Goal: Information Seeking & Learning: Find specific fact

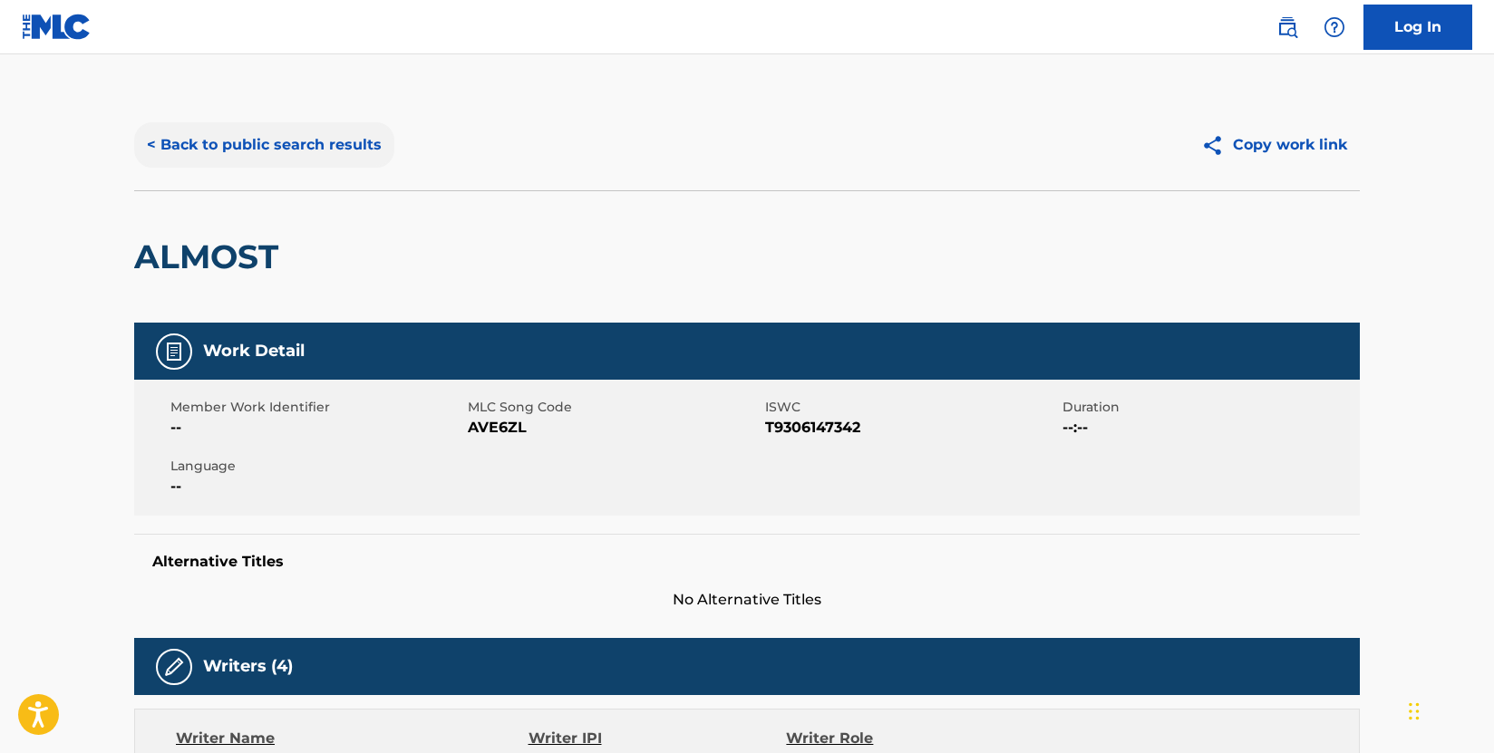
click at [334, 137] on button "< Back to public search results" at bounding box center [264, 144] width 260 height 45
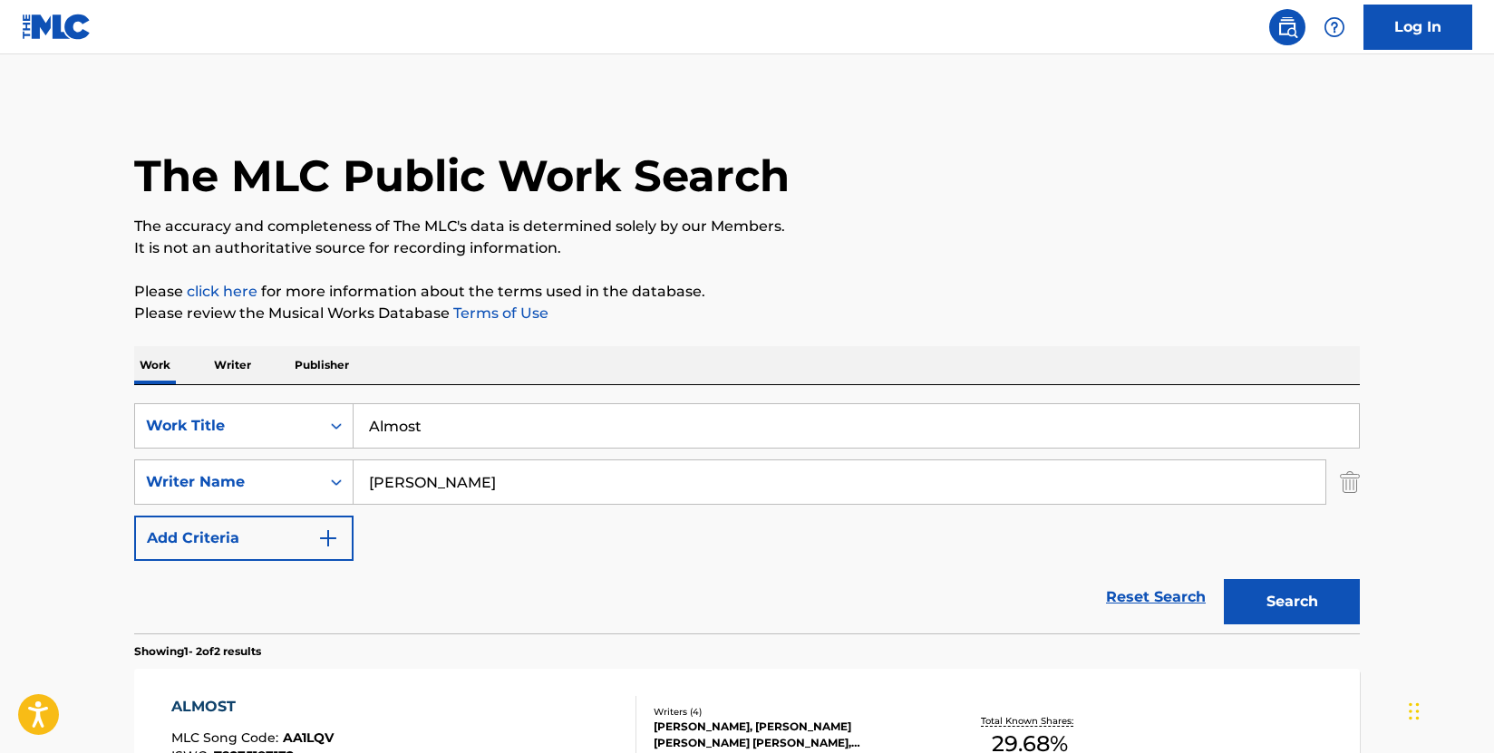
scroll to position [272, 0]
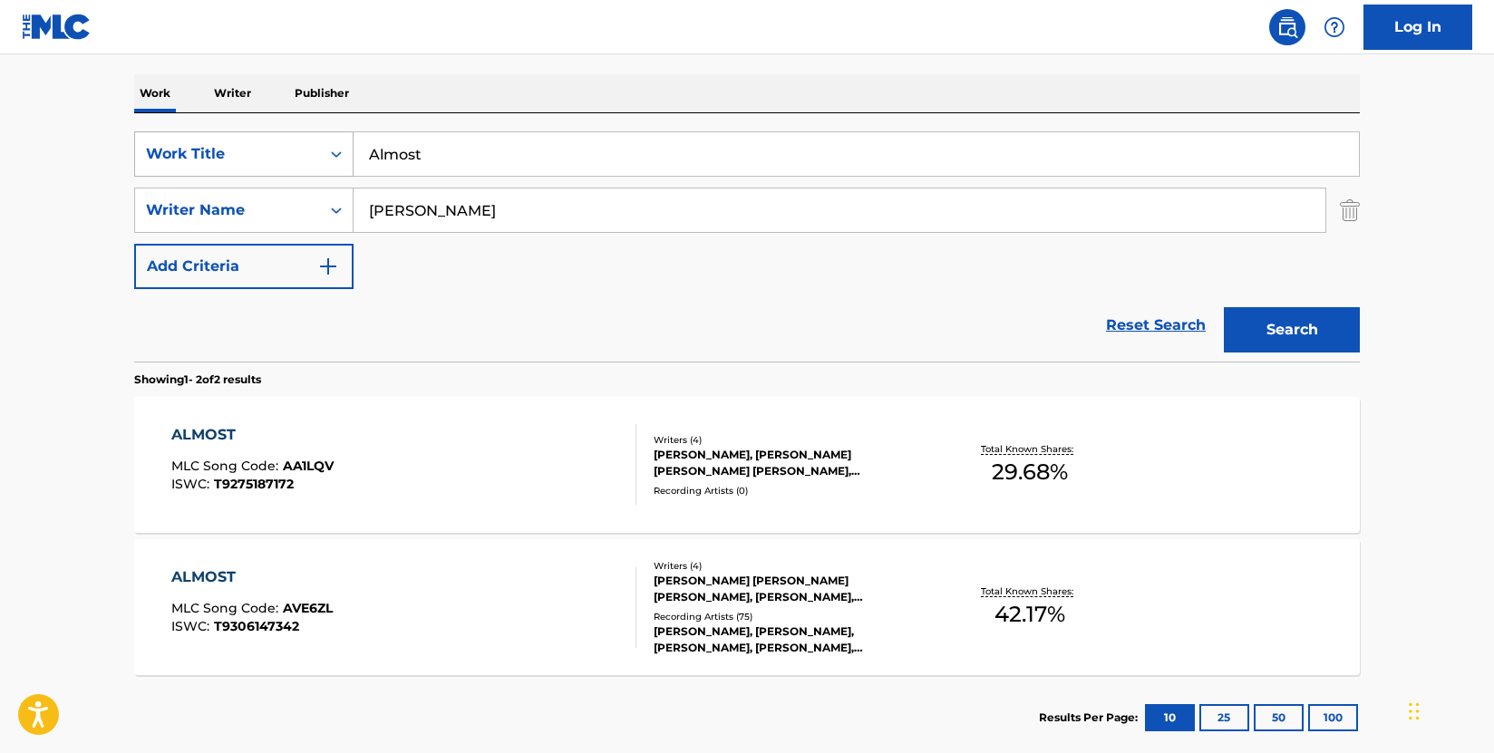
drag, startPoint x: 476, startPoint y: 153, endPoint x: 340, endPoint y: 140, distance: 136.6
click at [340, 140] on div "SearchWithCriteria009d87b2-fc8d-4fa0-8e89-1495e083a5c0 Work Title Almost" at bounding box center [746, 153] width 1225 height 45
paste input "Blame It On A Backroad"
type input "Blame It On A Backroad"
click at [1310, 325] on button "Search" at bounding box center [1292, 329] width 136 height 45
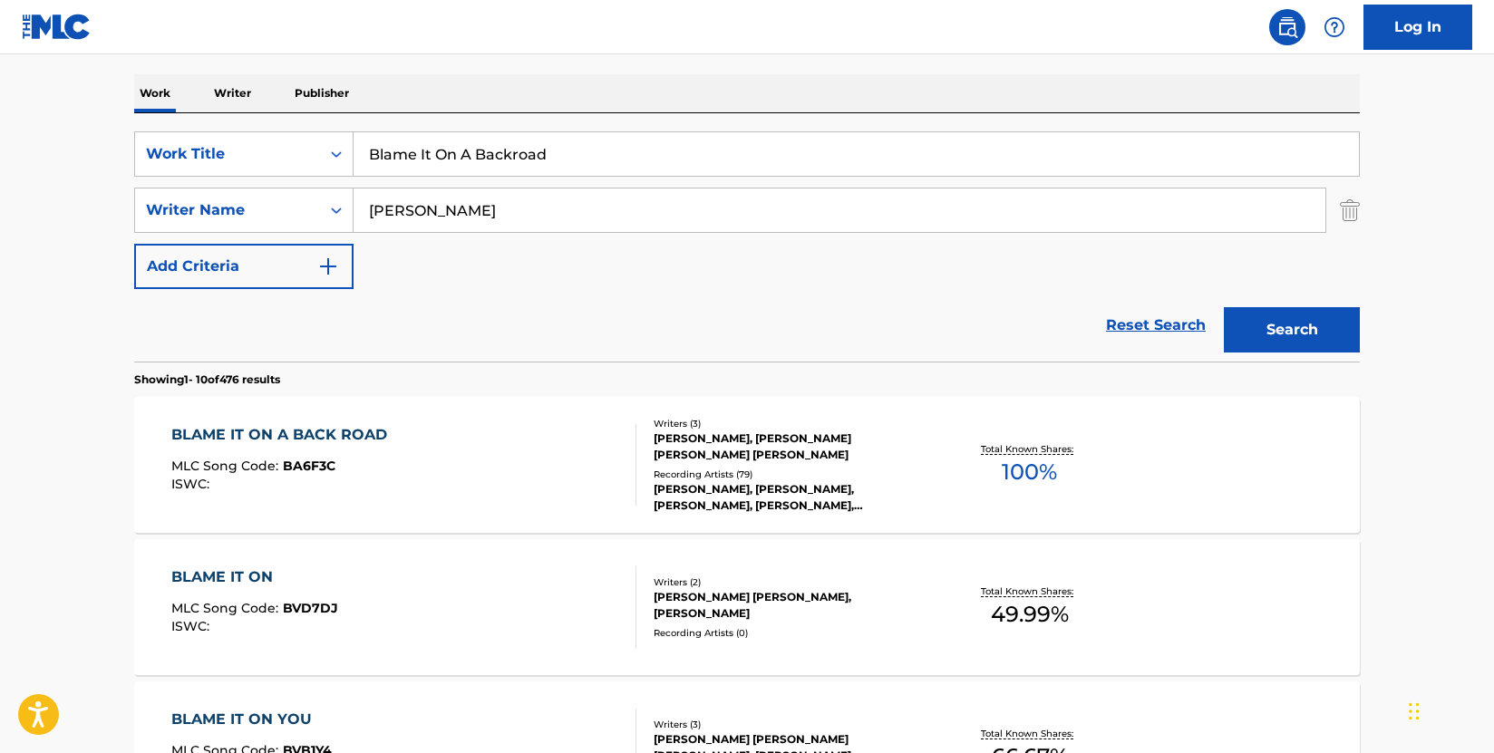
click at [549, 446] on div "BLAME IT ON A BACK ROAD MLC Song Code : BA6F3C ISWC :" at bounding box center [404, 465] width 466 height 82
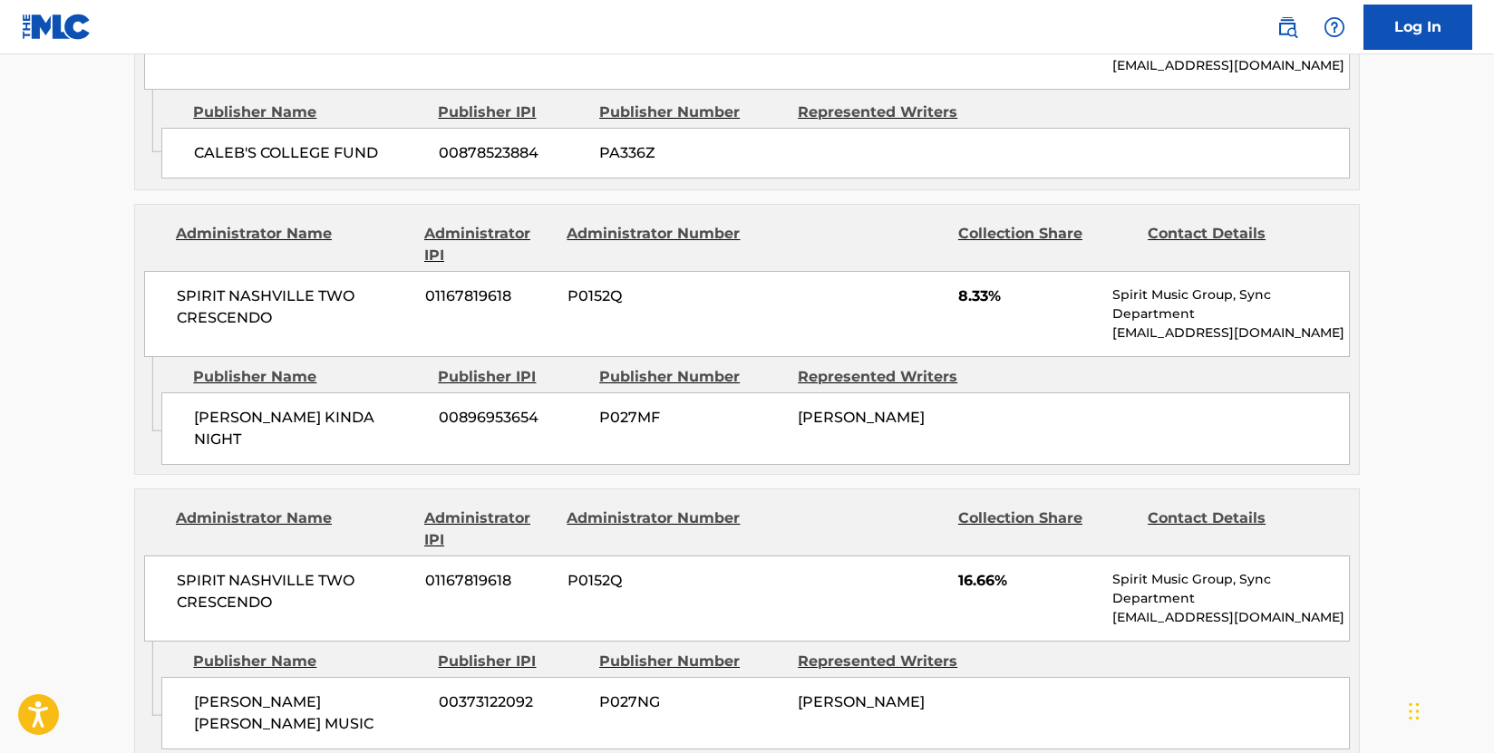
scroll to position [2085, 0]
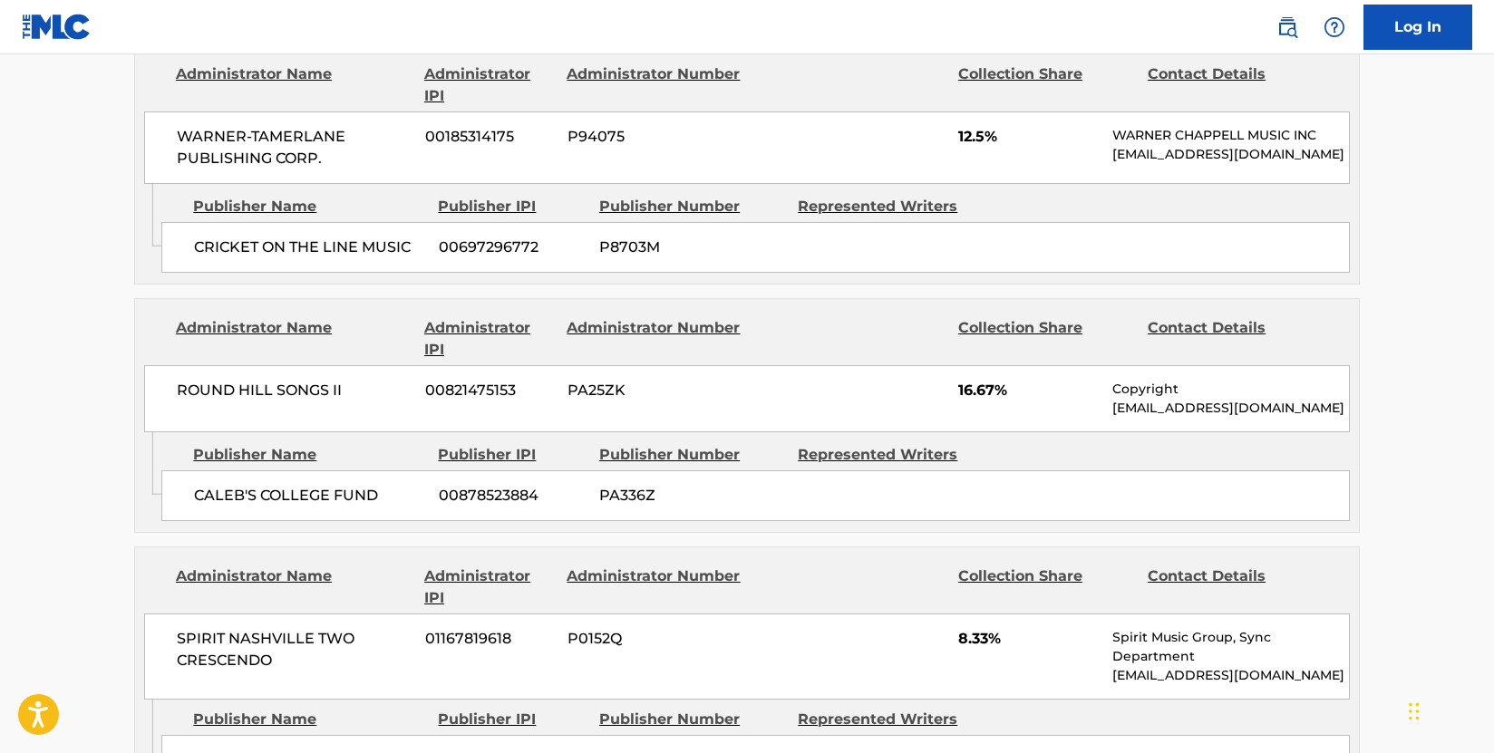
scroll to position [1722, 0]
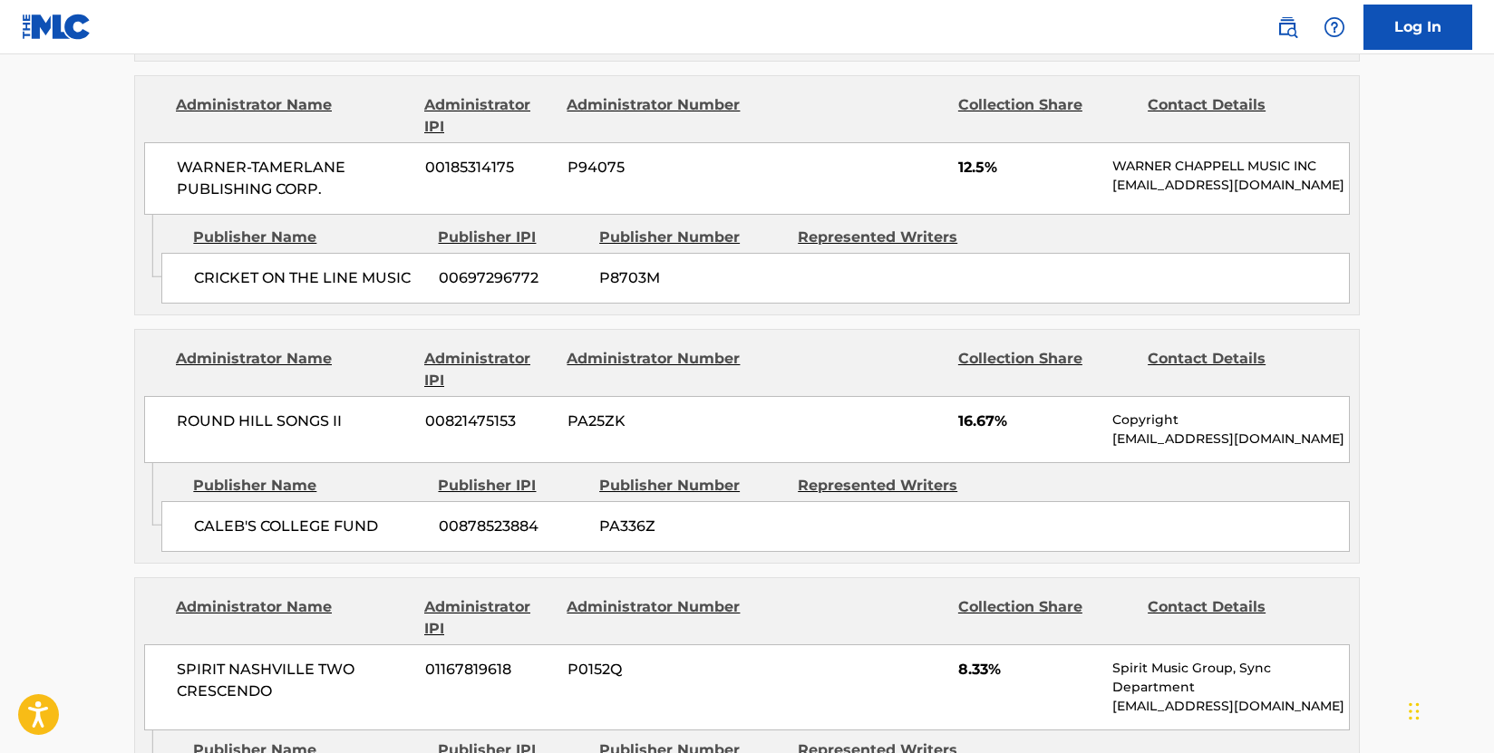
click at [389, 424] on div "ROUND HILL SONGS II 00821475153 PA25ZK 16.67% Copyright [EMAIL_ADDRESS][DOMAIN_…" at bounding box center [746, 429] width 1205 height 67
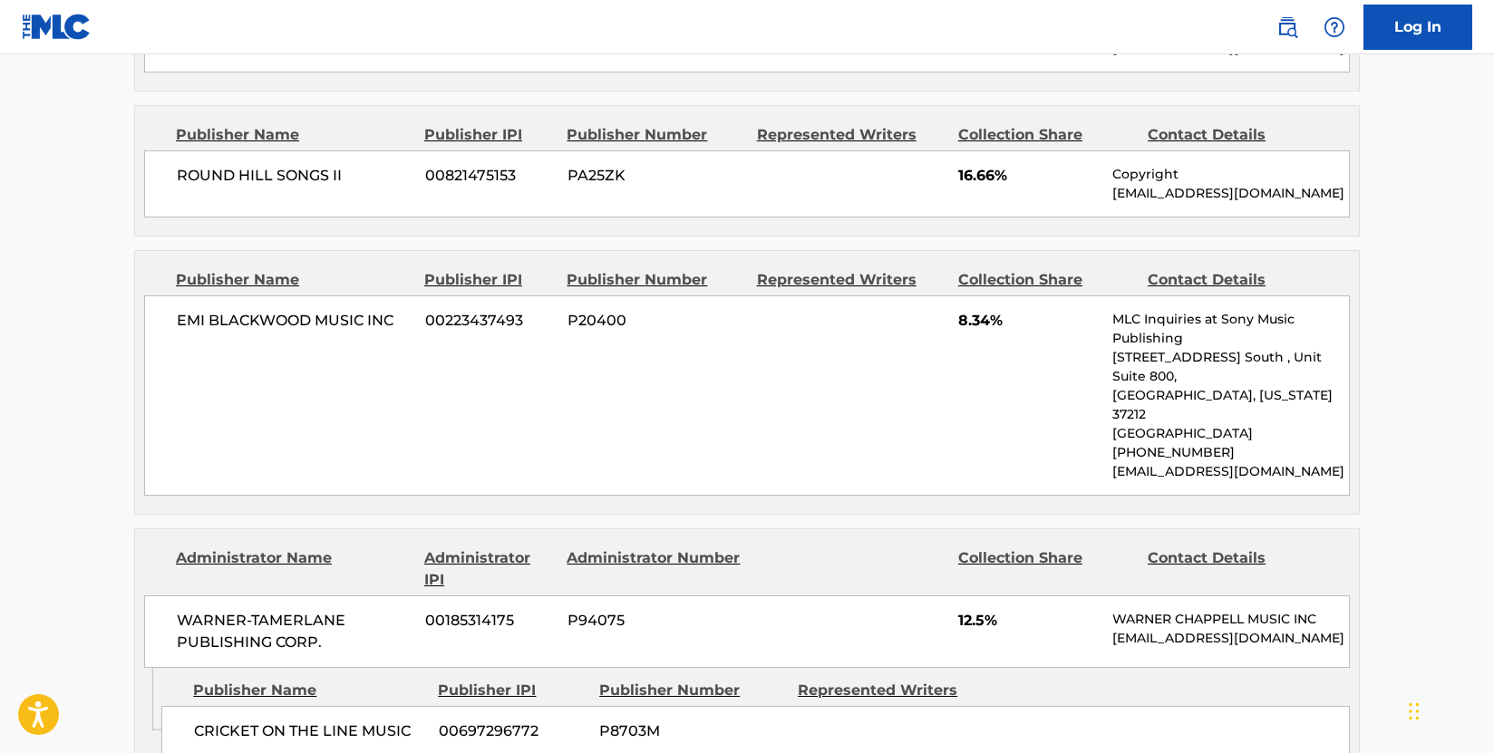
scroll to position [1178, 0]
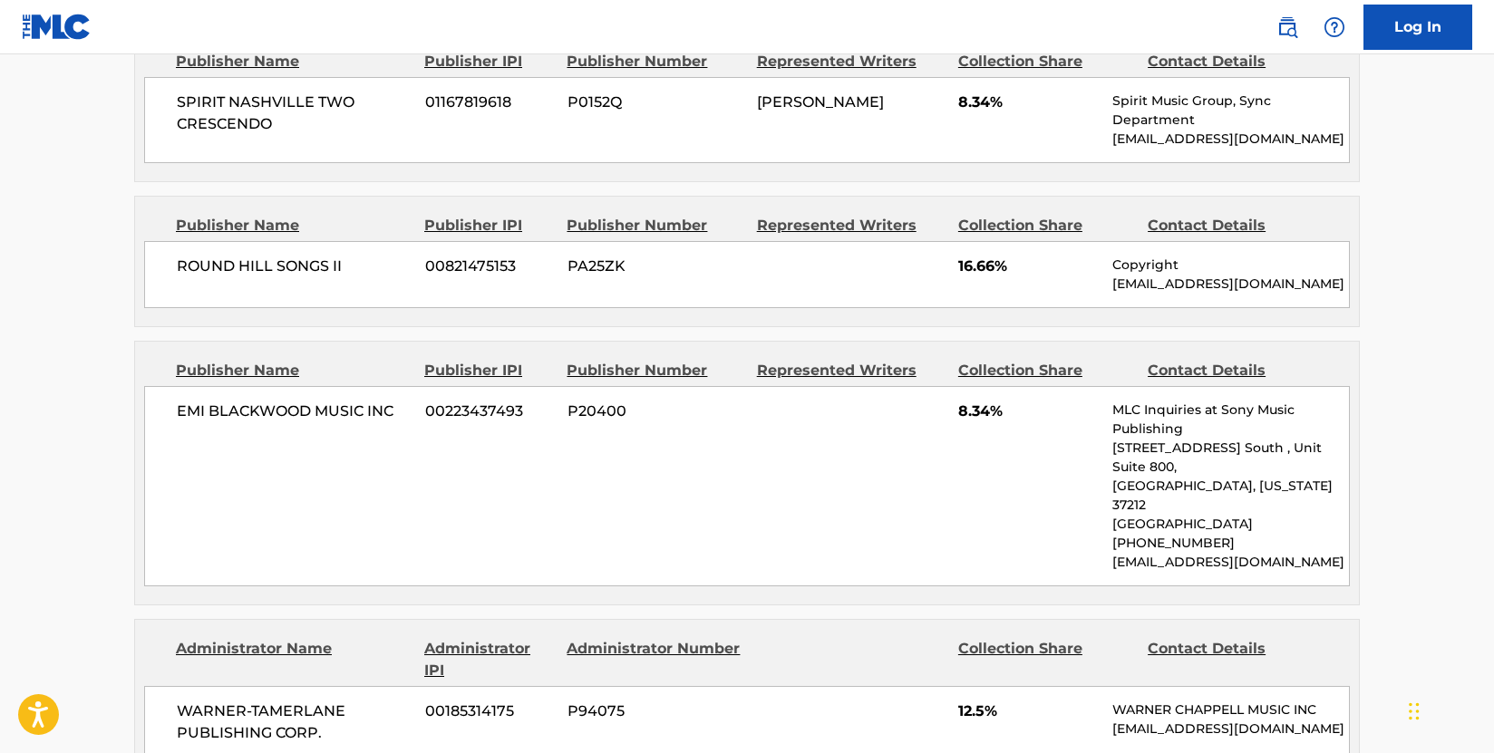
click at [149, 382] on div "Publisher Name Publisher IPI Publisher Number Represented Writers Collection Sh…" at bounding box center [746, 371] width 1205 height 22
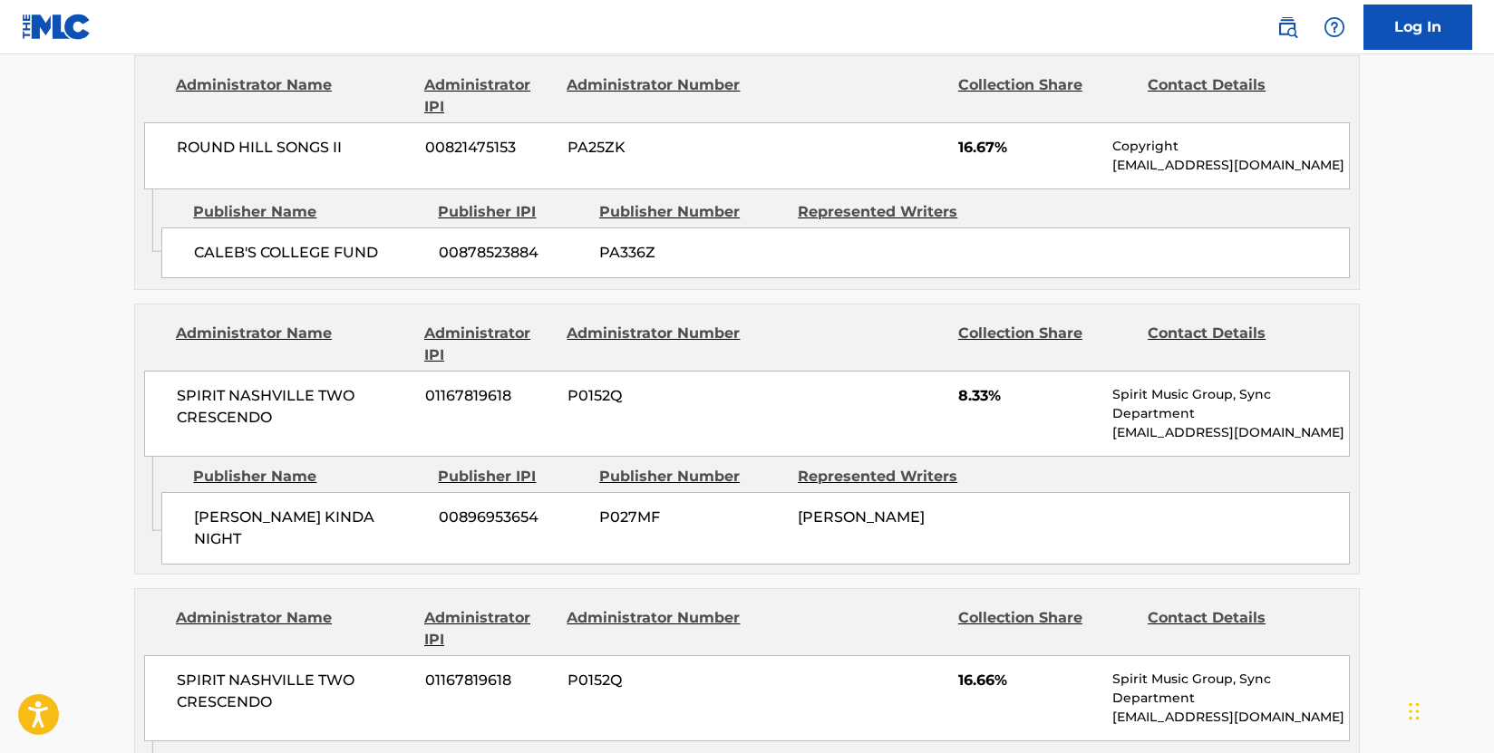
scroll to position [1994, 0]
click at [566, 481] on div "Publisher Name Publisher IPI Publisher Number Represented Writers [PERSON_NAME]…" at bounding box center [759, 513] width 1197 height 108
click at [137, 434] on div "Administrator Name Administrator IPI Administrator Number Collection Share Cont…" at bounding box center [747, 382] width 1224 height 152
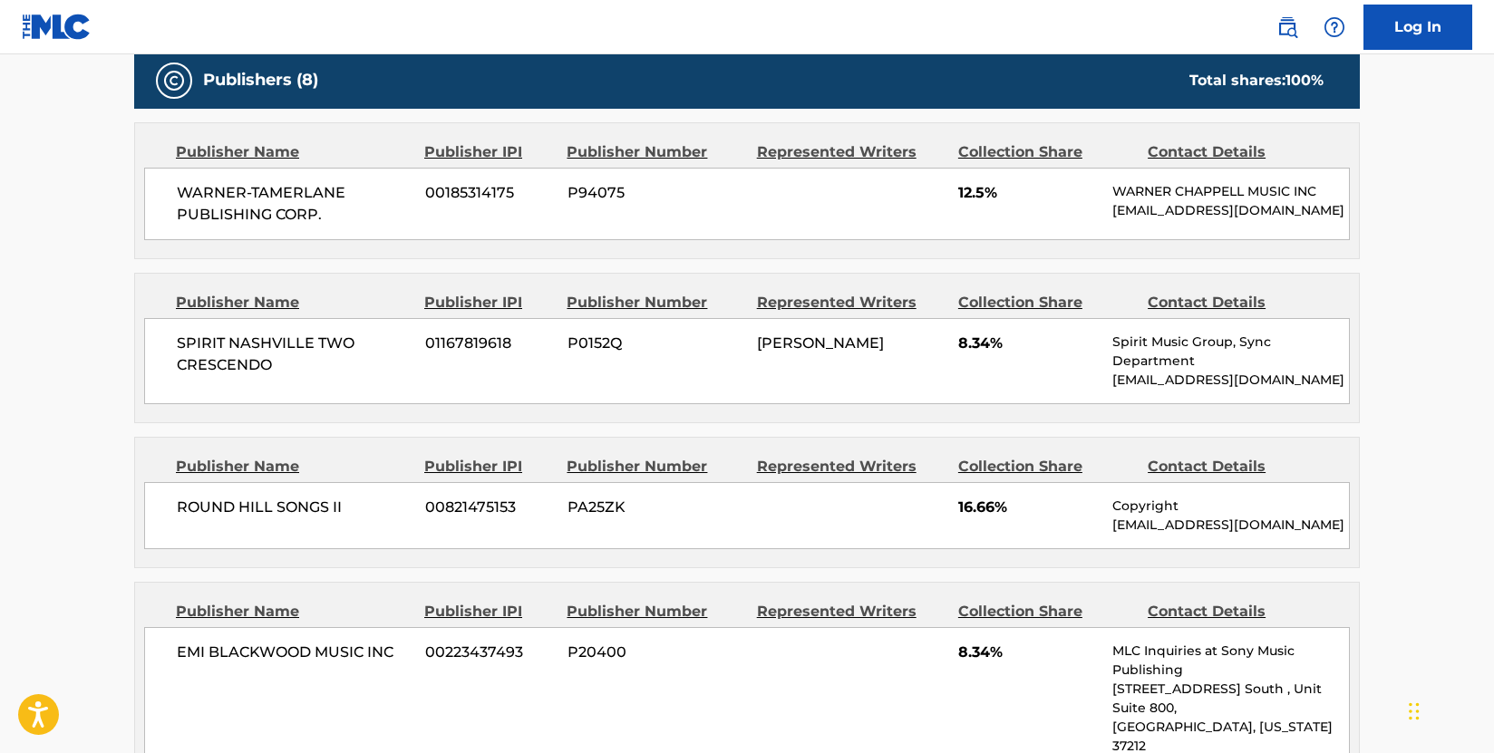
scroll to position [906, 0]
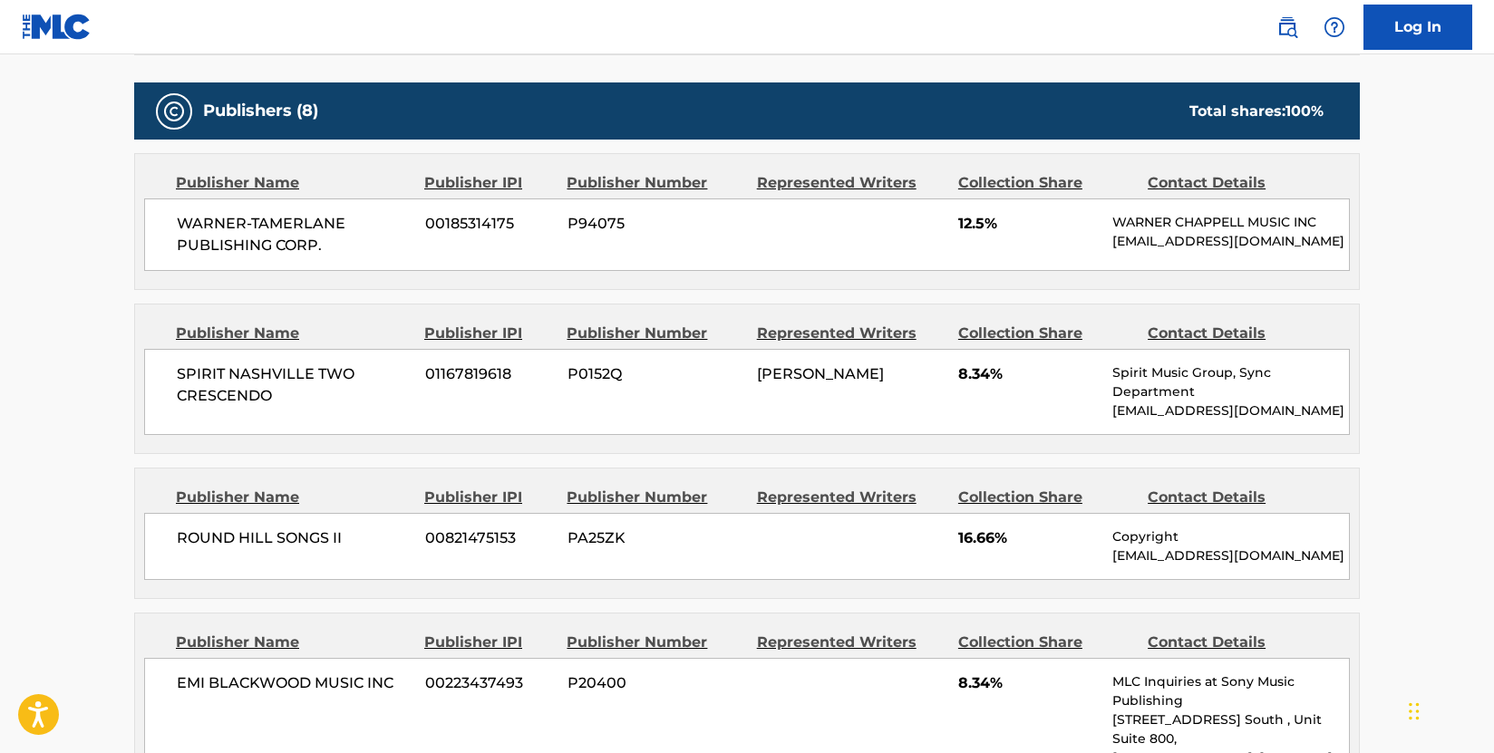
click at [556, 435] on div "SPIRIT NASHVILLE TWO CRESCENDO 01167819618 P0152Q [PERSON_NAME] 8.34% Spirit Mu…" at bounding box center [746, 392] width 1205 height 86
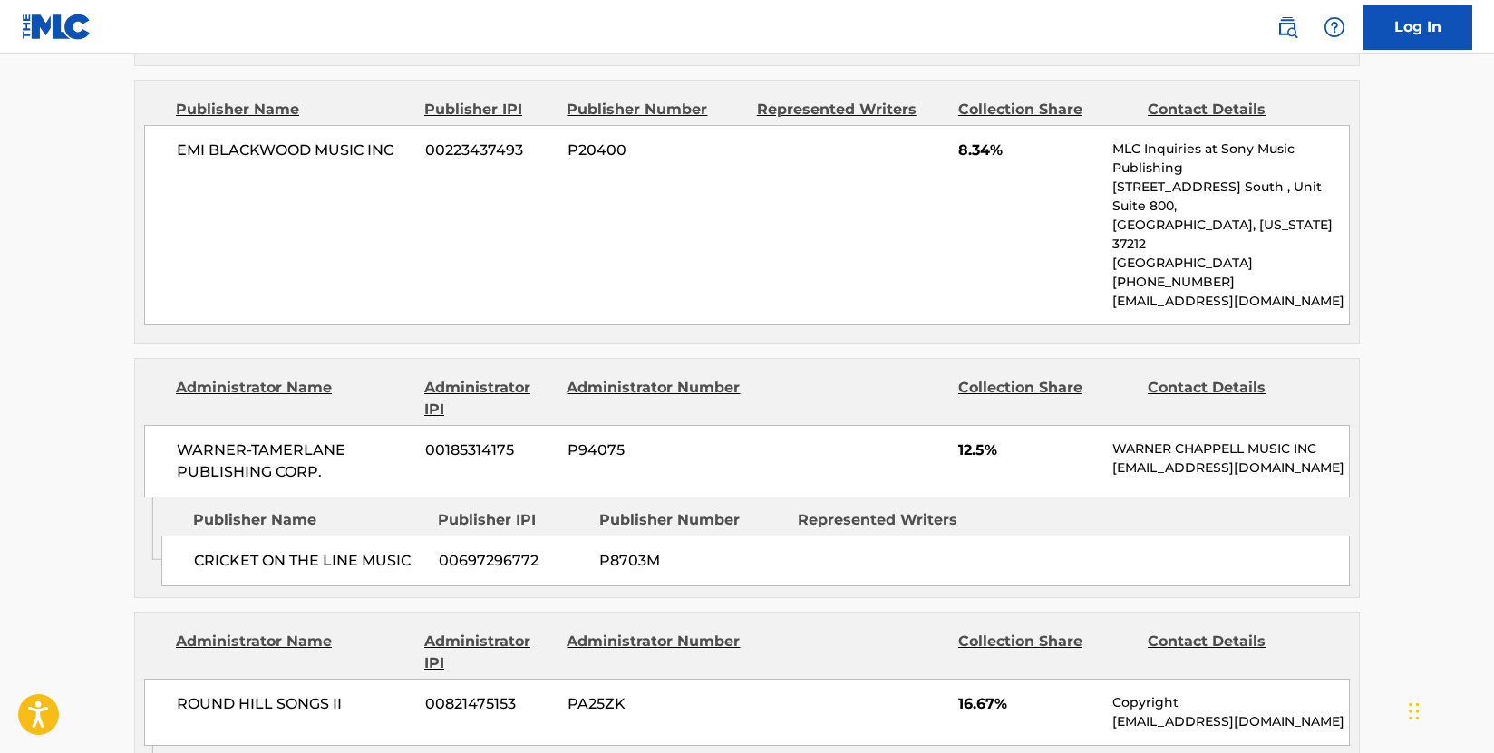
scroll to position [1450, 0]
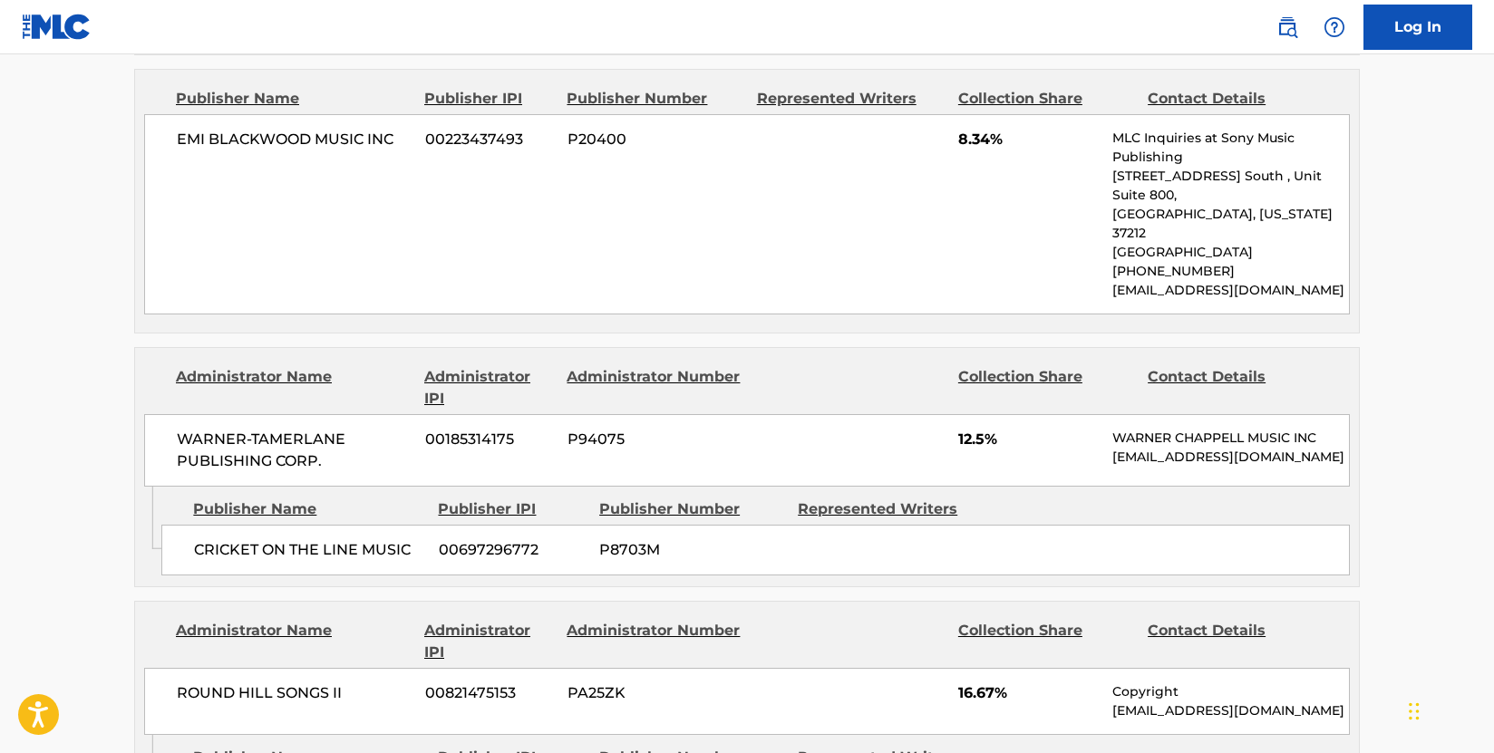
click at [632, 429] on span "P94075" at bounding box center [655, 440] width 176 height 22
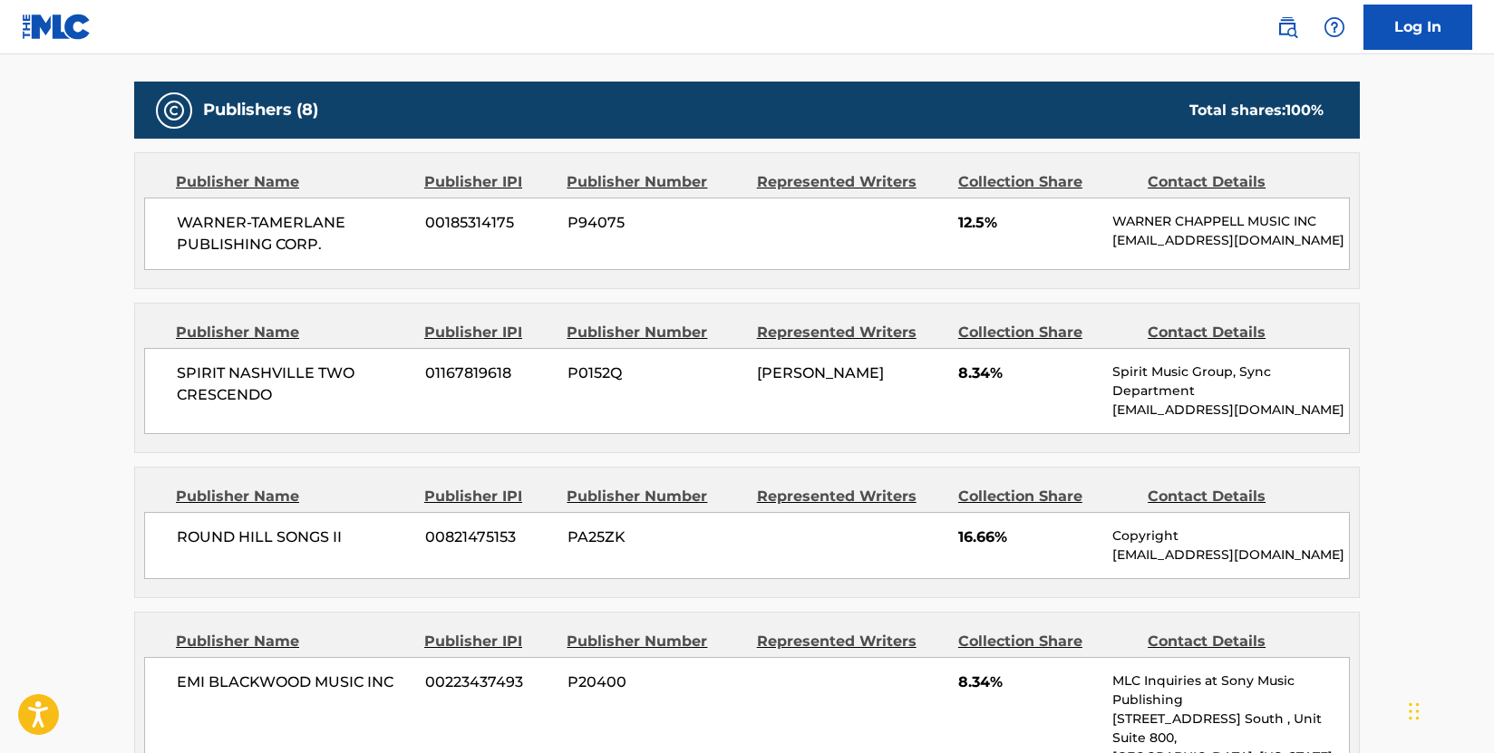
scroll to position [906, 0]
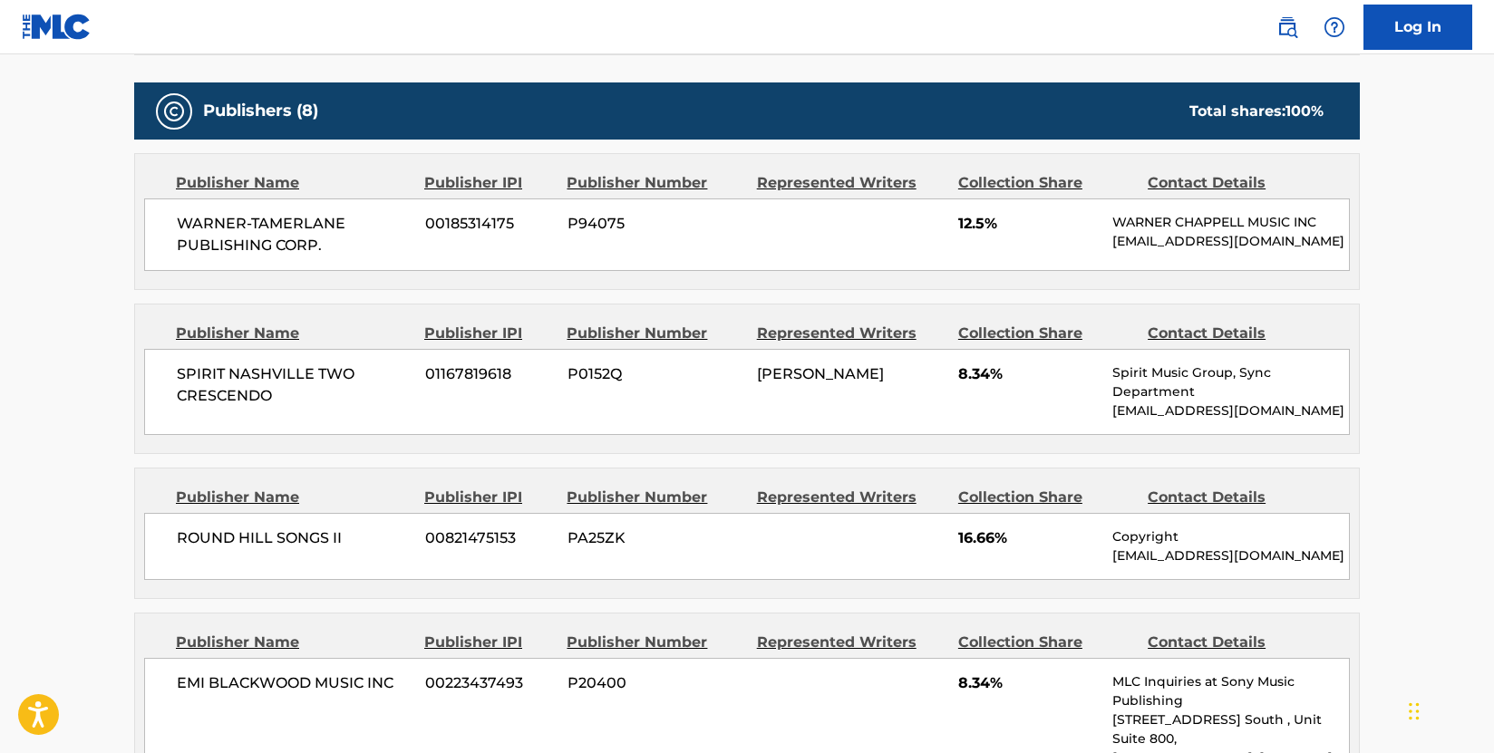
click at [135, 290] on div "Publisher Name Publisher IPI Publisher Number Represented Writers Collection Sh…" at bounding box center [746, 221] width 1225 height 137
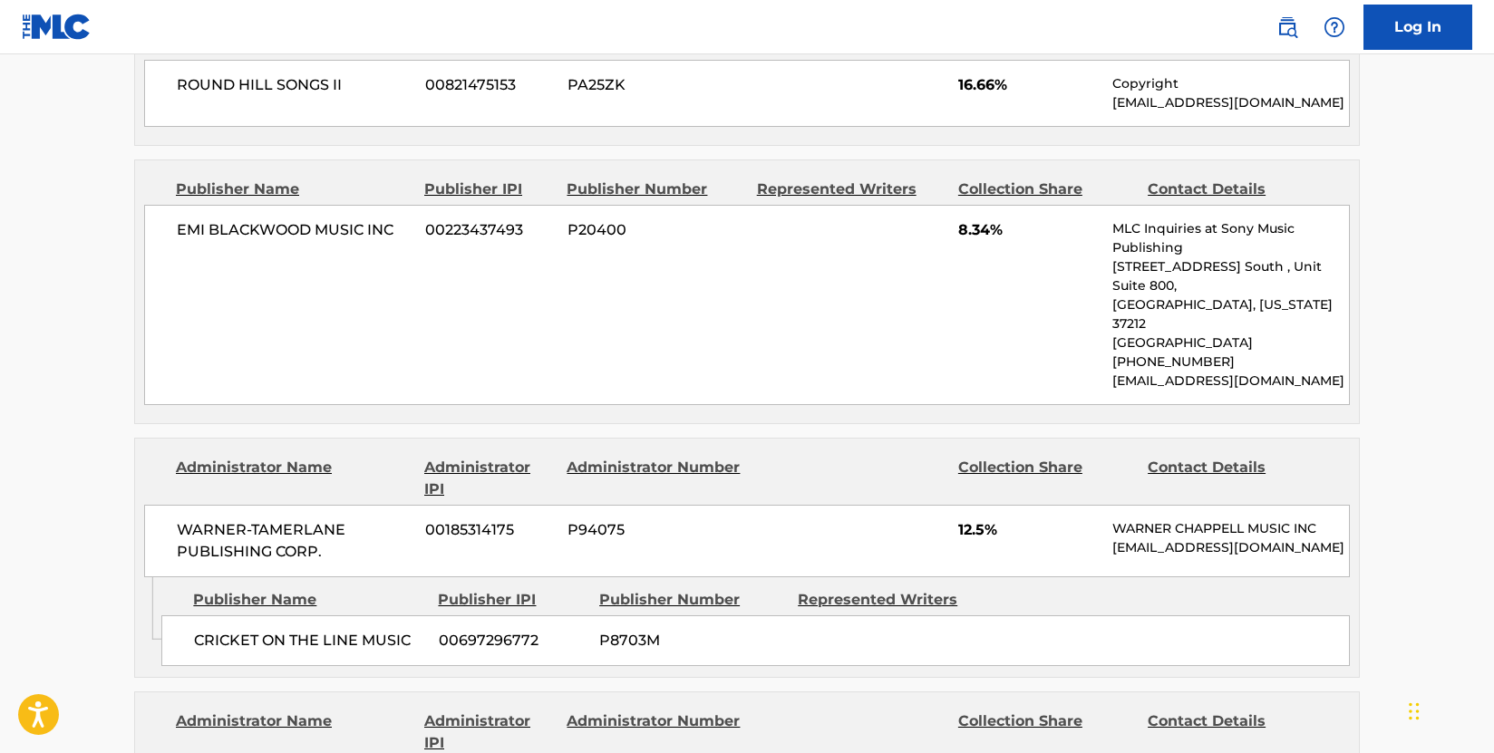
scroll to position [1450, 0]
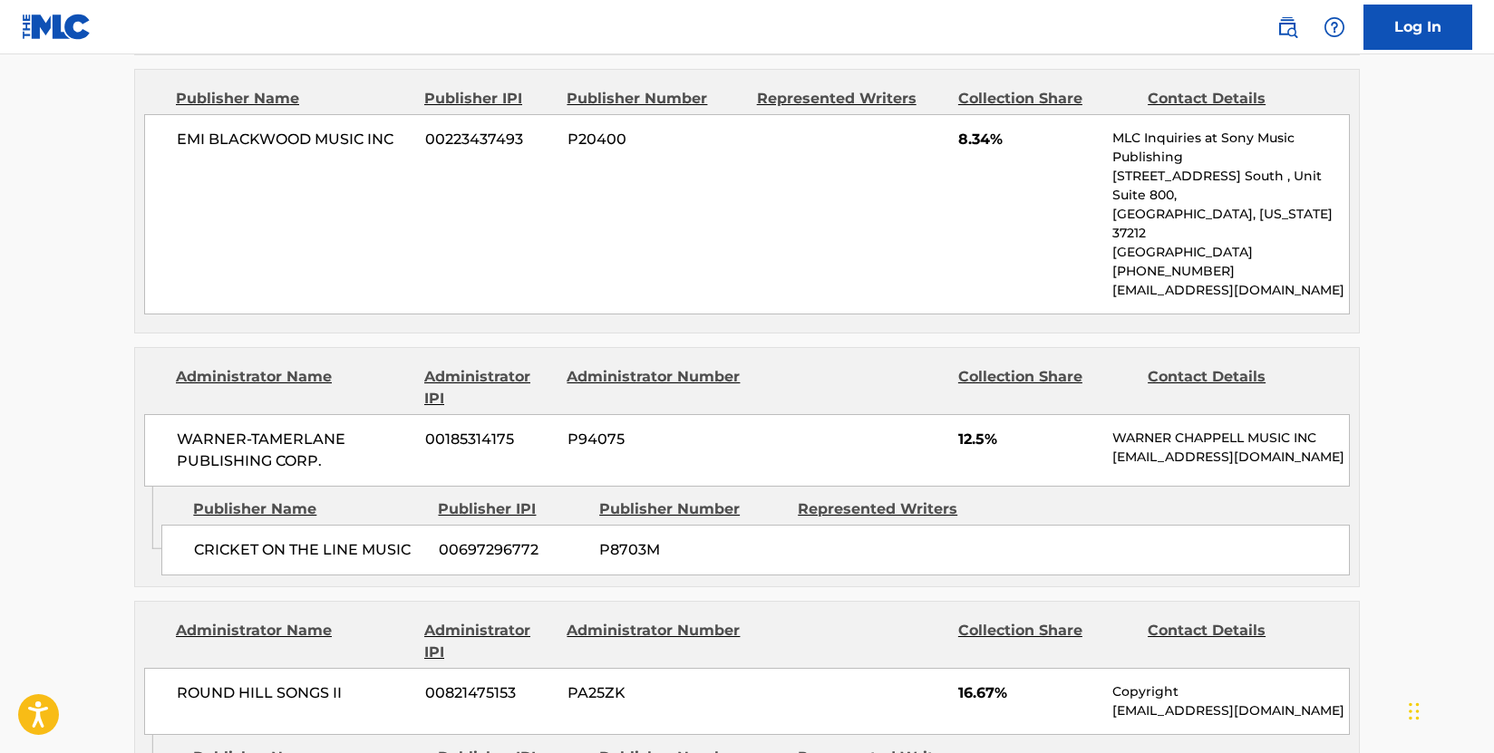
click at [76, 406] on main "< Back to public search results Copy work link BLAME IT ON A BACK ROAD Work Det…" at bounding box center [747, 356] width 1494 height 3504
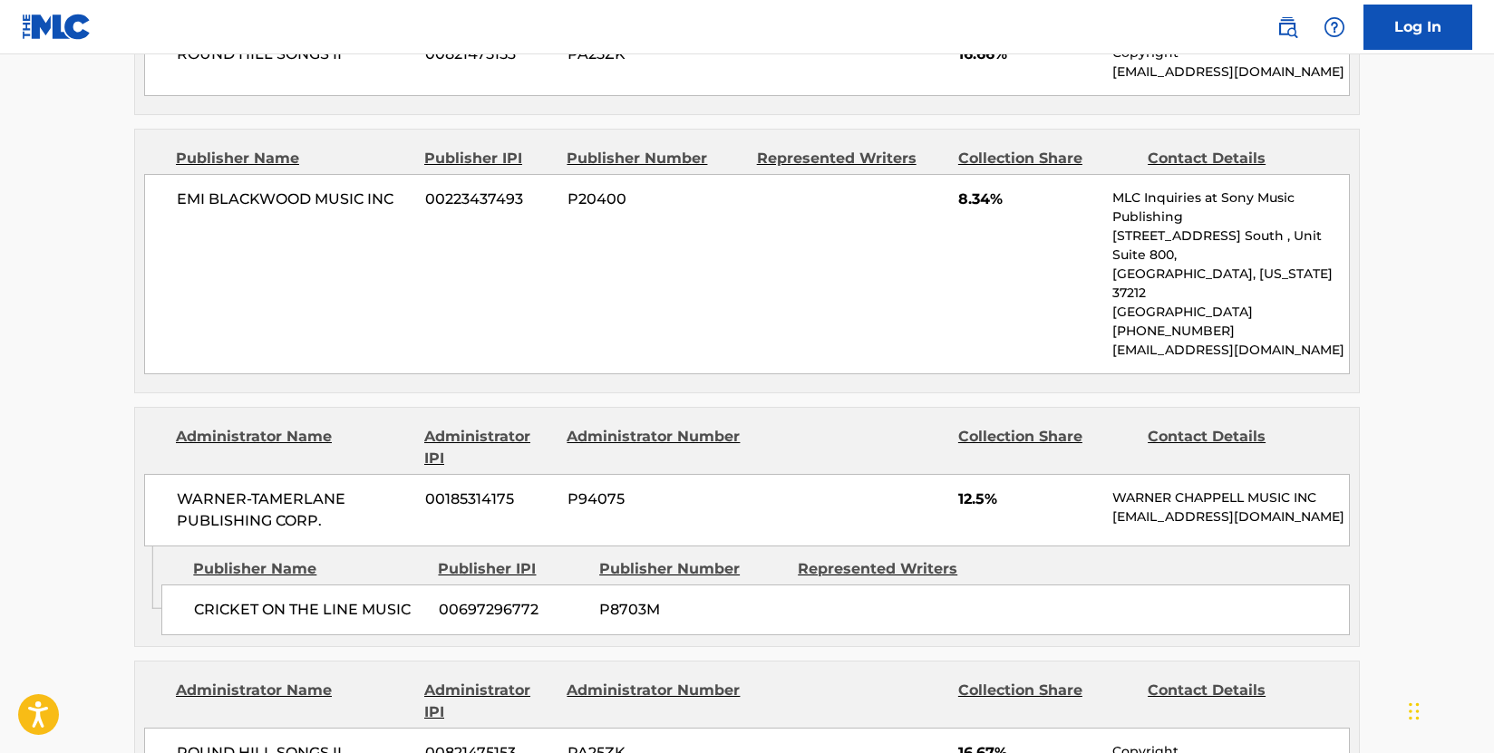
scroll to position [1359, 0]
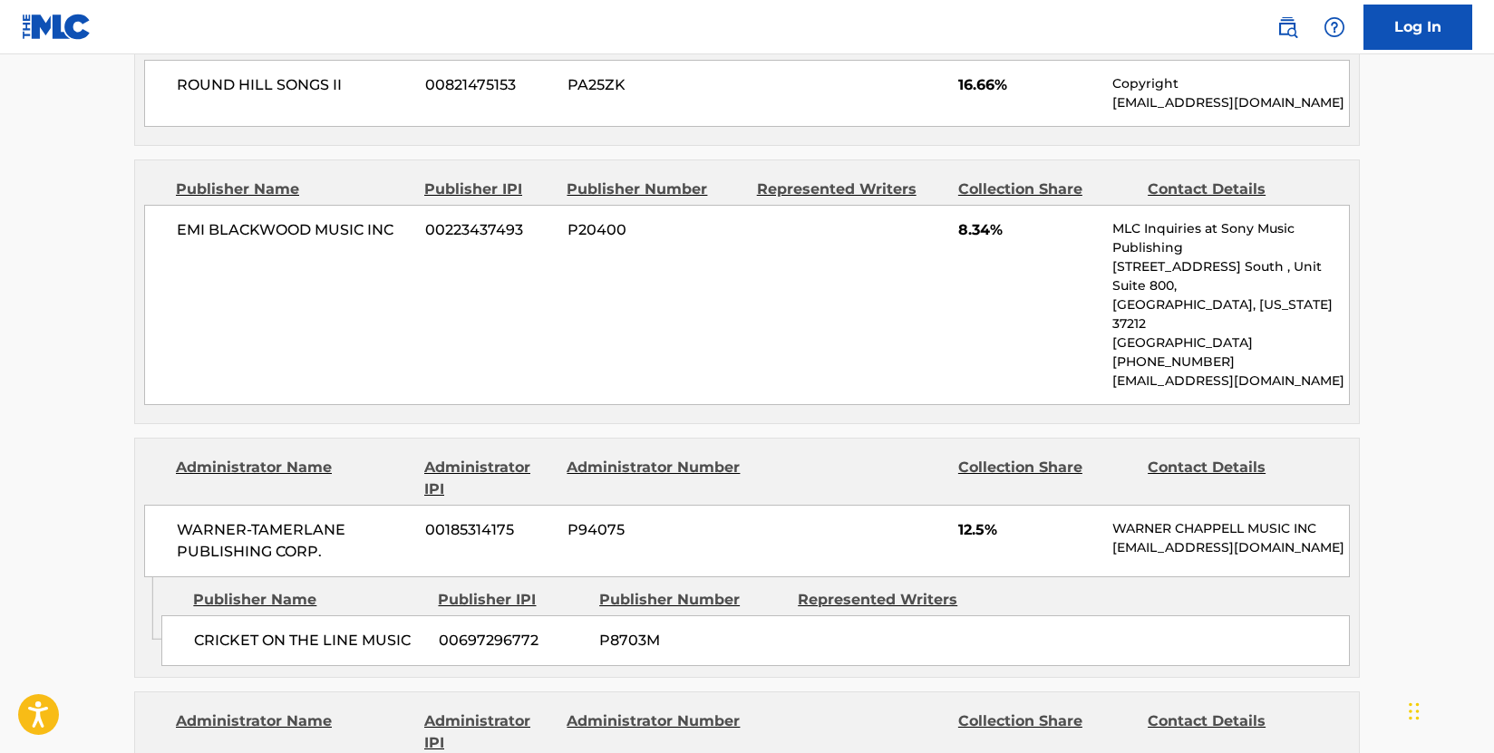
click at [802, 365] on div "EMI [PERSON_NAME] MUSIC INC 00223437493 P20400 8.34% MLC Inquiries at Sony Musi…" at bounding box center [746, 305] width 1205 height 200
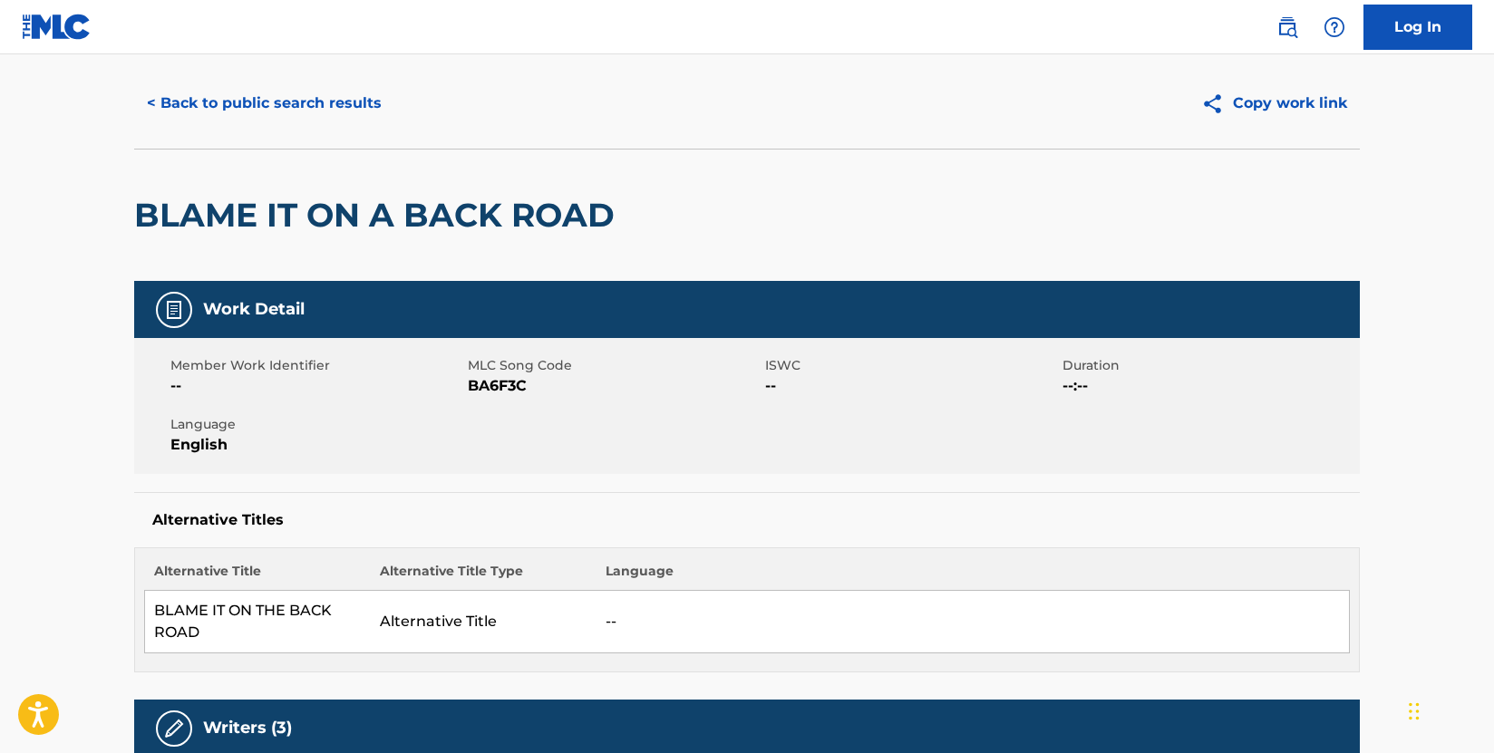
scroll to position [0, 0]
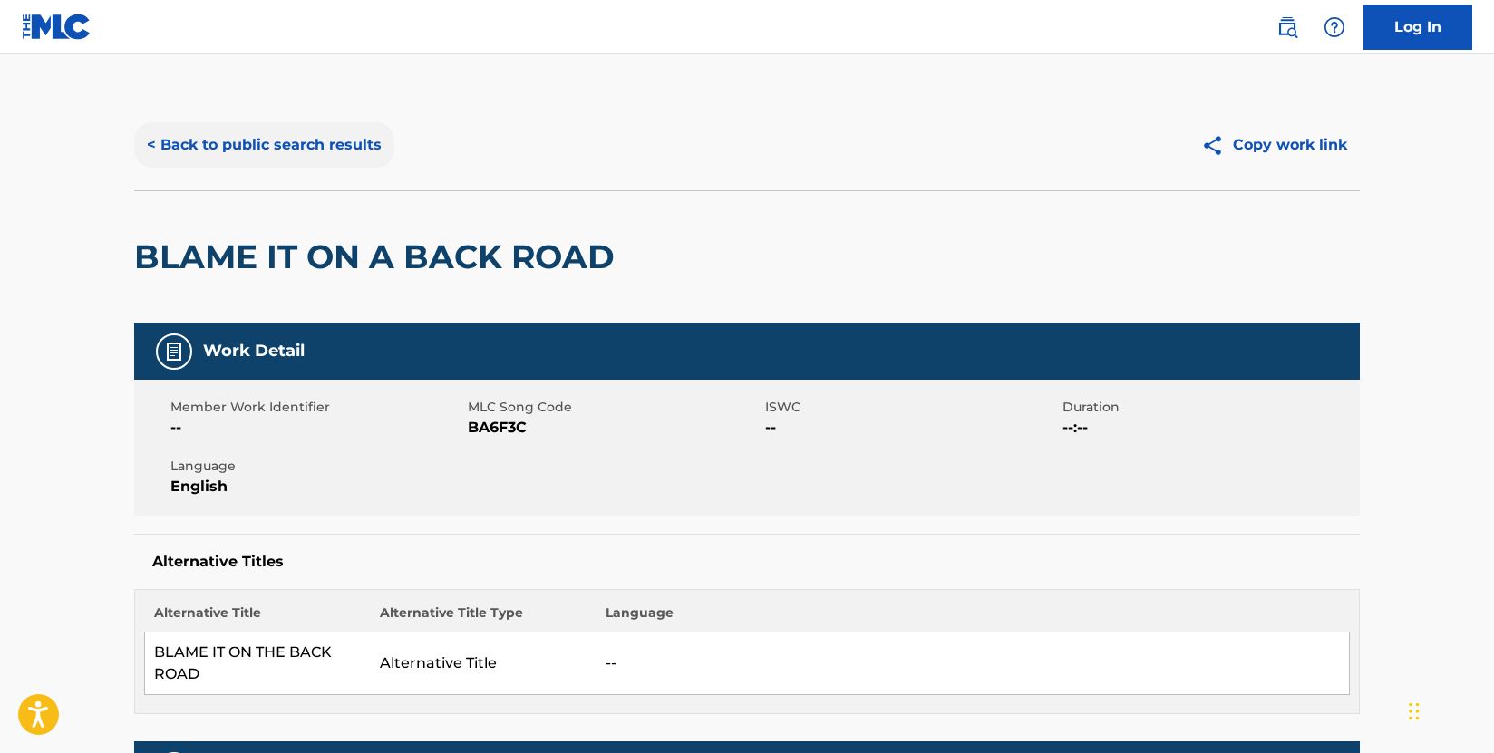
click at [335, 155] on button "< Back to public search results" at bounding box center [264, 144] width 260 height 45
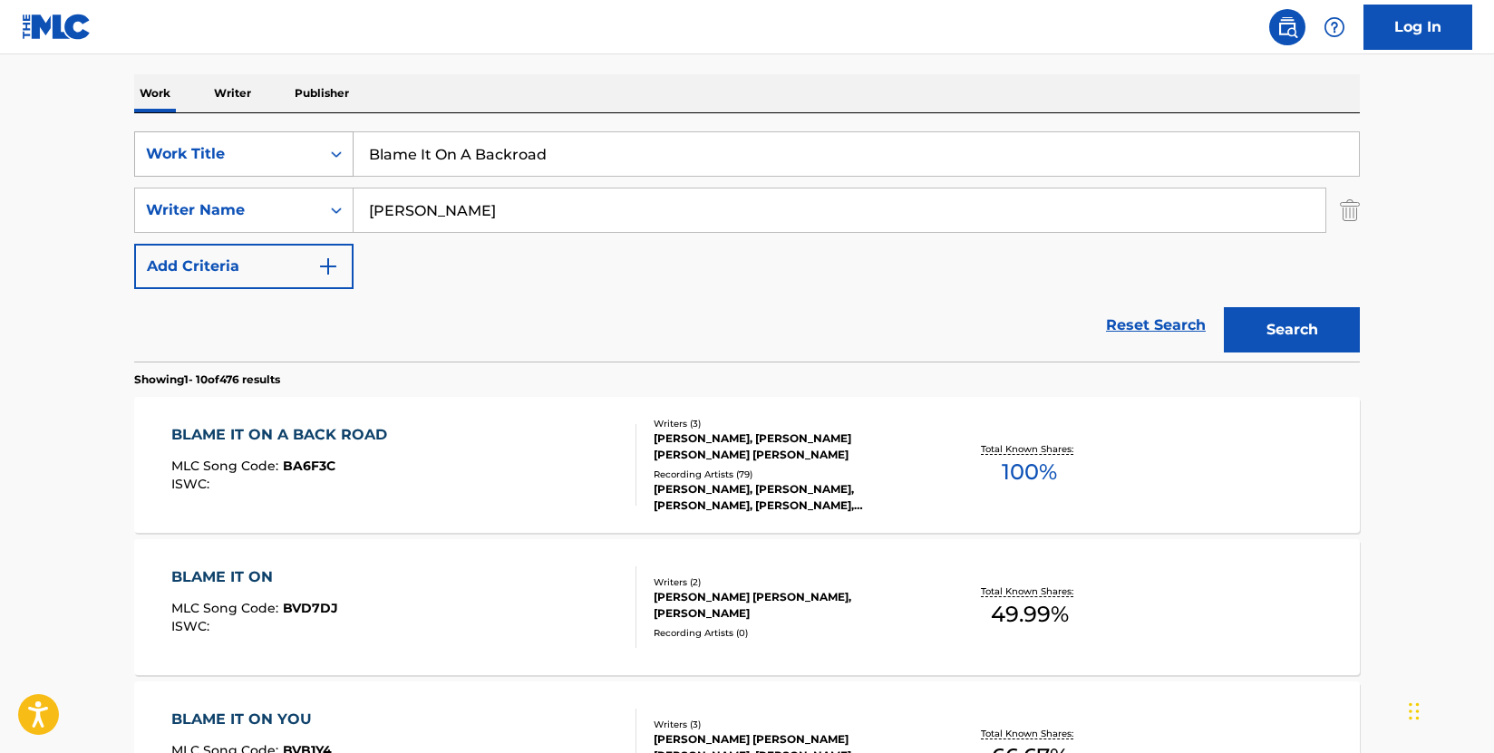
drag, startPoint x: 589, startPoint y: 159, endPoint x: 329, endPoint y: 153, distance: 260.2
click at [329, 153] on div "SearchWithCriteria009d87b2-fc8d-4fa0-8e89-1495e083a5c0 Work Title Blame It On A…" at bounding box center [746, 153] width 1225 height 45
paste input "Country Again"
type input "Country Again"
click at [1296, 336] on button "Search" at bounding box center [1292, 329] width 136 height 45
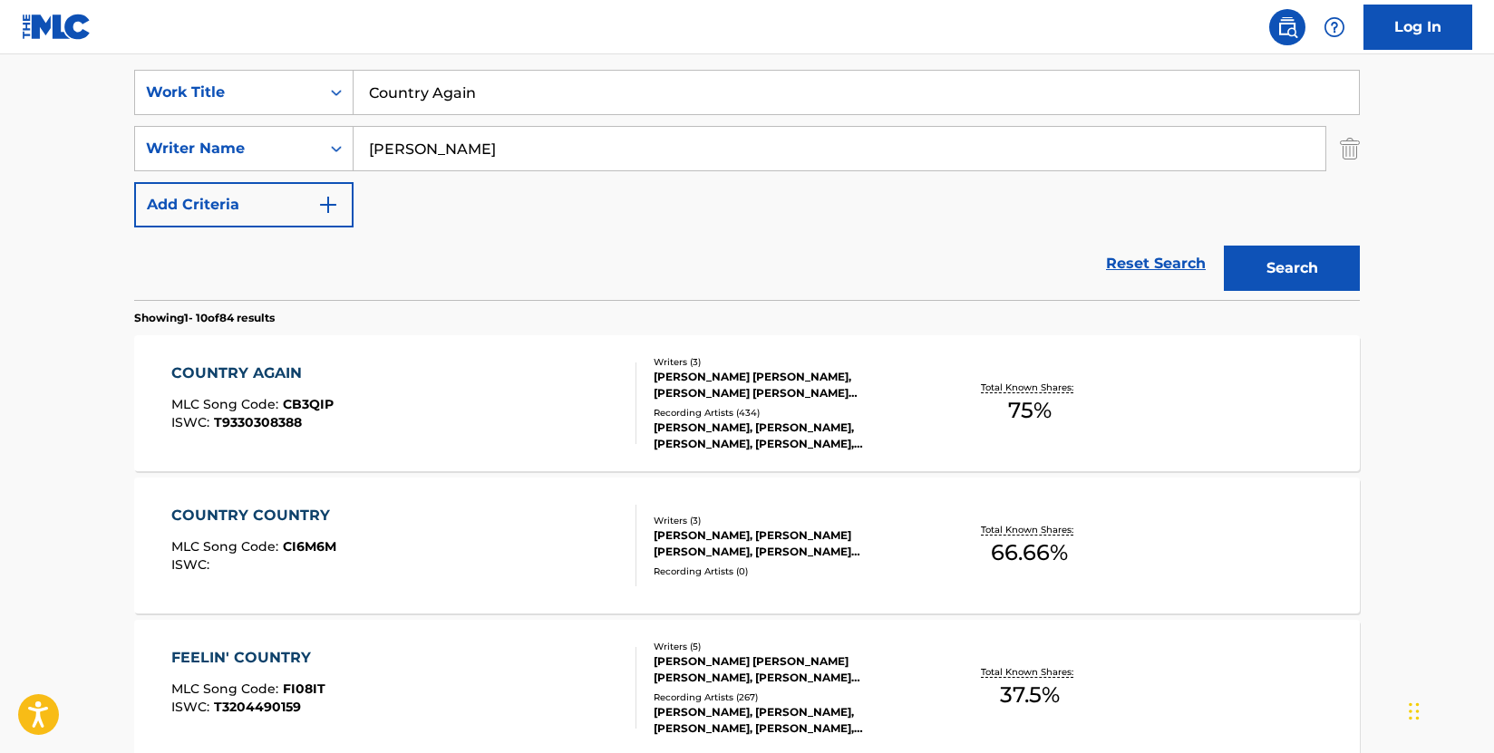
scroll to position [363, 0]
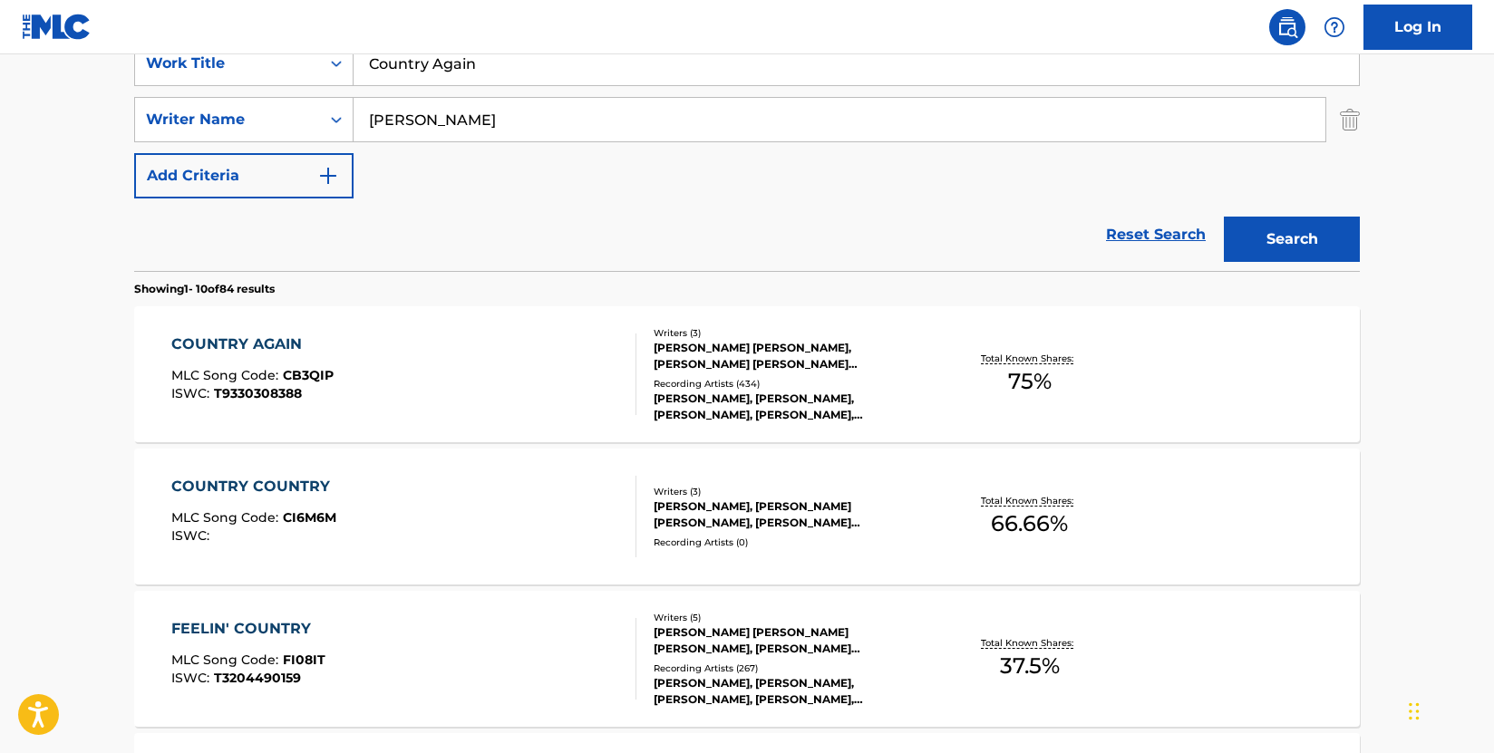
click at [502, 362] on div "COUNTRY AGAIN MLC Song Code : CB3QIP ISWC : T9330308388" at bounding box center [404, 375] width 466 height 82
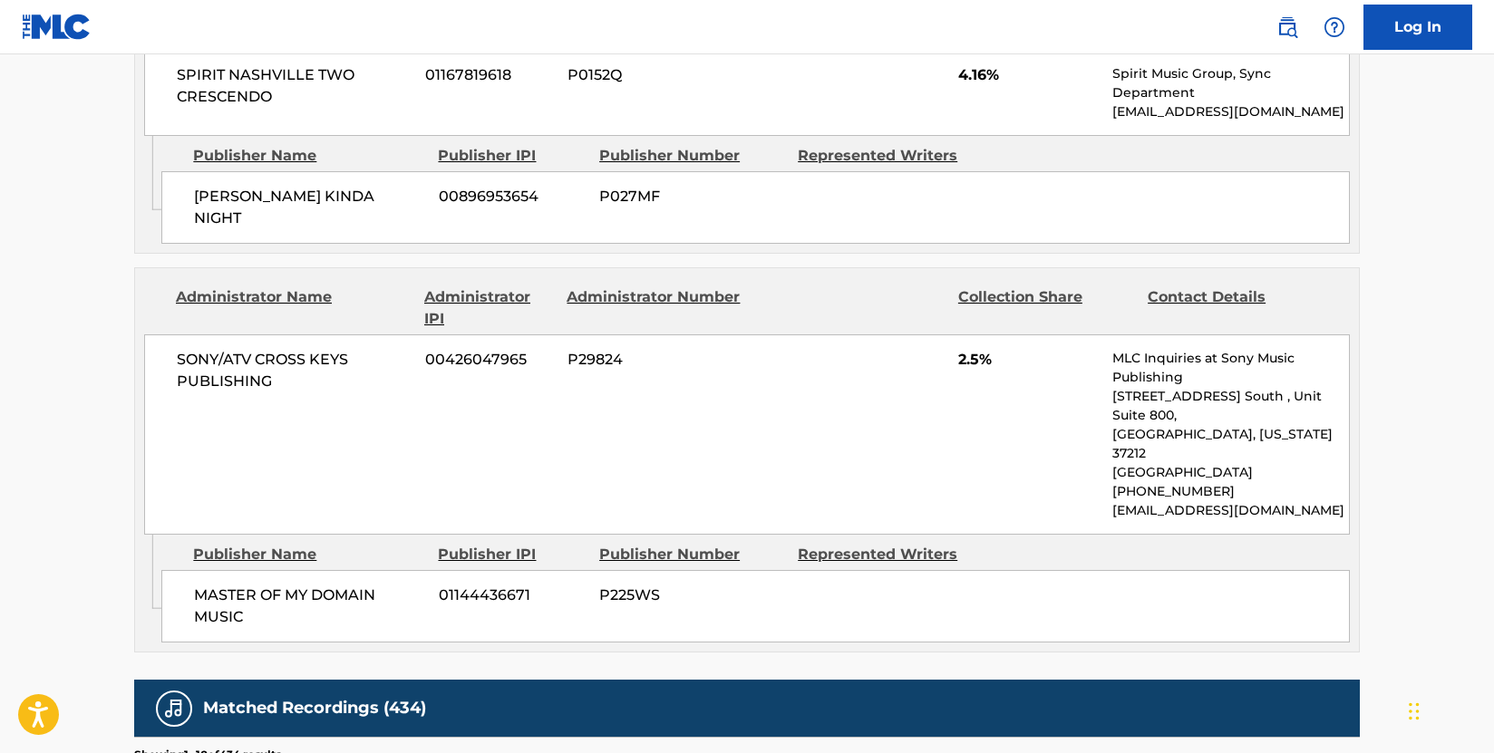
scroll to position [2266, 0]
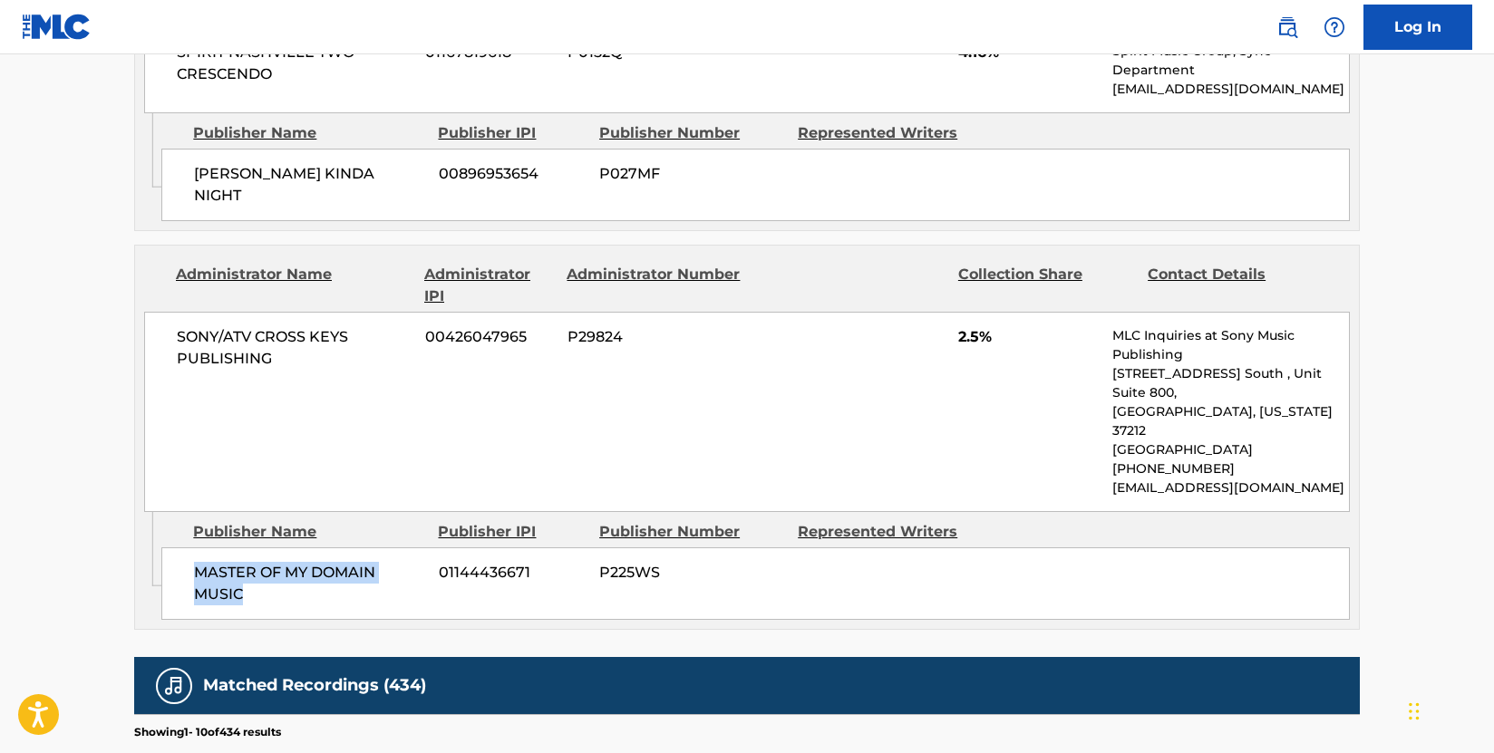
drag, startPoint x: 282, startPoint y: 498, endPoint x: 184, endPoint y: 468, distance: 102.4
click at [184, 547] on div "MASTER OF MY DOMAIN MUSIC 01144436671 P225WS" at bounding box center [755, 583] width 1188 height 73
copy span "MASTER OF MY DOMAIN MUSIC"
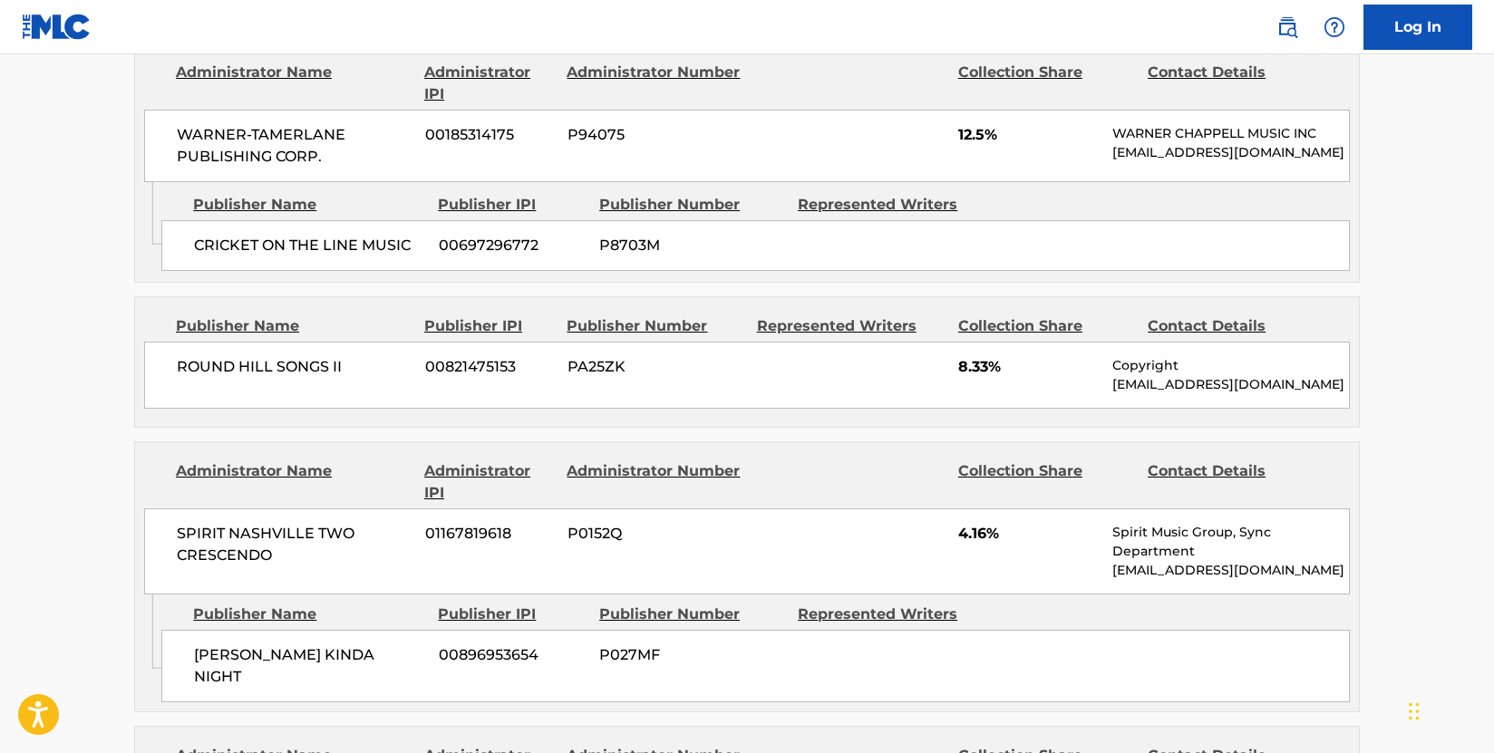
scroll to position [1722, 0]
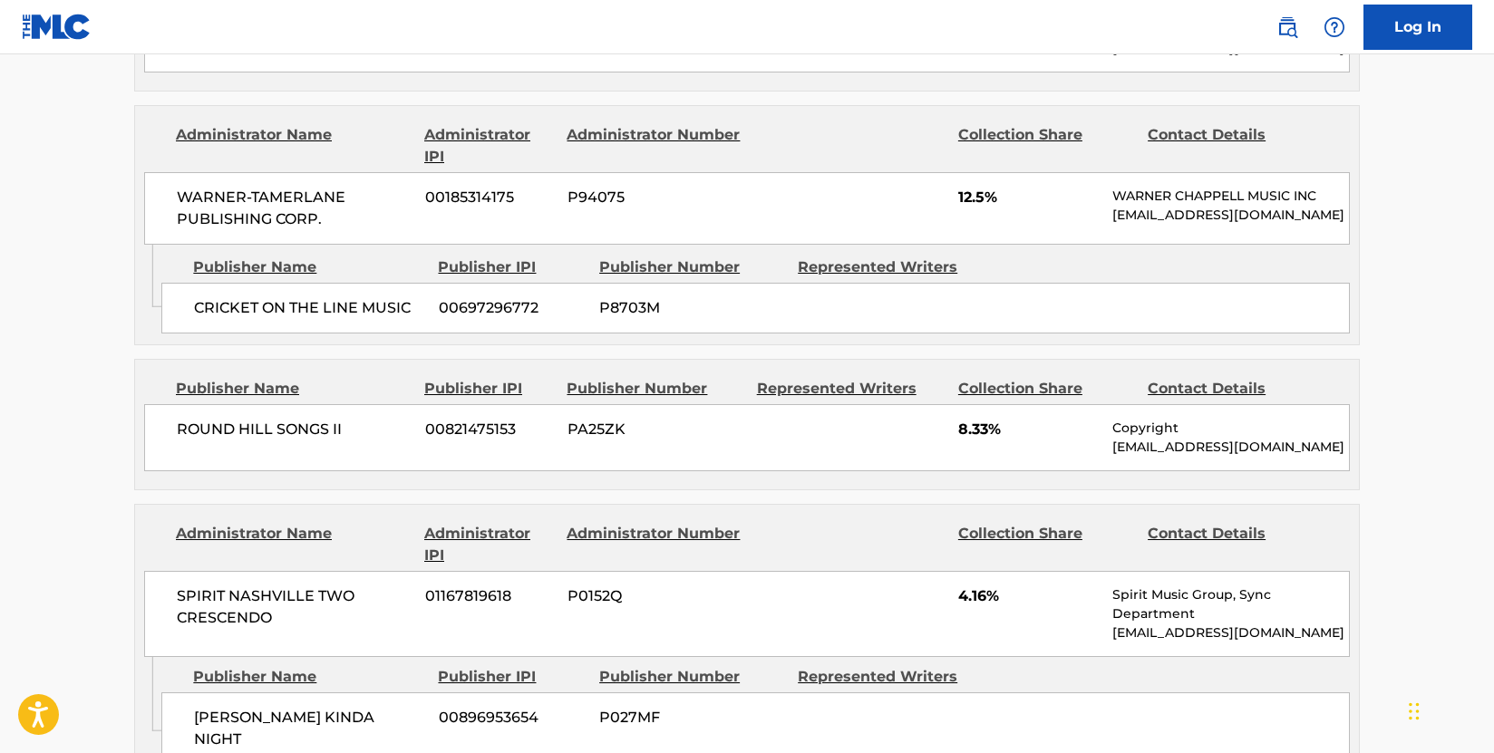
click at [492, 418] on div "ROUND HILL SONGS II 00821475153 PA25ZK 8.33% Copyright [EMAIL_ADDRESS][DOMAIN_N…" at bounding box center [746, 437] width 1205 height 67
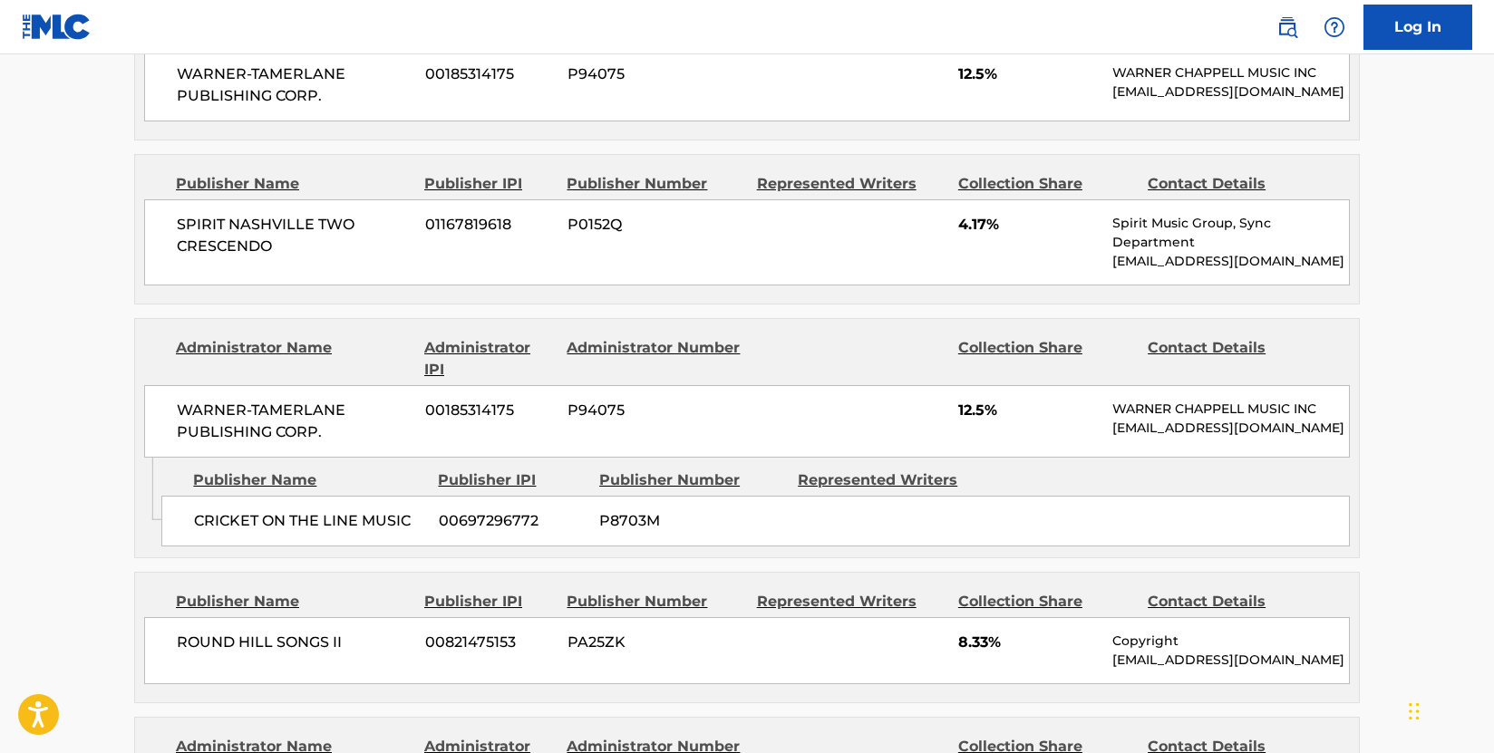
scroll to position [1541, 0]
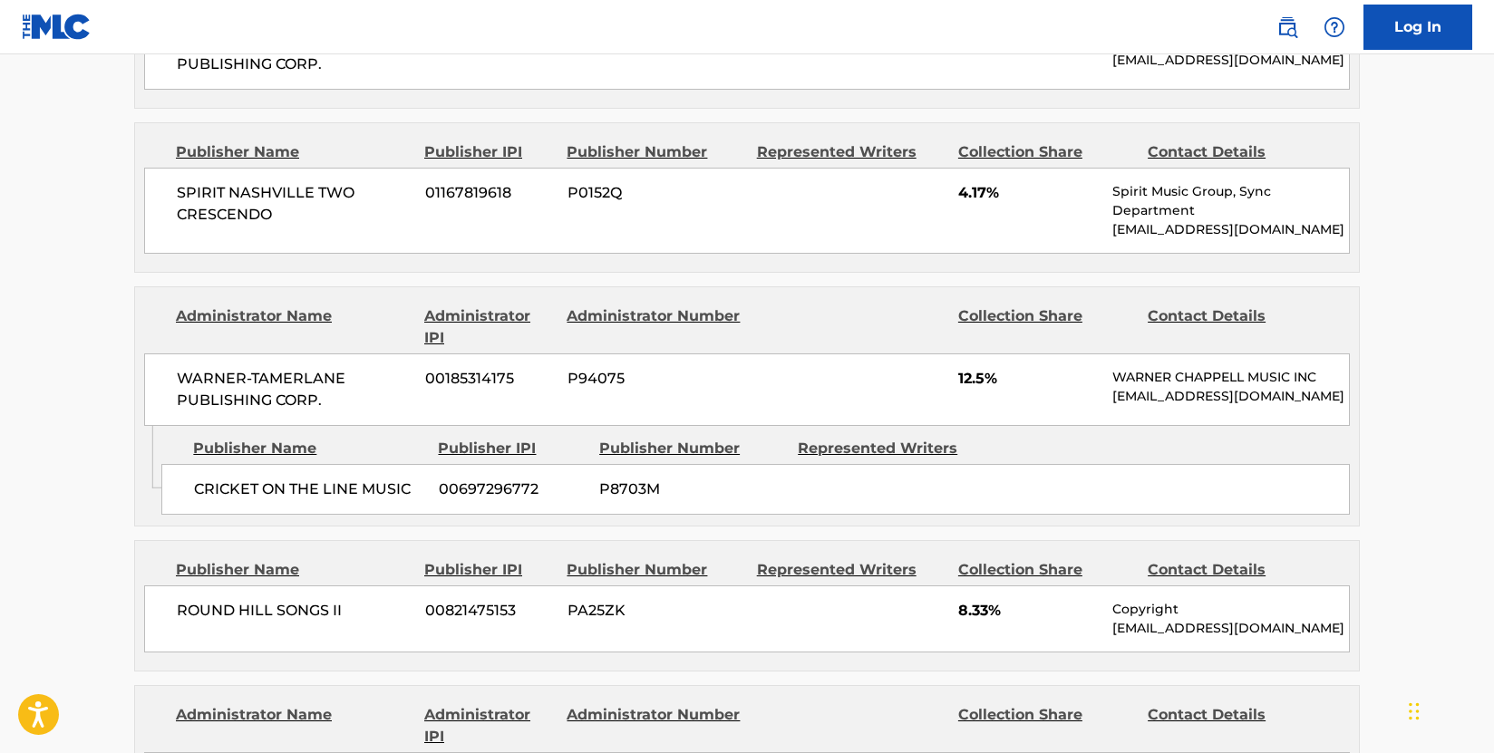
click at [586, 464] on div "CRICKET ON THE LINE MUSIC 00697296772 P8703M" at bounding box center [755, 489] width 1188 height 51
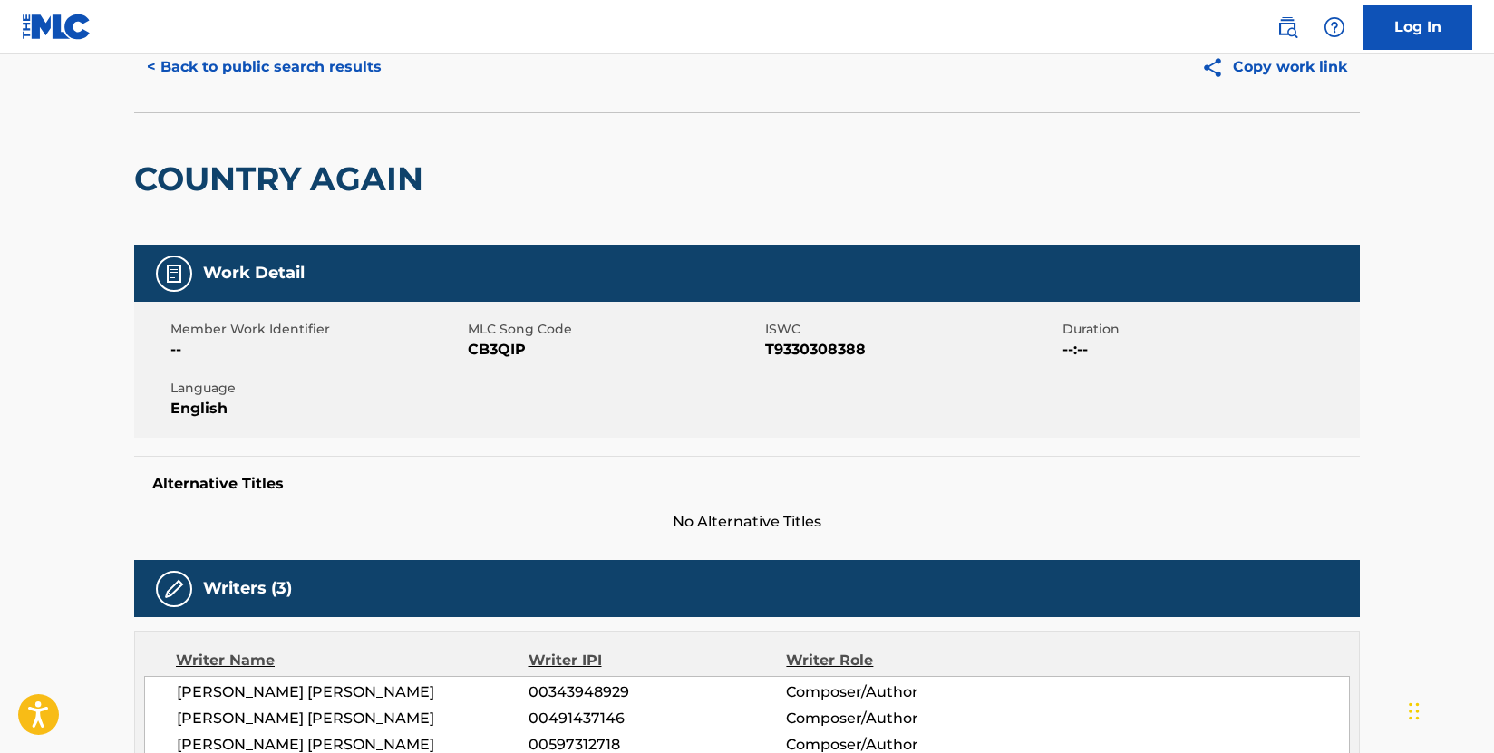
scroll to position [0, 0]
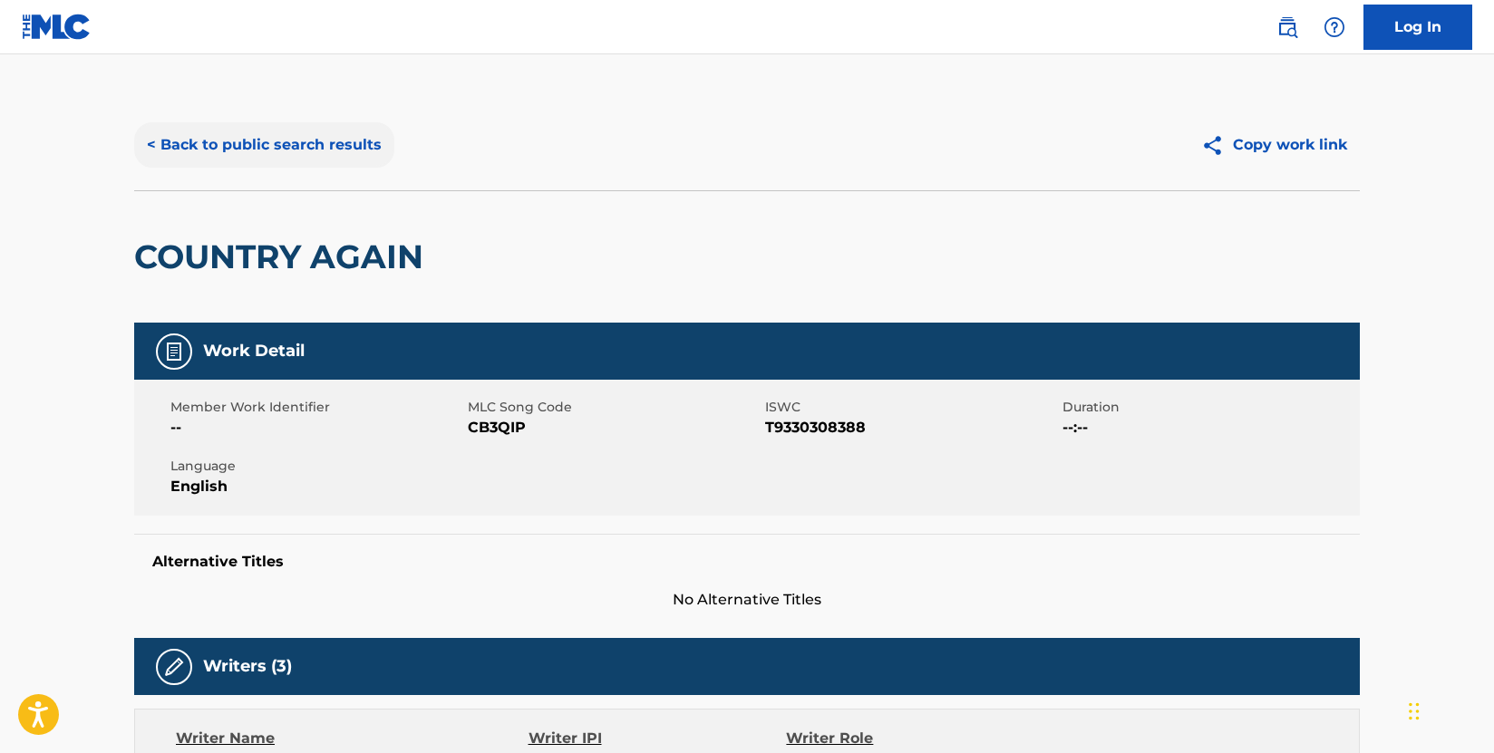
click at [267, 159] on button "< Back to public search results" at bounding box center [264, 144] width 260 height 45
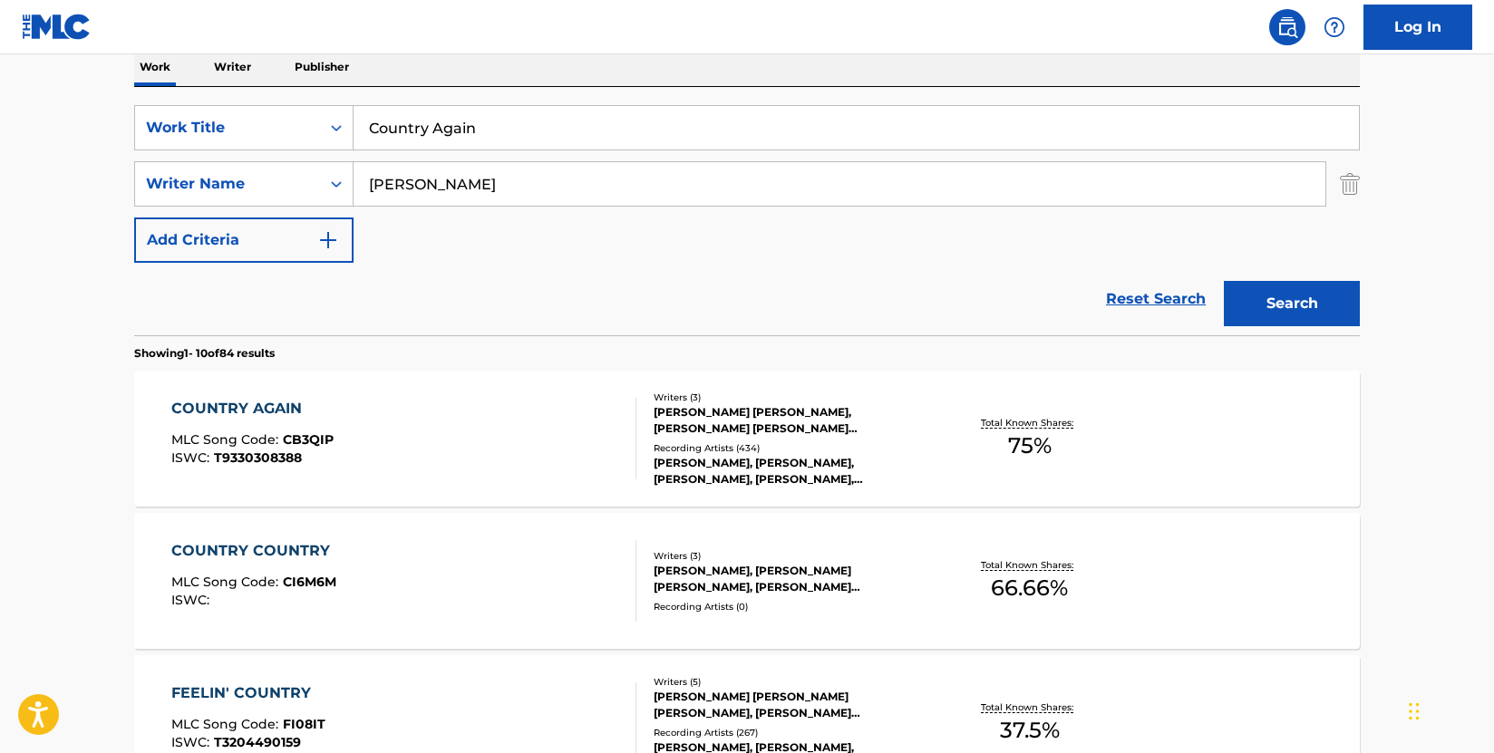
scroll to position [181, 0]
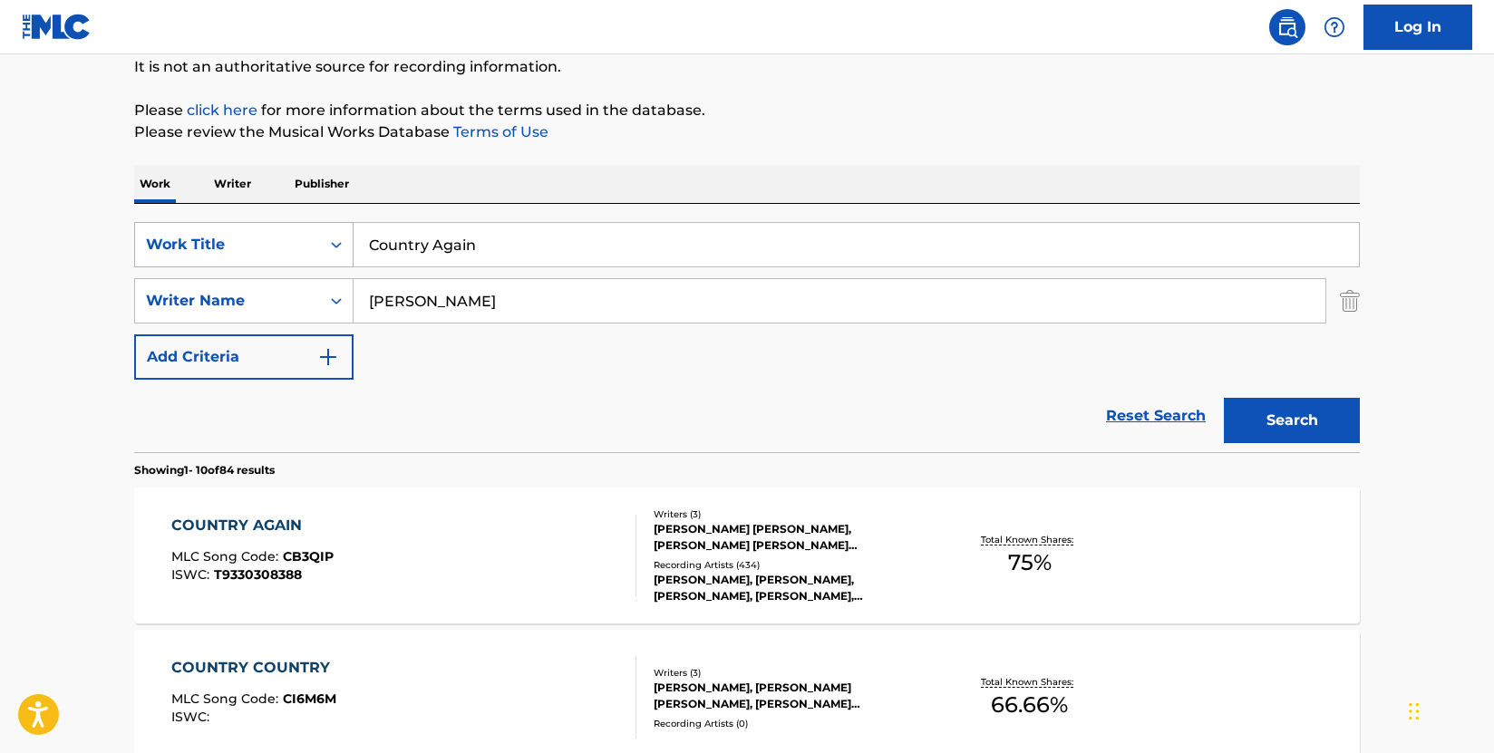
drag, startPoint x: 508, startPoint y: 240, endPoint x: 286, endPoint y: 236, distance: 221.2
click at [286, 236] on div "SearchWithCriteria009d87b2-fc8d-4fa0-8e89-1495e083a5c0 Work Title Country Again" at bounding box center [746, 244] width 1225 height 45
paste input "Dear Me"
type input "Dear Me"
click at [1309, 401] on button "Search" at bounding box center [1292, 420] width 136 height 45
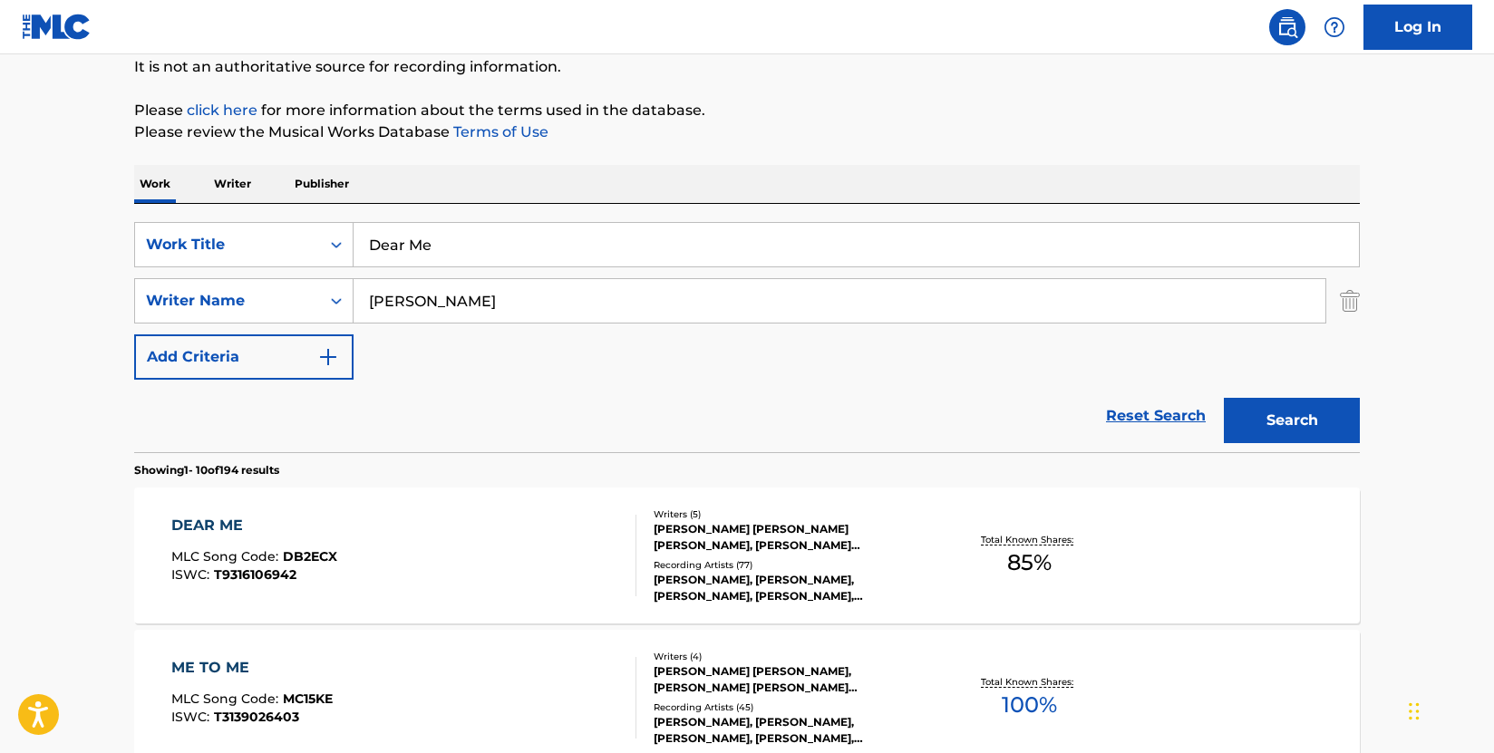
click at [585, 561] on div "DEAR ME MLC Song Code : DB2ECX ISWC : T9316106942" at bounding box center [404, 556] width 466 height 82
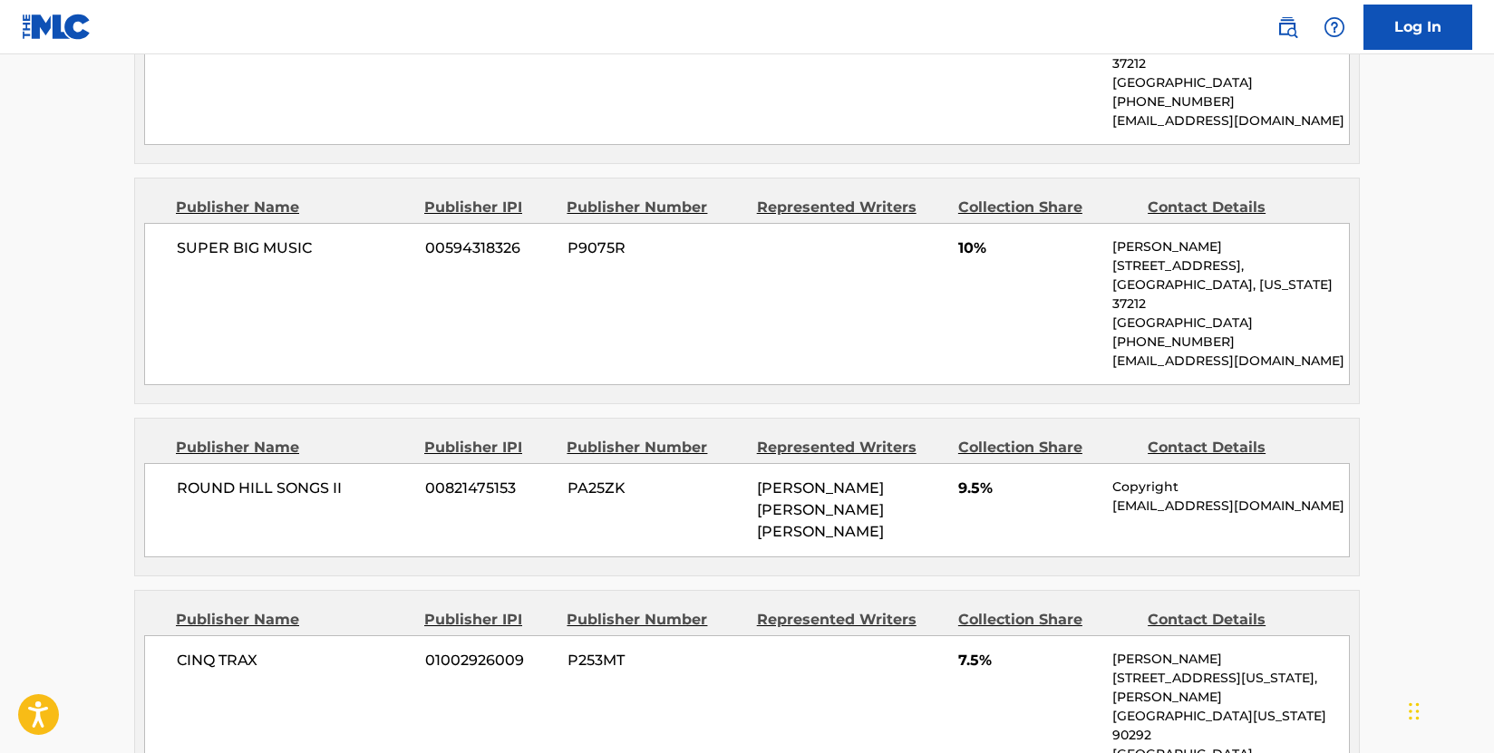
scroll to position [1359, 0]
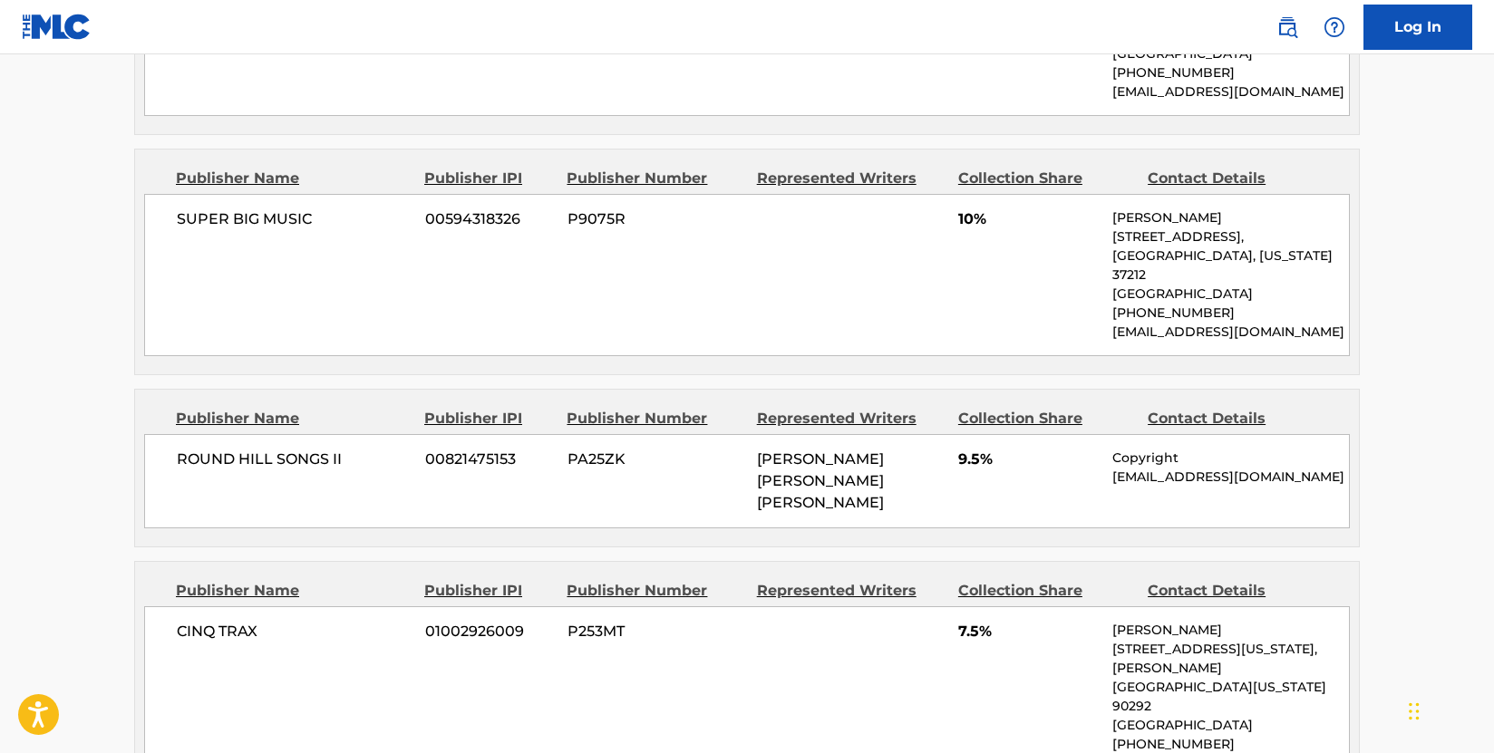
click at [108, 461] on main "< Back to public search results Copy work link DEAR ME Work Detail Member Work …" at bounding box center [747, 745] width 1494 height 4101
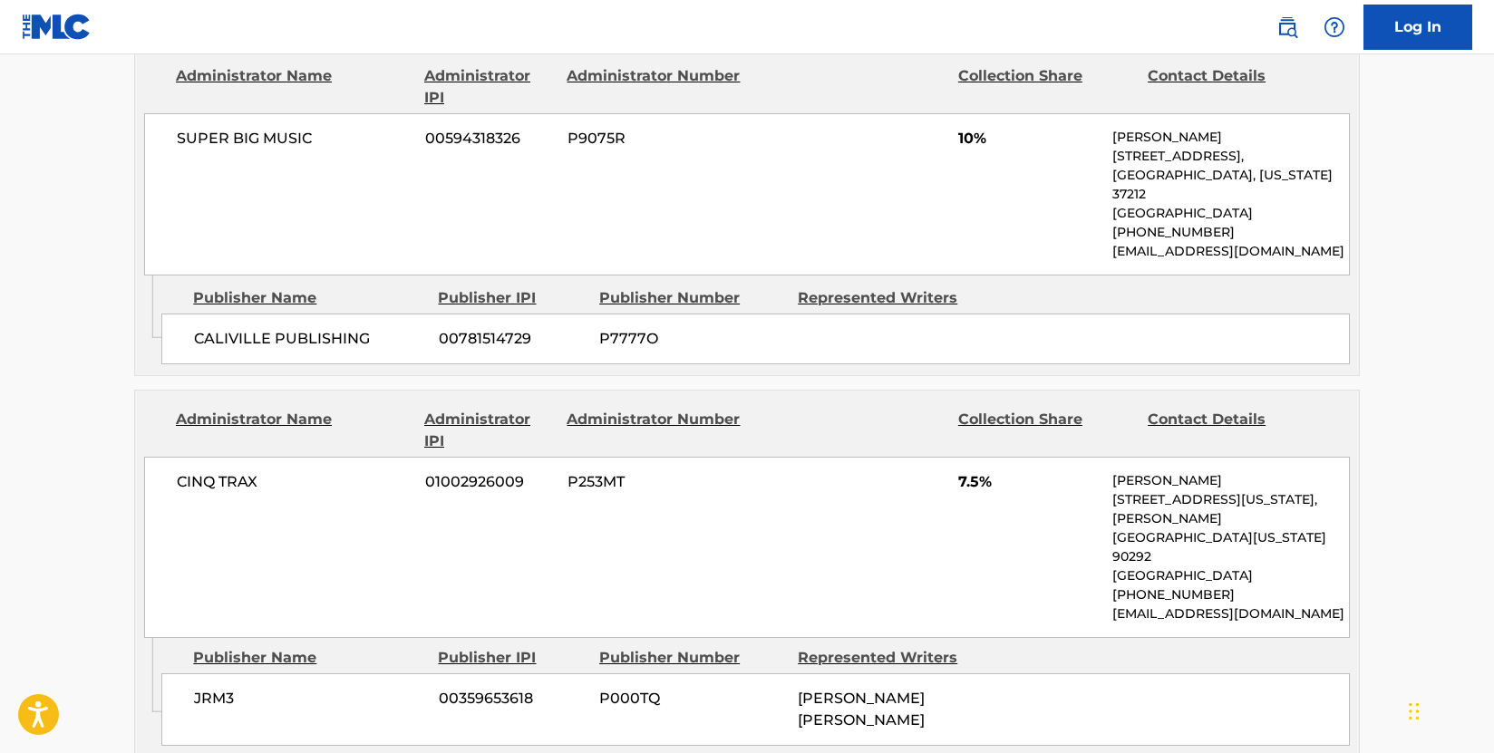
scroll to position [2356, 0]
drag, startPoint x: 301, startPoint y: 496, endPoint x: 193, endPoint y: 490, distance: 108.0
click at [193, 672] on div "JRM3 00359653618 P000TQ [PERSON_NAME] [PERSON_NAME]" at bounding box center [755, 708] width 1188 height 73
copy span "JRM3"
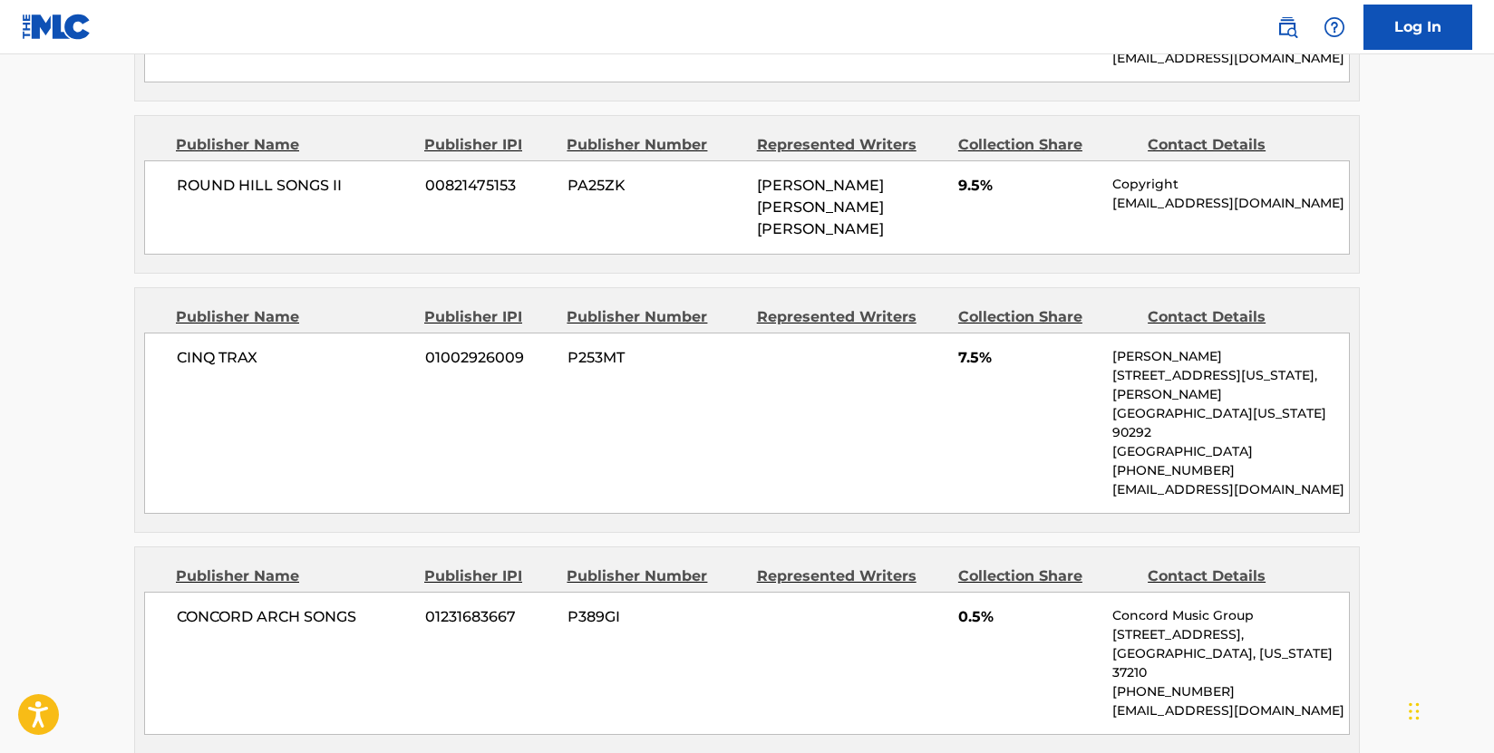
scroll to position [1631, 0]
click at [150, 594] on div "CONCORD ARCH SONGS 01231683667 P389GI 0.5% Concord Music Group [STREET_ADDRESS]…" at bounding box center [746, 665] width 1205 height 143
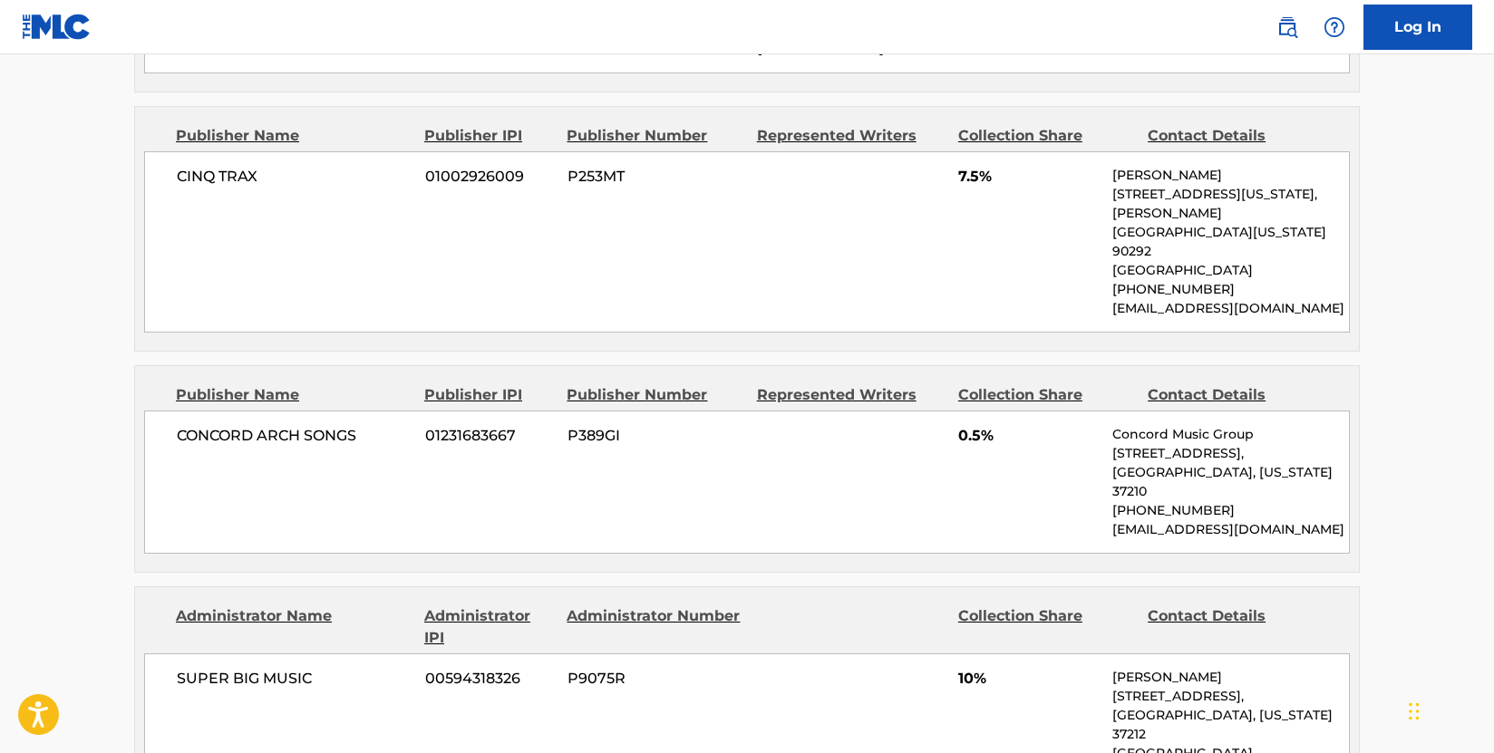
scroll to position [1903, 0]
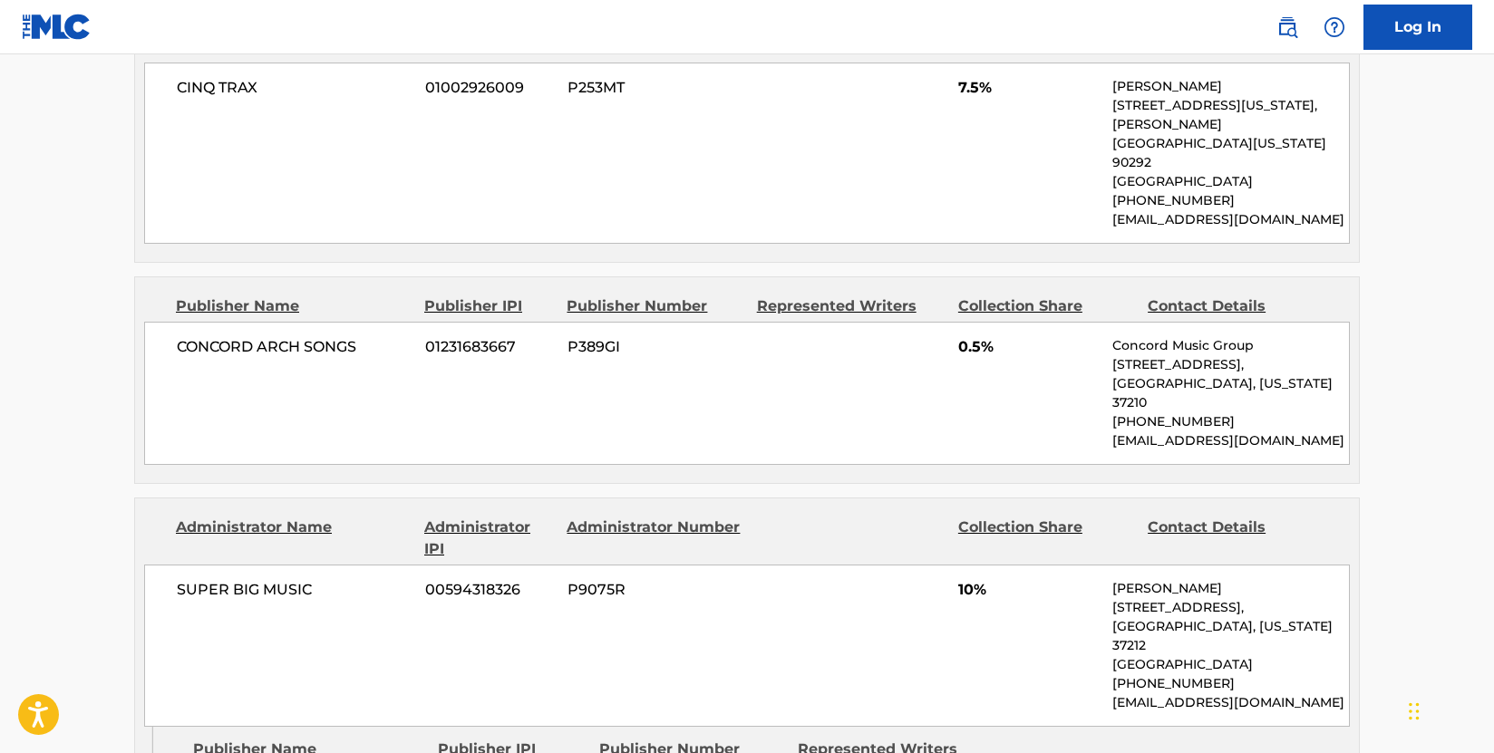
drag, startPoint x: 266, startPoint y: 622, endPoint x: 203, endPoint y: 627, distance: 63.7
copy span "CALIVILLE"
click at [305, 565] on div "SUPER BIG MUSIC 00594318326 P9075R 10% [PERSON_NAME] [STREET_ADDRESS][US_STATE]…" at bounding box center [746, 646] width 1205 height 162
drag, startPoint x: 314, startPoint y: 438, endPoint x: 630, endPoint y: 436, distance: 315.4
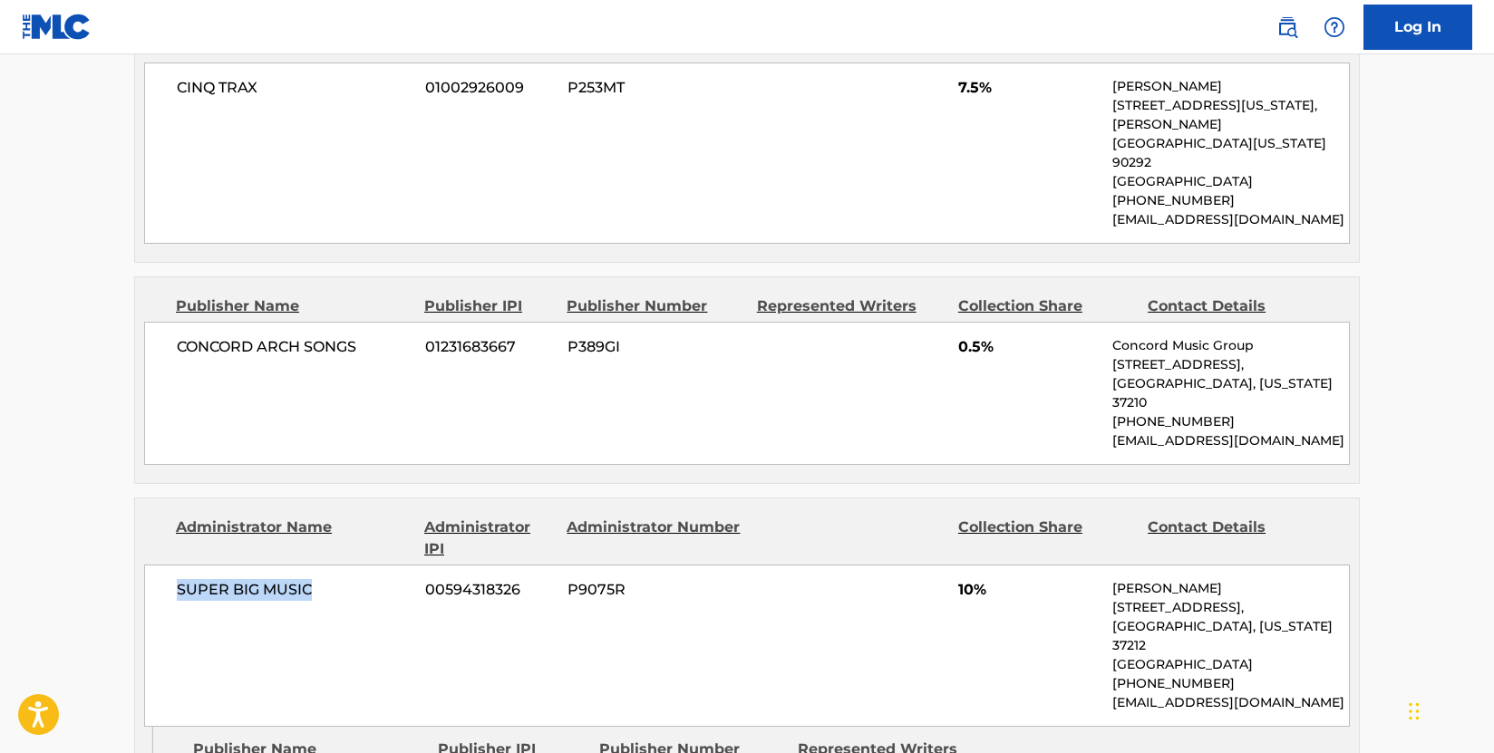
click at [165, 565] on div "SUPER BIG MUSIC 00594318326 P9075R 10% [PERSON_NAME] [STREET_ADDRESS][US_STATE]…" at bounding box center [746, 646] width 1205 height 162
copy span "SUPER BIG MUSIC"
click at [681, 324] on div "Publisher Name Publisher IPI Publisher Number Represented Writers Collection Sh…" at bounding box center [747, 380] width 1224 height 206
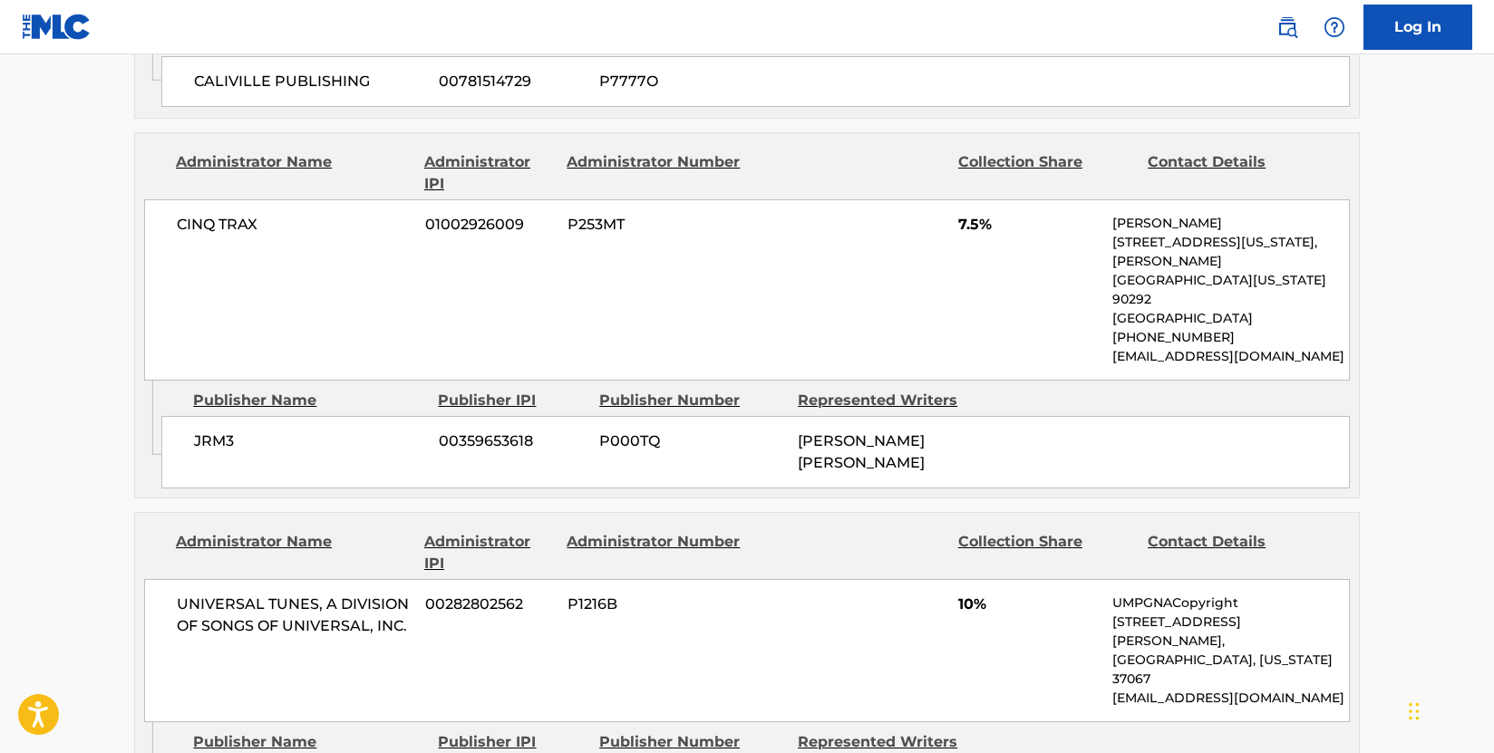
scroll to position [2628, 0]
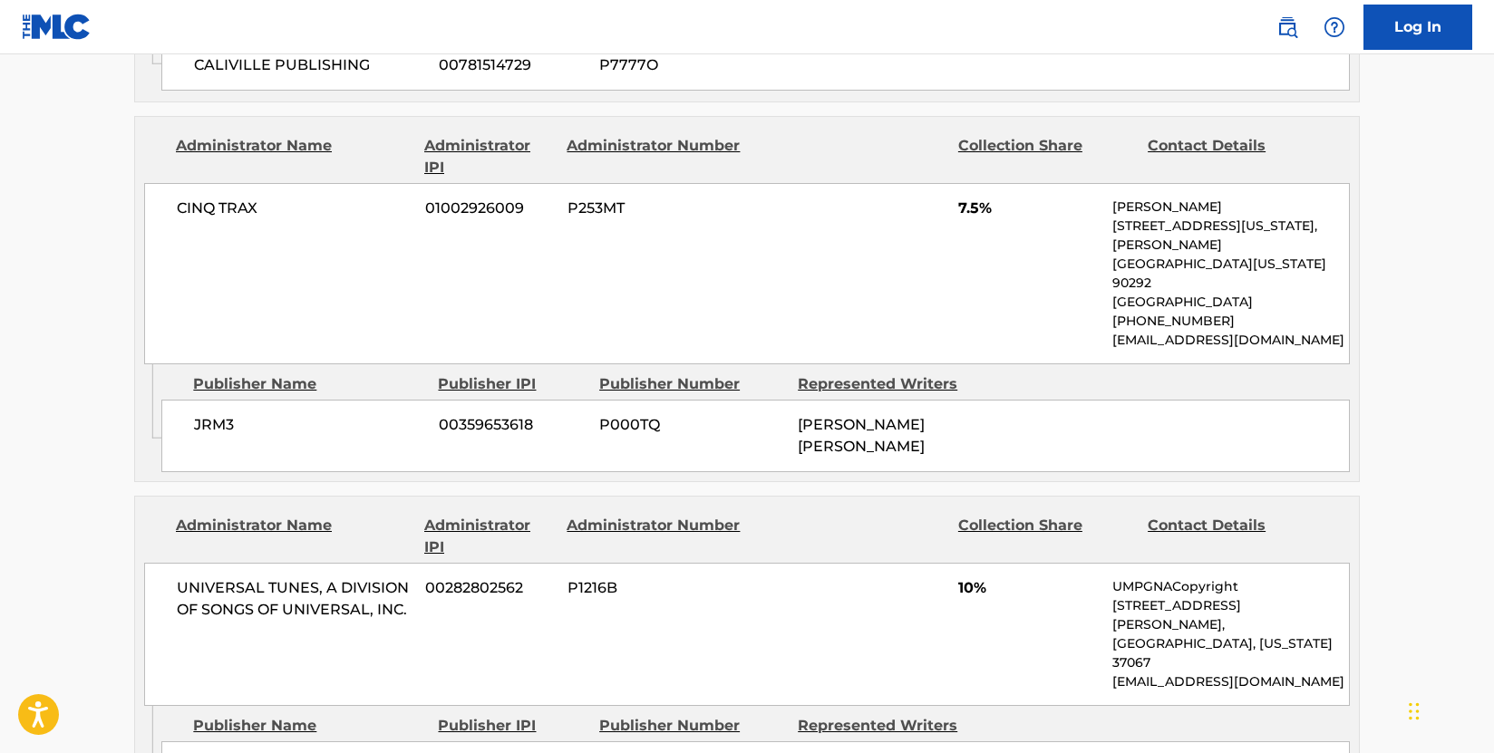
drag, startPoint x: 313, startPoint y: 518, endPoint x: 185, endPoint y: 520, distance: 127.8
copy span "PHAT RACOON"
click at [279, 563] on div "UNIVERSAL TUNES, A DIVISION OF SONGS OF UNIVERSAL, INC. 00282802562 P1216B 10% …" at bounding box center [746, 634] width 1205 height 143
drag, startPoint x: 203, startPoint y: 398, endPoint x: 369, endPoint y: 404, distance: 166.0
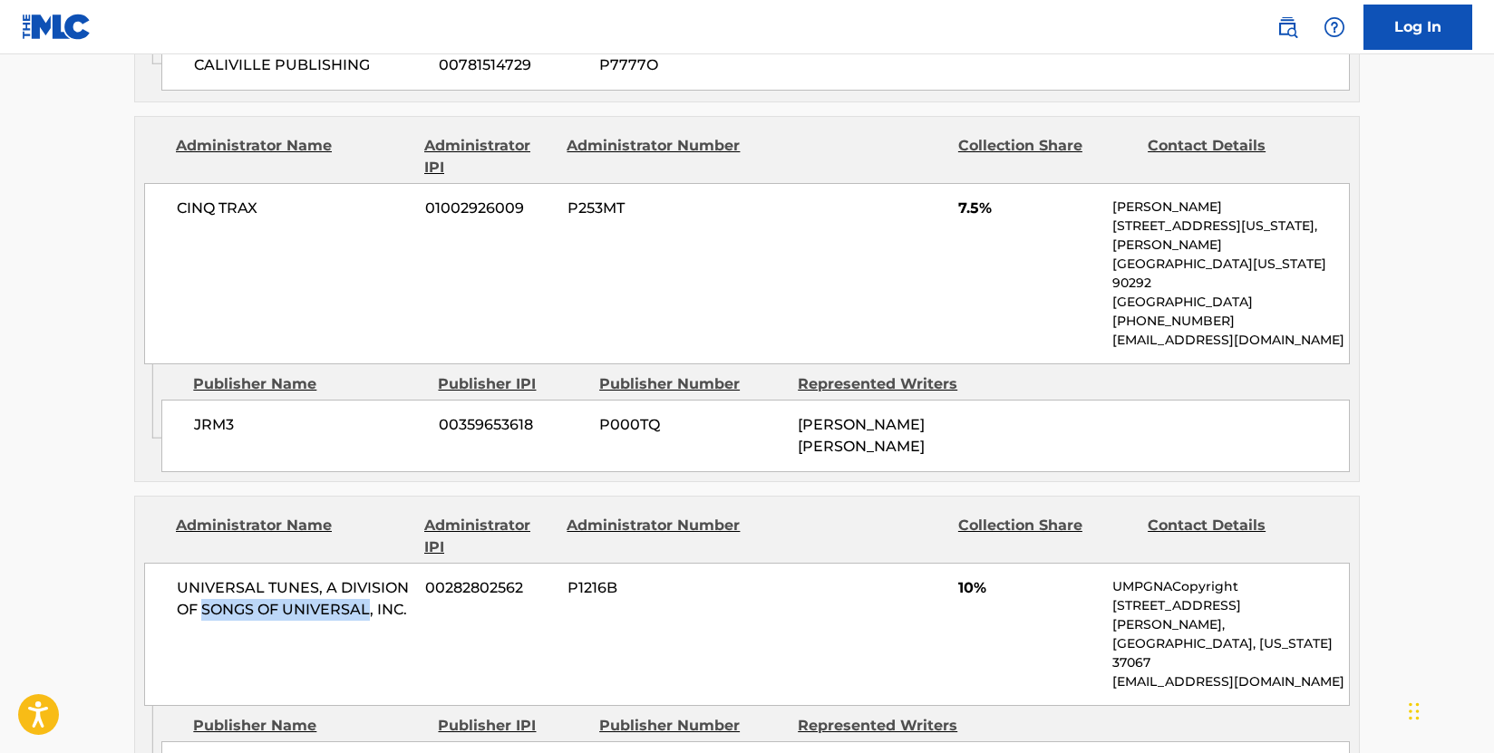
click at [369, 577] on span "UNIVERSAL TUNES, A DIVISION OF SONGS OF UNIVERSAL, INC." at bounding box center [294, 599] width 235 height 44
copy span "SONGS OF UNIVERSAL"
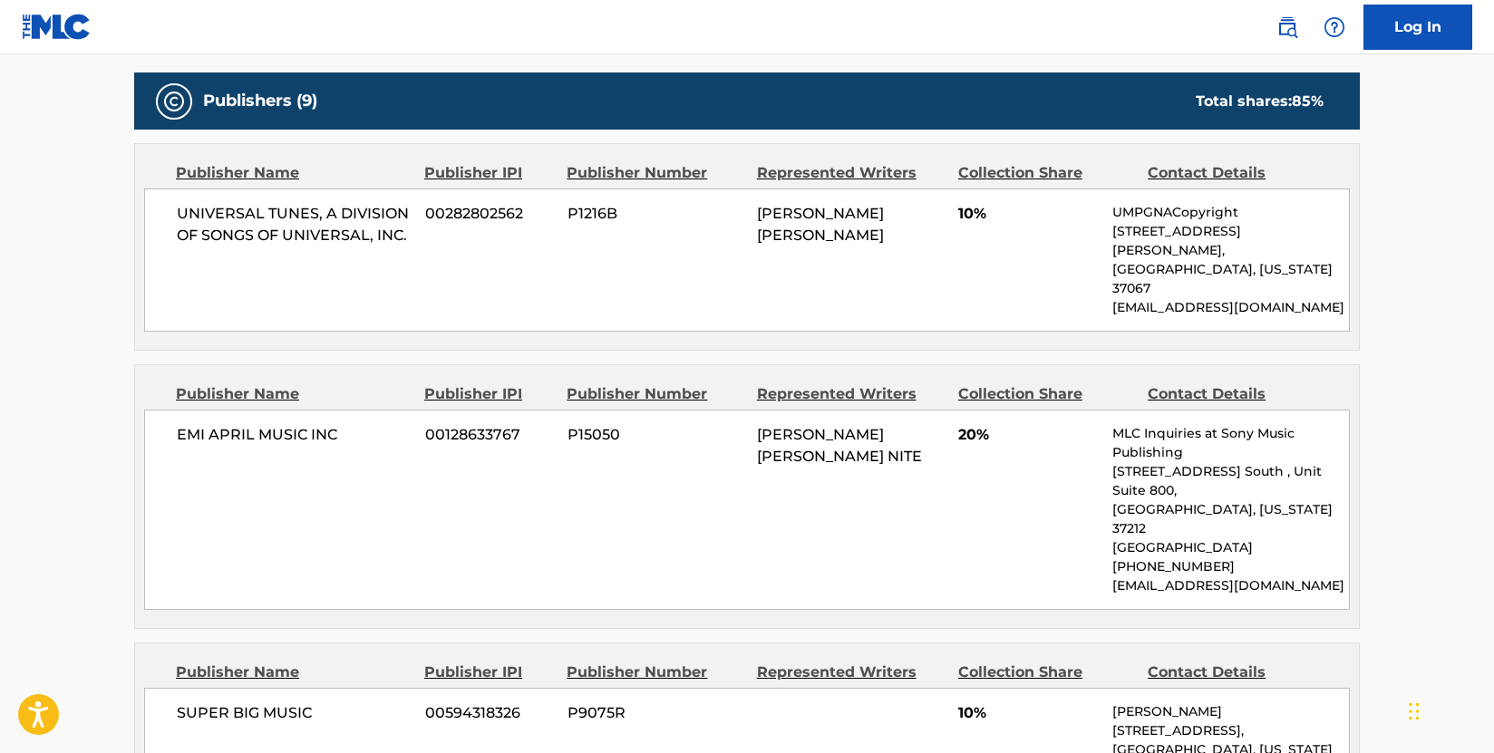
scroll to position [906, 0]
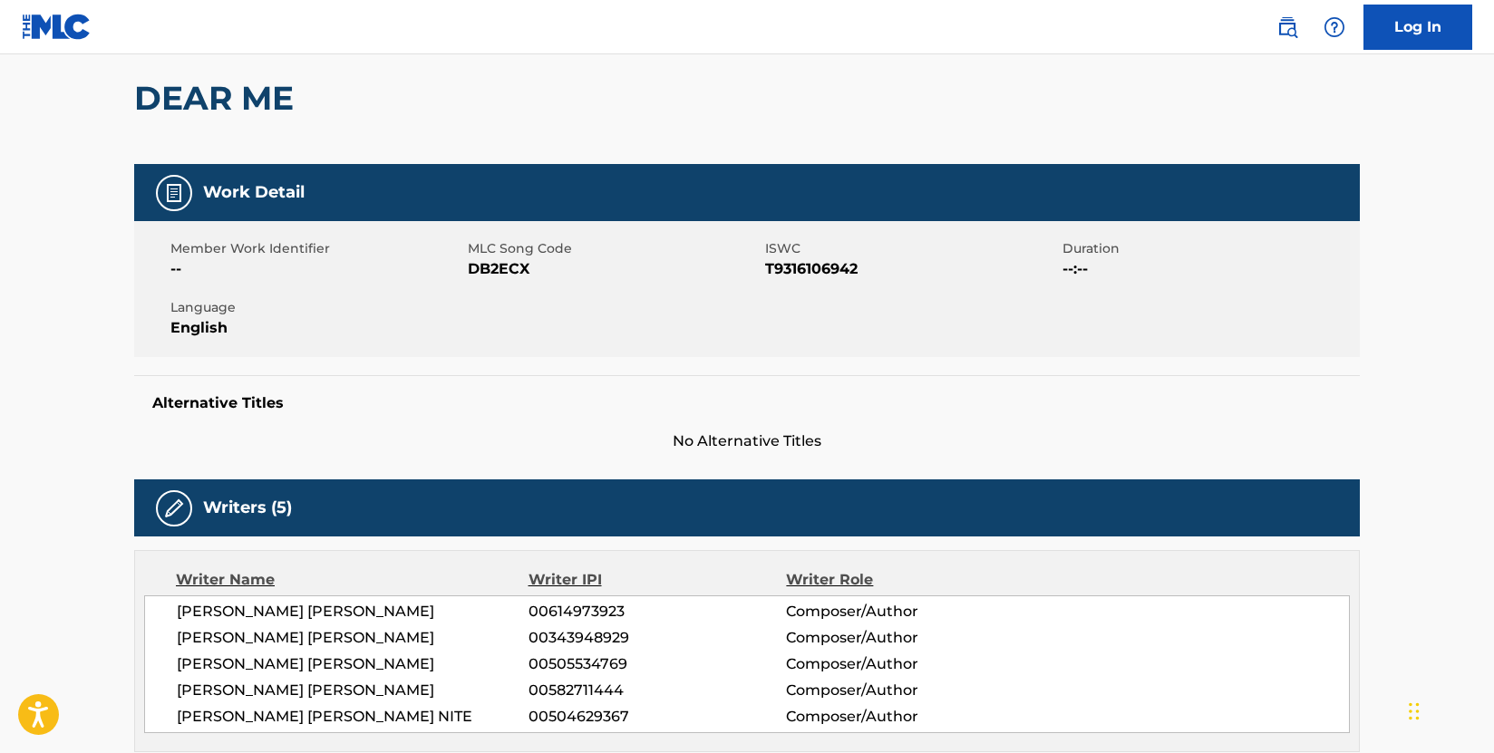
scroll to position [0, 0]
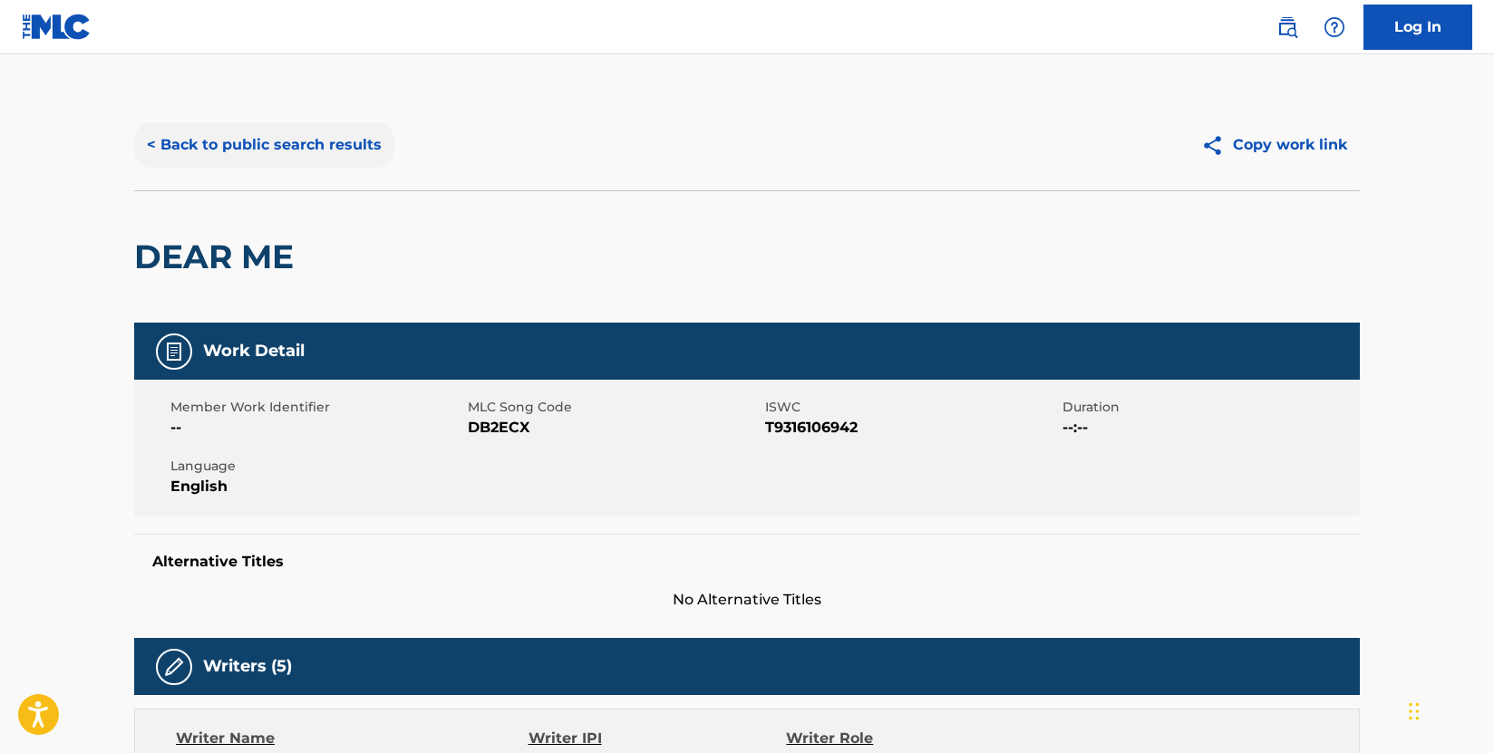
click at [313, 140] on button "< Back to public search results" at bounding box center [264, 144] width 260 height 45
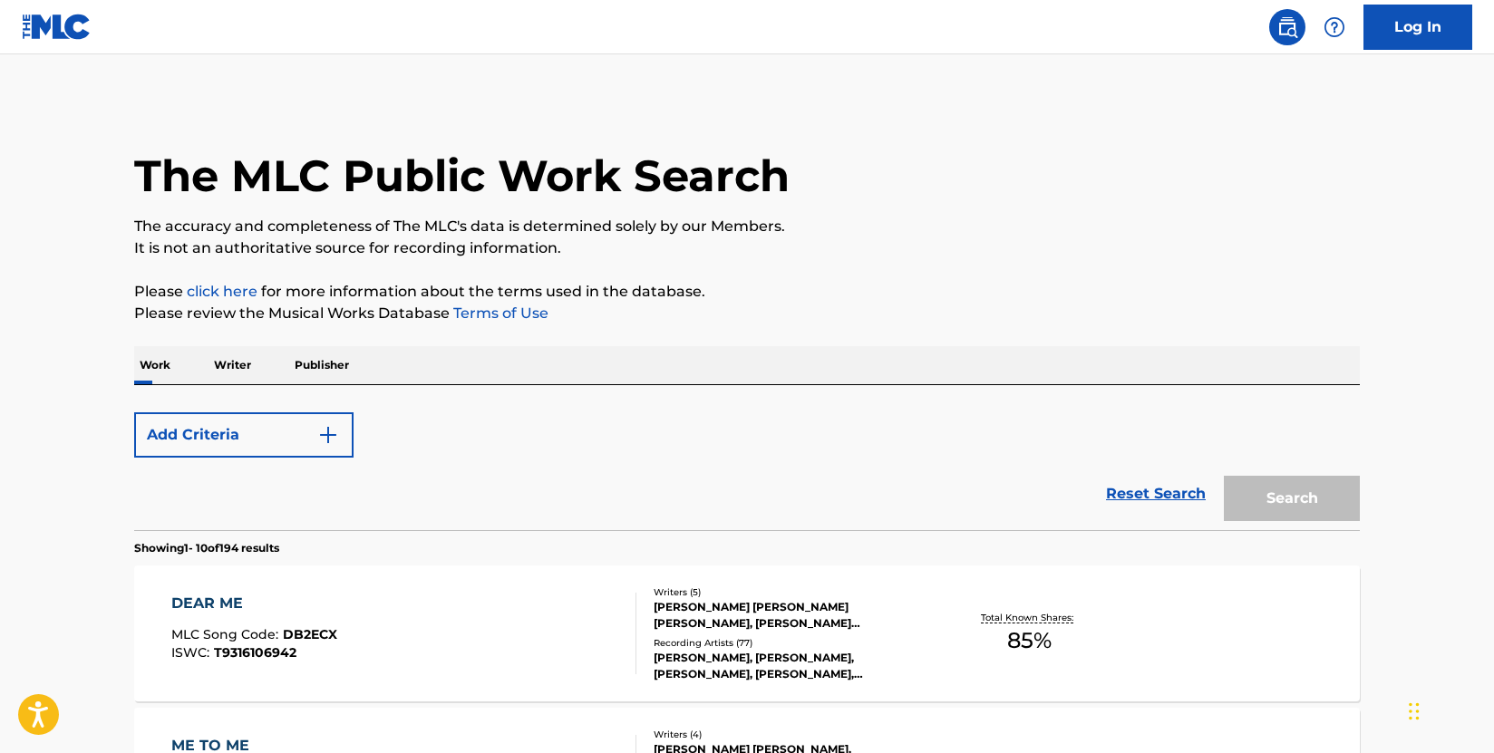
scroll to position [181, 0]
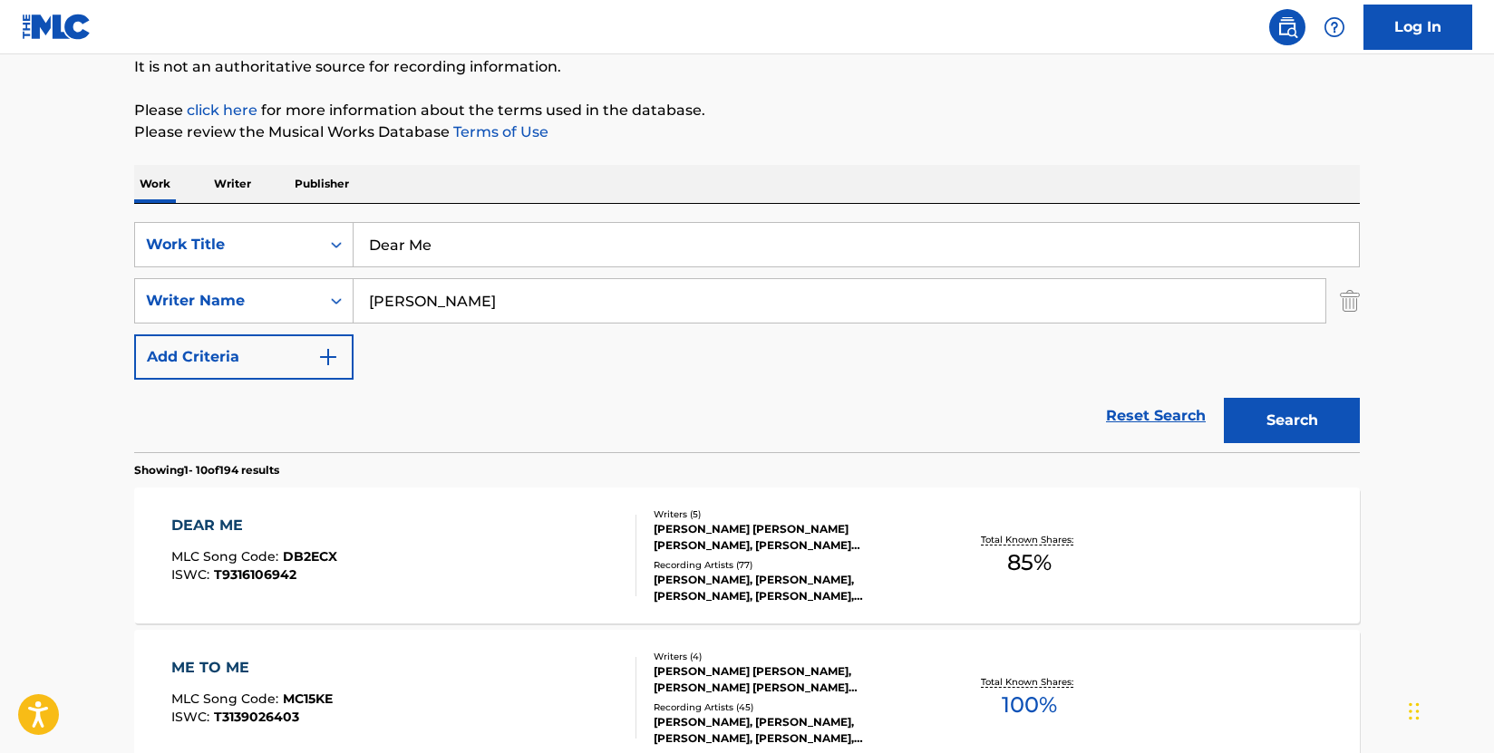
drag, startPoint x: 483, startPoint y: 247, endPoint x: 356, endPoint y: 242, distance: 127.0
click at [356, 242] on input "Dear Me" at bounding box center [855, 245] width 1005 height 44
paste input "on't Threaten Me With A Good [PERSON_NAME]"
type input "Don't Threaten Me With A Good Time"
click at [1292, 424] on button "Search" at bounding box center [1292, 420] width 136 height 45
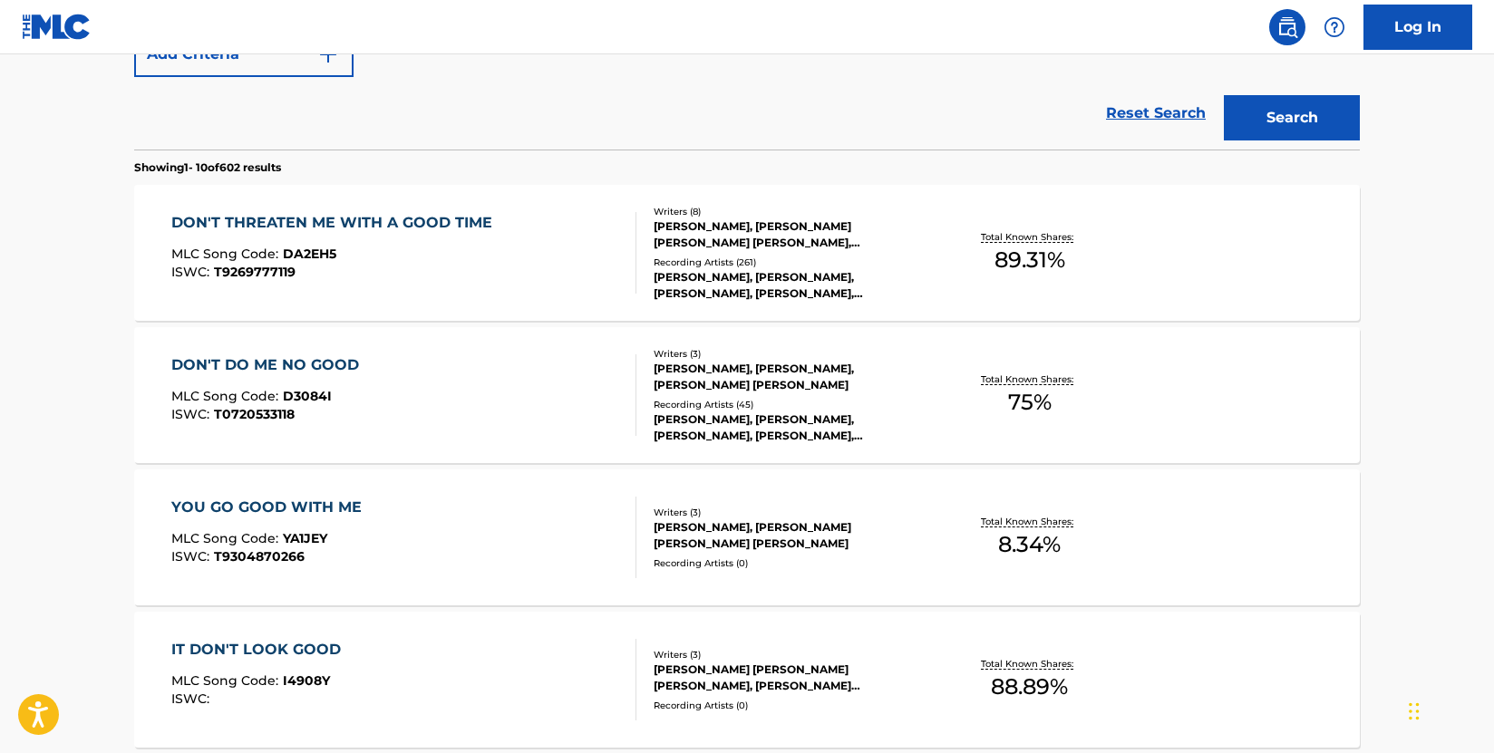
scroll to position [453, 0]
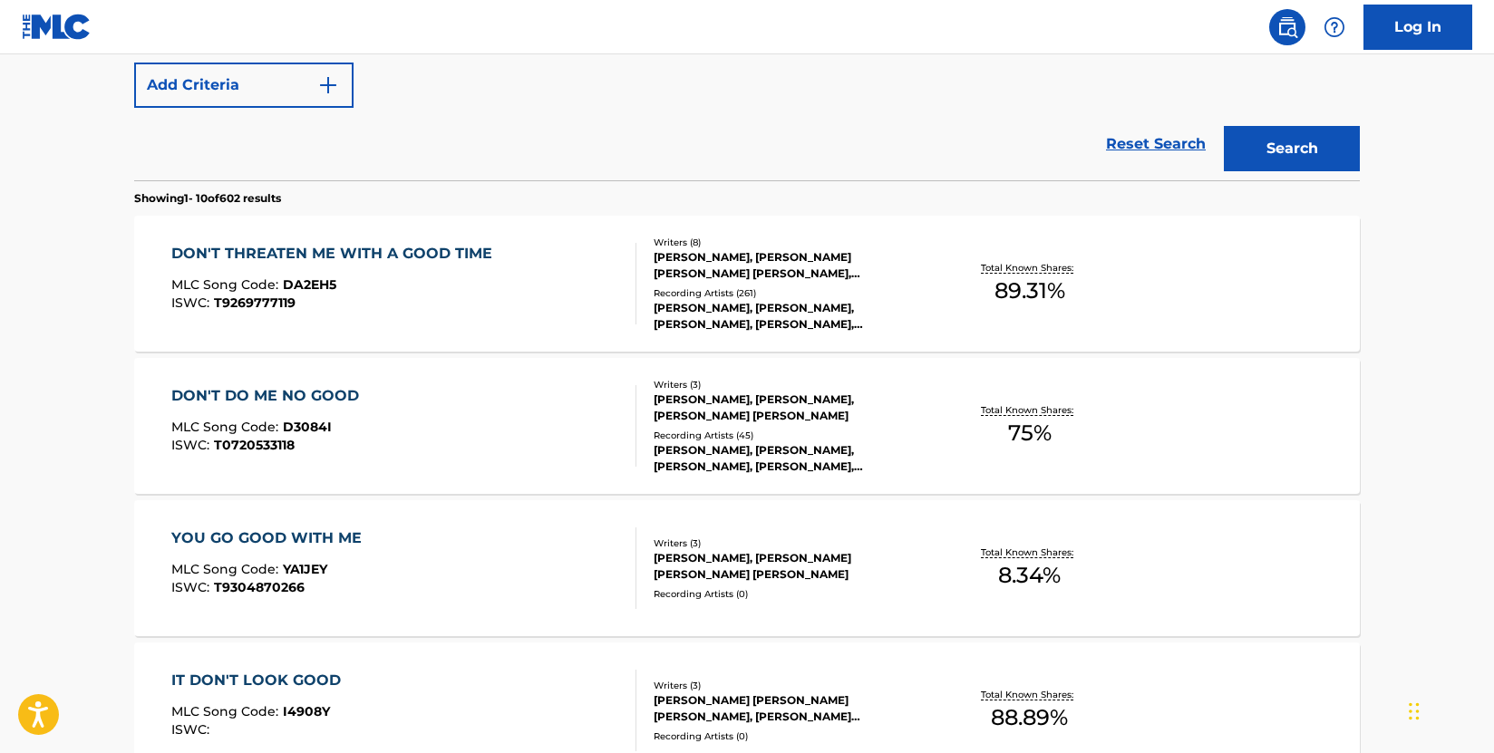
click at [553, 280] on div "DON'T THREATEN ME WITH A GOOD TIME MLC Song Code : DA2EH5 ISWC : T9269777119" at bounding box center [404, 284] width 466 height 82
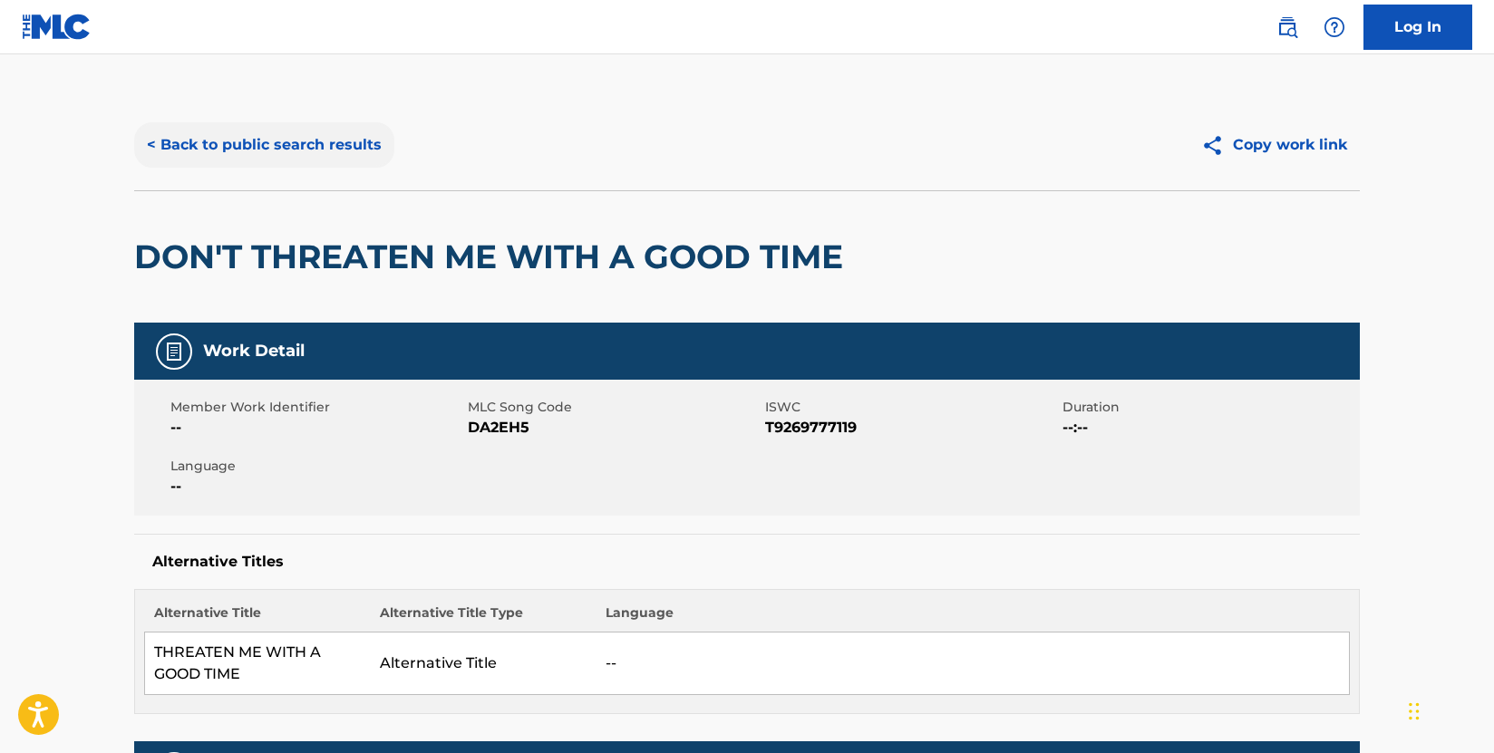
click at [320, 124] on button "< Back to public search results" at bounding box center [264, 144] width 260 height 45
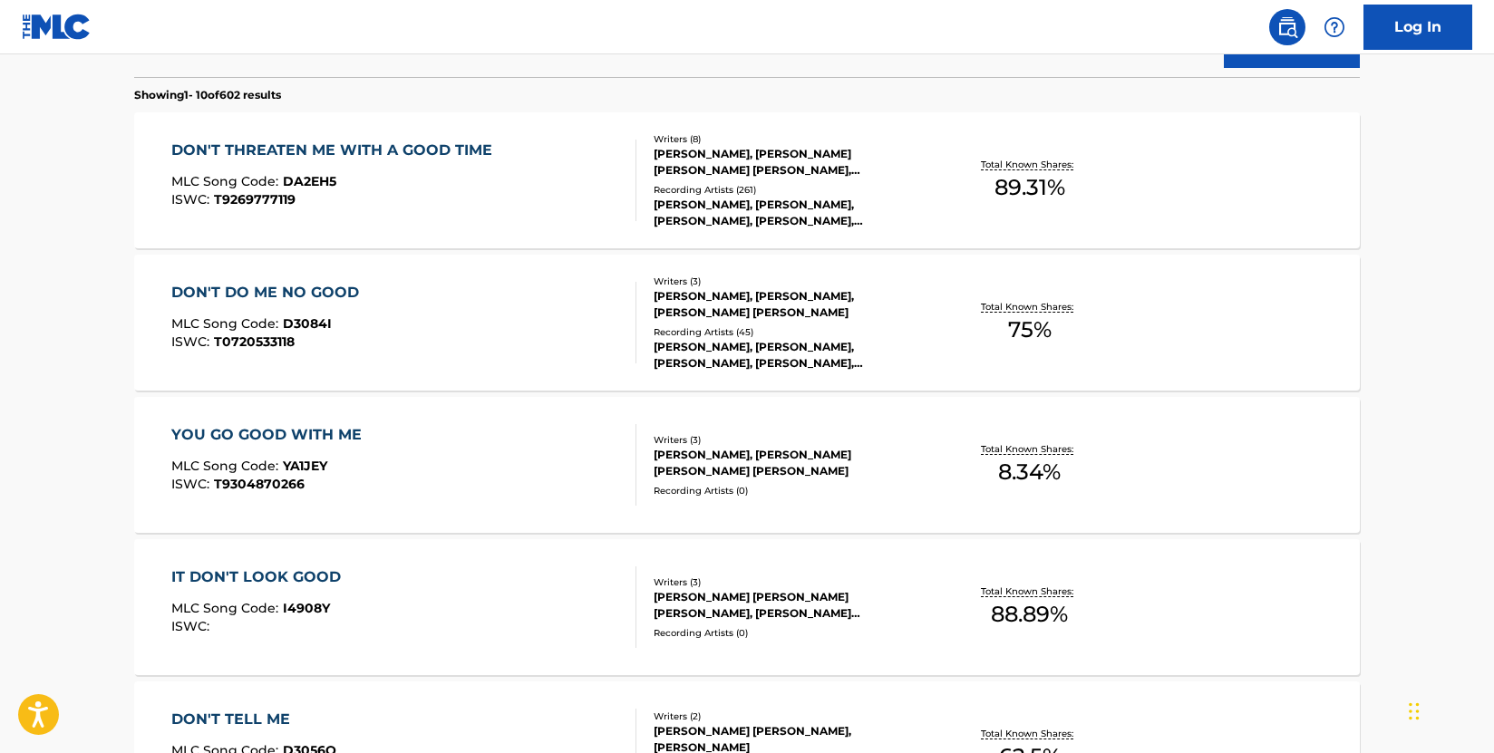
scroll to position [285, 0]
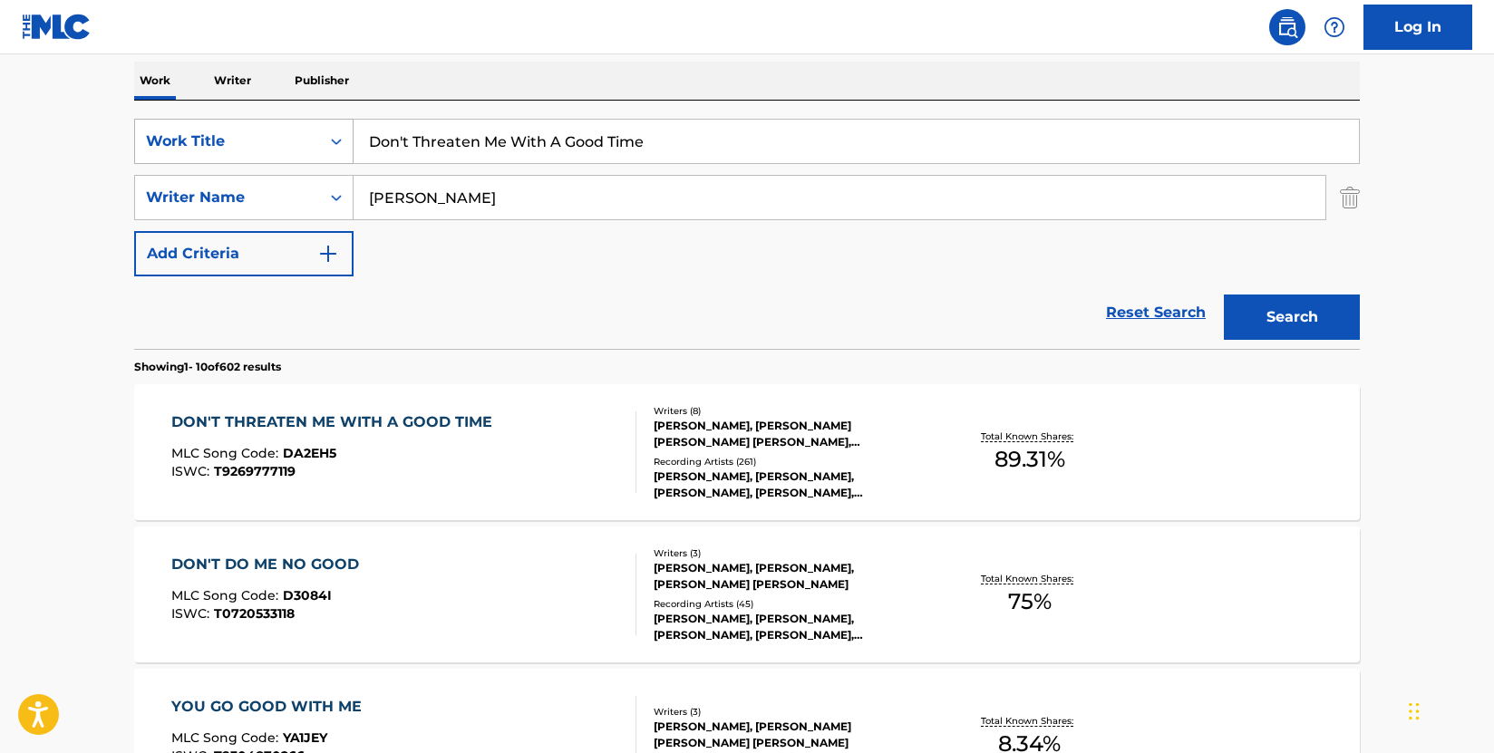
drag, startPoint x: 675, startPoint y: 142, endPoint x: 278, endPoint y: 147, distance: 397.0
click at [278, 147] on div "SearchWithCriteria009d87b2-fc8d-4fa0-8e89-1495e083a5c0 Work Title Don't Threate…" at bounding box center [746, 141] width 1225 height 45
paste input "Give Heaven Some Hell"
type input "Give Heaven Some Hell"
click at [1289, 331] on button "Search" at bounding box center [1292, 317] width 136 height 45
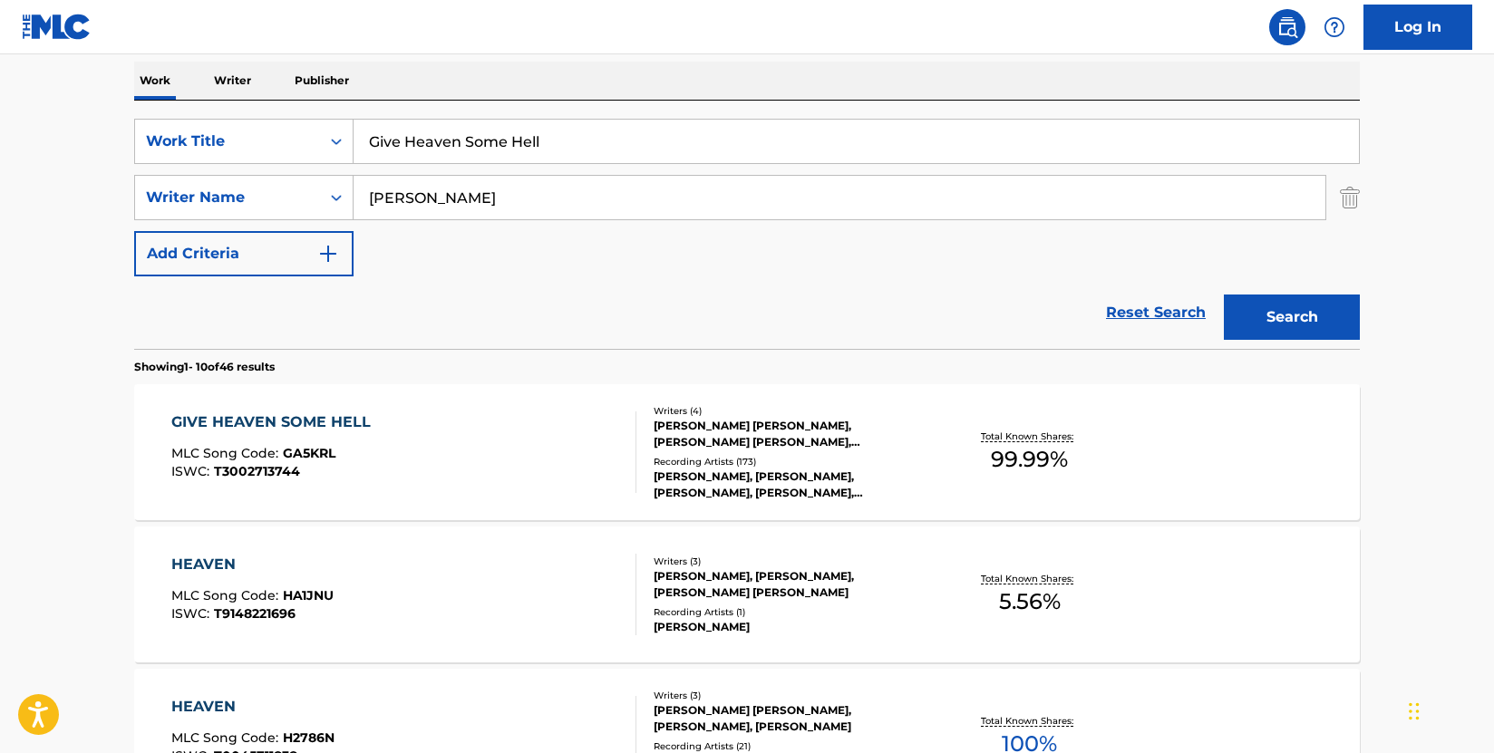
click at [537, 433] on div "GIVE HEAVEN SOME HELL MLC Song Code : GA5KRL ISWC : T3002713744" at bounding box center [404, 452] width 466 height 82
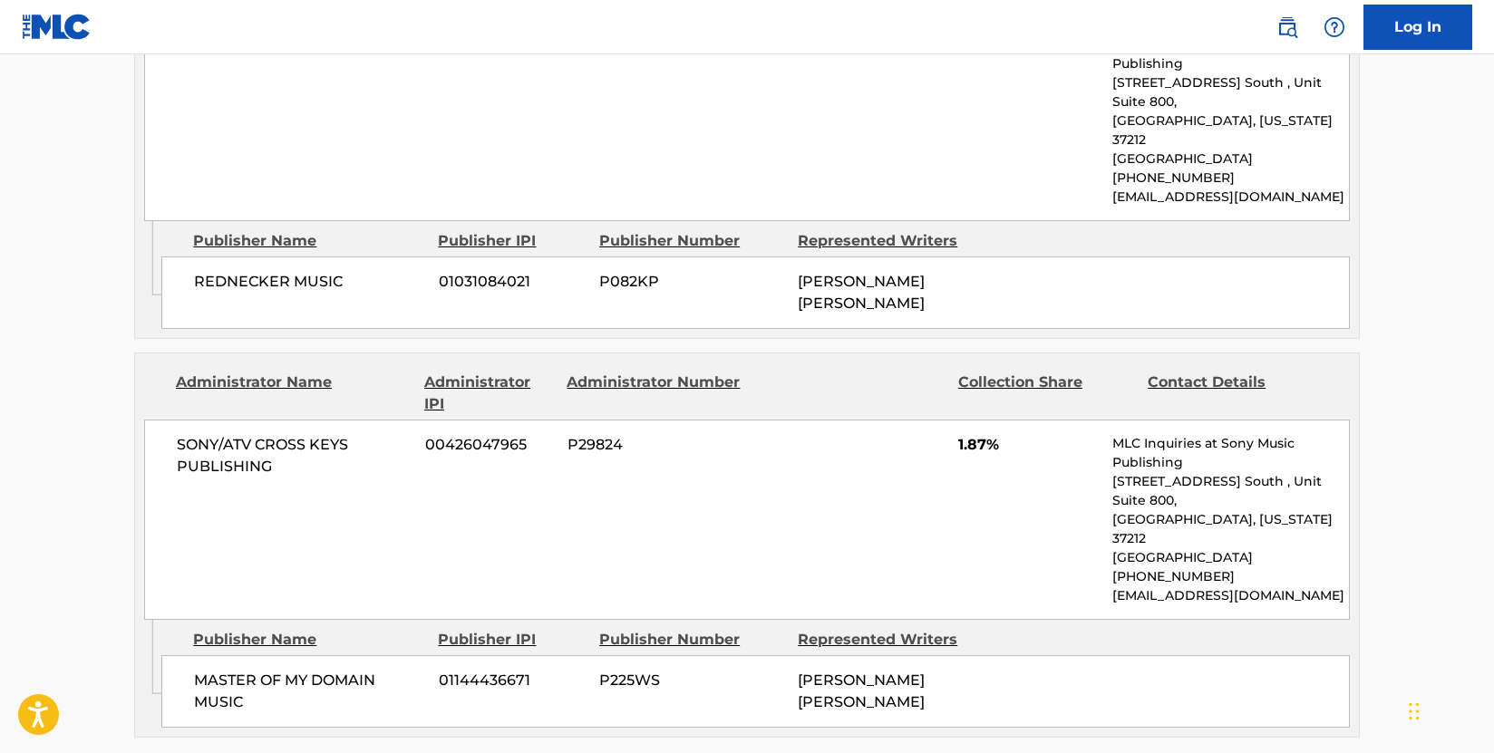
scroll to position [3625, 0]
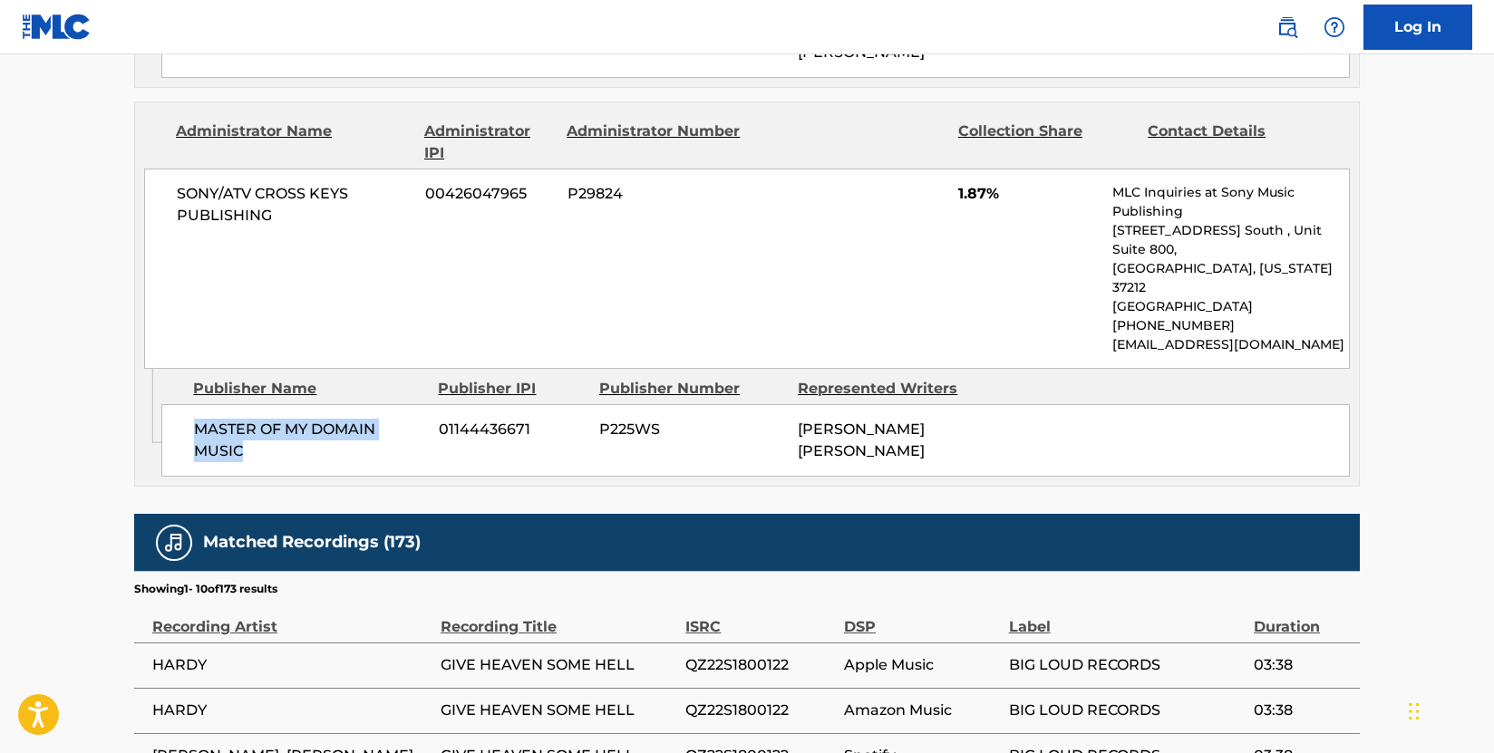
drag, startPoint x: 284, startPoint y: 313, endPoint x: 188, endPoint y: 299, distance: 97.0
click at [188, 404] on div "MASTER OF MY DOMAIN MUSIC 01144436671 P225WS [PERSON_NAME] [PERSON_NAME]" at bounding box center [755, 440] width 1188 height 73
copy span "MASTER OF MY DOMAIN MUSIC"
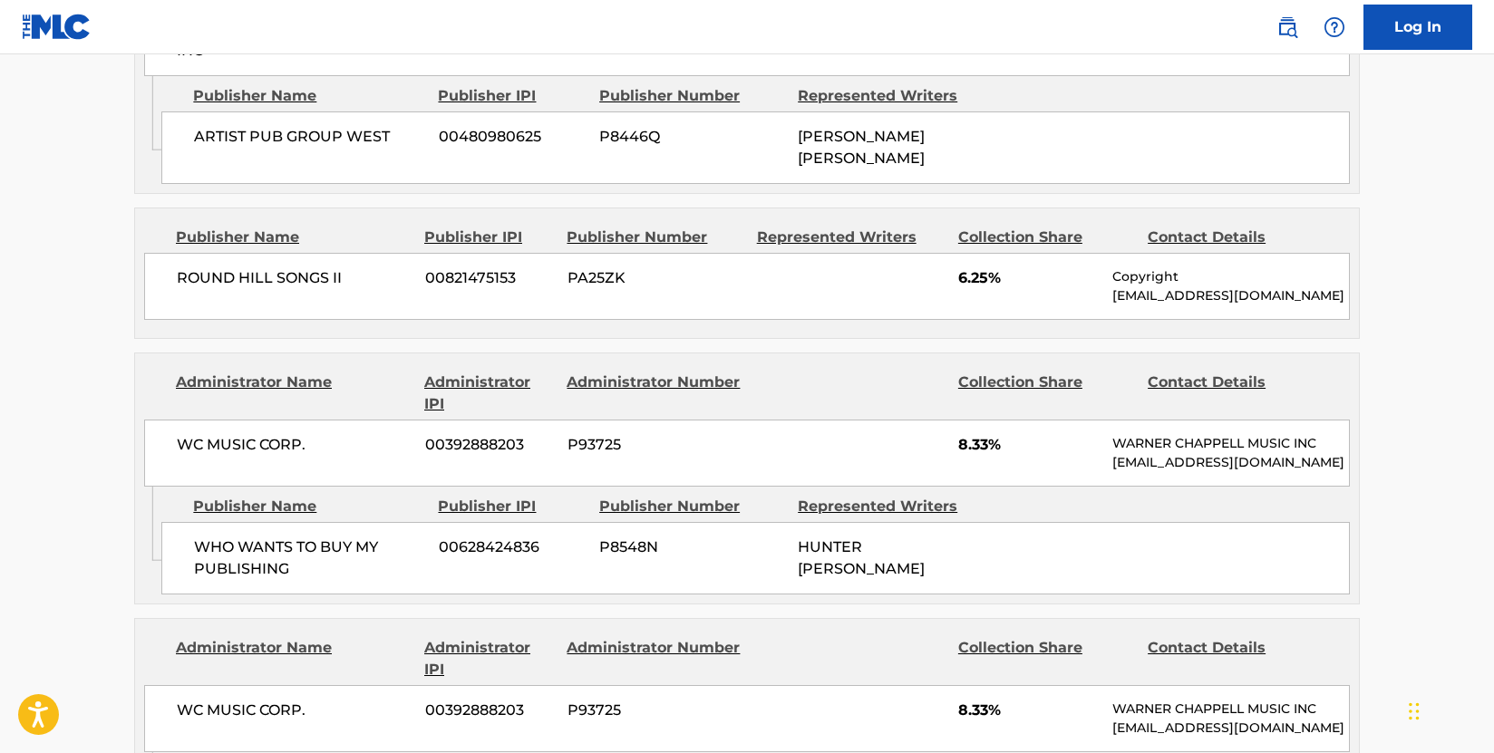
scroll to position [1722, 0]
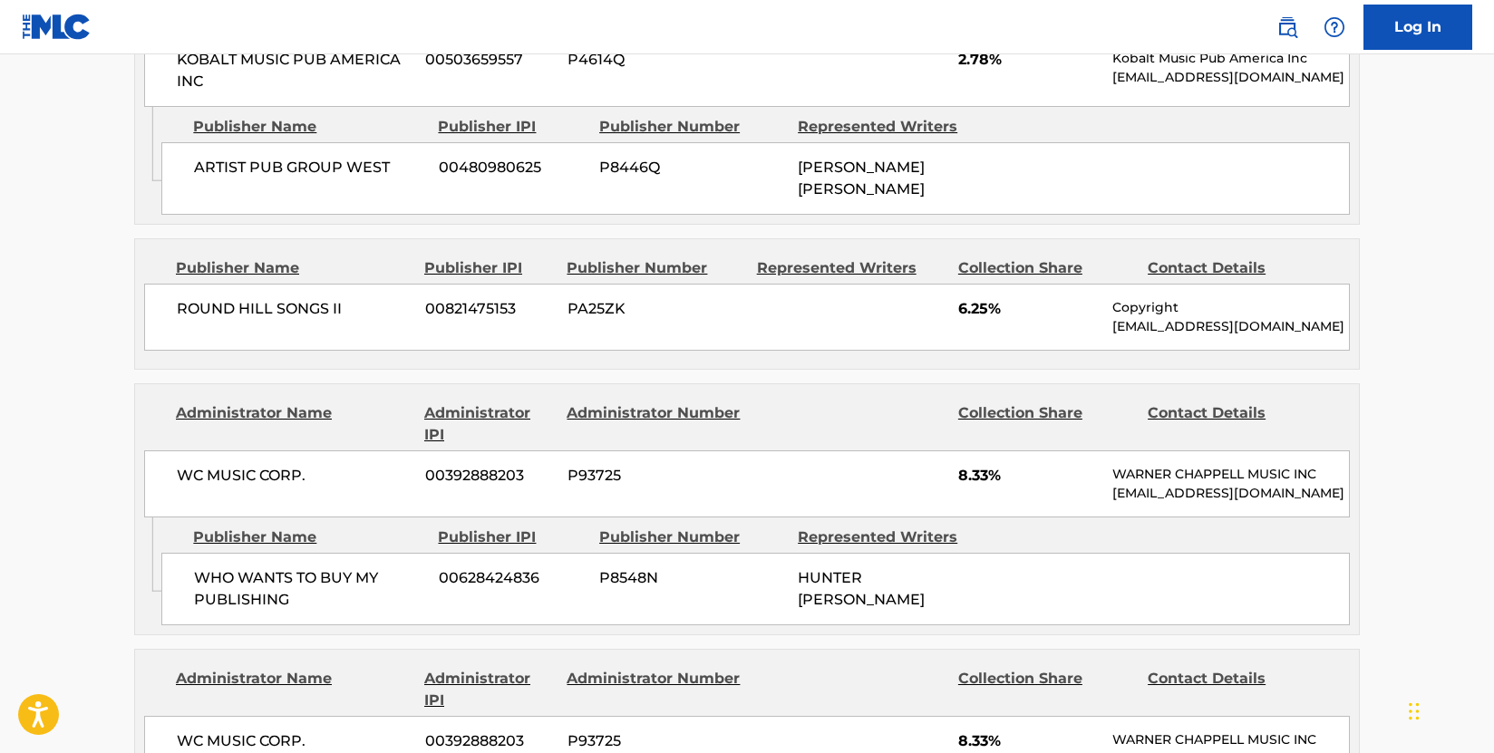
click at [66, 314] on main "< Back to public search results Copy work link GIVE HEAVEN SOME HELL Work Detai…" at bounding box center [747, 712] width 1494 height 4761
drag, startPoint x: 322, startPoint y: 556, endPoint x: 198, endPoint y: 527, distance: 126.6
click at [198, 567] on span "WHO WANTS TO BUY MY PUBLISHING" at bounding box center [309, 589] width 231 height 44
copy span "WHO WANTS TO BUY MY PUBLISHING"
drag, startPoint x: 288, startPoint y: 378, endPoint x: 287, endPoint y: 387, distance: 9.1
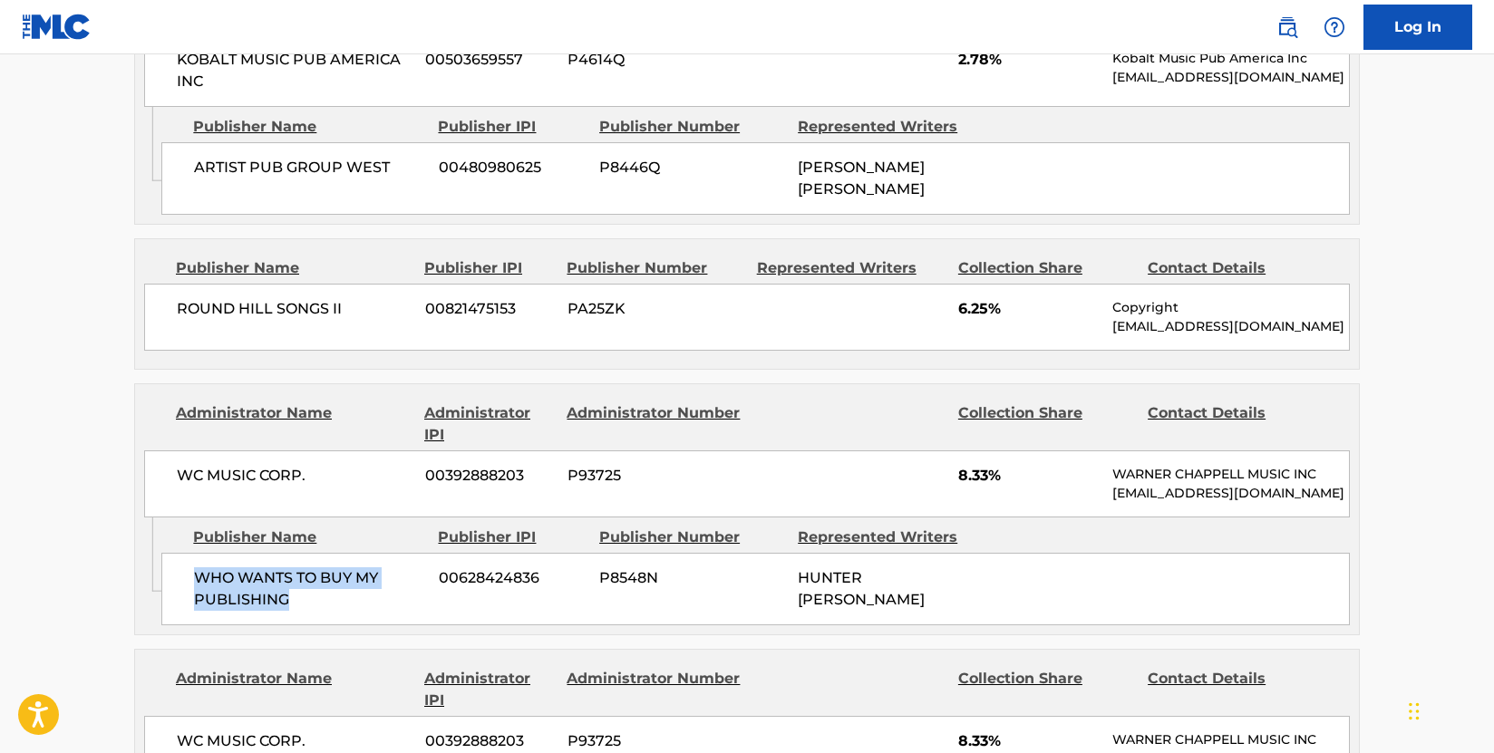
click at [288, 402] on div "Administrator Name" at bounding box center [293, 424] width 235 height 44
drag, startPoint x: 301, startPoint y: 405, endPoint x: 172, endPoint y: 404, distance: 128.7
click at [172, 450] on div "WC MUSIC CORP. 00392888203 P93725 8.33% [PERSON_NAME] MUSIC INC [EMAIL_ADDRESS]…" at bounding box center [746, 483] width 1205 height 67
copy span "WC MUSIC CORP"
click at [1051, 527] on div "Publisher Name Publisher IPI Publisher Number Represented Writers" at bounding box center [755, 538] width 1188 height 22
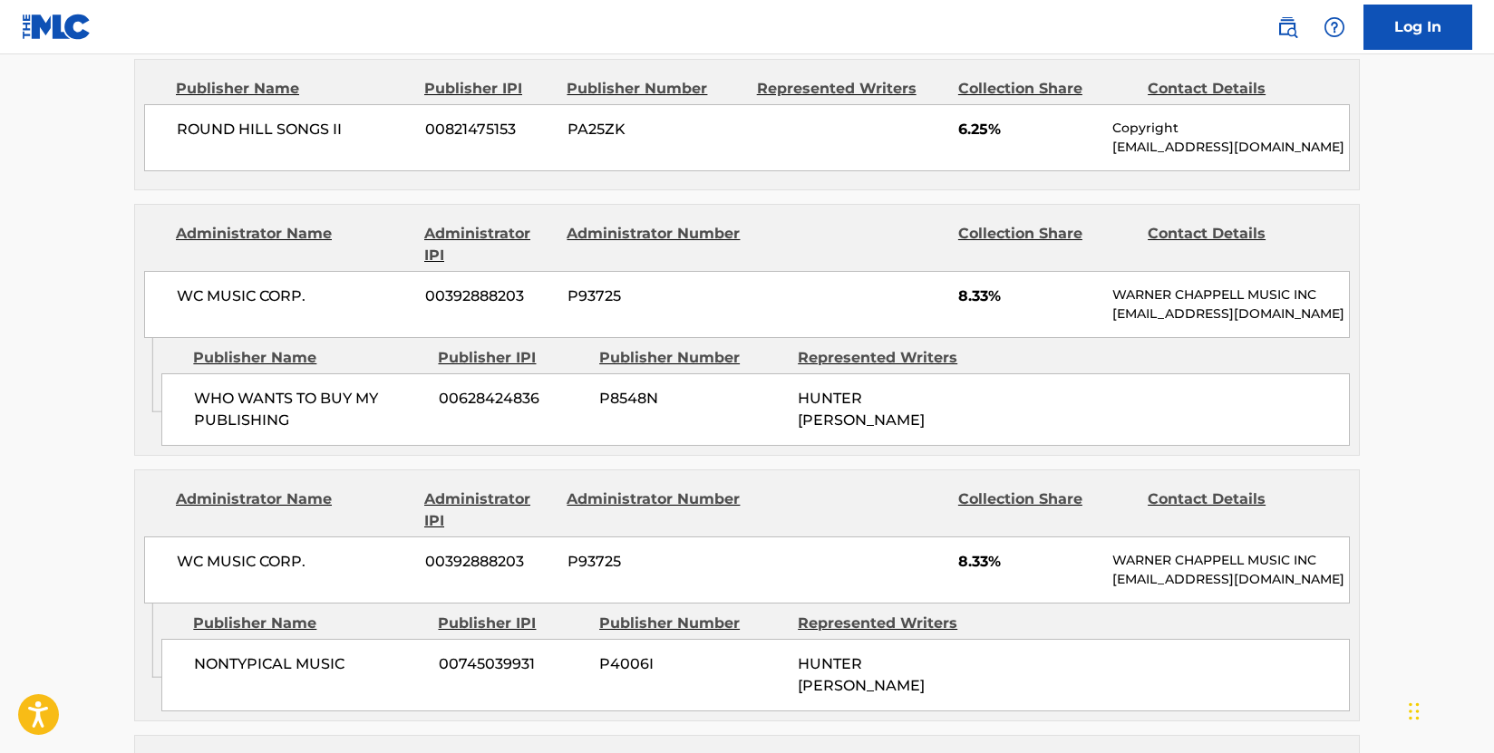
scroll to position [1903, 0]
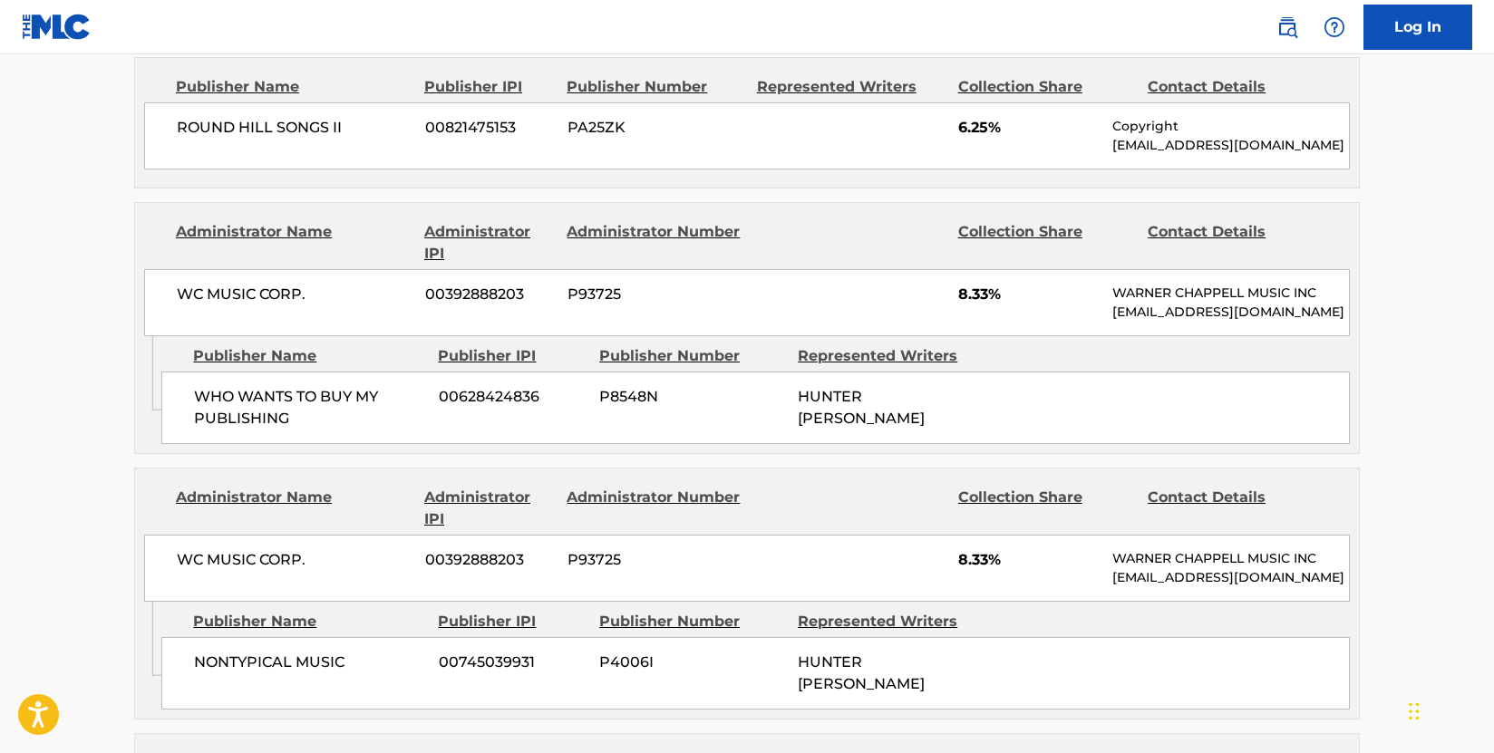
click at [351, 652] on span "NONTYPICAL MUSIC" at bounding box center [309, 663] width 231 height 22
drag, startPoint x: 358, startPoint y: 637, endPoint x: 191, endPoint y: 637, distance: 166.8
click at [191, 637] on div "NONTYPICAL MUSIC 00745039931 P4006I HUNTER [PERSON_NAME]" at bounding box center [755, 673] width 1188 height 73
copy span "NONTYPICAL MUSIC"
click at [762, 400] on div "WHO WANTS TO BUY MY PUBLISHING 00628424836 P8548N HUNTER [PERSON_NAME]" at bounding box center [755, 408] width 1188 height 73
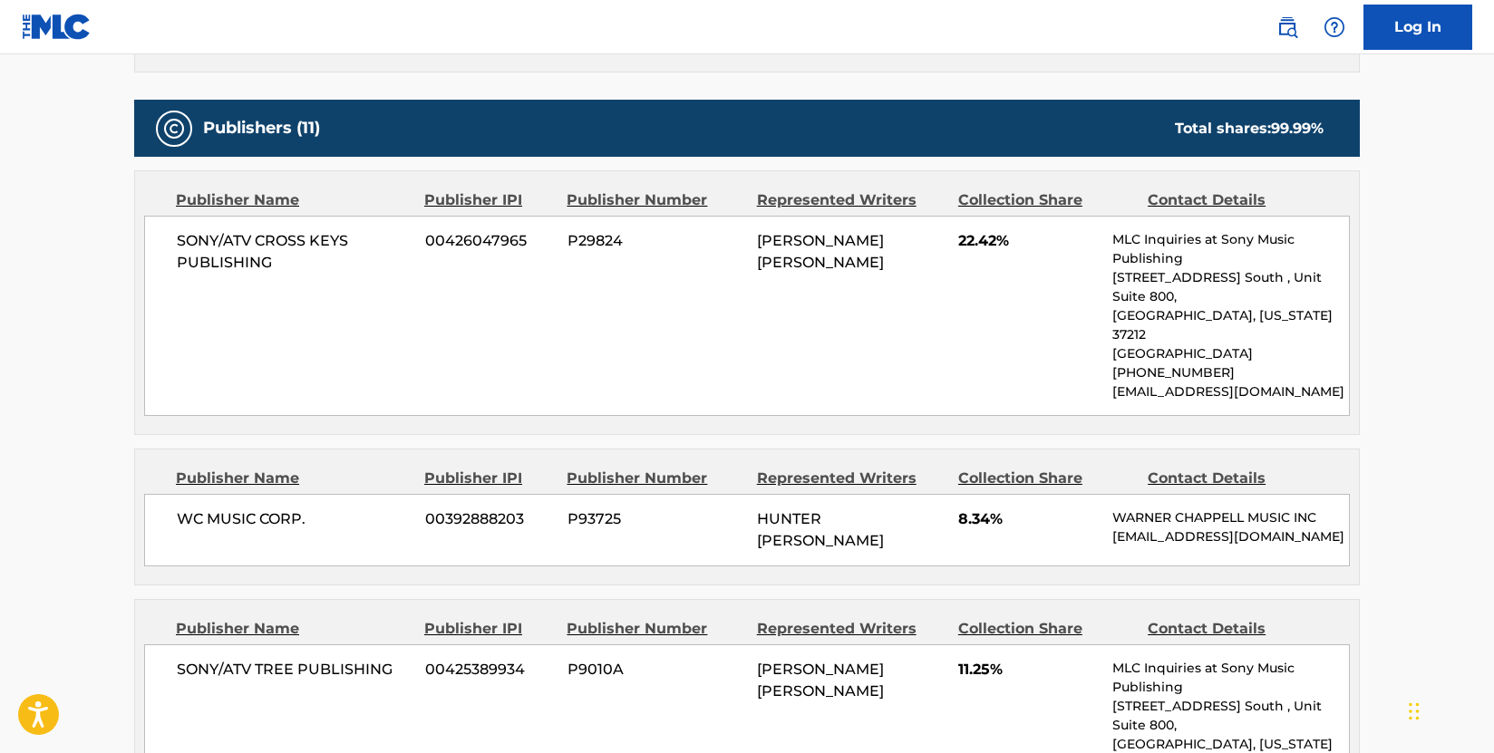
scroll to position [816, 0]
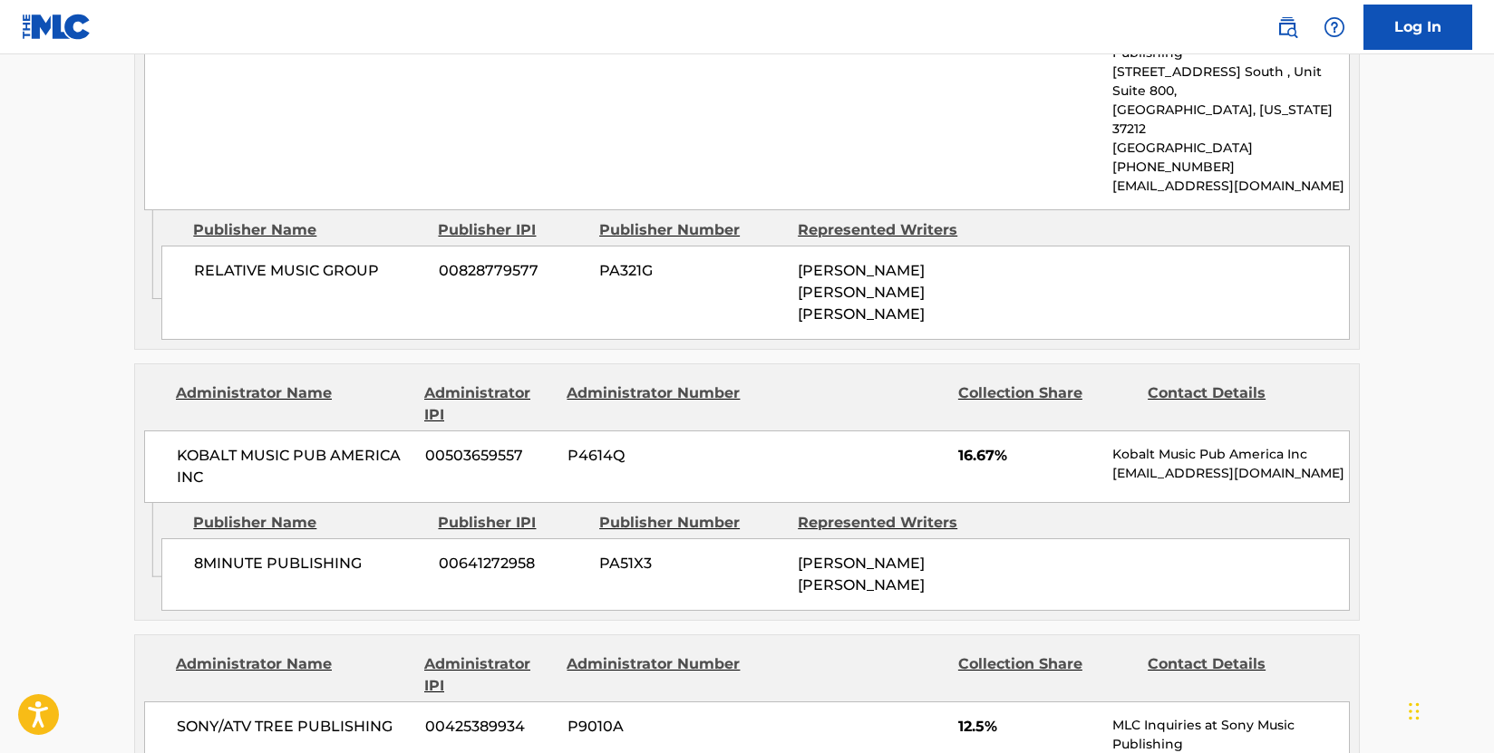
scroll to position [2719, 0]
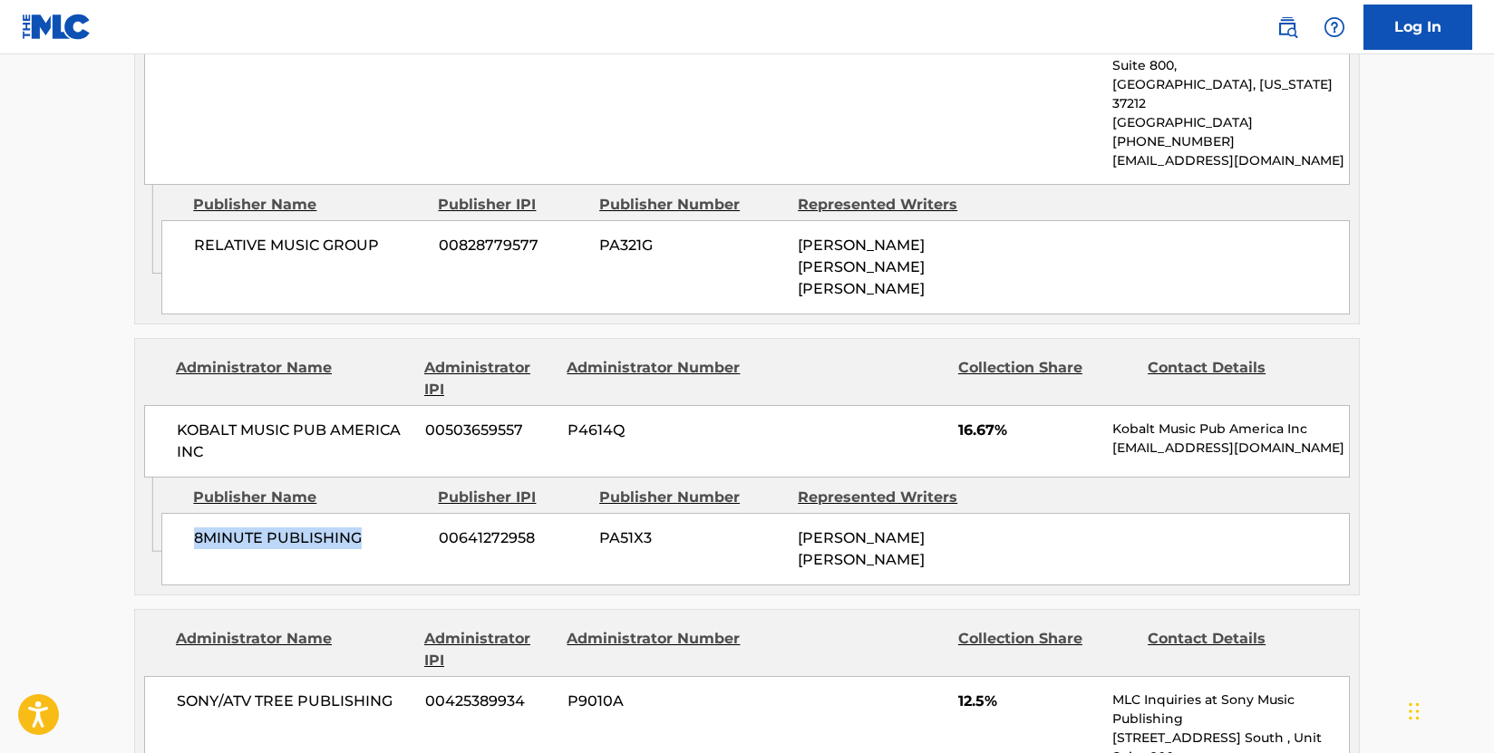
drag, startPoint x: 375, startPoint y: 479, endPoint x: 197, endPoint y: 475, distance: 178.6
click at [197, 527] on span "8MINUTE PUBLISHING" at bounding box center [309, 538] width 231 height 22
click at [257, 420] on span "KOBALT MUSIC PUB AMERICA INC" at bounding box center [294, 442] width 235 height 44
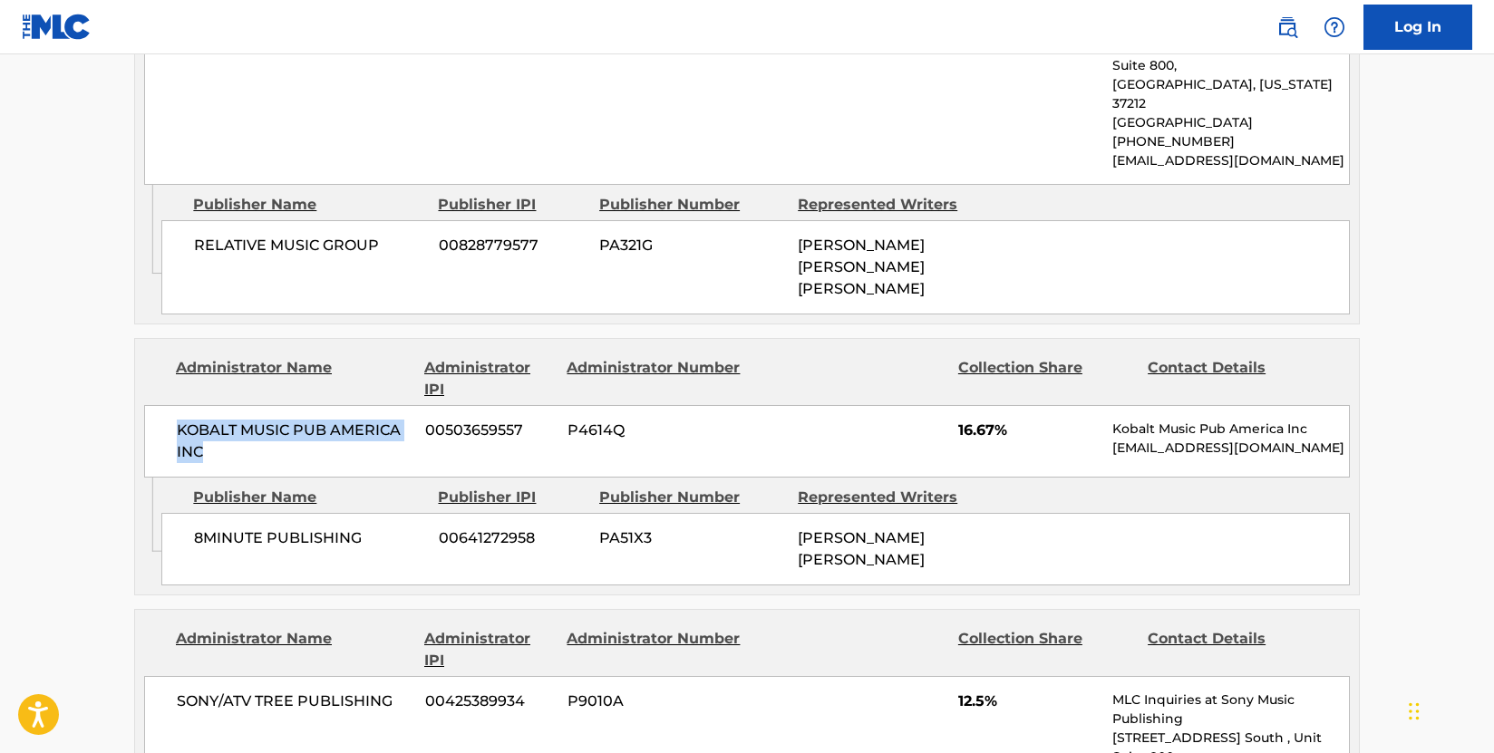
drag, startPoint x: 176, startPoint y: 367, endPoint x: 263, endPoint y: 392, distance: 90.4
click at [263, 405] on div "KOBALT MUSIC PUB AMERICA INC 00503659557 P4614Q 16.67% Kobalt Music Pub America…" at bounding box center [746, 441] width 1205 height 73
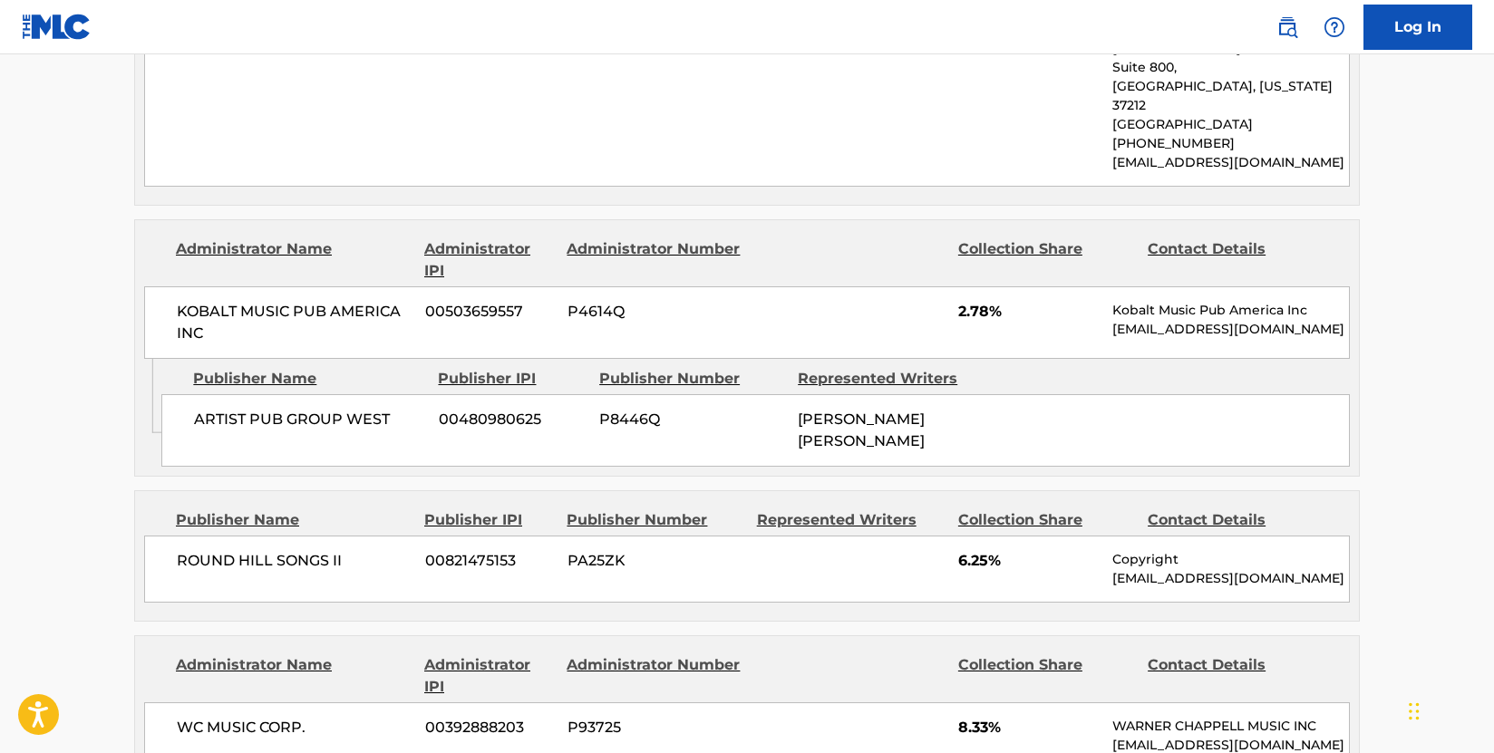
scroll to position [1450, 0]
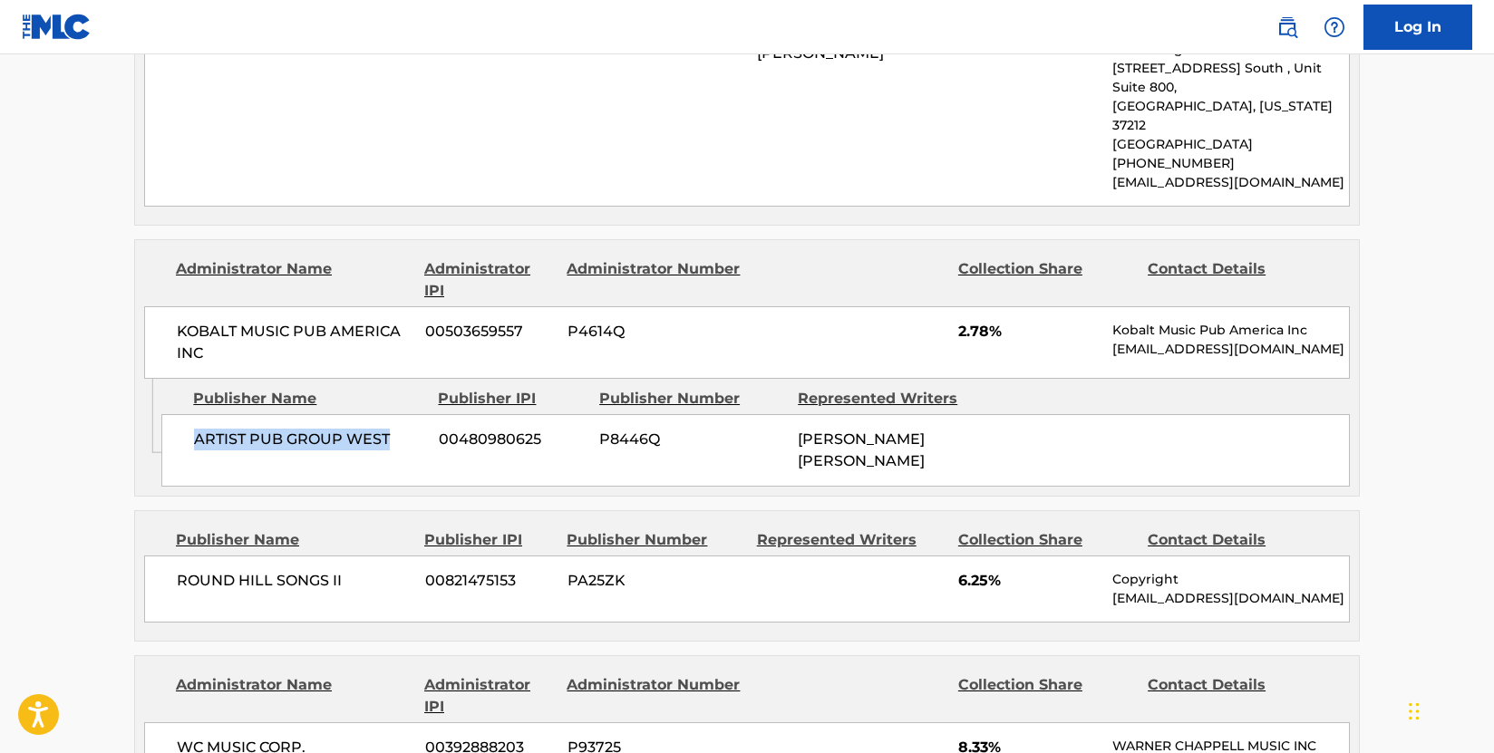
drag, startPoint x: 399, startPoint y: 375, endPoint x: 179, endPoint y: 380, distance: 220.3
click at [179, 414] on div "ARTIST PUB GROUP WEST 00480980625 P8446Q [PERSON_NAME] [PERSON_NAME]" at bounding box center [755, 450] width 1188 height 73
click at [285, 414] on div "ARTIST PUB GROUP WEST 00480980625 P8446Q [PERSON_NAME] [PERSON_NAME]" at bounding box center [755, 450] width 1188 height 73
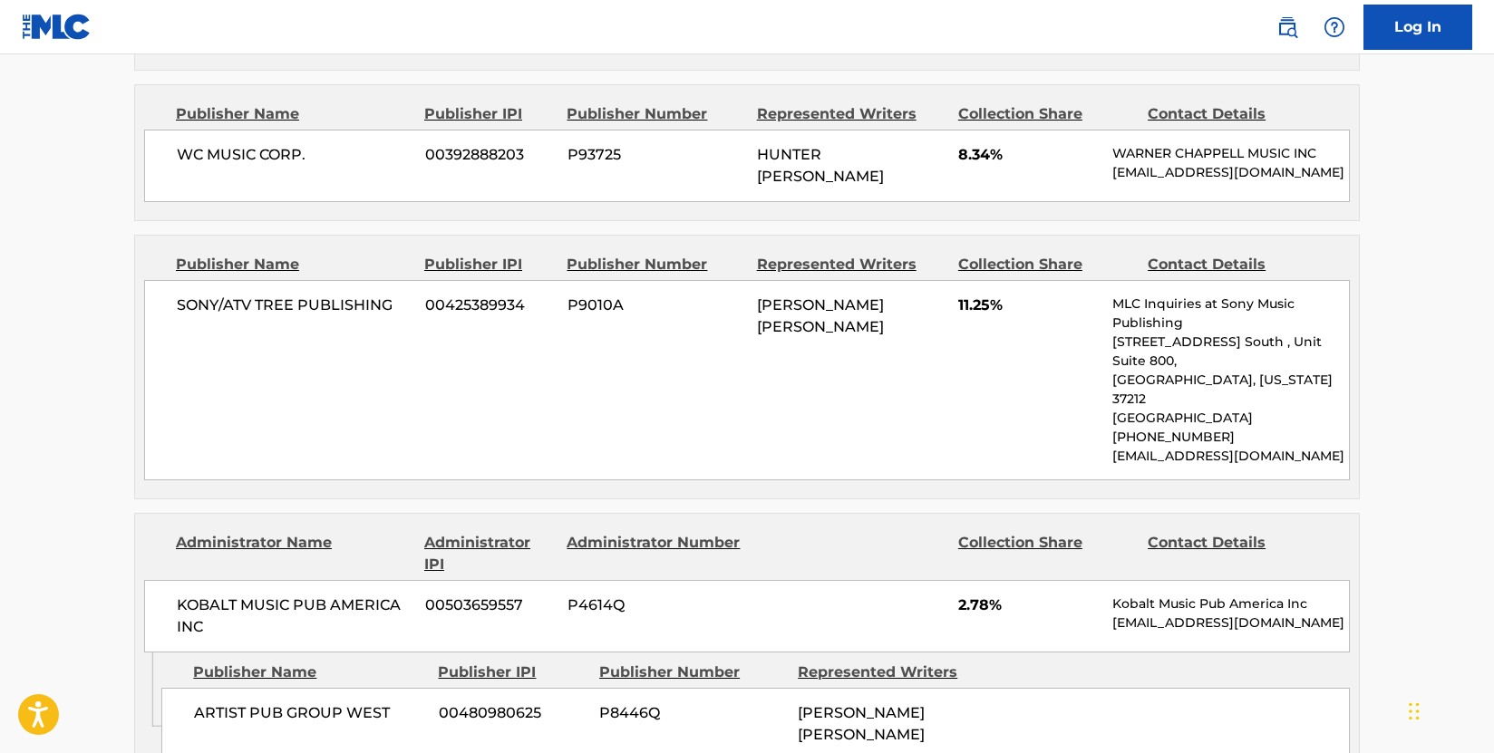
scroll to position [1178, 0]
click at [395, 421] on div "Publisher Name Publisher IPI Publisher Number Represented Writers Collection Sh…" at bounding box center [747, 365] width 1224 height 263
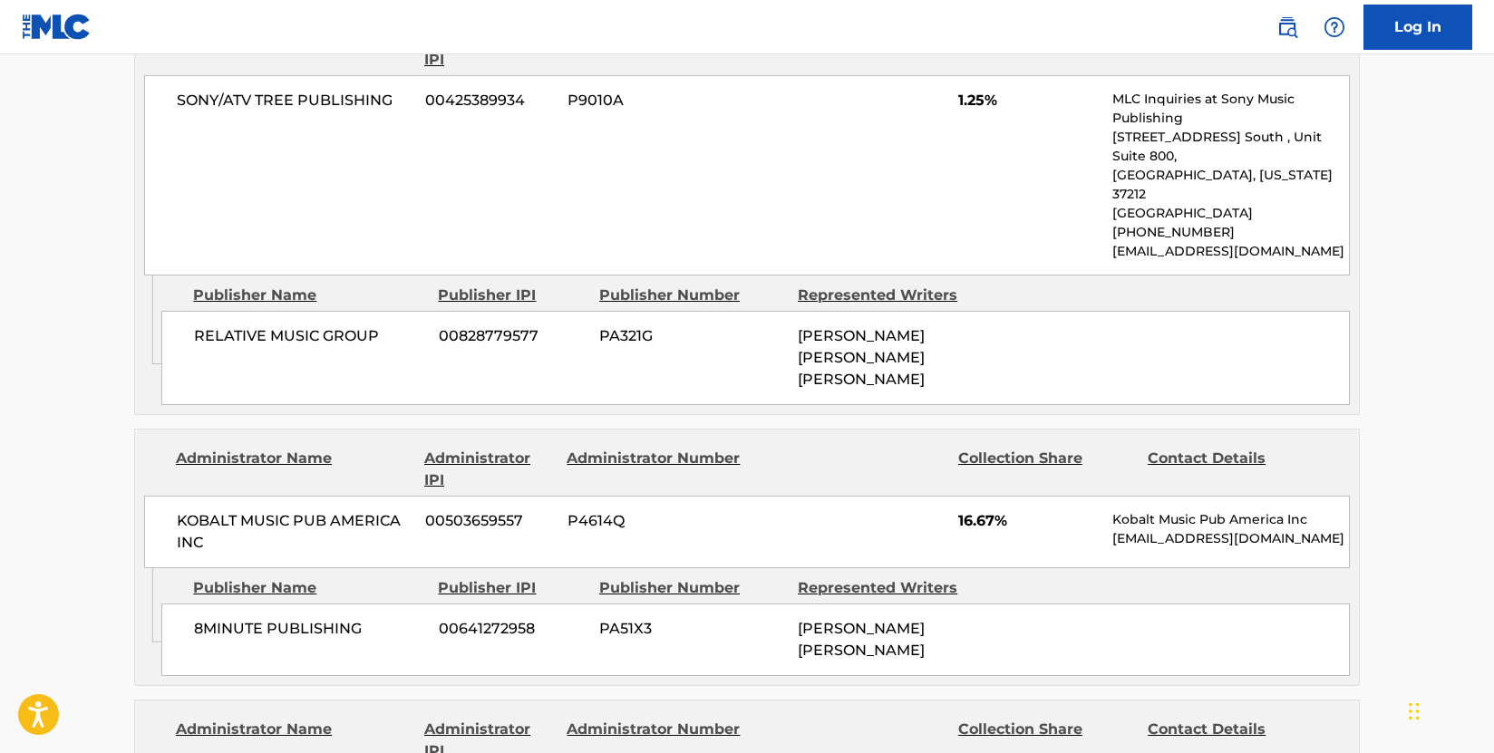
scroll to position [2719, 0]
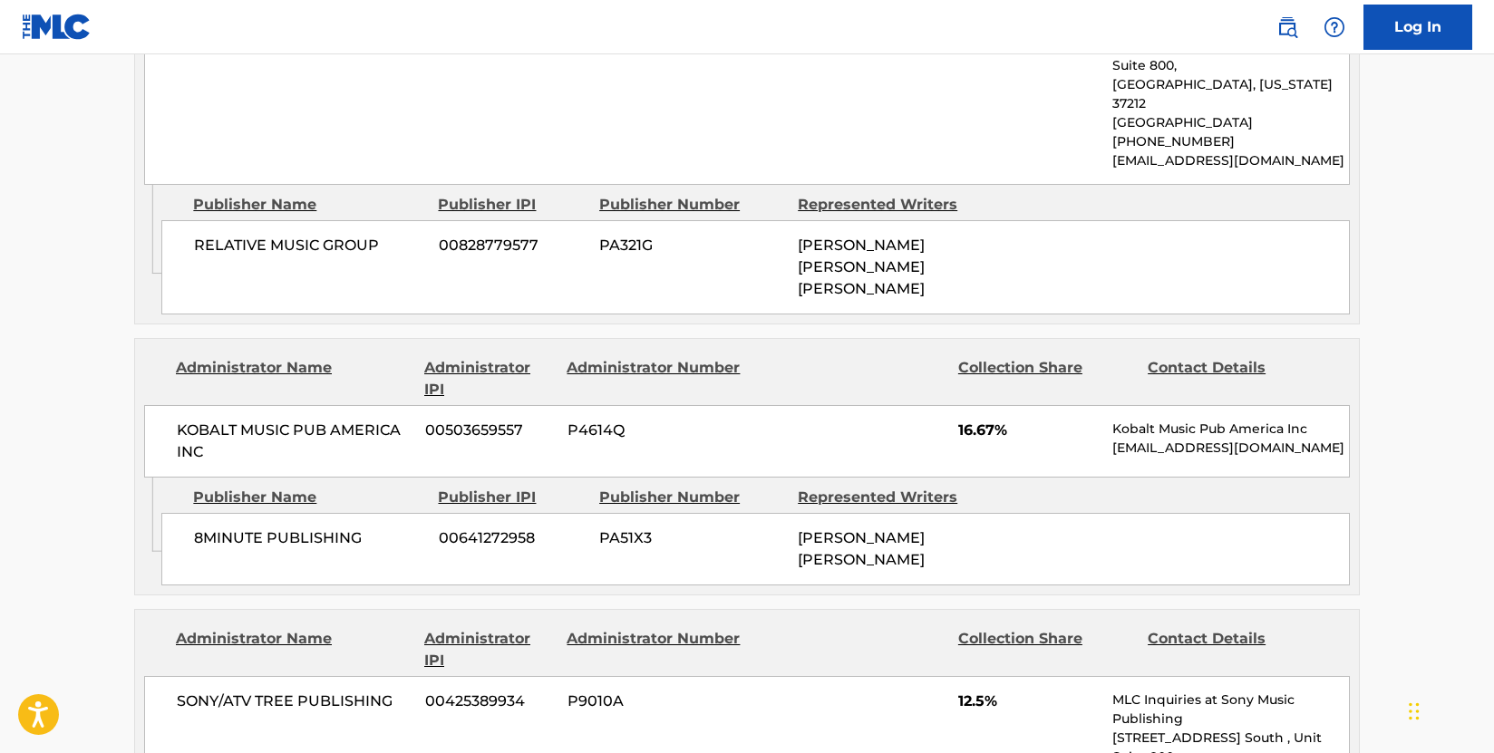
click at [437, 525] on div "Admin Original Publisher Connecting Line Publisher Name Publisher IPI Publisher…" at bounding box center [747, 536] width 1224 height 117
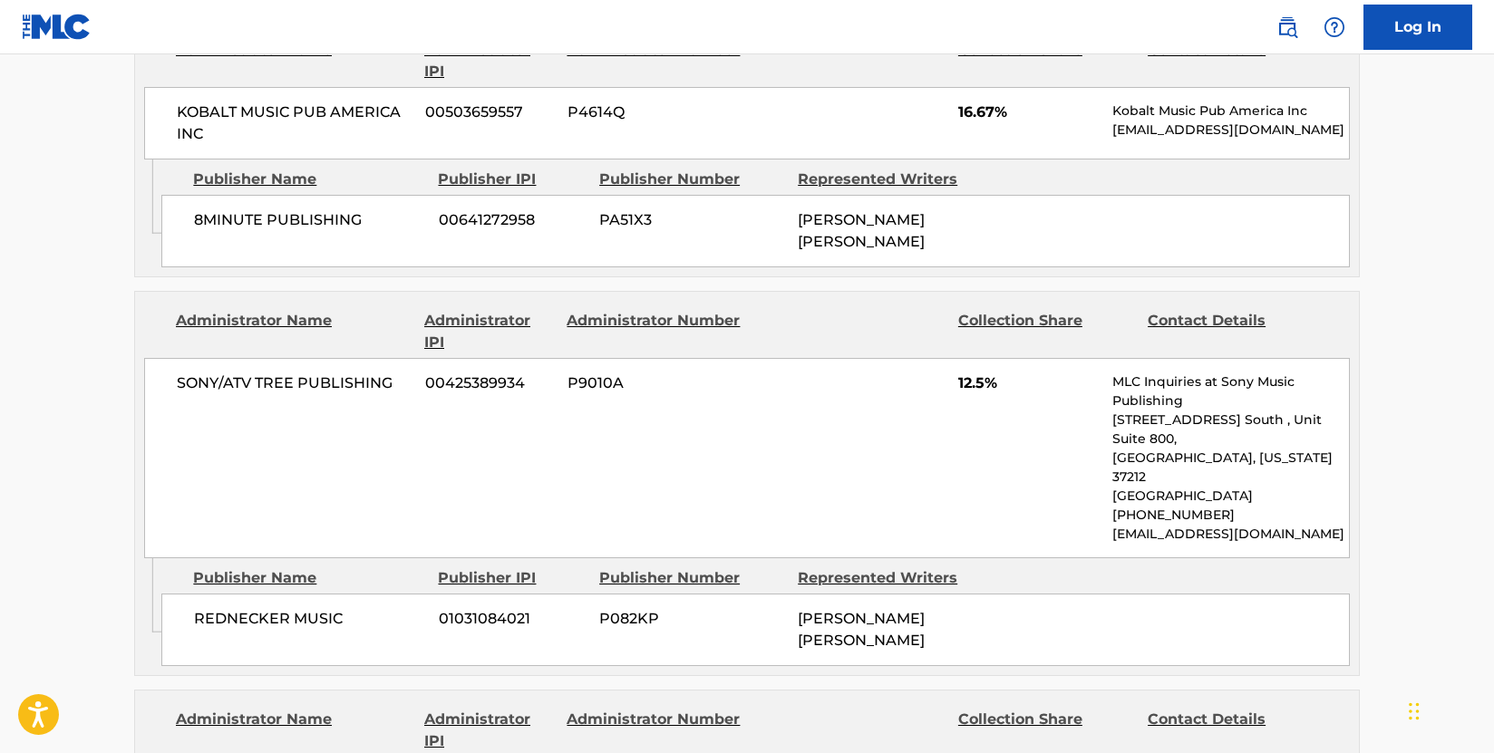
scroll to position [3082, 0]
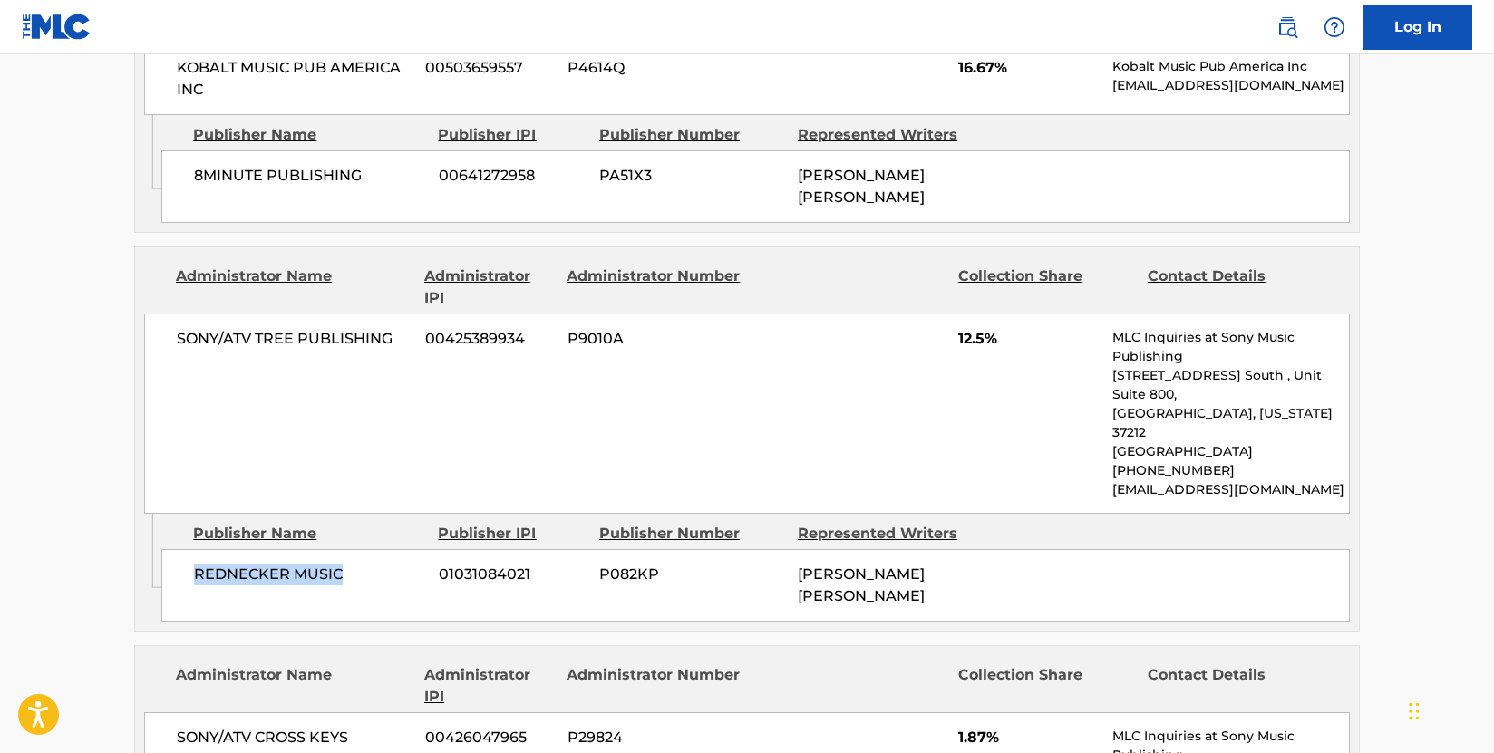
drag, startPoint x: 362, startPoint y: 474, endPoint x: 186, endPoint y: 477, distance: 175.8
click at [186, 549] on div "REDNECKER MUSIC 01031084021 P082KP [PERSON_NAME] [PERSON_NAME]" at bounding box center [755, 585] width 1188 height 73
click at [391, 314] on div "SONY/ATV TREE PUBLISHING 00425389934 P9010A 12.5% MLC Inquiries at Sony Music P…" at bounding box center [746, 414] width 1205 height 200
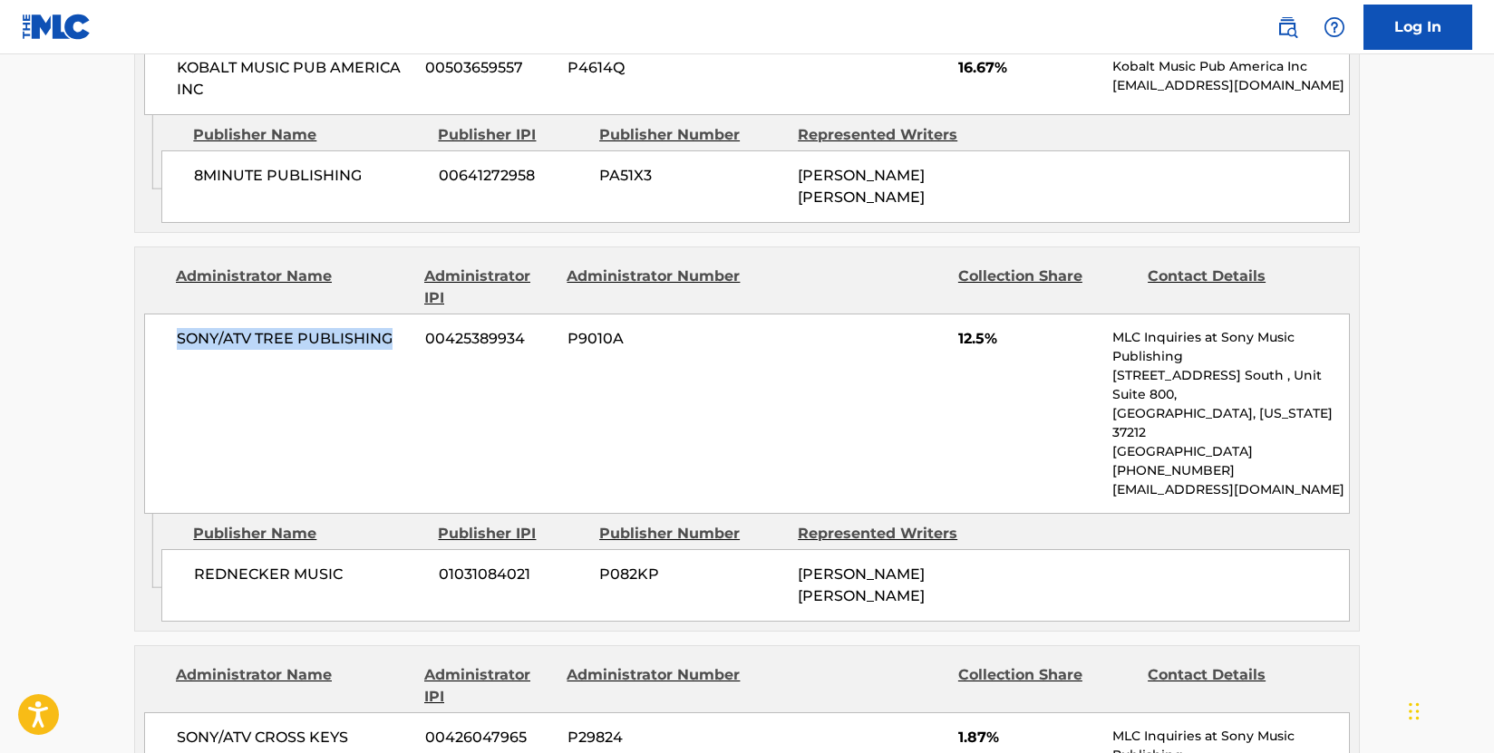
drag, startPoint x: 399, startPoint y: 276, endPoint x: 746, endPoint y: 359, distance: 356.8
click at [172, 314] on div "SONY/ATV TREE PUBLISHING 00425389934 P9010A 12.5% MLC Inquiries at Sony Music P…" at bounding box center [746, 414] width 1205 height 200
drag, startPoint x: 193, startPoint y: 395, endPoint x: 140, endPoint y: 395, distance: 52.6
click at [193, 395] on div "SONY/ATV TREE PUBLISHING 00425389934 P9010A 12.5% MLC Inquiries at Sony Music P…" at bounding box center [746, 414] width 1205 height 200
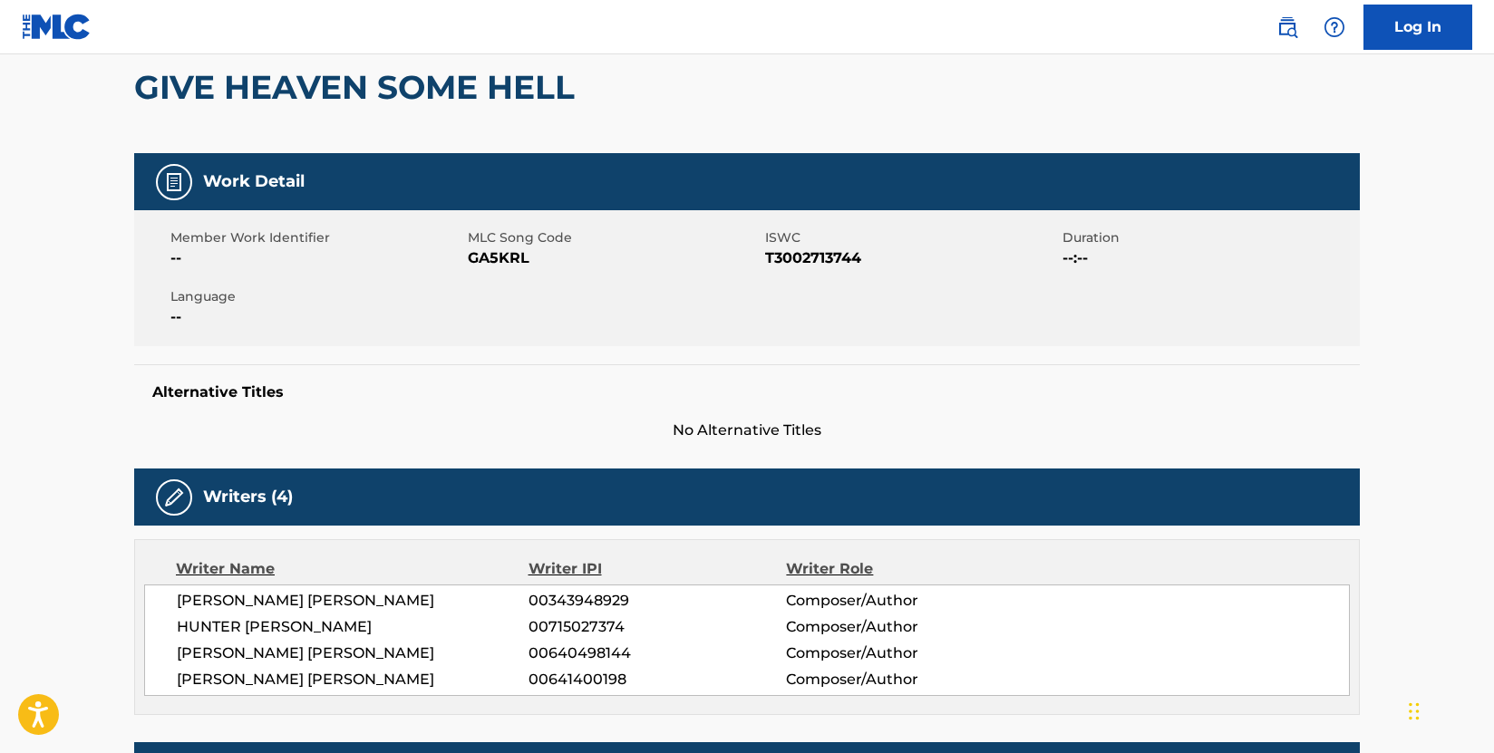
scroll to position [0, 0]
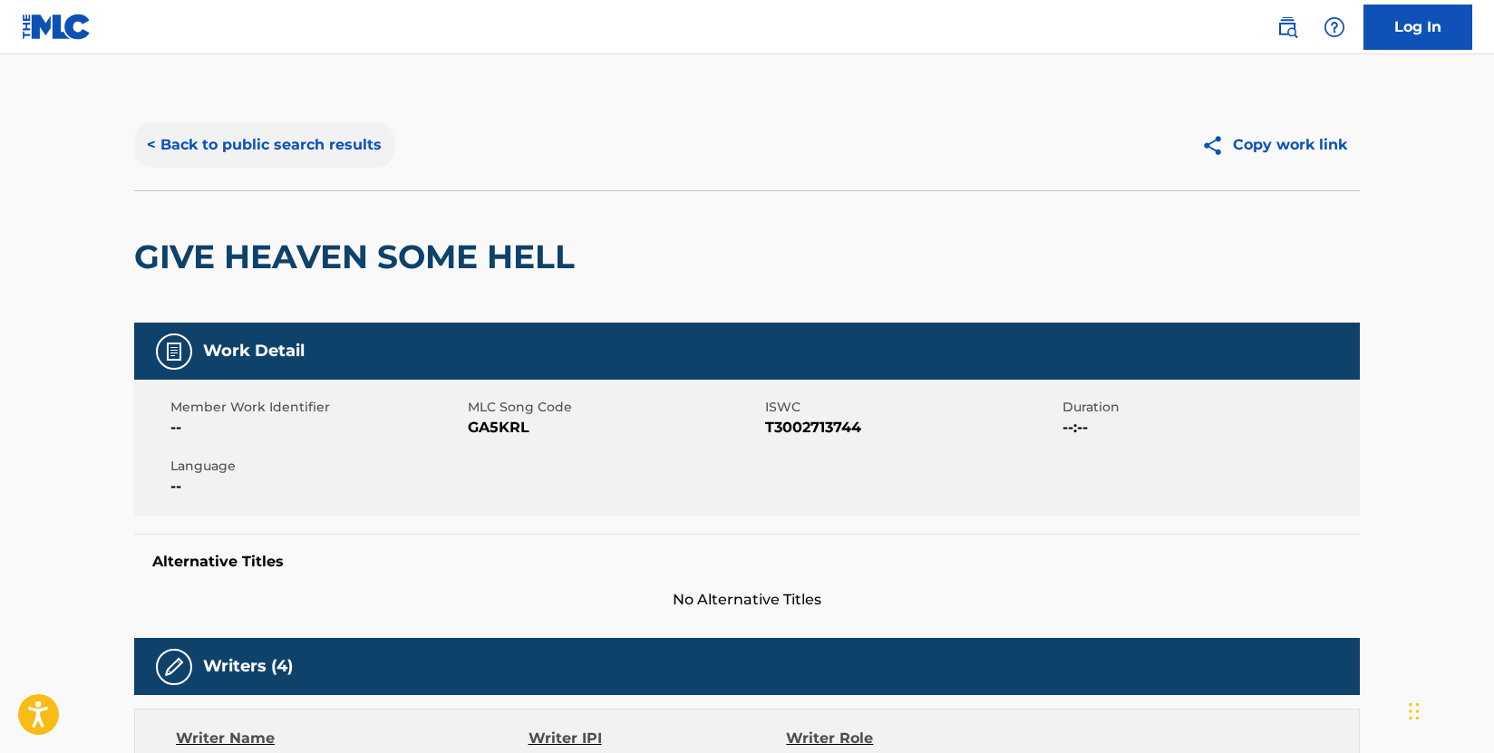
click at [341, 138] on button "< Back to public search results" at bounding box center [264, 144] width 260 height 45
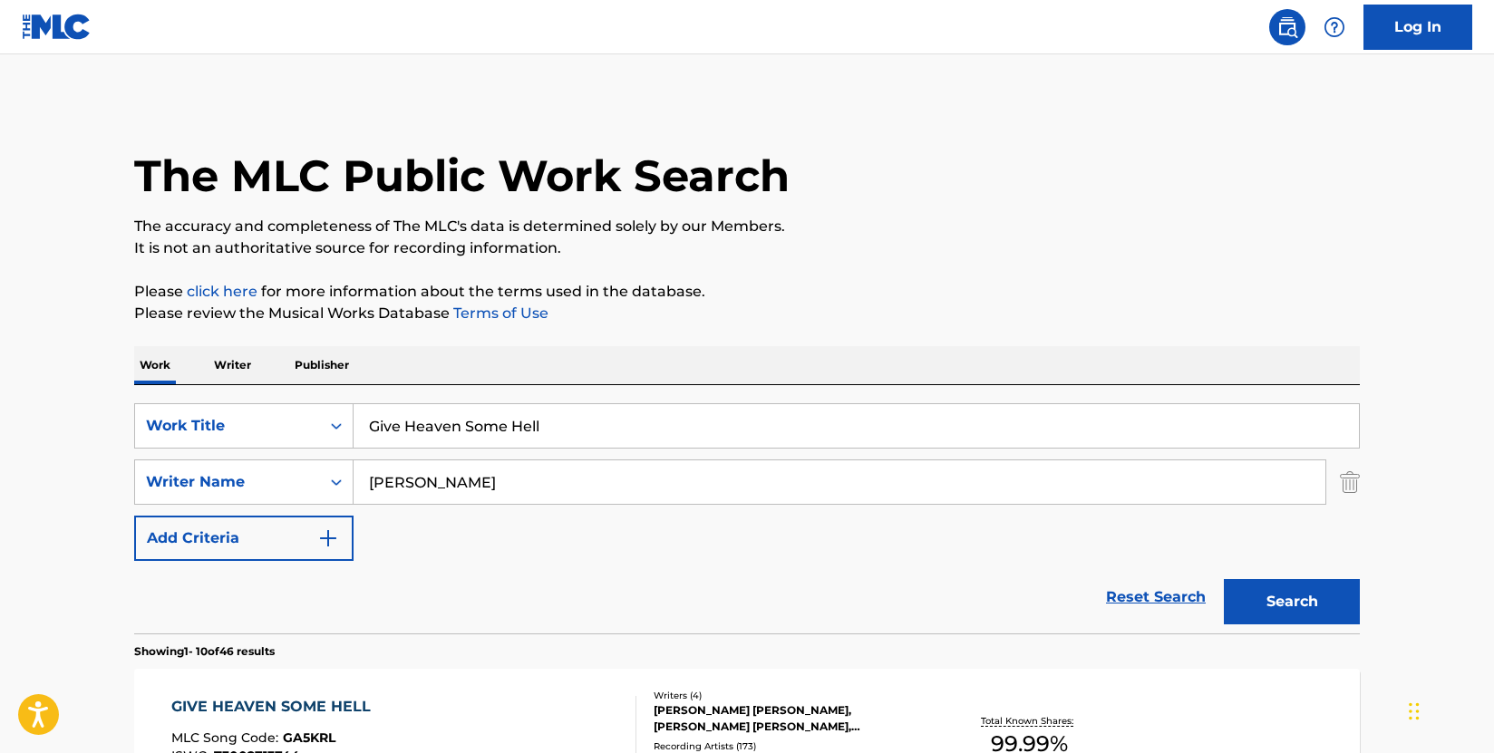
scroll to position [285, 0]
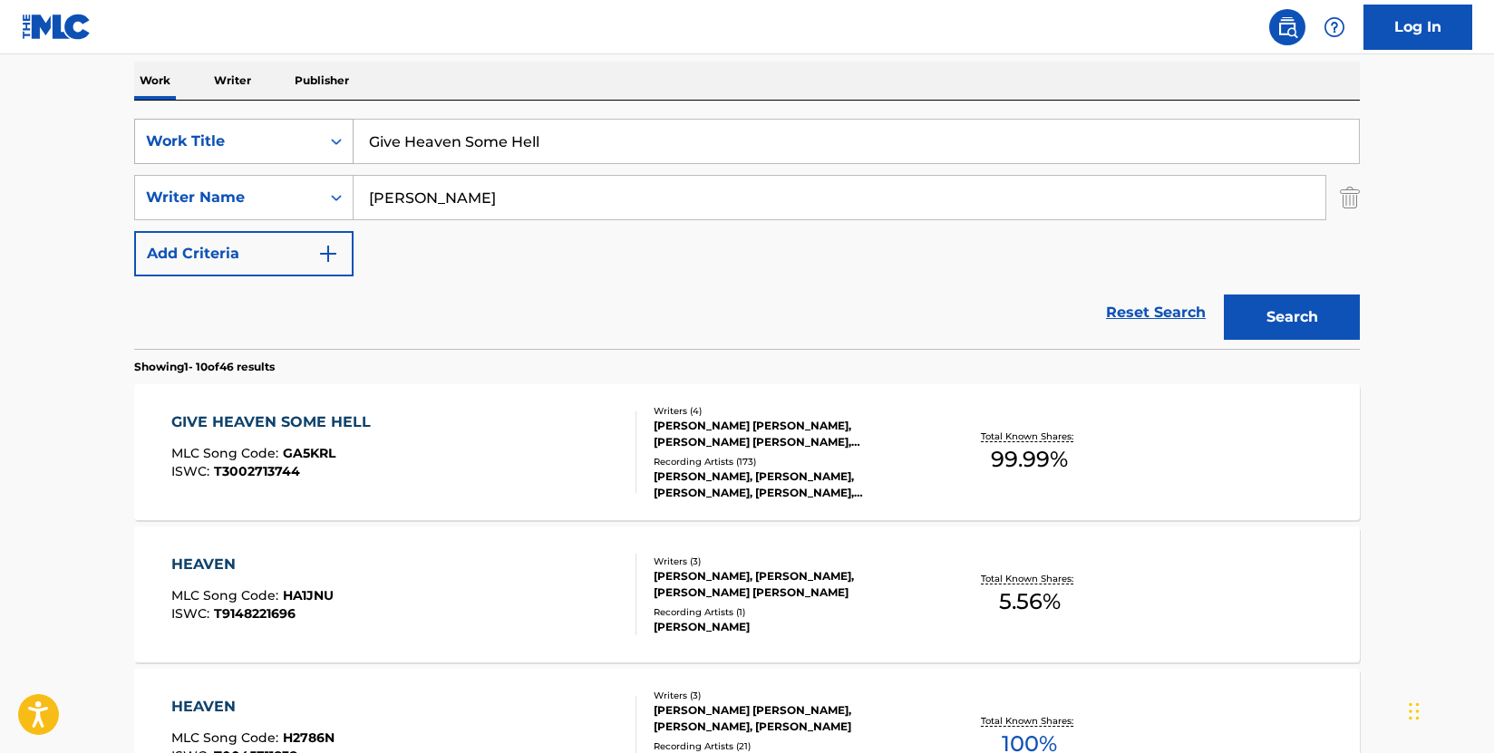
drag, startPoint x: 605, startPoint y: 156, endPoint x: 282, endPoint y: 154, distance: 322.7
click at [282, 154] on div "SearchWithCriteria009d87b2-fc8d-4fa0-8e89-1495e083a5c0 Work Title Give Heaven S…" at bounding box center [746, 141] width 1225 height 45
paste input "Hard To Forget"
type input "Hard To Forget"
click at [1277, 305] on button "Search" at bounding box center [1292, 317] width 136 height 45
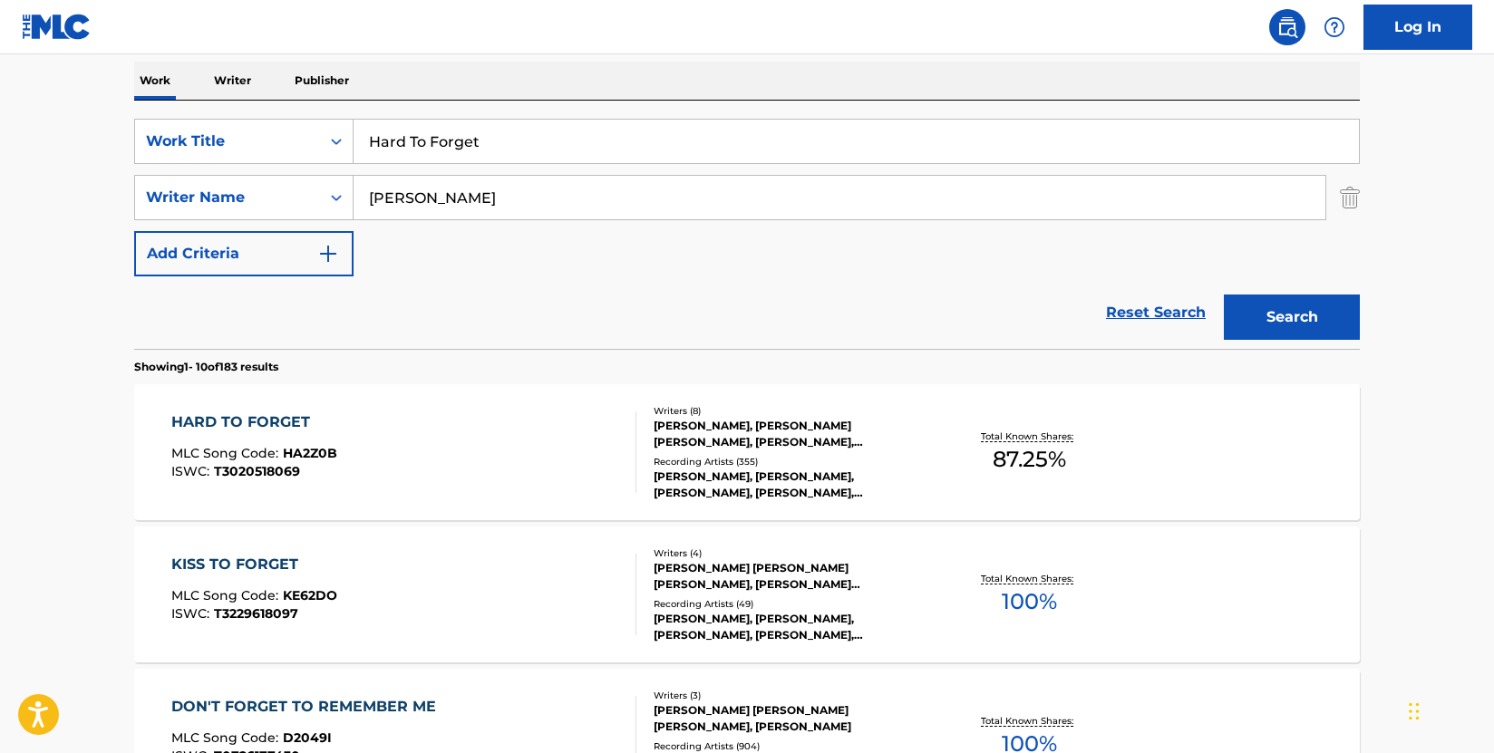
click at [477, 431] on div "HARD TO FORGET MLC Song Code : HA2Z0B ISWC : T3020518069" at bounding box center [404, 452] width 466 height 82
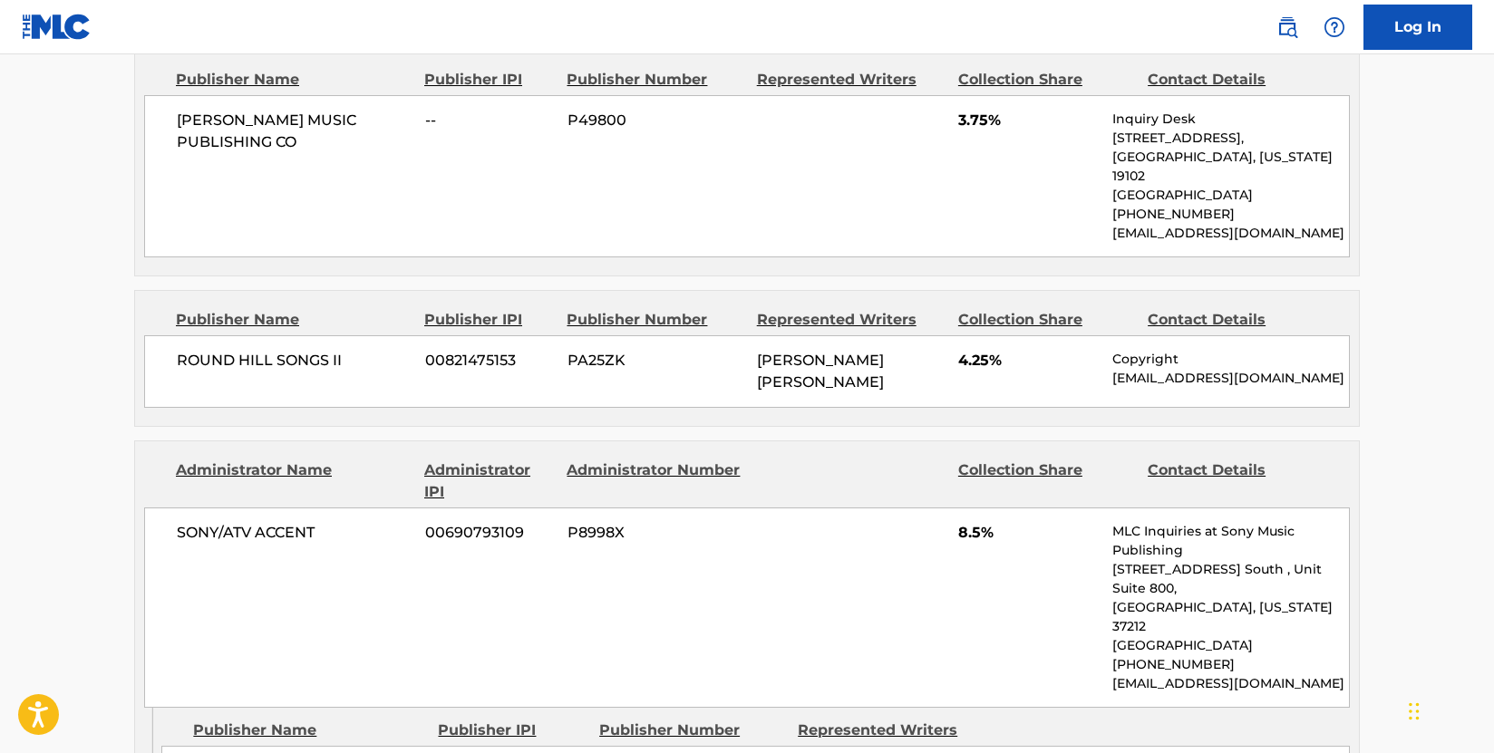
scroll to position [1722, 0]
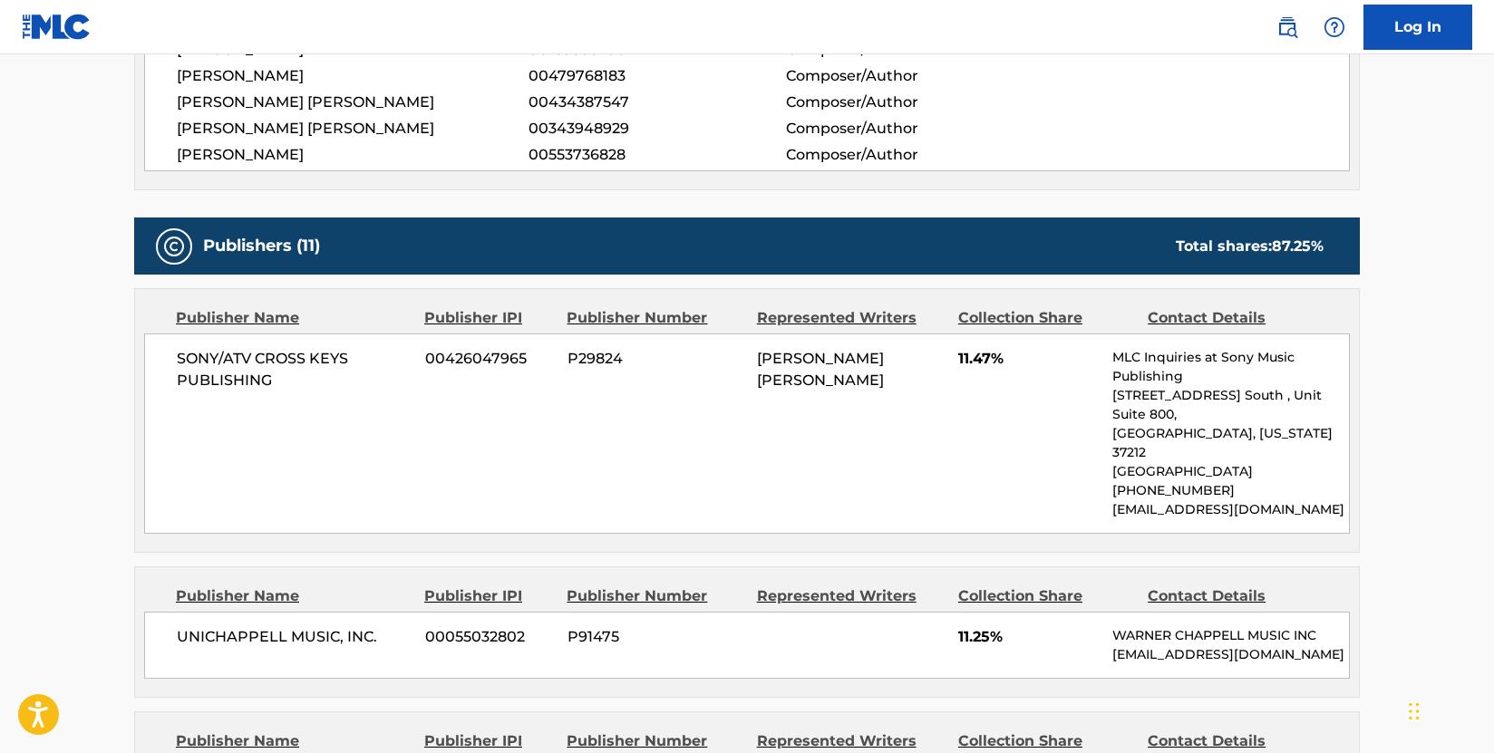
scroll to position [997, 0]
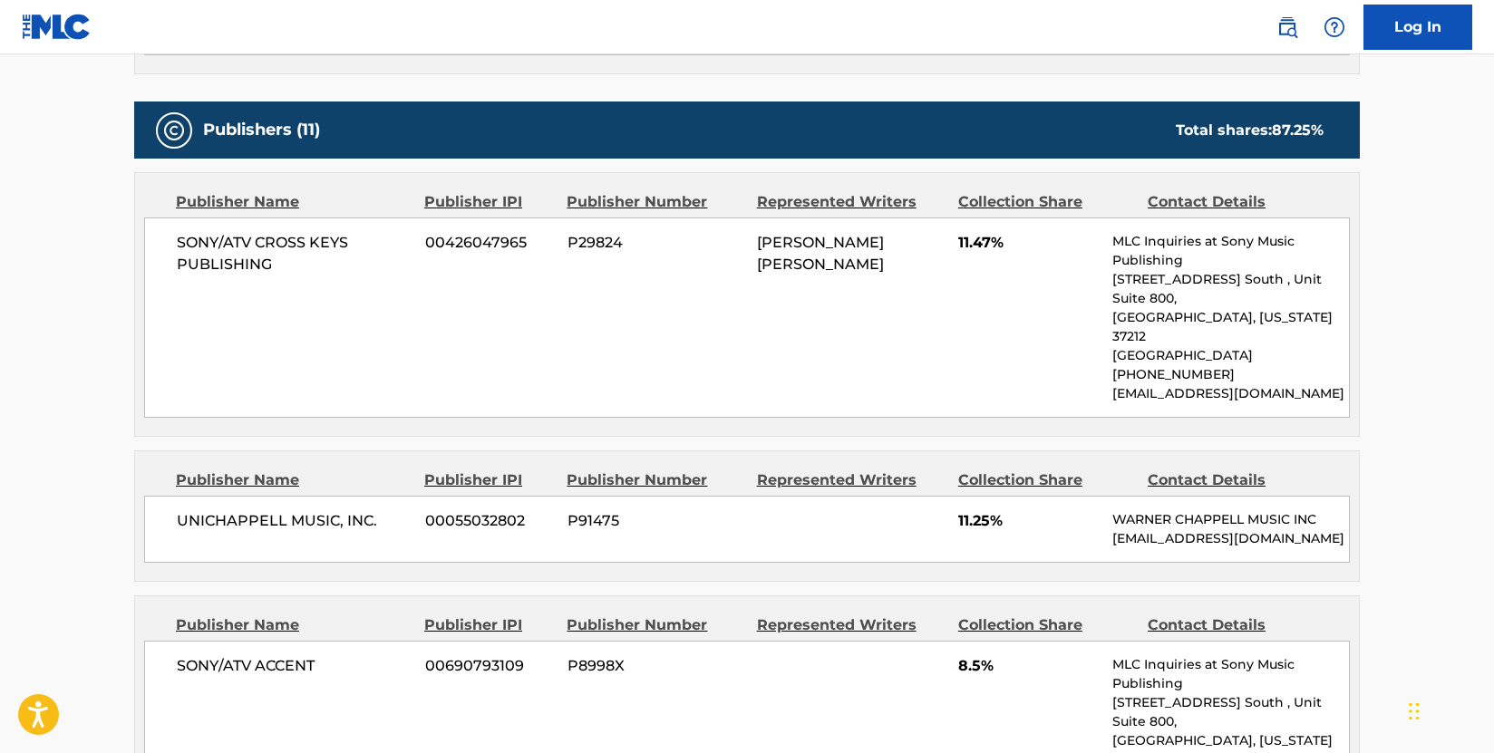
click at [663, 330] on div "SONY/ATV CROSS KEYS PUBLISHING 00426047965 P29824 [PERSON_NAME] [PERSON_NAME] 1…" at bounding box center [746, 318] width 1205 height 200
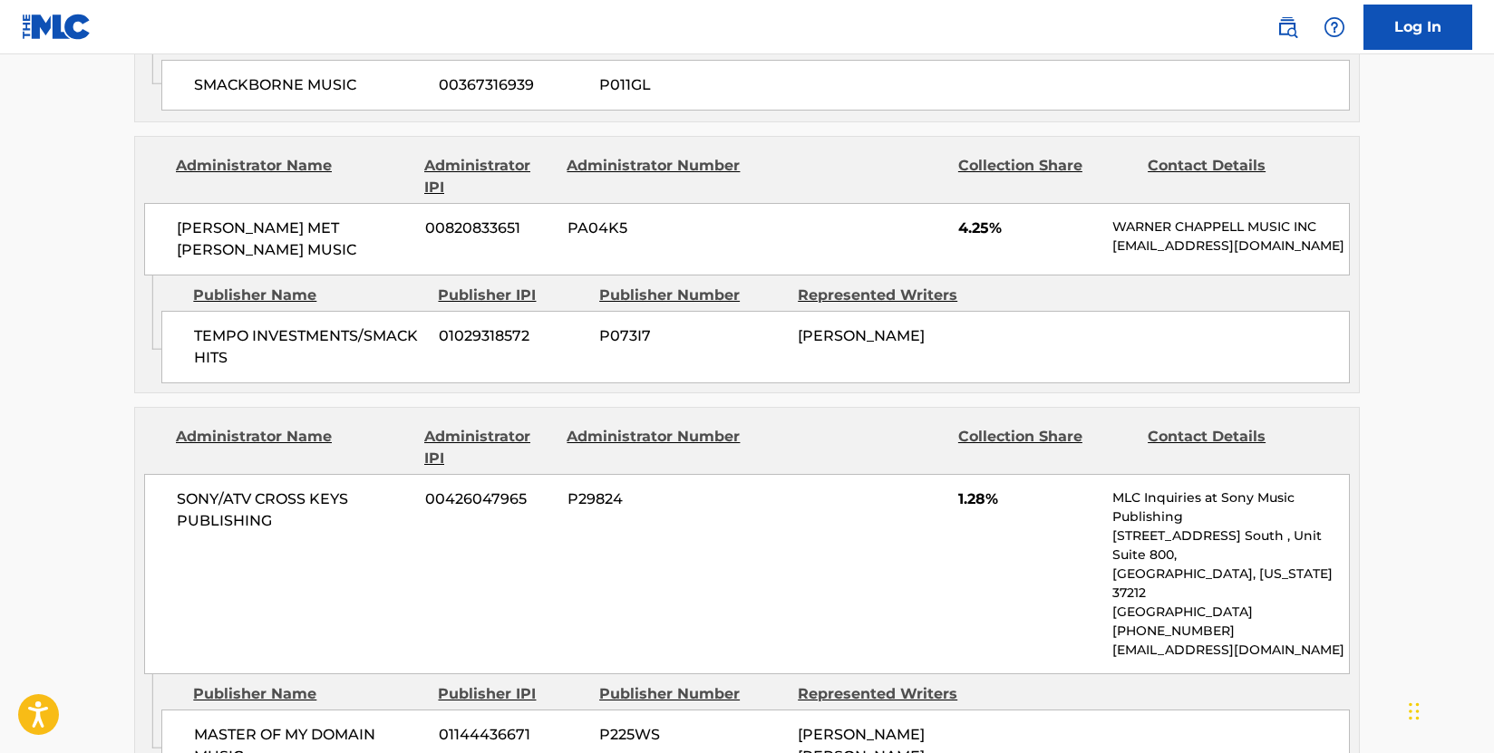
scroll to position [2538, 0]
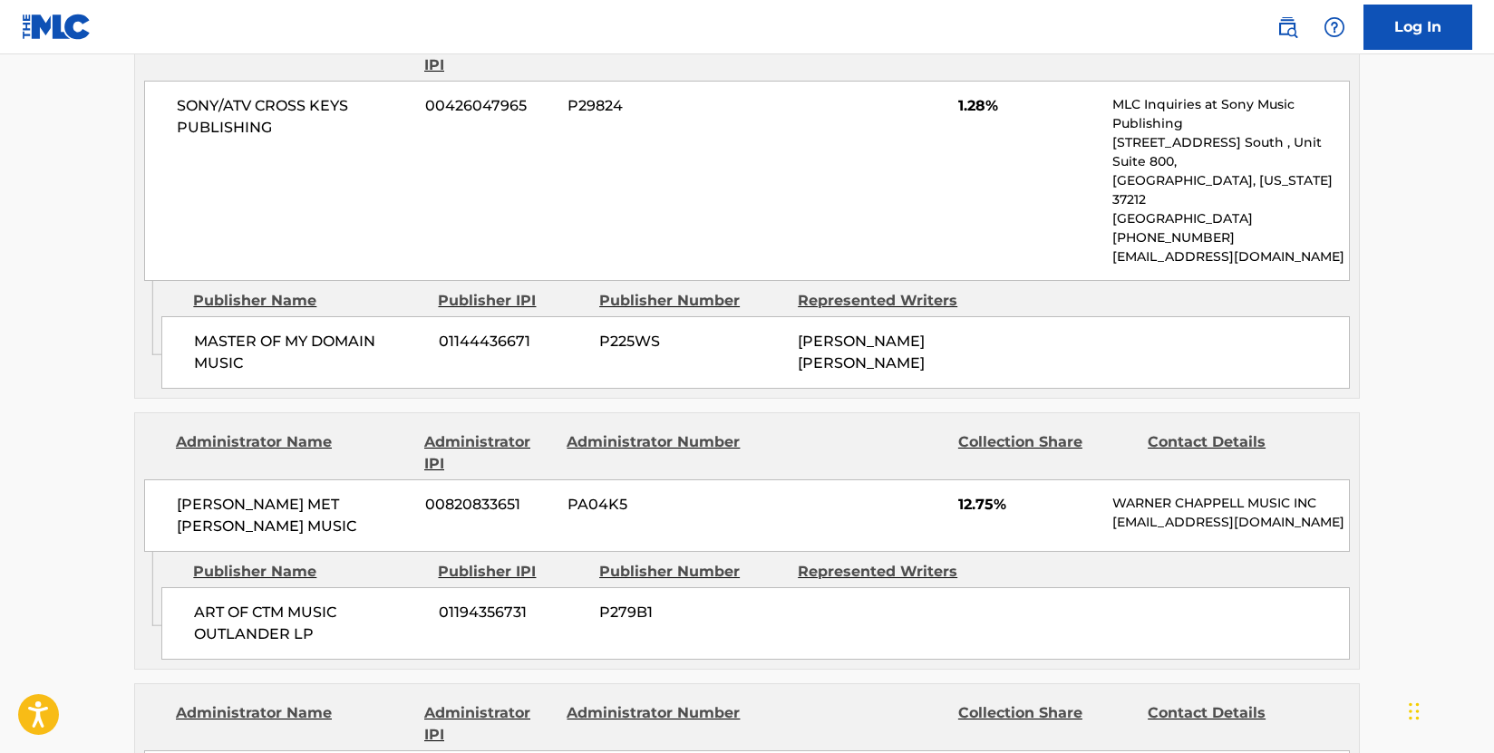
scroll to position [3082, 0]
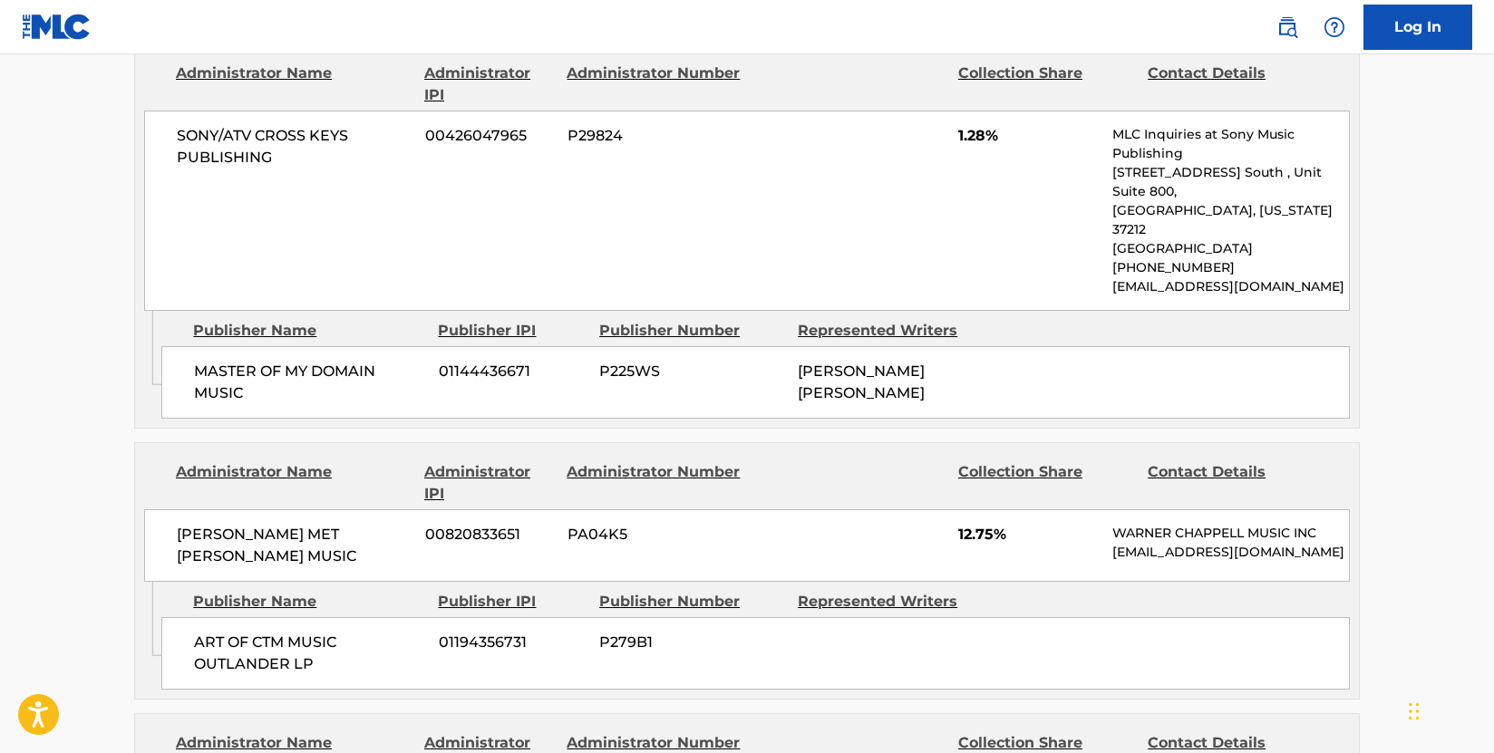
scroll to position [2900, 0]
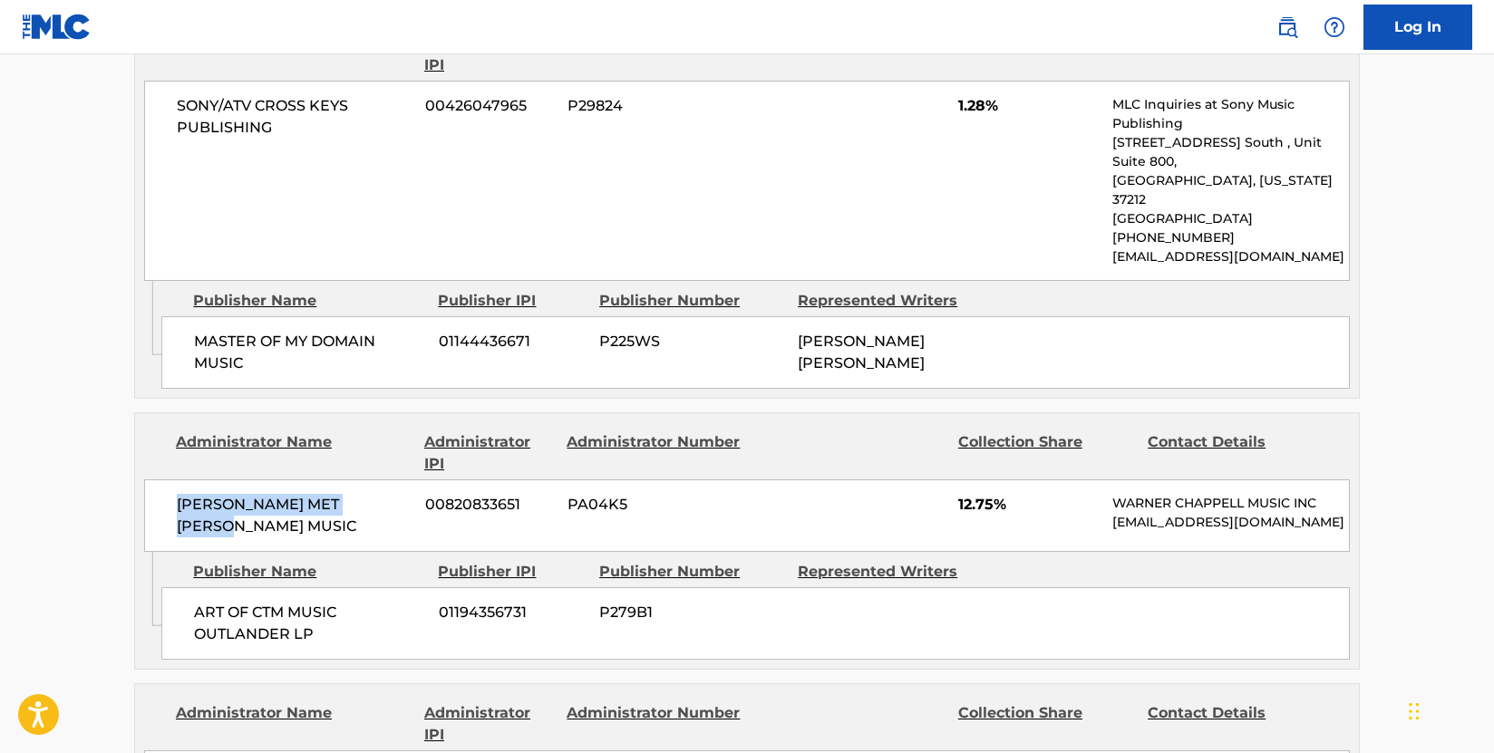
drag, startPoint x: 411, startPoint y: 362, endPoint x: 177, endPoint y: 368, distance: 234.8
click at [177, 479] on div "[PERSON_NAME] MET [PERSON_NAME] MUSIC 00820833651 PA04K5 12.75% [PERSON_NAME] M…" at bounding box center [746, 515] width 1205 height 73
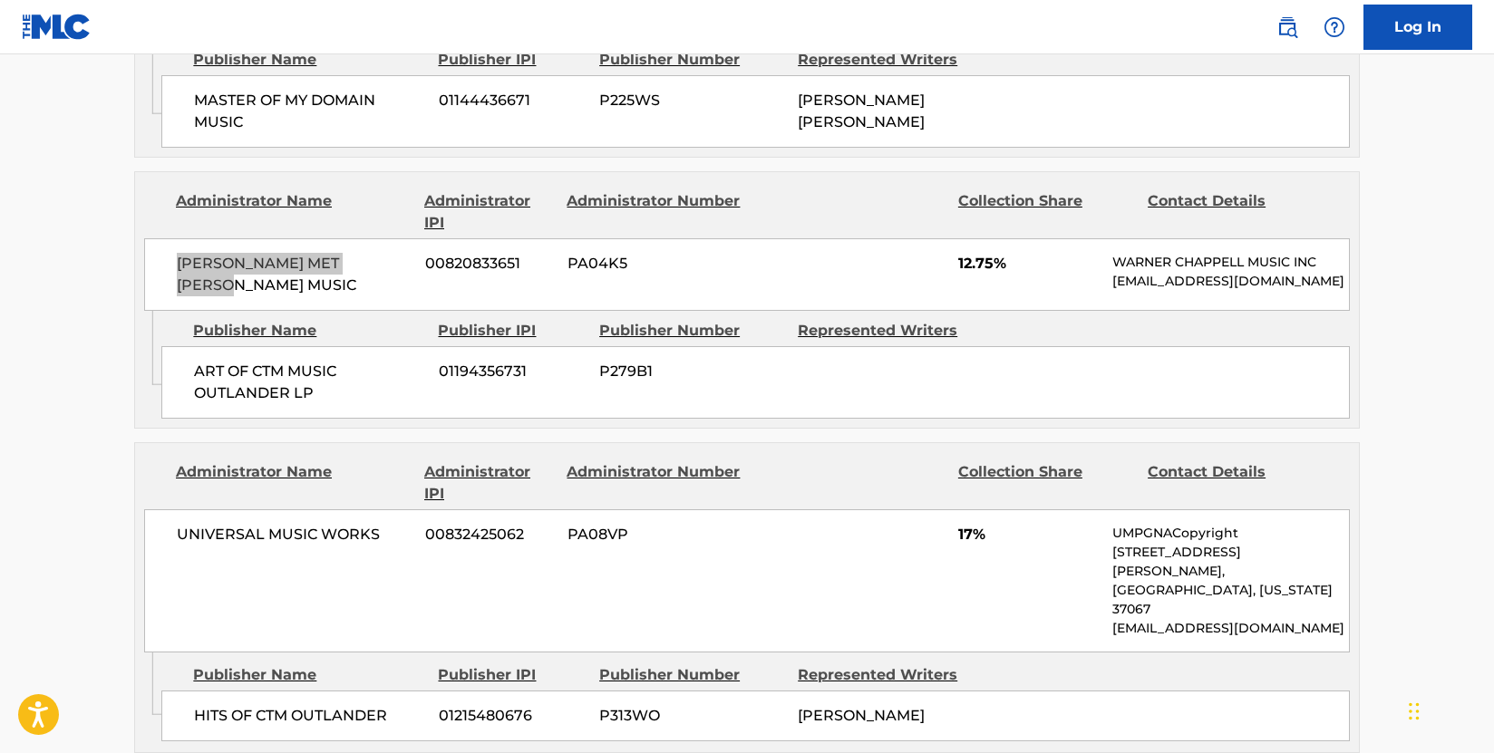
scroll to position [3172, 0]
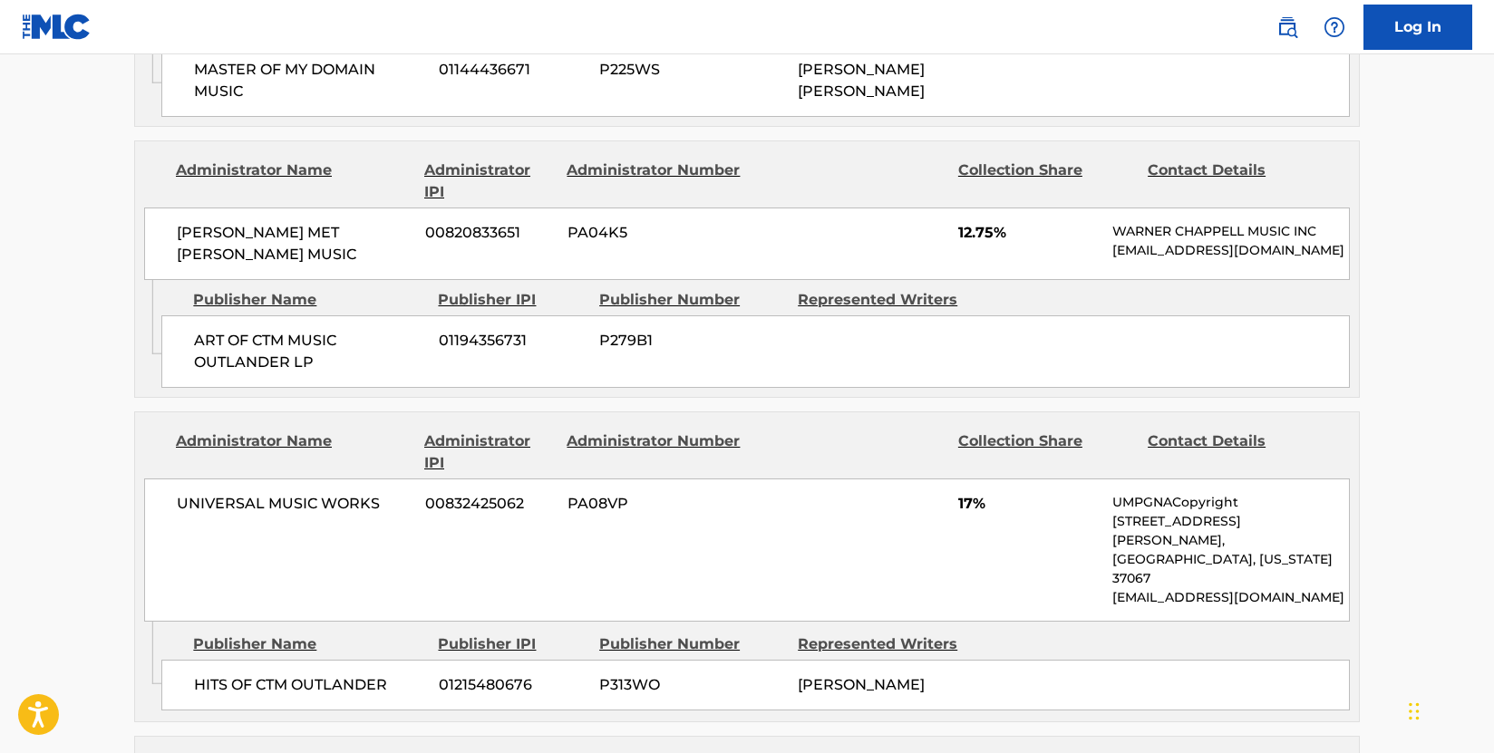
click at [392, 674] on span "HITS OF CTM OUTLANDER" at bounding box center [309, 685] width 231 height 22
drag, startPoint x: 395, startPoint y: 519, endPoint x: 196, endPoint y: 524, distance: 199.4
click at [196, 674] on span "HITS OF CTM OUTLANDER" at bounding box center [309, 685] width 231 height 22
drag, startPoint x: 334, startPoint y: 406, endPoint x: 416, endPoint y: 381, distance: 85.4
click at [334, 479] on div "UNIVERSAL MUSIC WORKS 00832425062 PA08VP 17% UMPGNACopyright [STREET_ADDRESS][P…" at bounding box center [746, 550] width 1205 height 143
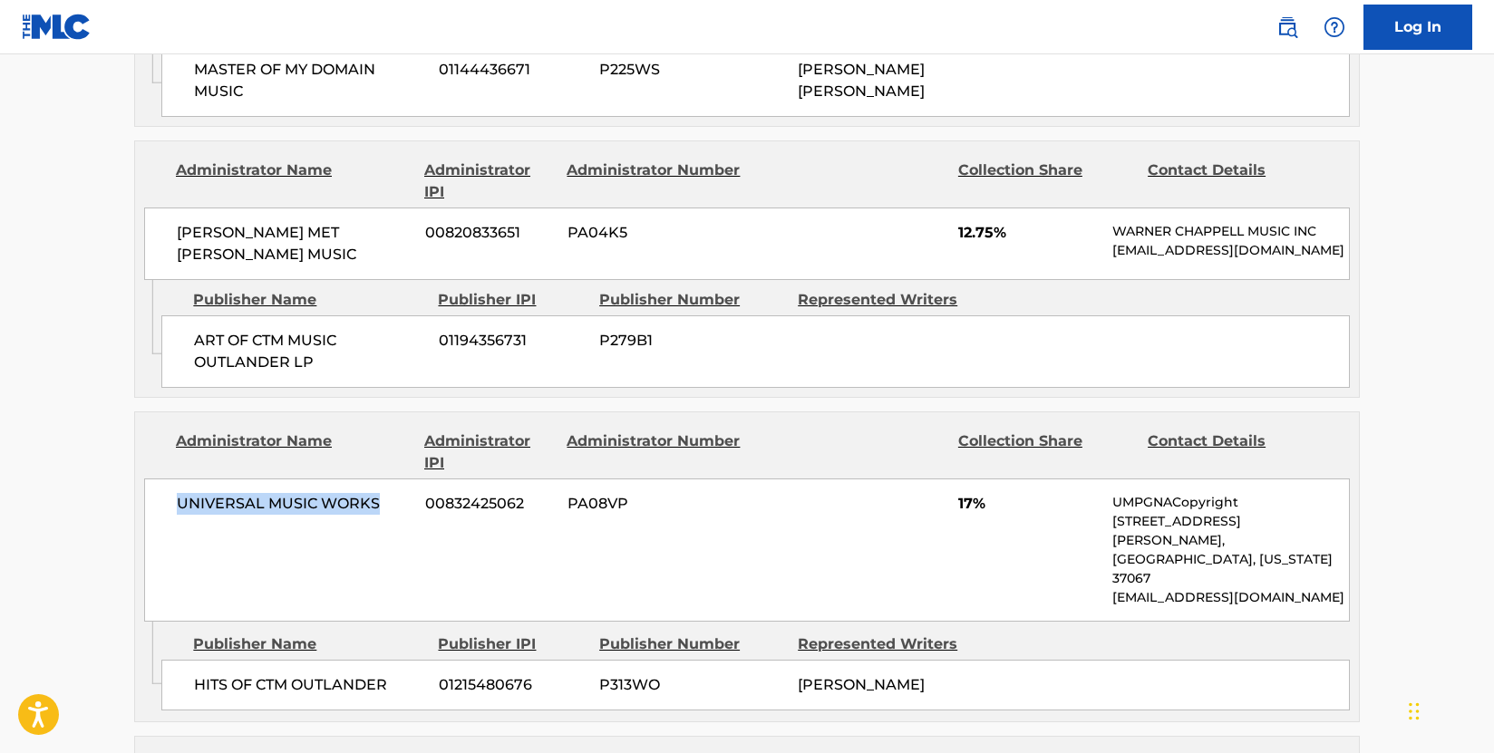
drag, startPoint x: 389, startPoint y: 373, endPoint x: 178, endPoint y: 381, distance: 211.3
click at [178, 493] on span "UNIVERSAL MUSIC WORKS" at bounding box center [294, 504] width 235 height 22
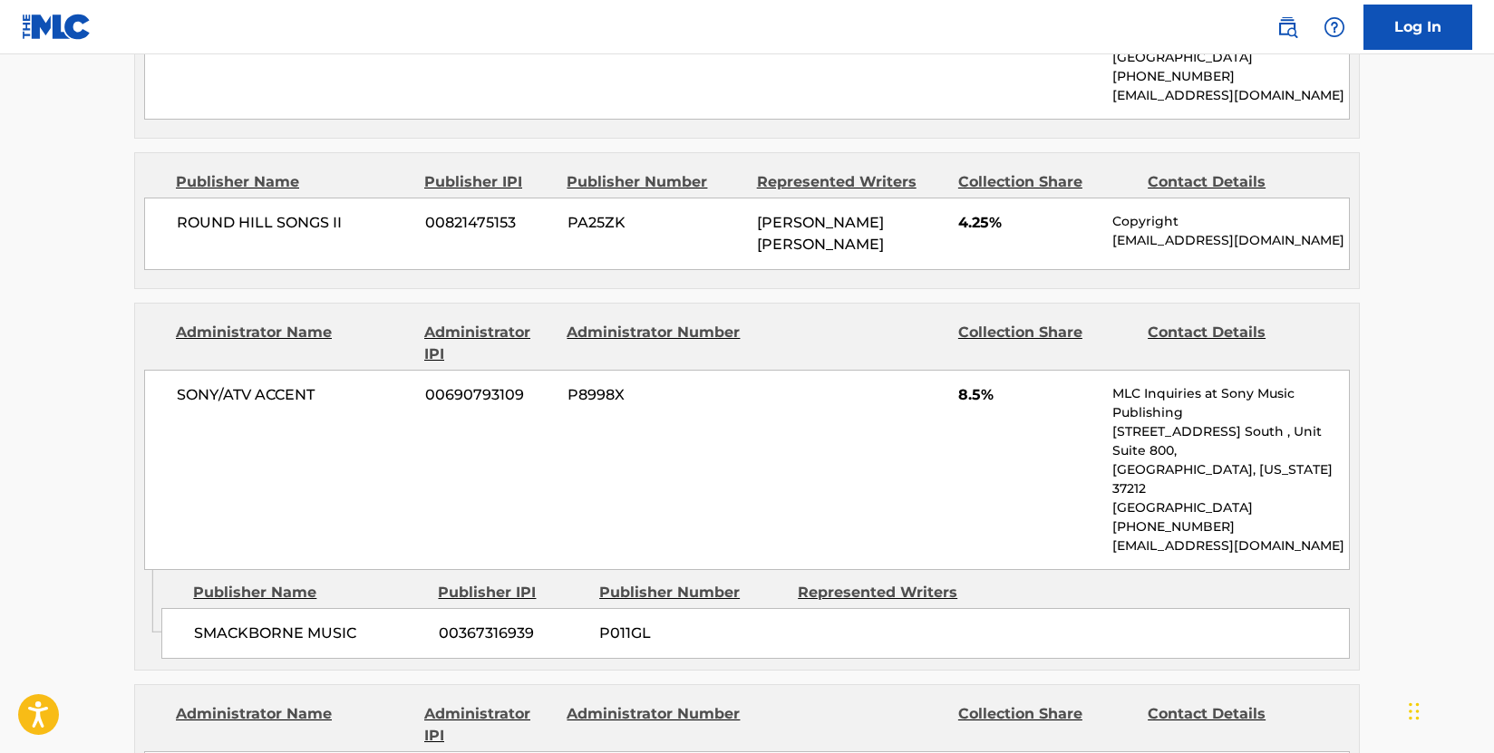
scroll to position [1994, 0]
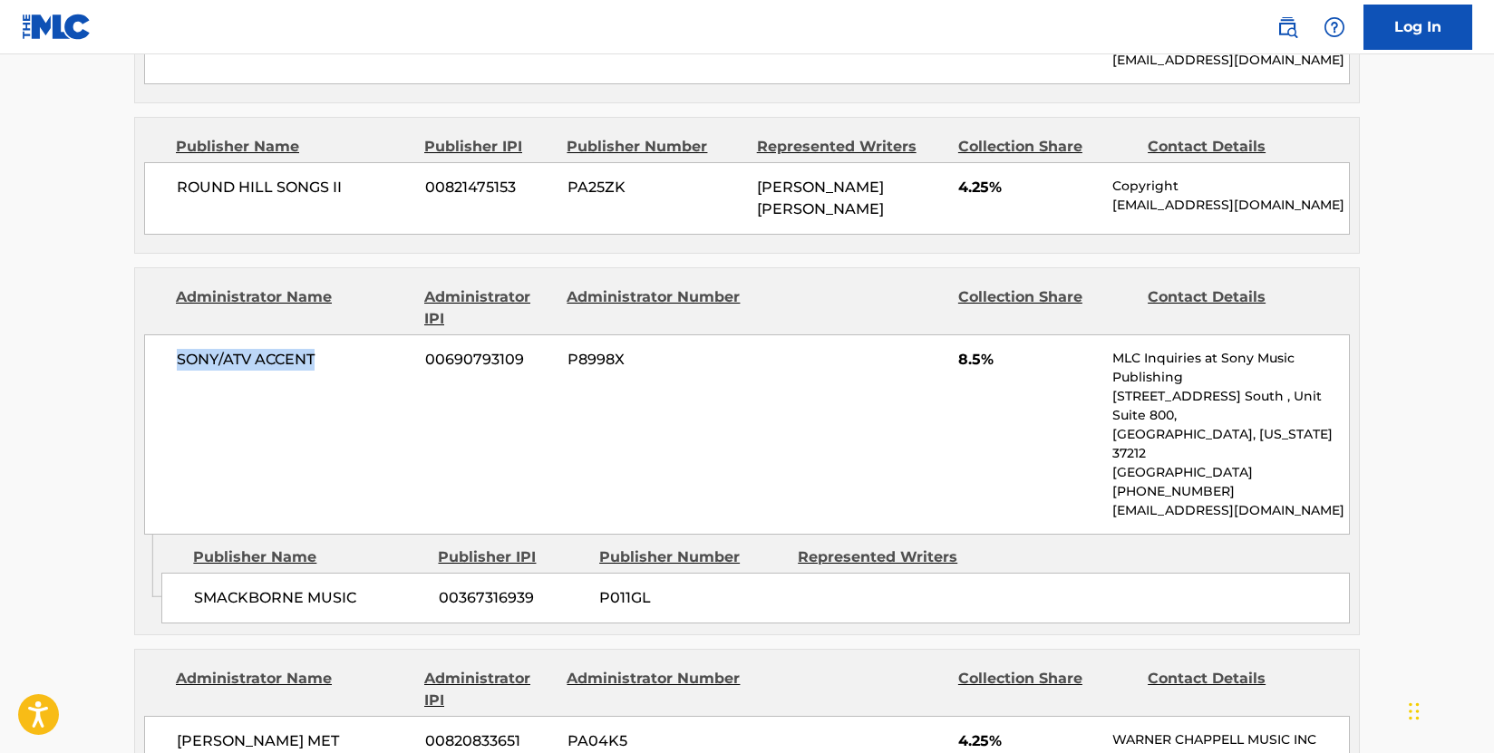
drag, startPoint x: 342, startPoint y: 288, endPoint x: 168, endPoint y: 279, distance: 174.3
click at [168, 334] on div "SONY/ATV ACCENT 00690793109 P8998X 8.5% MLC Inquiries at Sony Music Publishing …" at bounding box center [746, 434] width 1205 height 200
click at [83, 378] on main "< Back to public search results Copy work link HARD TO FORGET Work Detail Membe…" at bounding box center [747, 512] width 1494 height 4904
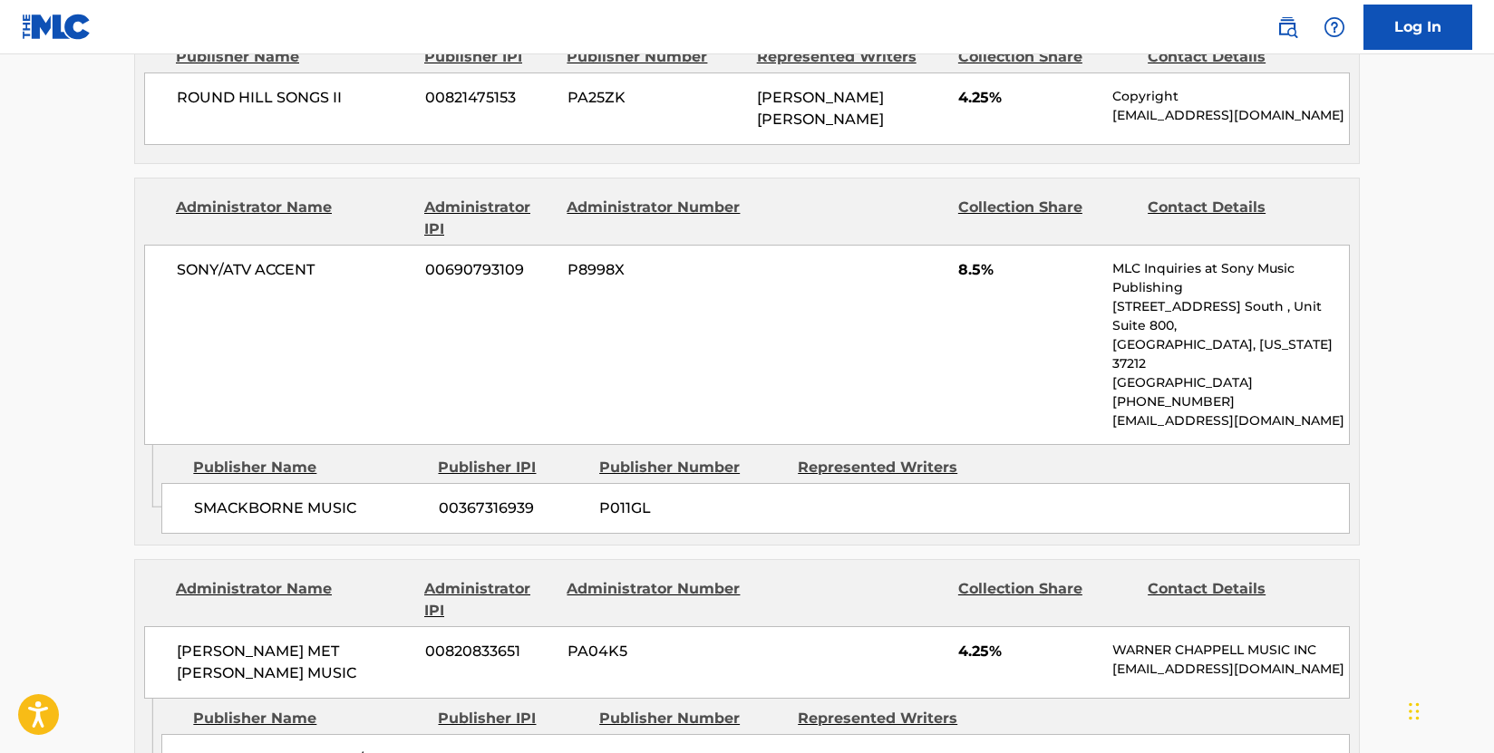
scroll to position [2085, 0]
click at [65, 417] on main "< Back to public search results Copy work link HARD TO FORGET Work Detail Membe…" at bounding box center [747, 422] width 1494 height 4904
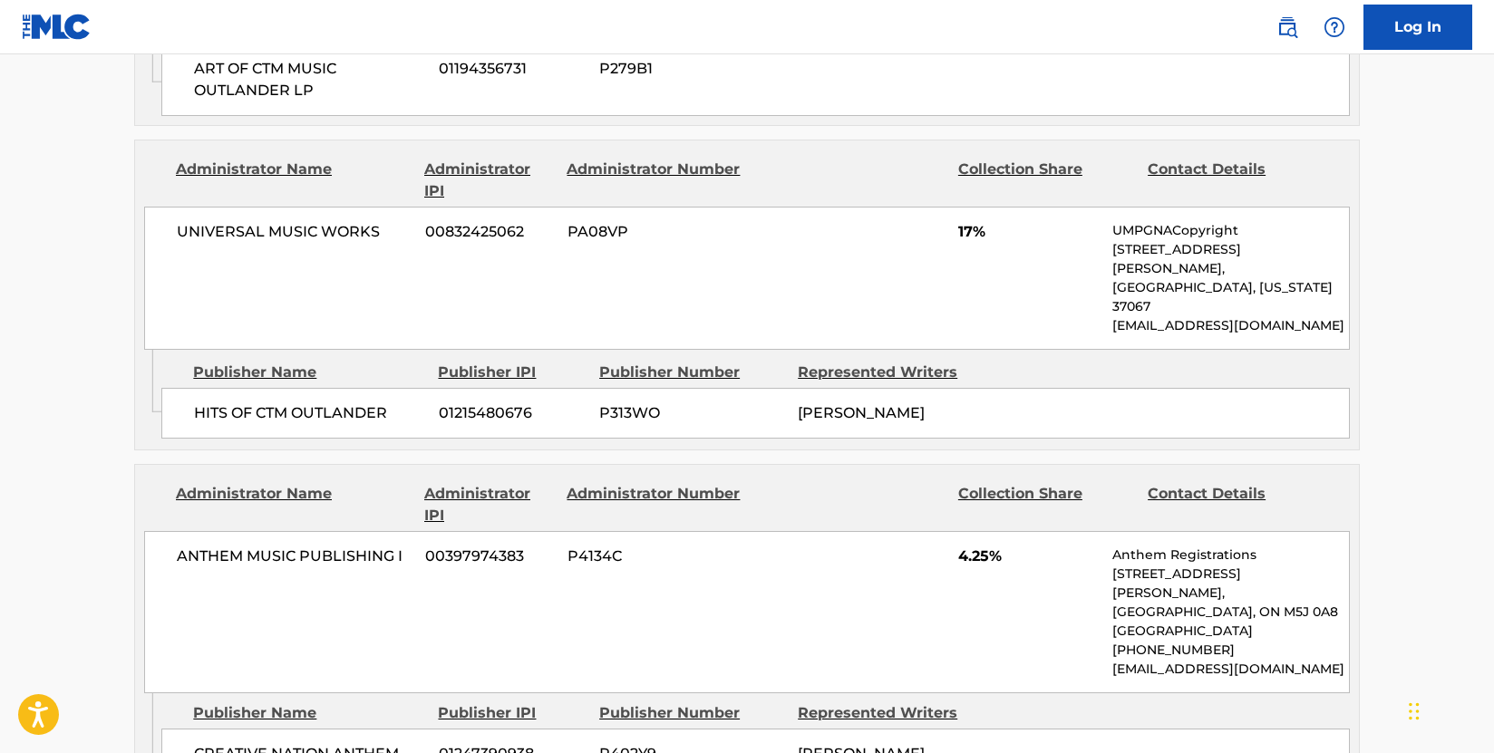
scroll to position [3535, 0]
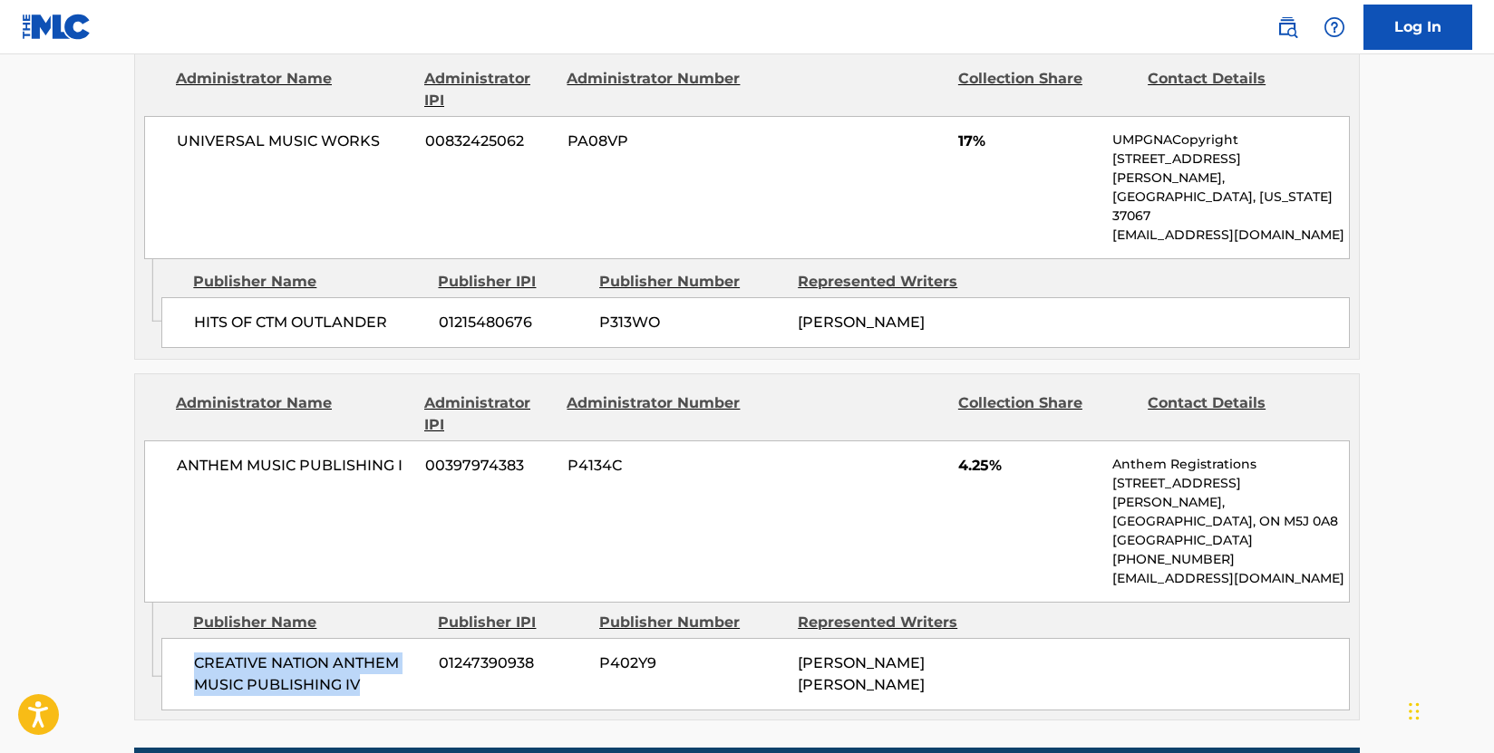
drag, startPoint x: 373, startPoint y: 536, endPoint x: 199, endPoint y: 499, distance: 177.8
click at [199, 638] on div "CREATIVE NATION ANTHEM MUSIC PUBLISHING IV 01247390938 P402Y9 [PERSON_NAME] [PE…" at bounding box center [755, 674] width 1188 height 73
click at [353, 440] on div "ANTHEM MUSIC PUBLISHING I 00397974383 P4134C 4.25% Anthem Registrations [STREET…" at bounding box center [746, 521] width 1205 height 162
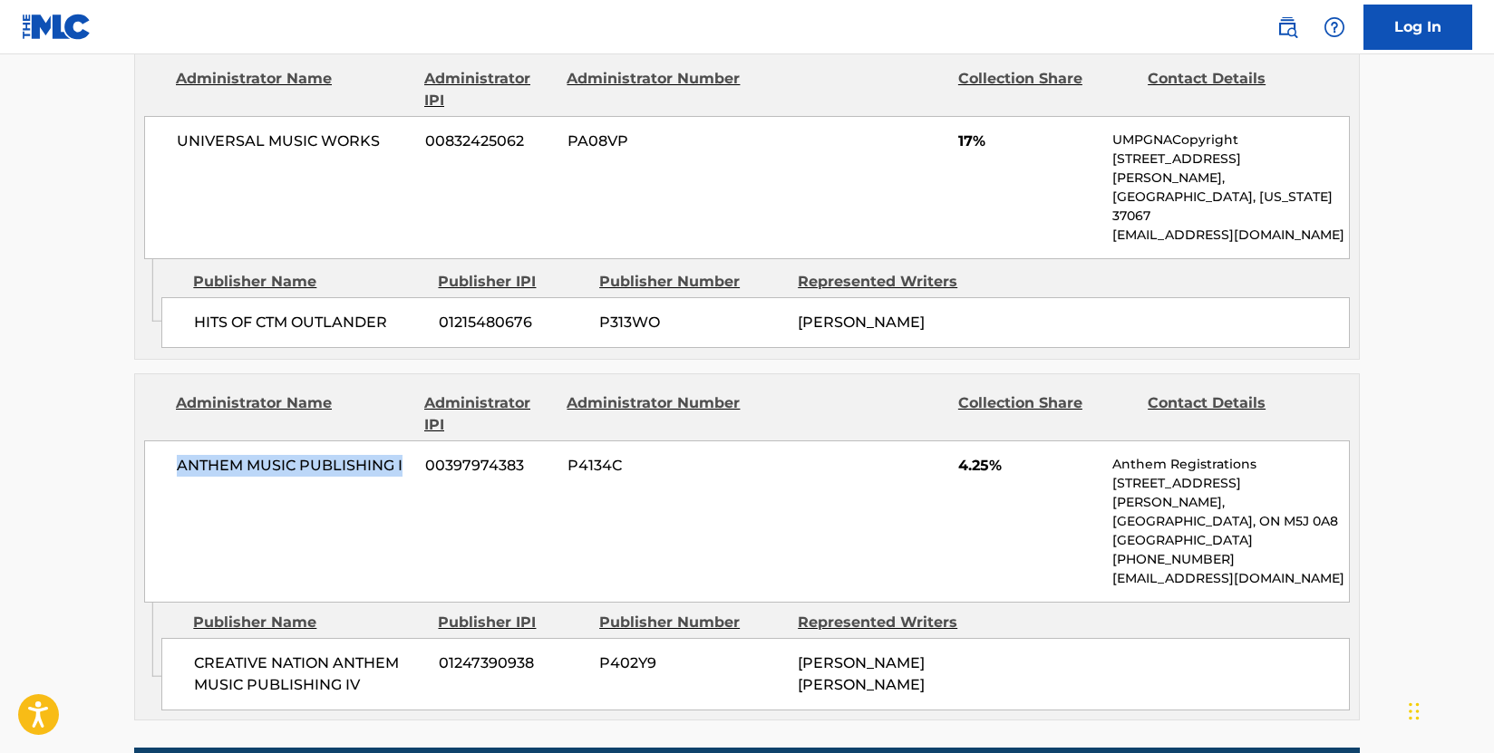
drag, startPoint x: 404, startPoint y: 295, endPoint x: 161, endPoint y: 305, distance: 243.1
click at [161, 440] on div "ANTHEM MUSIC PUBLISHING I 00397974383 P4134C 4.25% Anthem Registrations [STREET…" at bounding box center [746, 521] width 1205 height 162
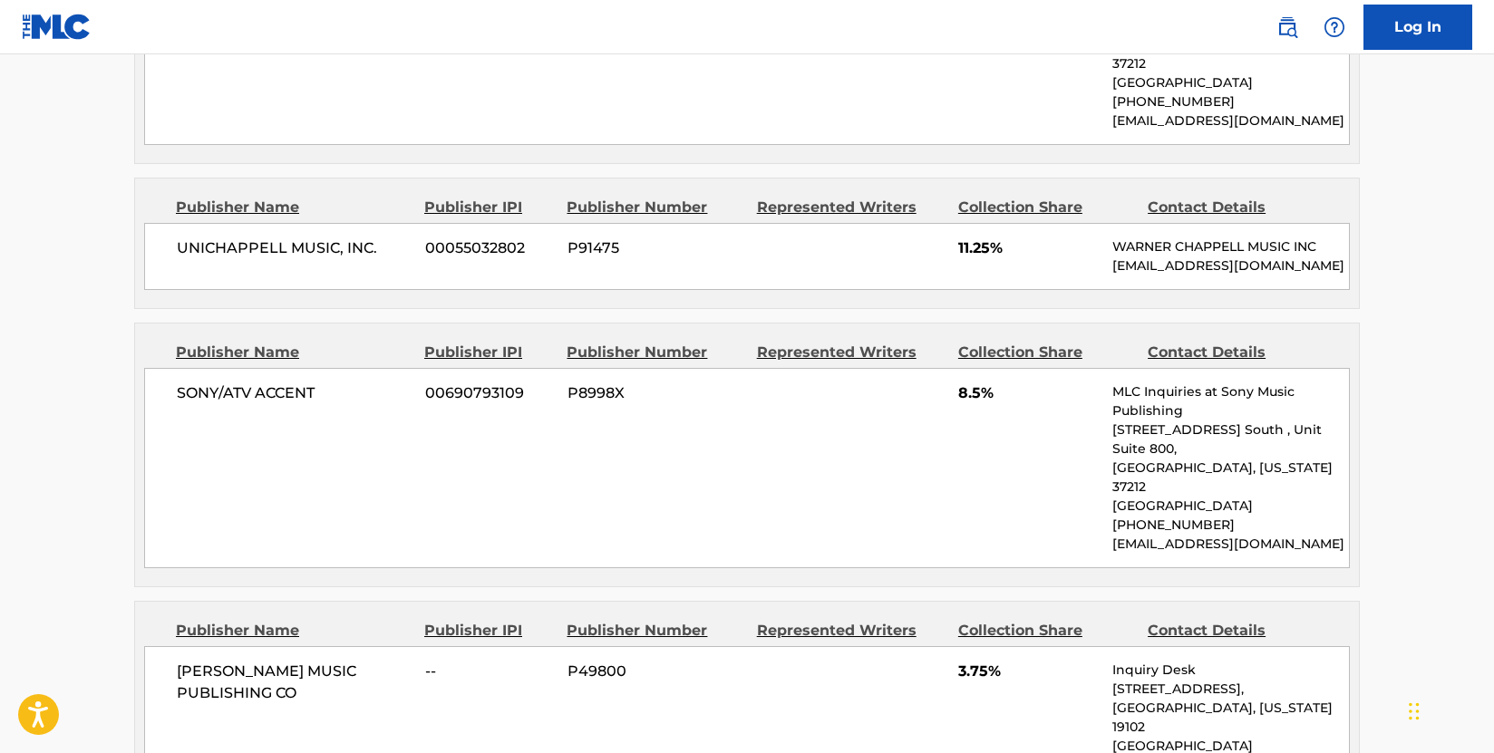
scroll to position [1269, 0]
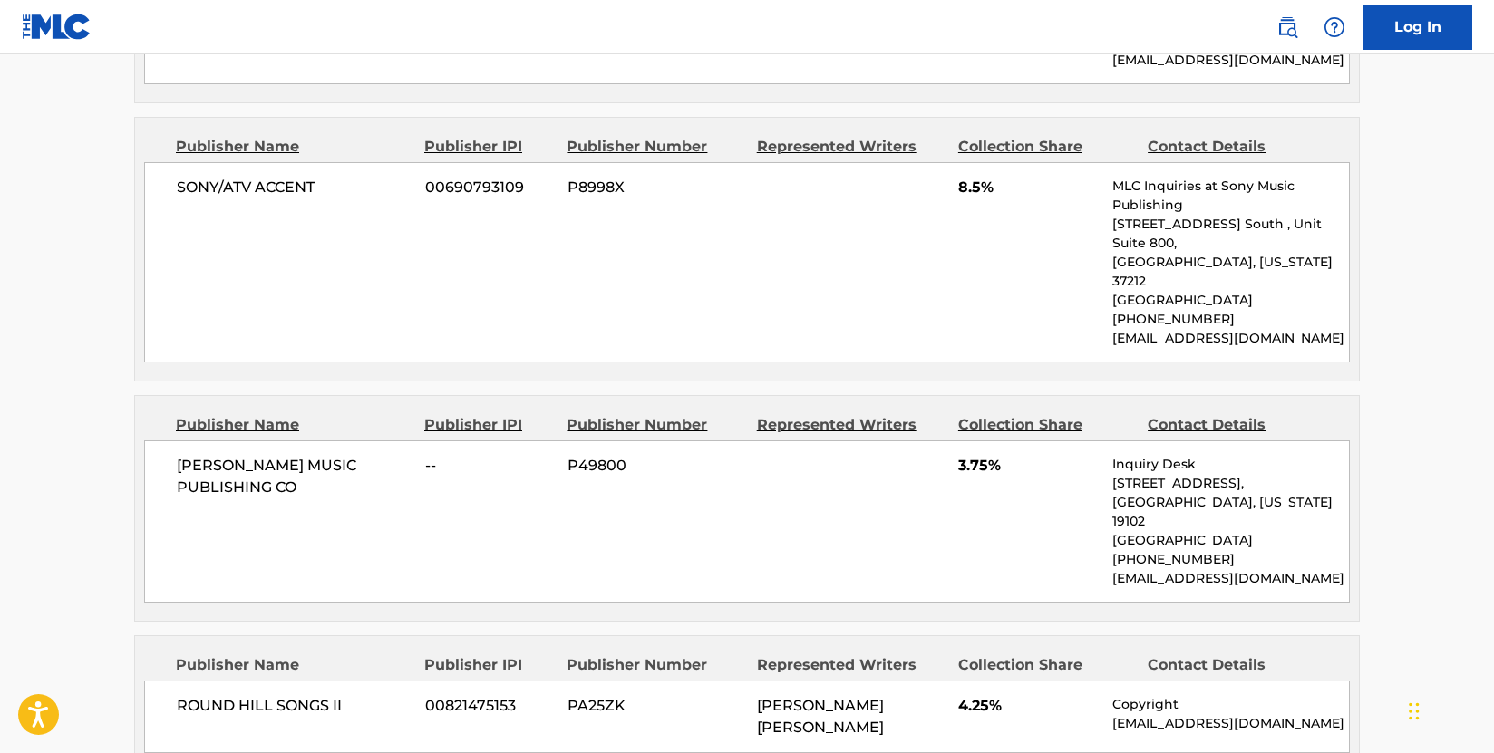
scroll to position [1450, 0]
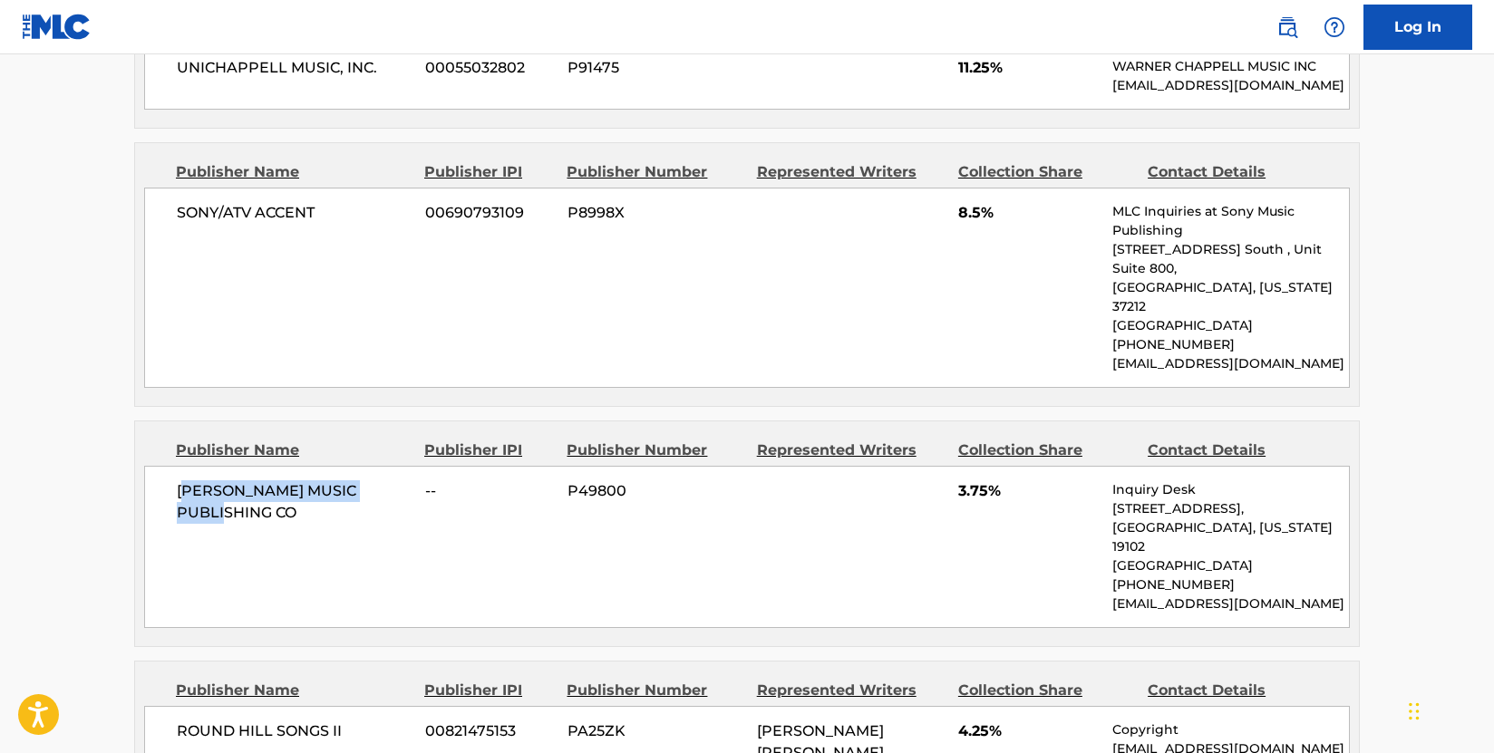
drag, startPoint x: 180, startPoint y: 431, endPoint x: 401, endPoint y: 429, distance: 220.3
click at [401, 480] on span "[PERSON_NAME] MUSIC PUBLISHING CO" at bounding box center [294, 502] width 235 height 44
click at [203, 480] on span "[PERSON_NAME] MUSIC PUBLISHING CO" at bounding box center [294, 502] width 235 height 44
drag, startPoint x: 176, startPoint y: 432, endPoint x: 396, endPoint y: 430, distance: 220.3
click at [396, 466] on div "[PERSON_NAME] MUSIC PUBLISHING CO -- P49800 3.75% Inquiry Desk [STREET_ADDRESS]…" at bounding box center [746, 547] width 1205 height 162
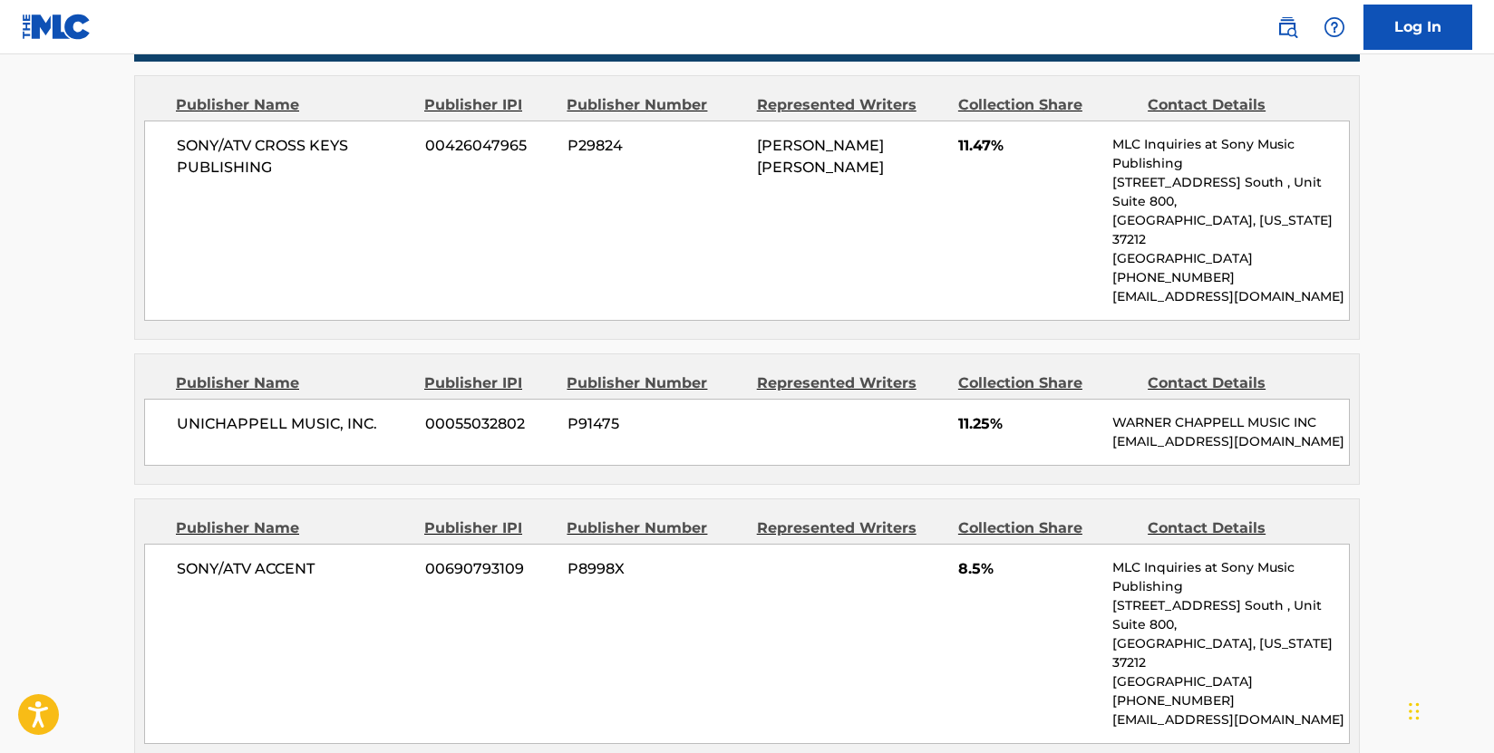
scroll to position [1088, 0]
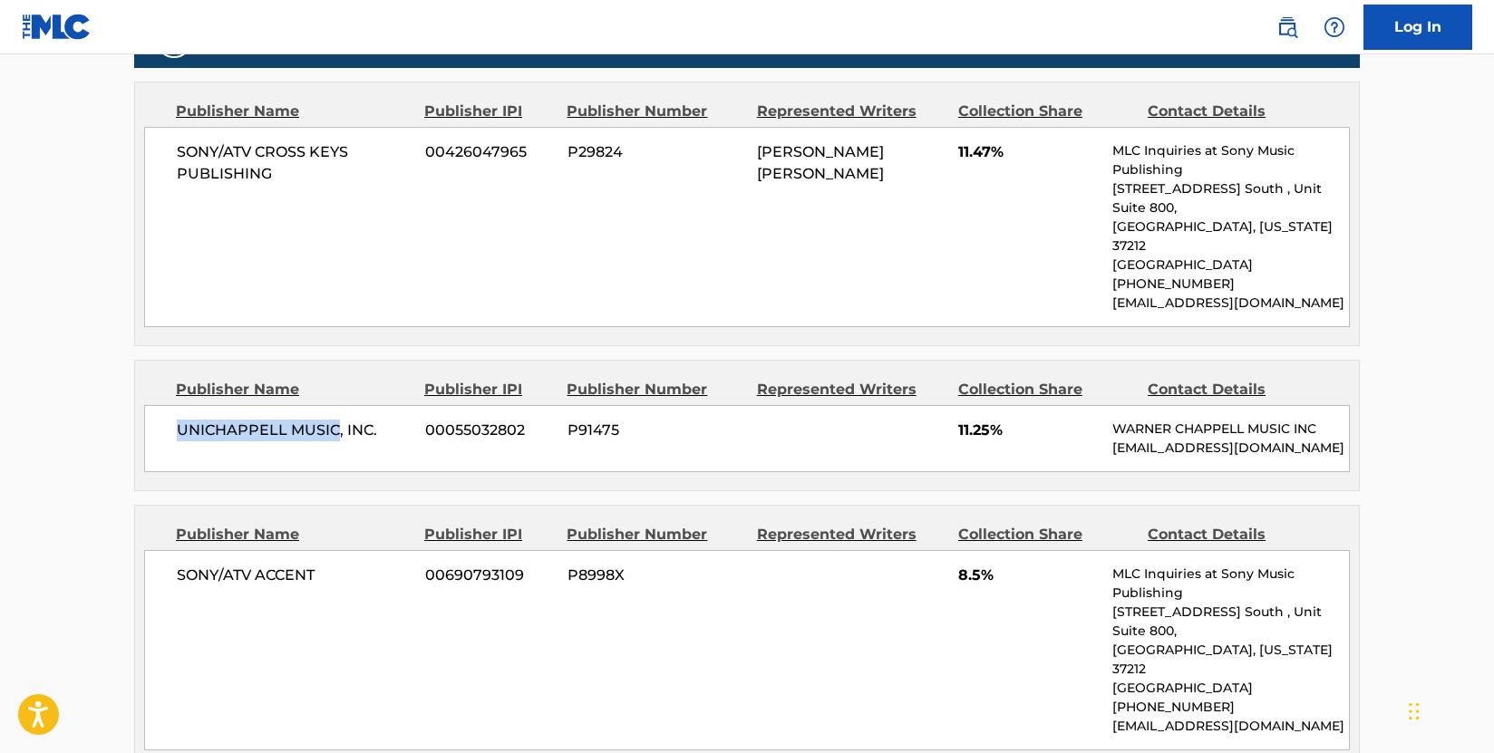
drag, startPoint x: 338, startPoint y: 389, endPoint x: 166, endPoint y: 382, distance: 172.3
click at [166, 405] on div "UNICHAPPELL MUSIC, INC. 00055032802 P91475 11.25% [PERSON_NAME] MUSIC INC [EMAI…" at bounding box center [746, 438] width 1205 height 67
click at [876, 217] on div "SONY/ATV CROSS KEYS PUBLISHING 00426047965 P29824 [PERSON_NAME] [PERSON_NAME] 1…" at bounding box center [746, 227] width 1205 height 200
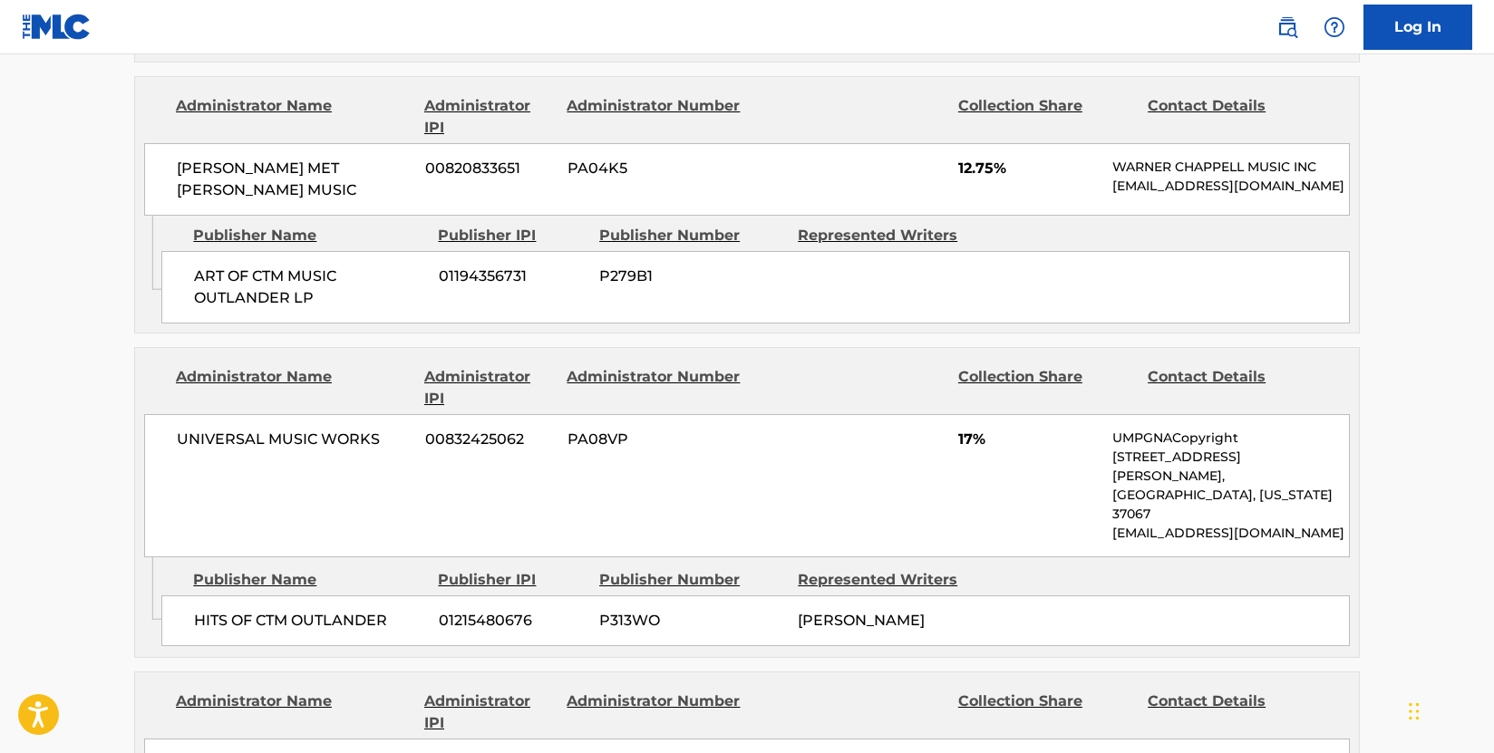
scroll to position [3263, 0]
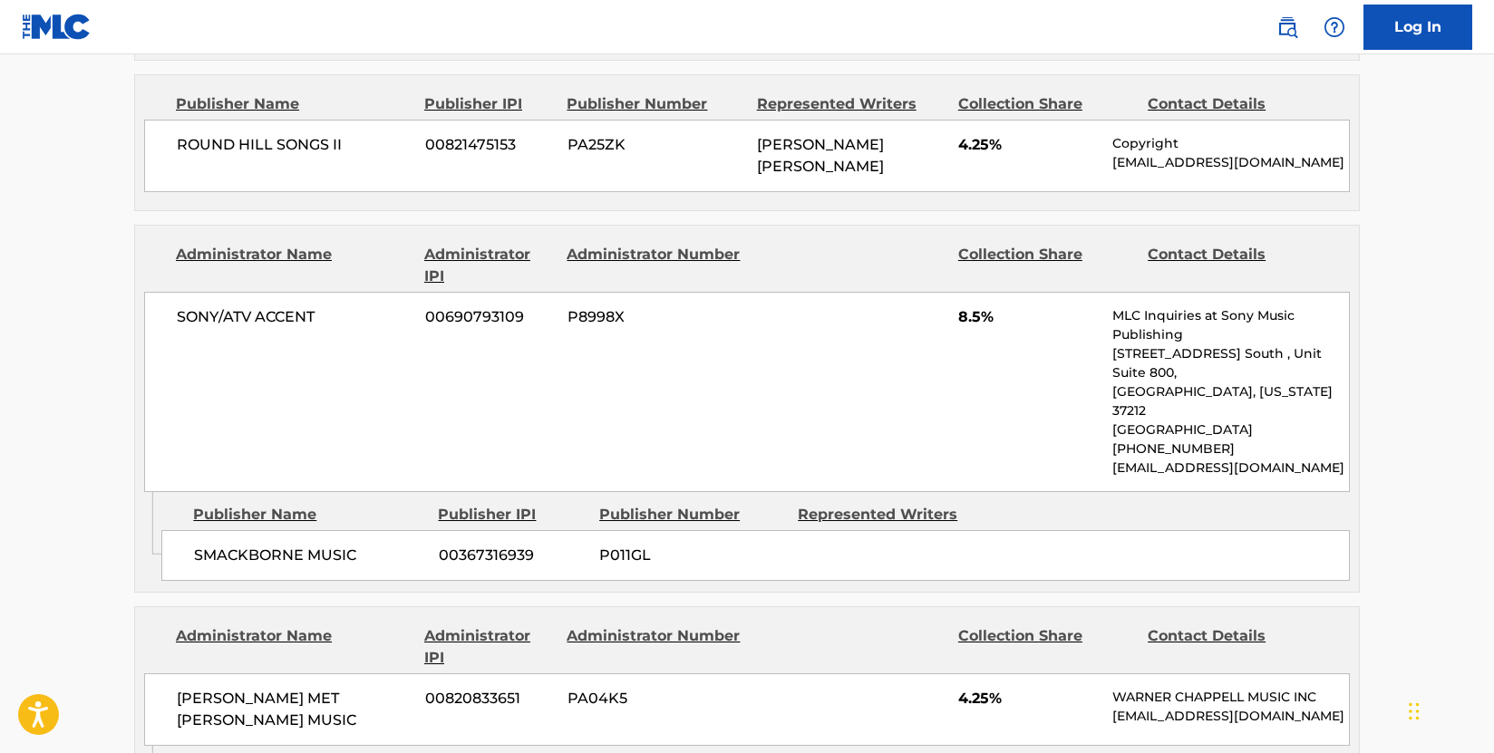
scroll to position [1994, 0]
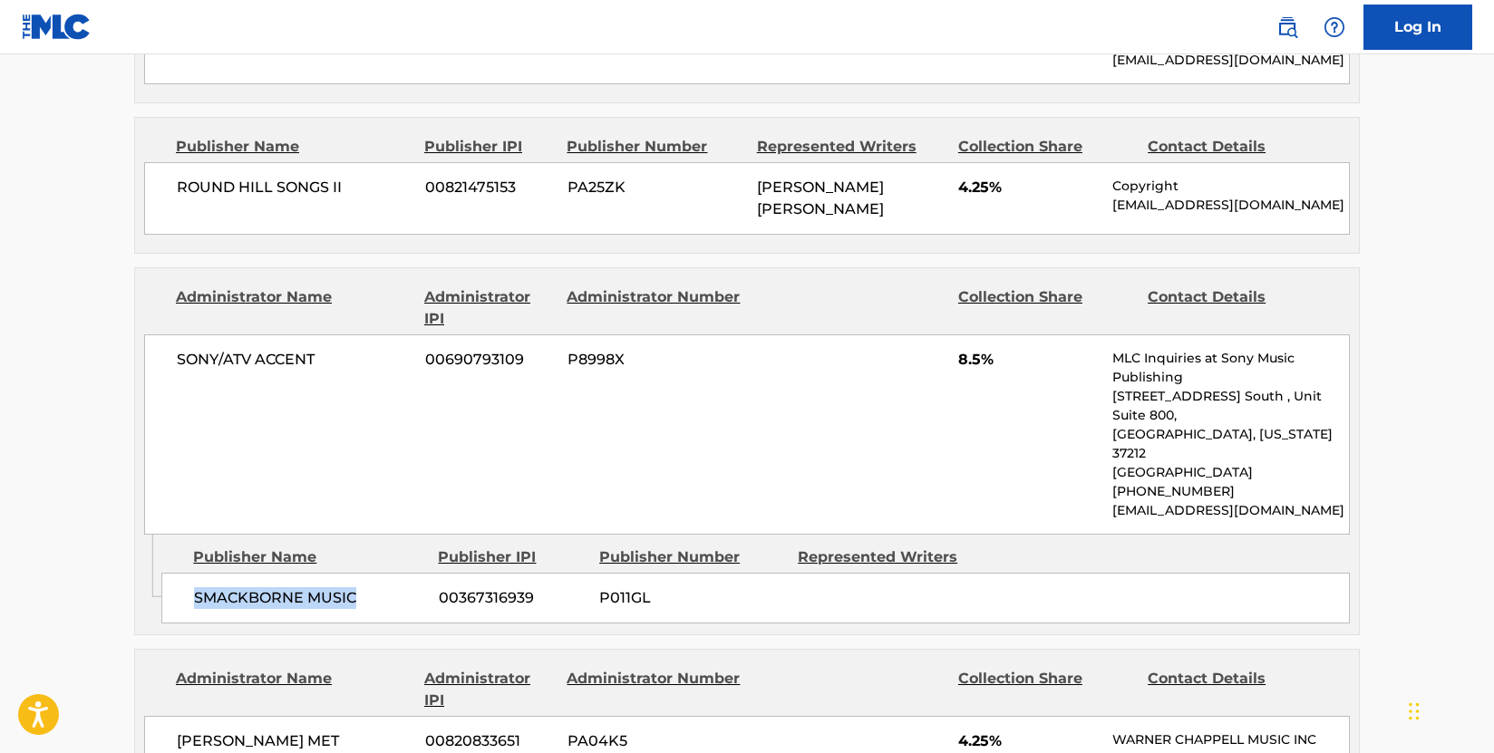
drag, startPoint x: 367, startPoint y: 478, endPoint x: 198, endPoint y: 479, distance: 169.5
click at [198, 587] on span "SMACKBORNE MUSIC" at bounding box center [309, 598] width 231 height 22
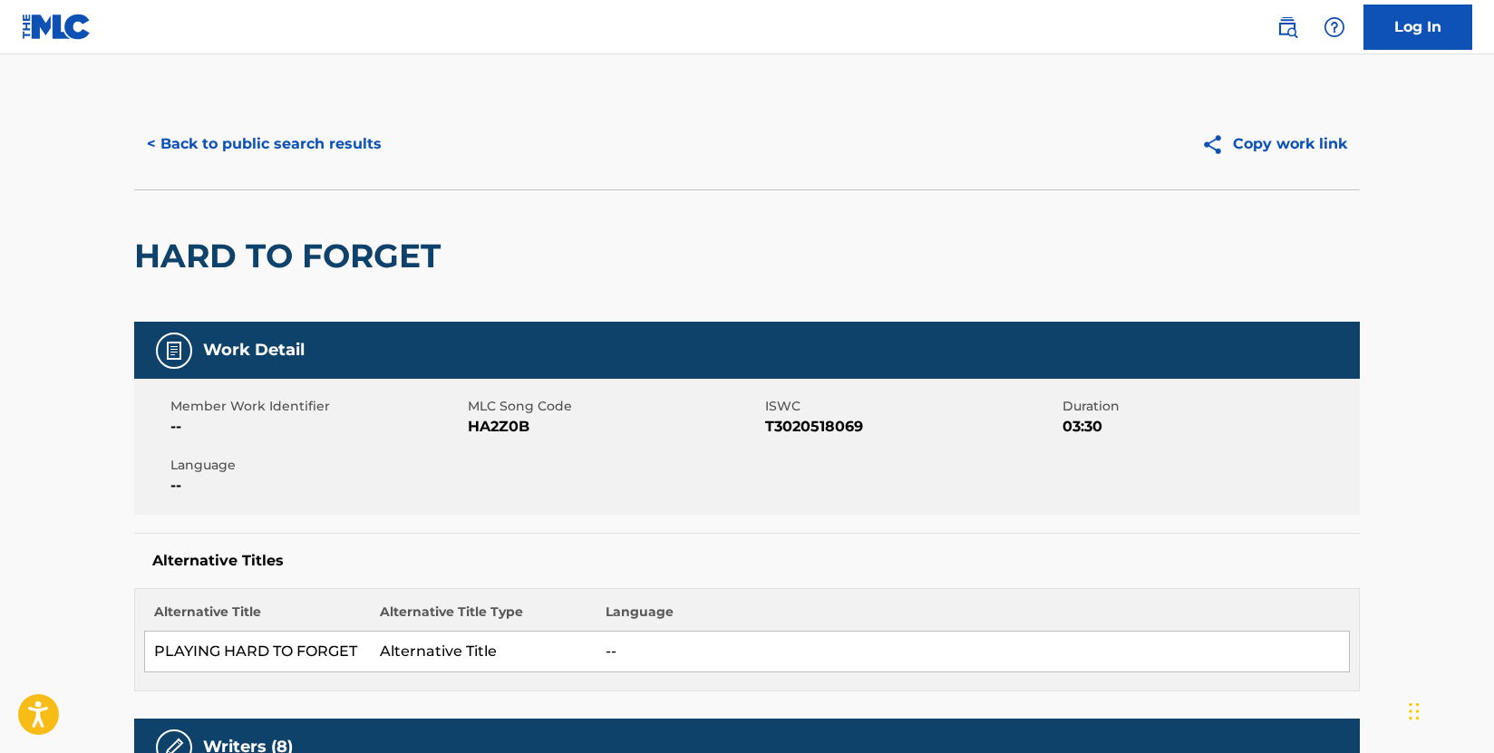
scroll to position [0, 0]
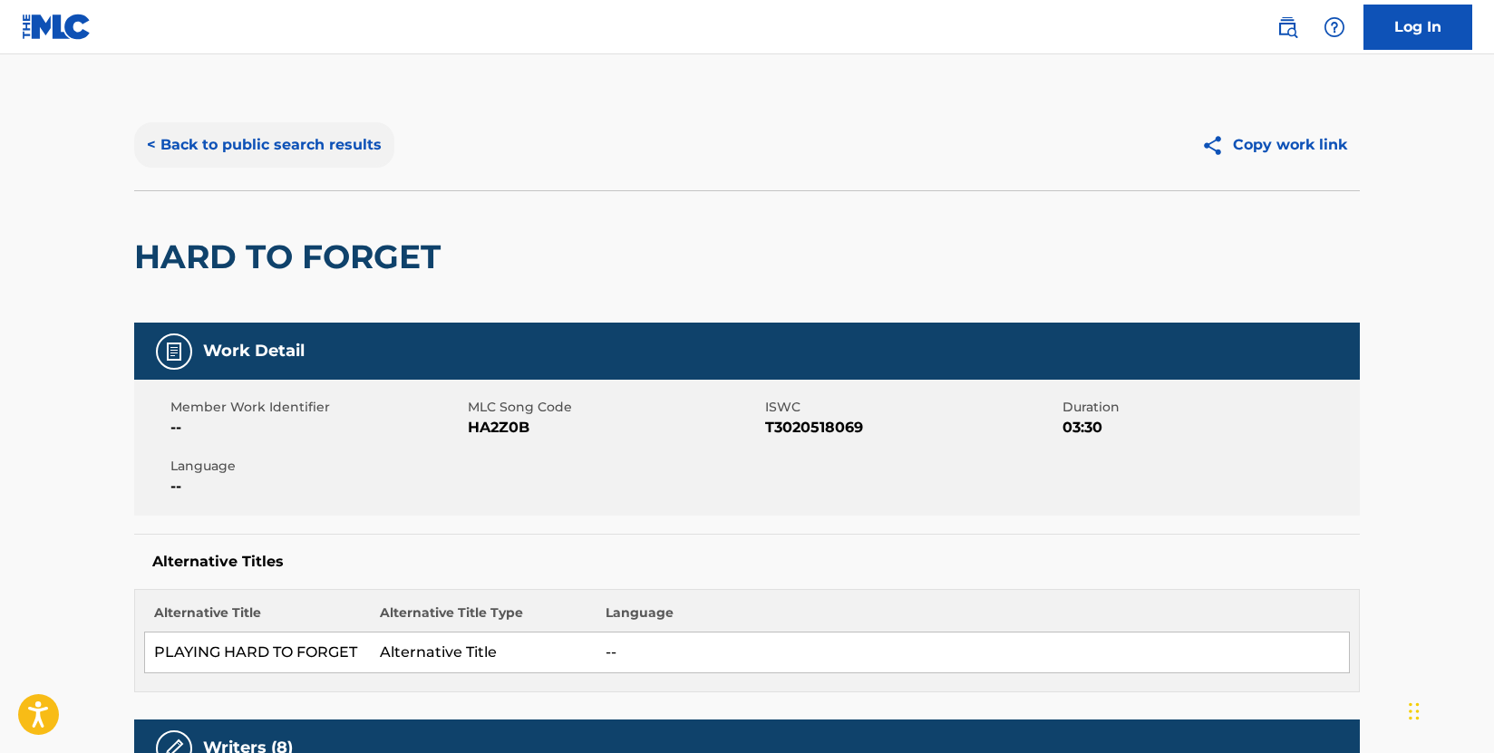
click at [320, 157] on button "< Back to public search results" at bounding box center [264, 144] width 260 height 45
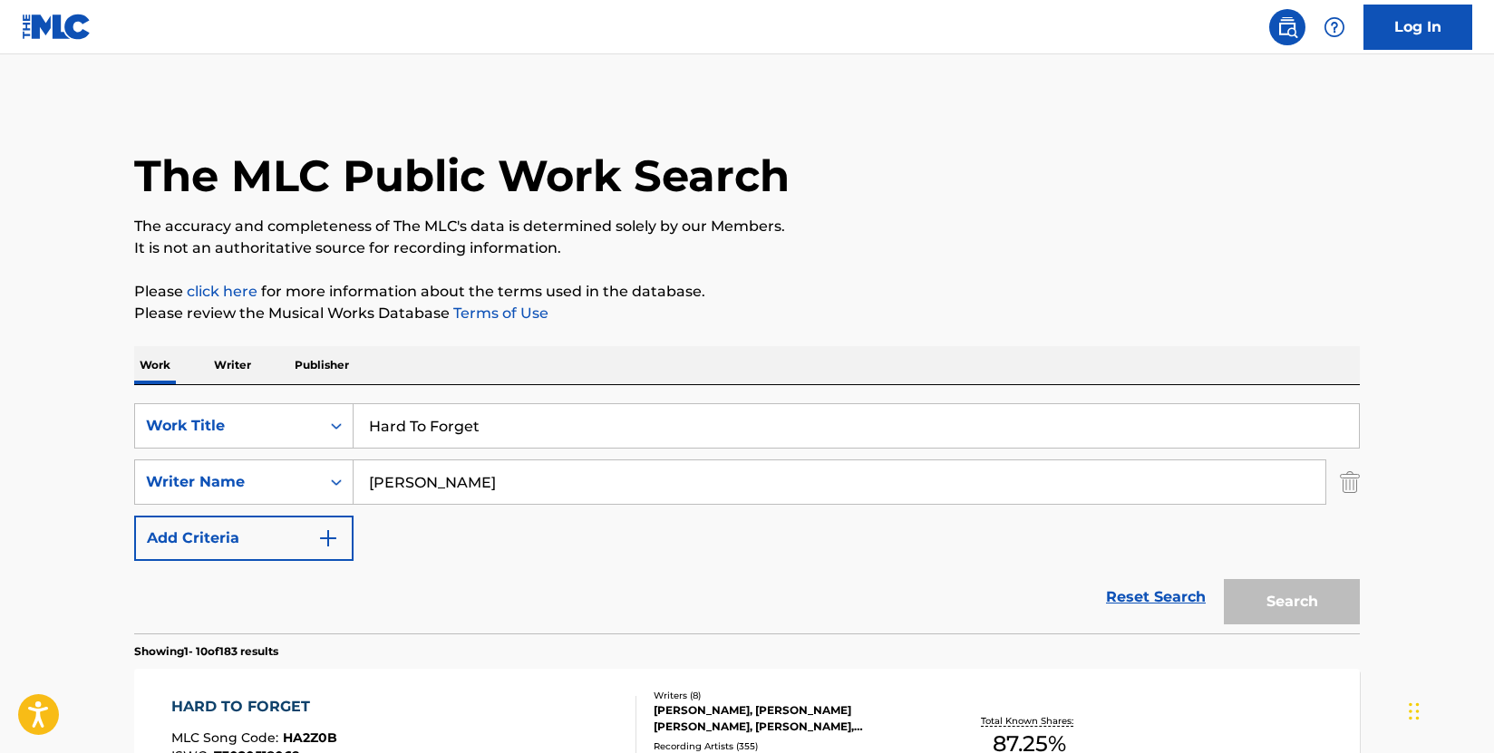
scroll to position [285, 0]
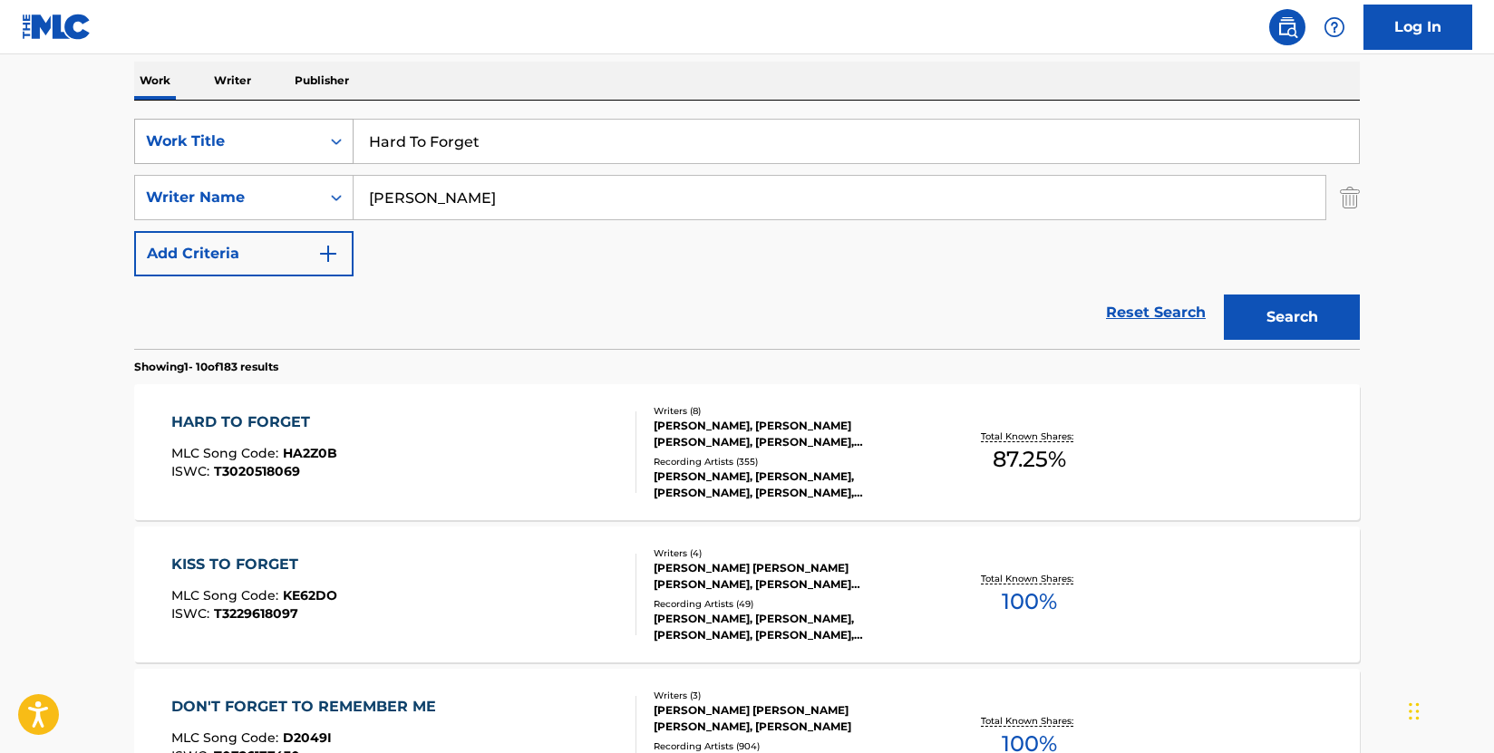
drag, startPoint x: 544, startPoint y: 134, endPoint x: 285, endPoint y: 138, distance: 259.2
click at [285, 138] on div "SearchWithCriteria009d87b2-fc8d-4fa0-8e89-1495e083a5c0 Work Title Hard To Forget" at bounding box center [746, 141] width 1225 height 45
paste input "oldin' You"
type input "Holdin' You"
click at [1295, 307] on button "Search" at bounding box center [1292, 317] width 136 height 45
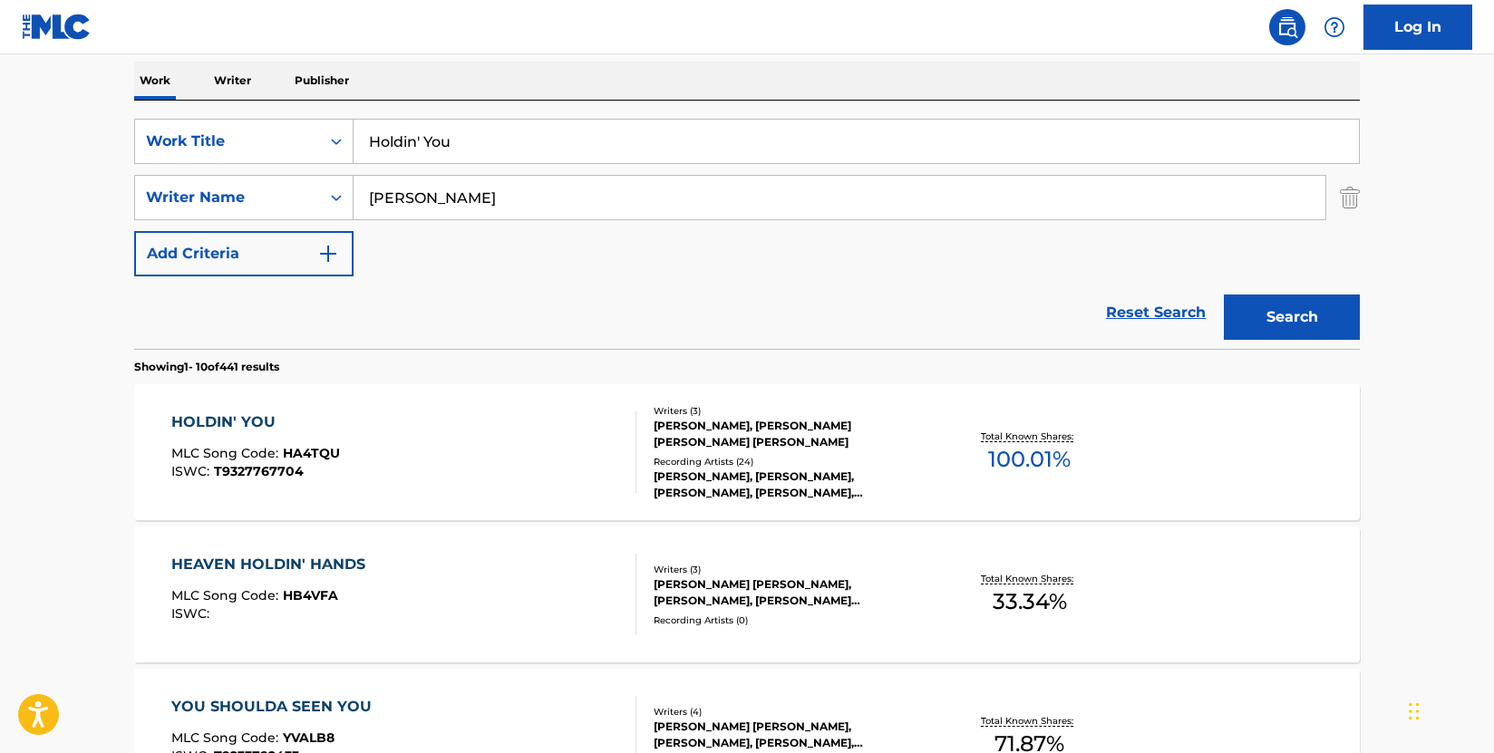
click at [511, 447] on div "HOLDIN' YOU MLC Song Code : HA4TQU ISWC : T9327767704" at bounding box center [404, 452] width 466 height 82
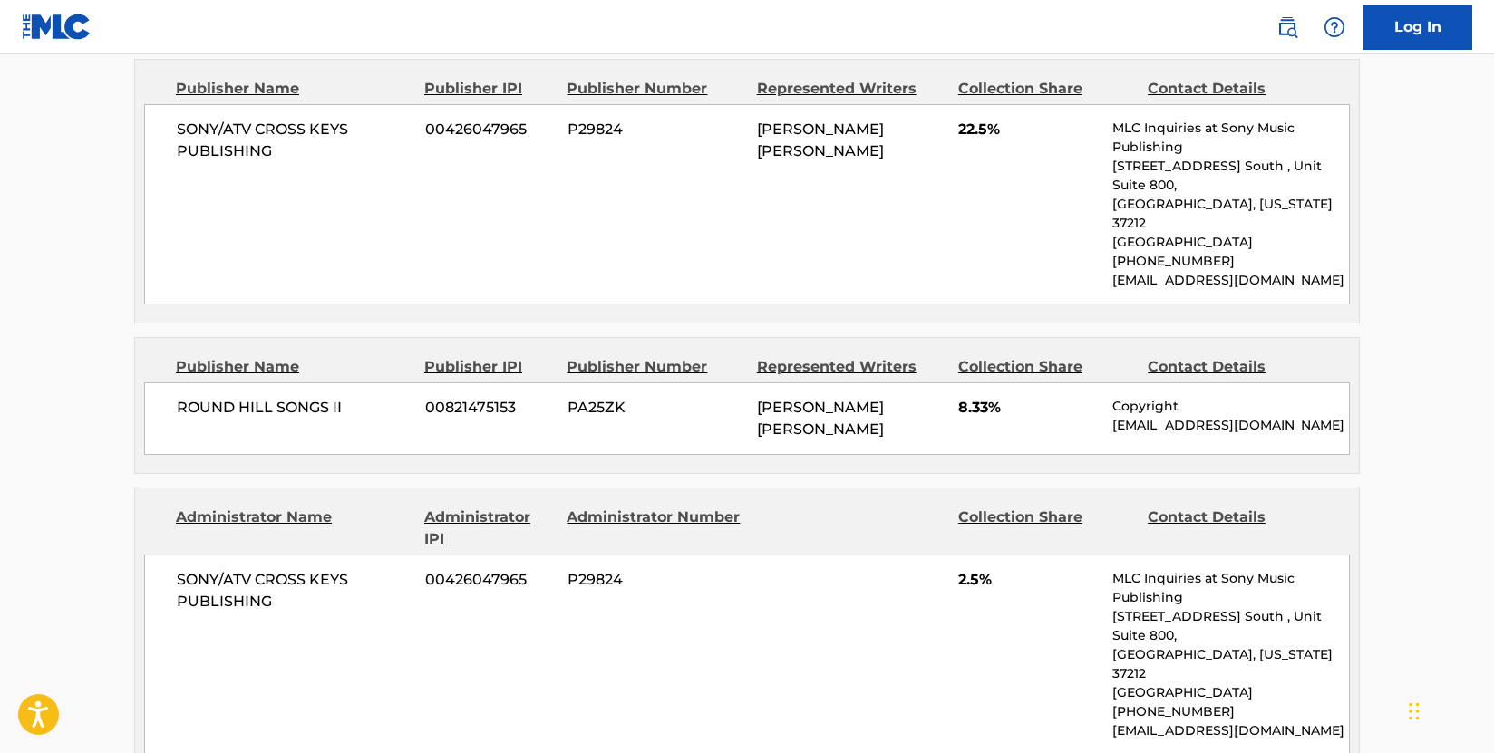
scroll to position [1178, 0]
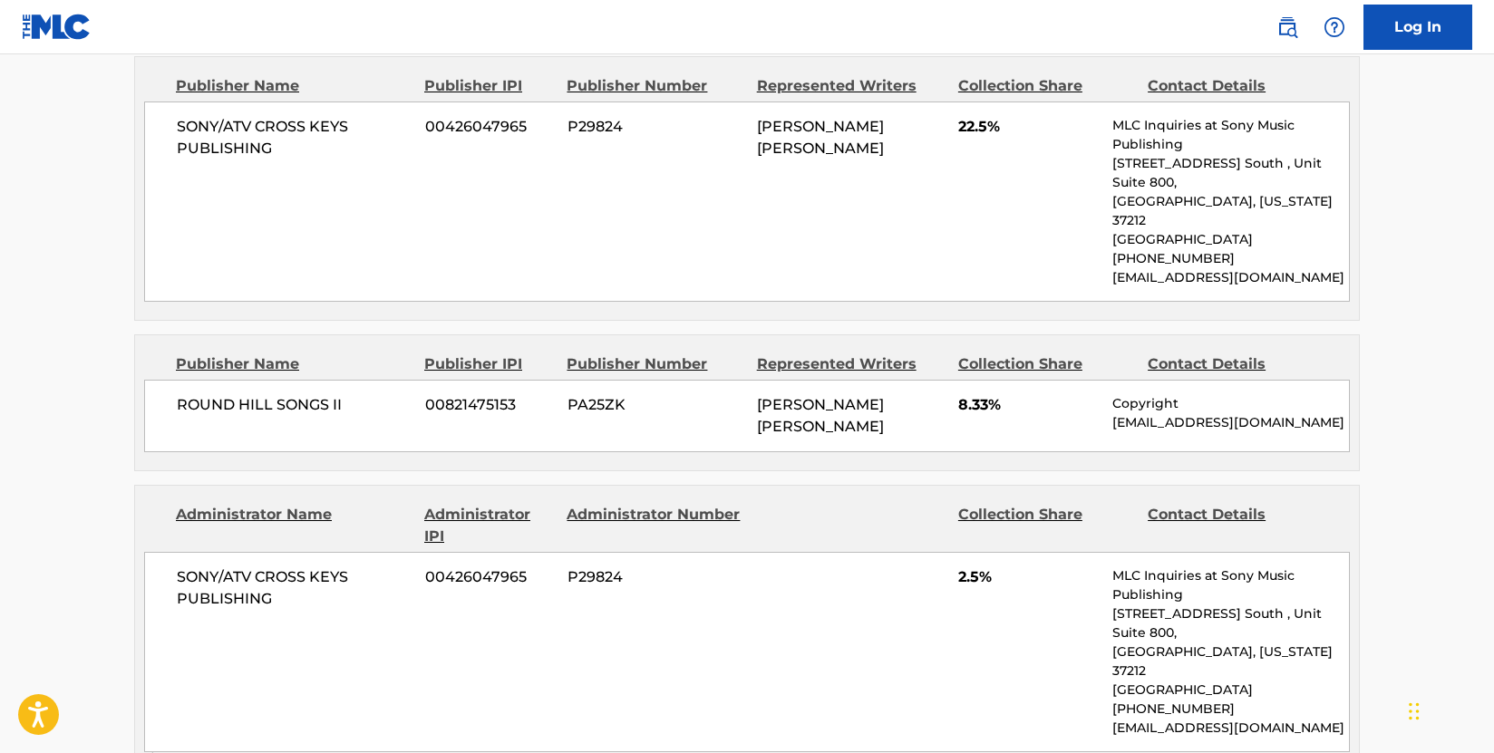
drag, startPoint x: 52, startPoint y: 352, endPoint x: 64, endPoint y: 350, distance: 12.8
click at [53, 353] on main "< Back to public search results Copy work link HOLDIN' YOU Work Detail Member W…" at bounding box center [747, 643] width 1494 height 3535
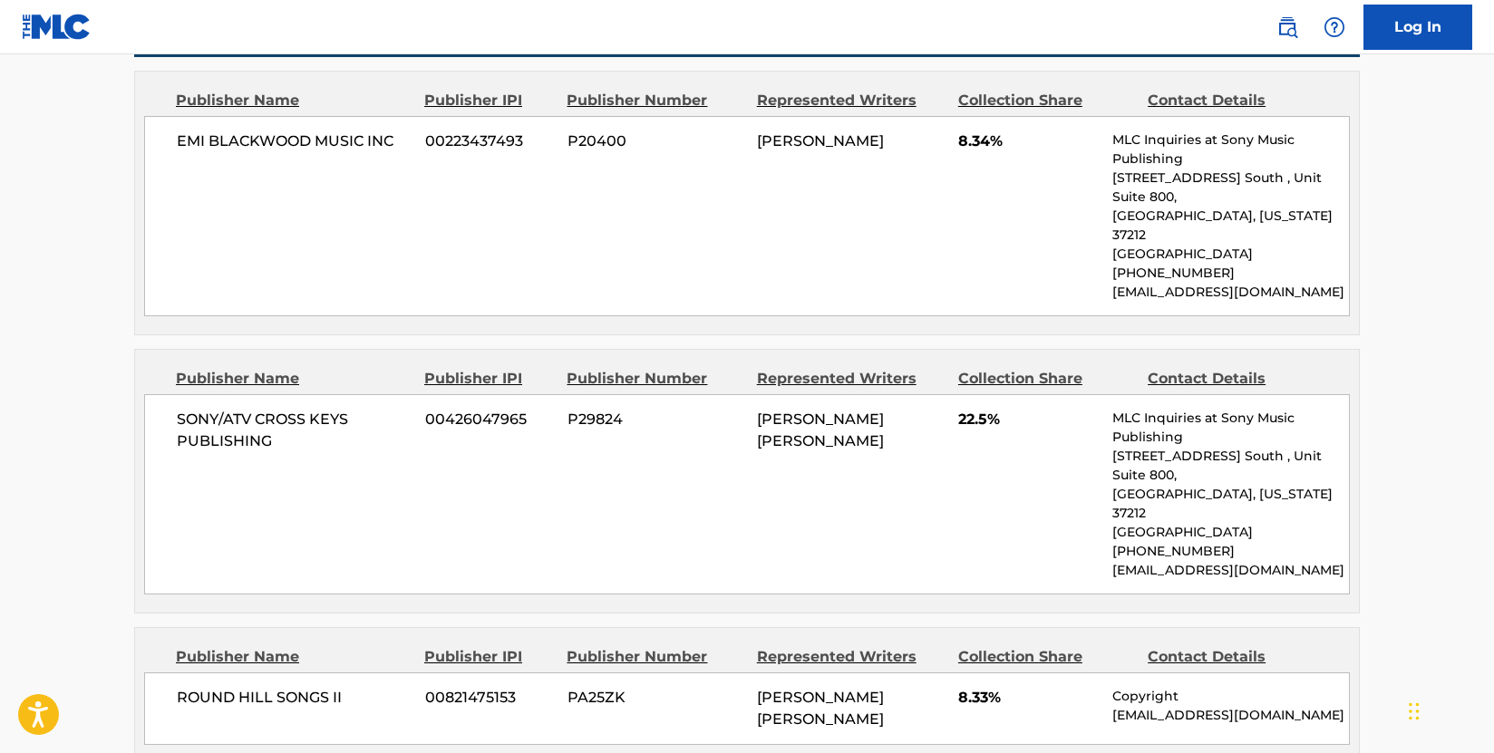
scroll to position [816, 0]
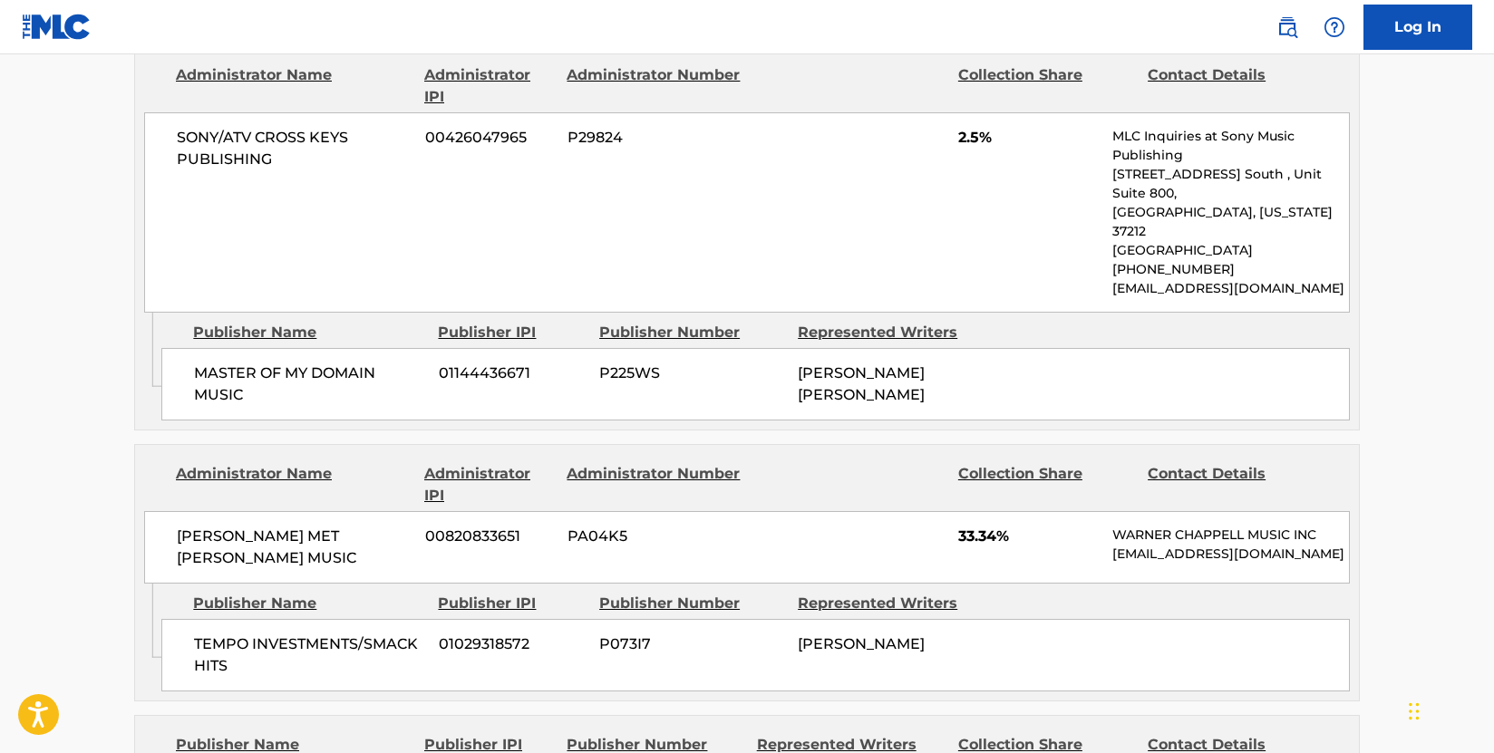
scroll to position [1722, 0]
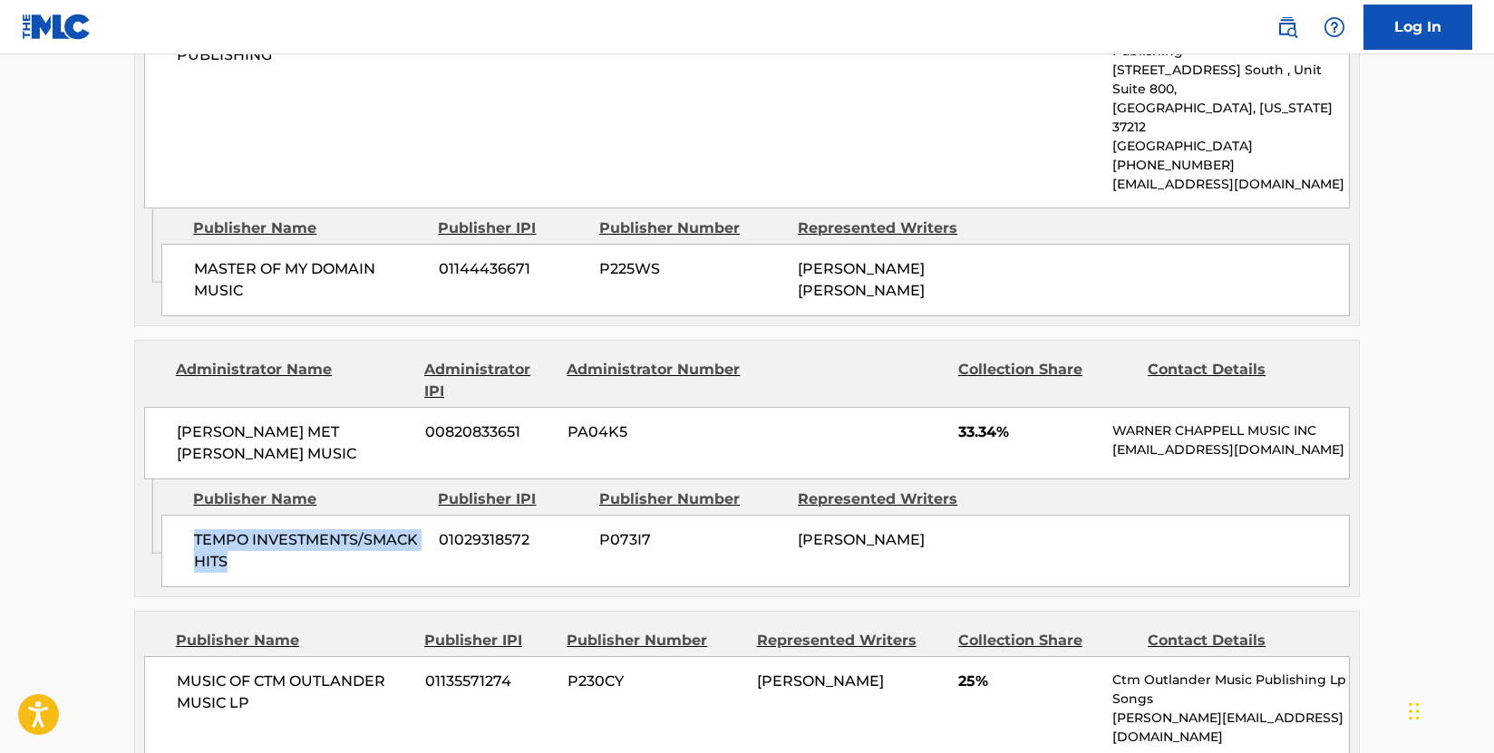
drag, startPoint x: 236, startPoint y: 462, endPoint x: 198, endPoint y: 438, distance: 44.5
click at [198, 529] on span "TEMPO INVESTMENTS/SMACK HITS" at bounding box center [309, 551] width 231 height 44
click at [254, 671] on span "MUSIC OF CTM OUTLANDER MUSIC LP" at bounding box center [294, 693] width 235 height 44
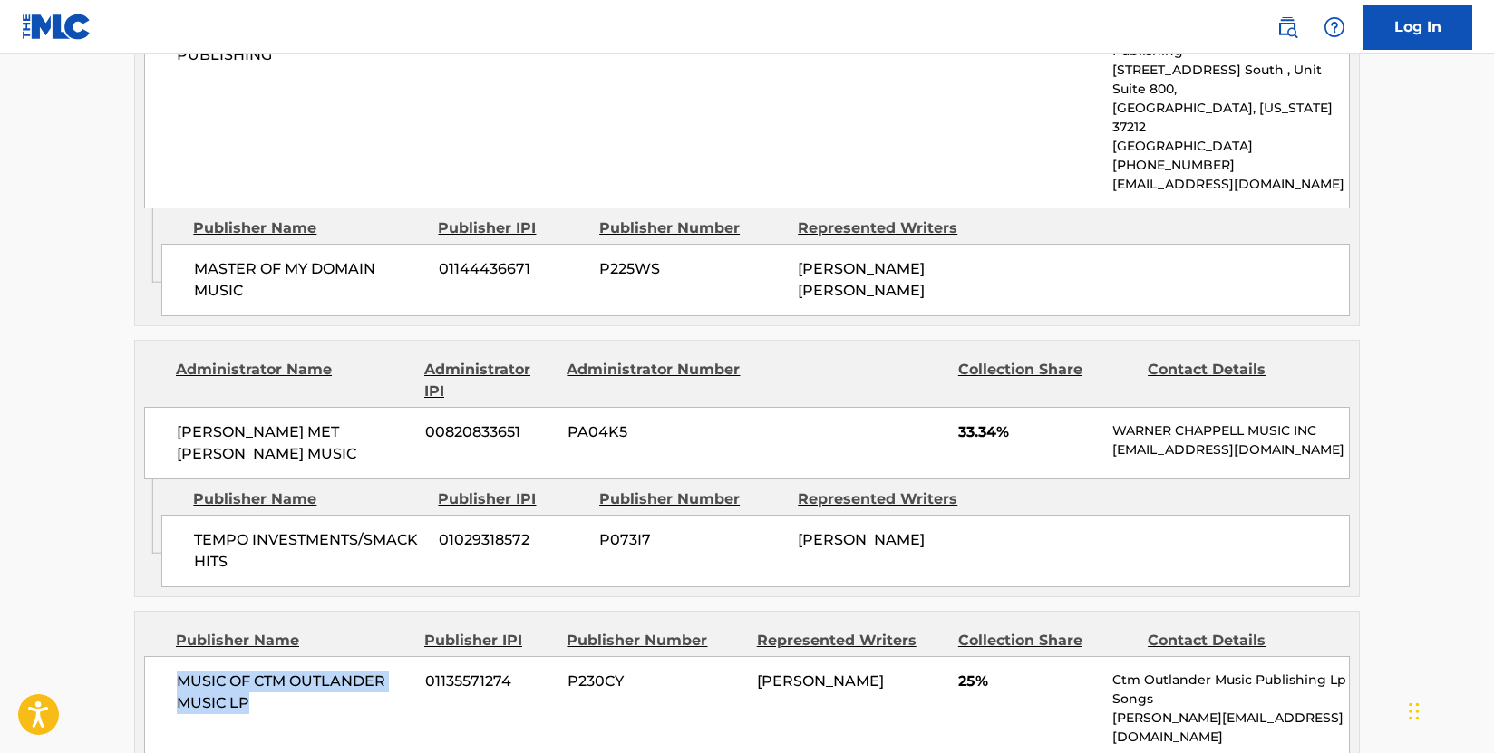
drag, startPoint x: 258, startPoint y: 599, endPoint x: 171, endPoint y: 569, distance: 92.0
click at [171, 656] on div "MUSIC OF CTM OUTLANDER MUSIC LP 01135571274 P230CY [PERSON_NAME] 25% Ctm Outlan…" at bounding box center [746, 708] width 1205 height 105
click at [270, 489] on div "Publisher Name" at bounding box center [308, 500] width 231 height 22
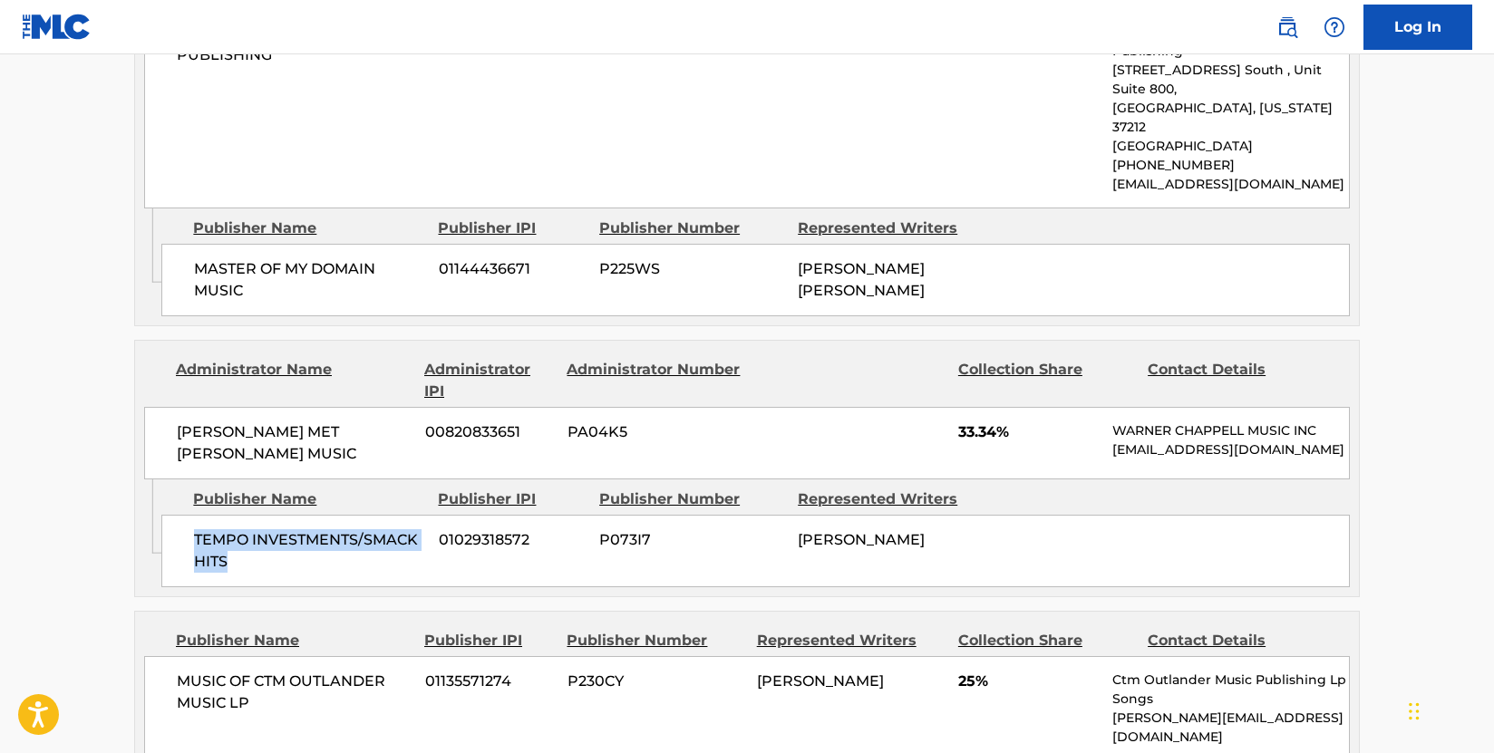
drag, startPoint x: 237, startPoint y: 453, endPoint x: 198, endPoint y: 433, distance: 43.8
click at [198, 529] on span "TEMPO INVESTMENTS/SMACK HITS" at bounding box center [309, 551] width 231 height 44
click at [486, 612] on div "Publisher Name Publisher IPI Publisher Number Represented Writers Collection Sh…" at bounding box center [747, 696] width 1224 height 168
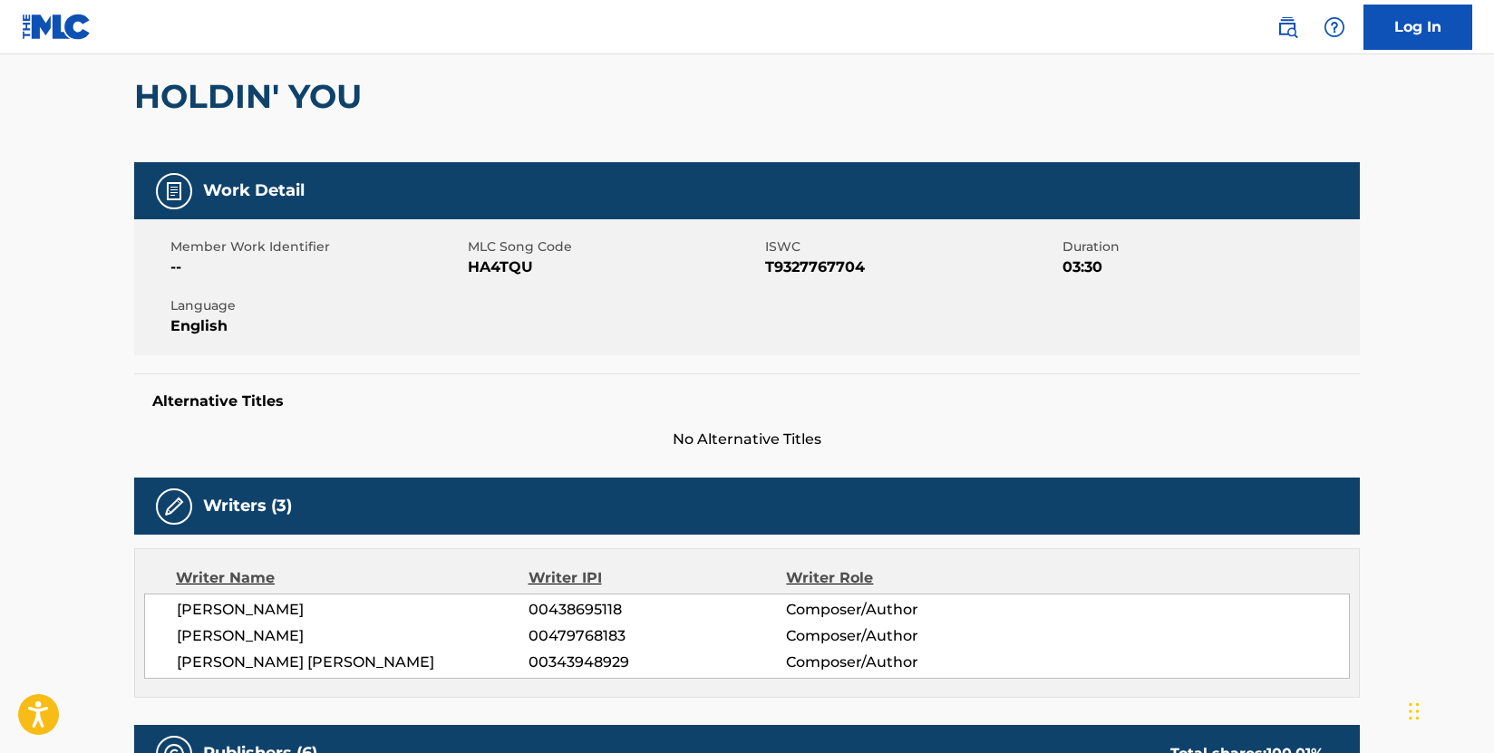
scroll to position [0, 0]
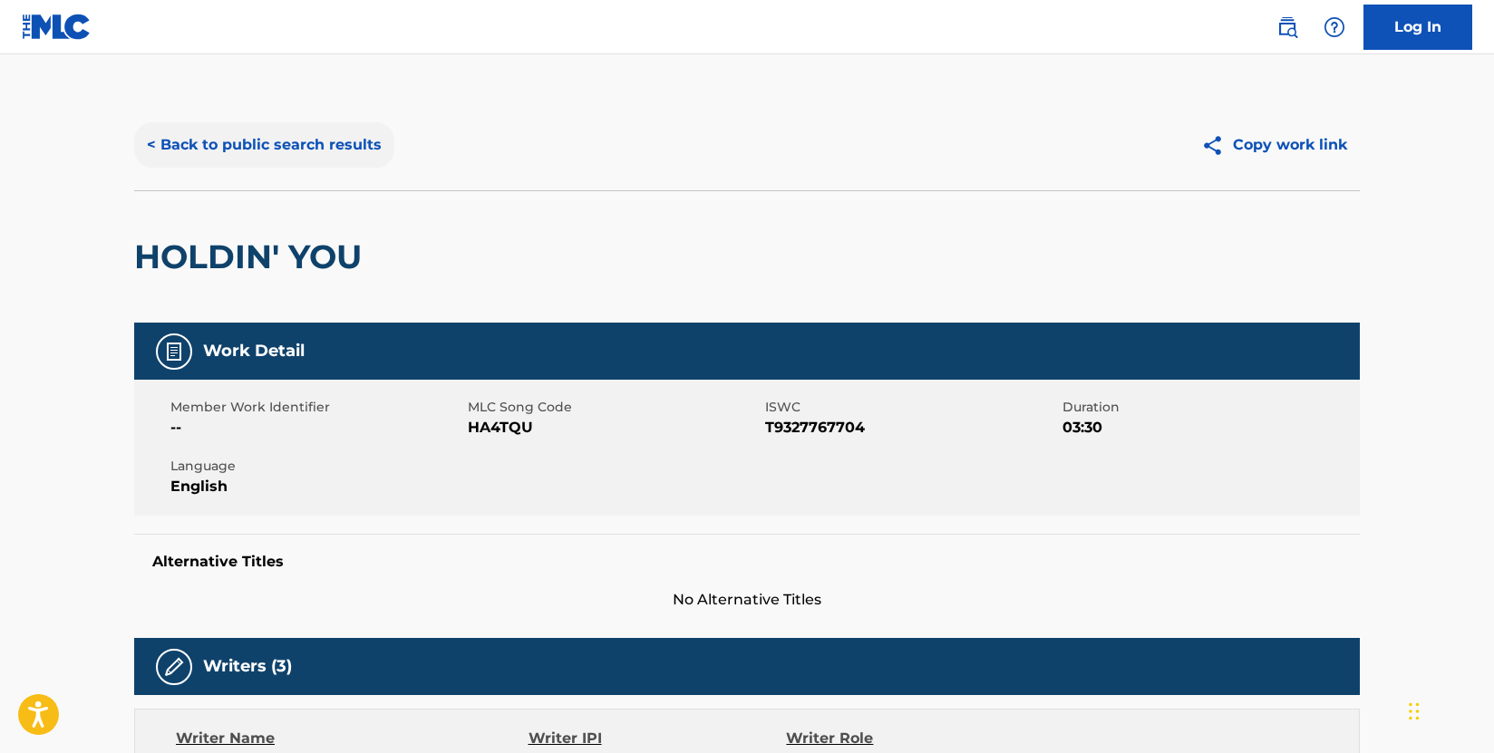
click at [344, 133] on button "< Back to public search results" at bounding box center [264, 144] width 260 height 45
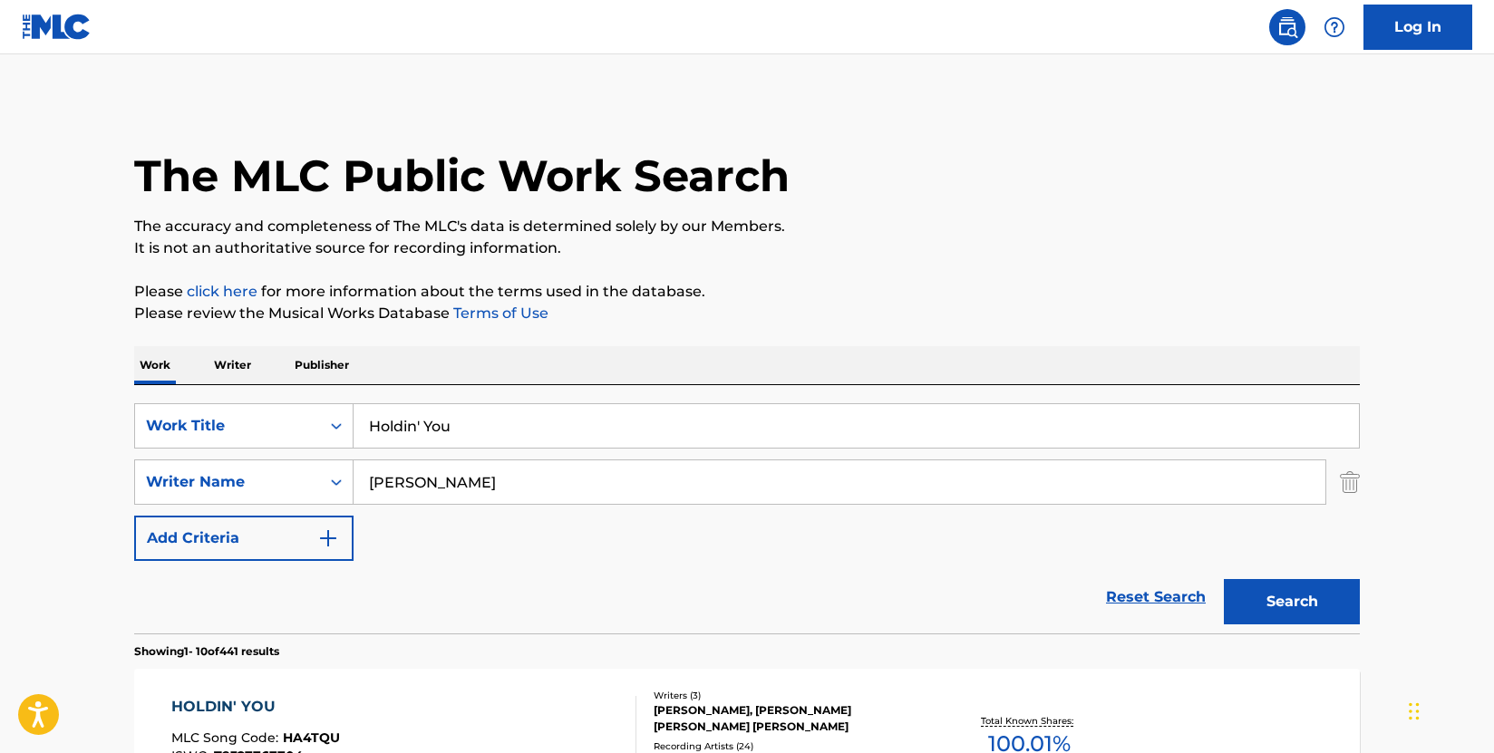
scroll to position [285, 0]
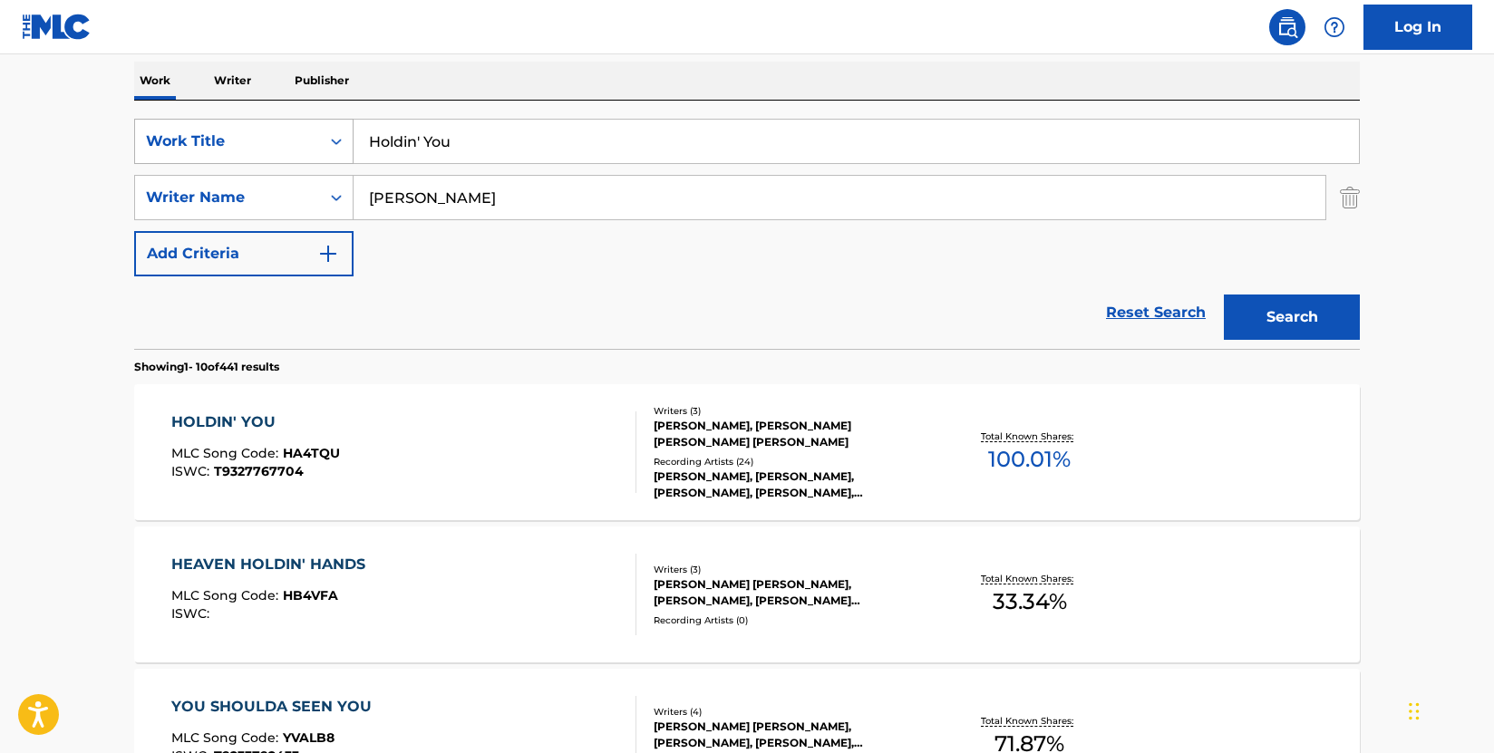
drag, startPoint x: 498, startPoint y: 138, endPoint x: 347, endPoint y: 135, distance: 151.4
click at [347, 135] on div "SearchWithCriteria009d87b2-fc8d-4fa0-8e89-1495e083a5c0 Work Title Holdin' You" at bounding box center [746, 141] width 1225 height 45
paste input "y Water"
type input "Holy Water"
click at [1317, 308] on button "Search" at bounding box center [1292, 317] width 136 height 45
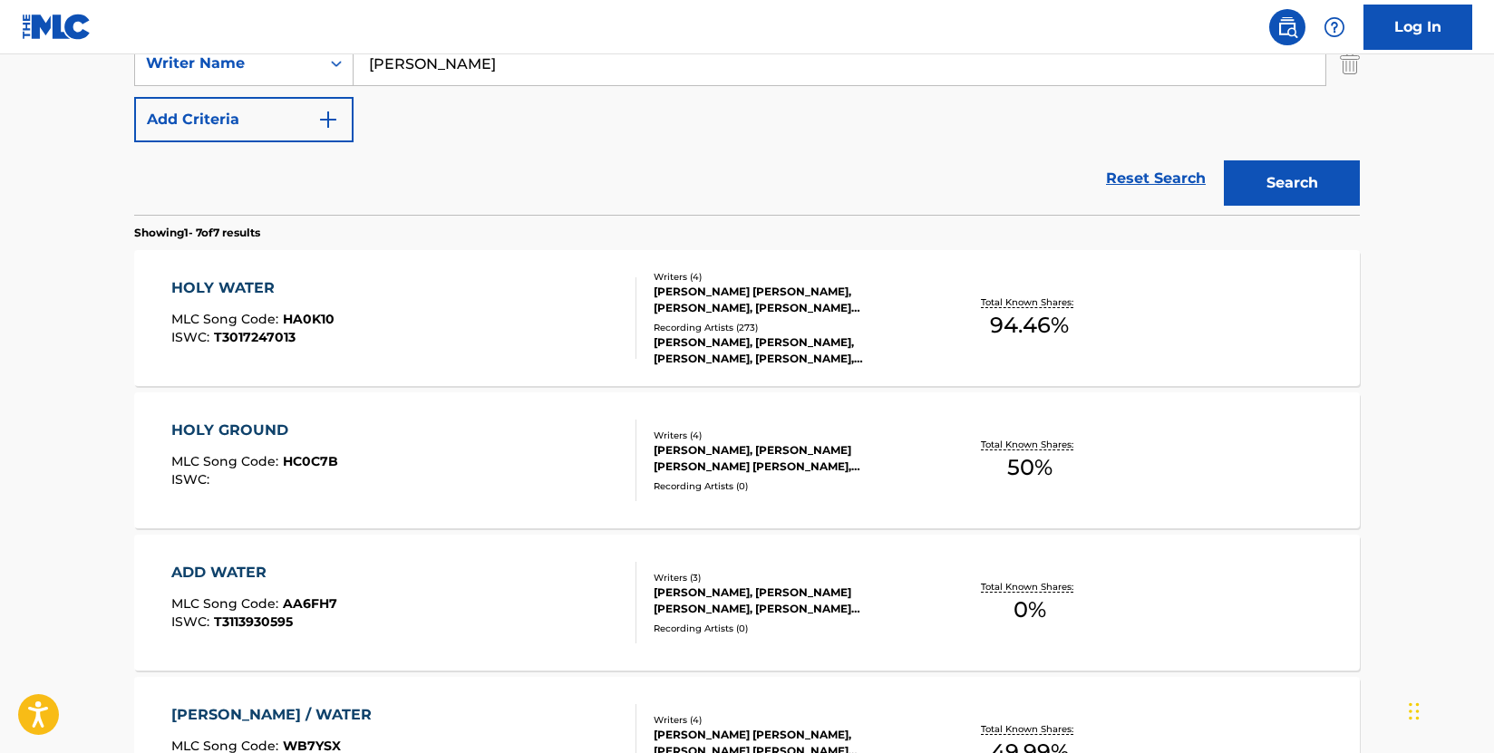
scroll to position [466, 0]
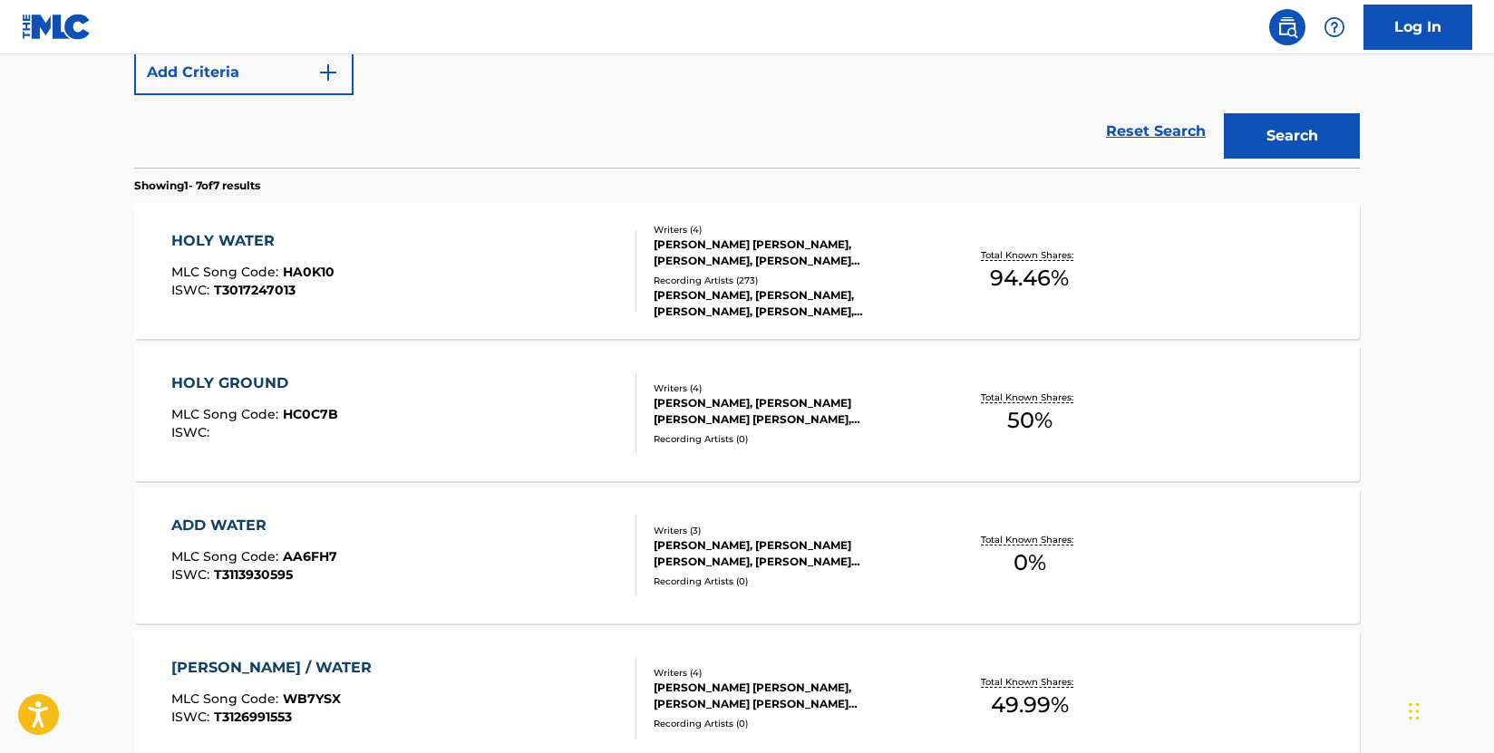
click at [602, 274] on div "HOLY WATER MLC Song Code : HA0K10 ISWC : T3017247013" at bounding box center [404, 271] width 466 height 82
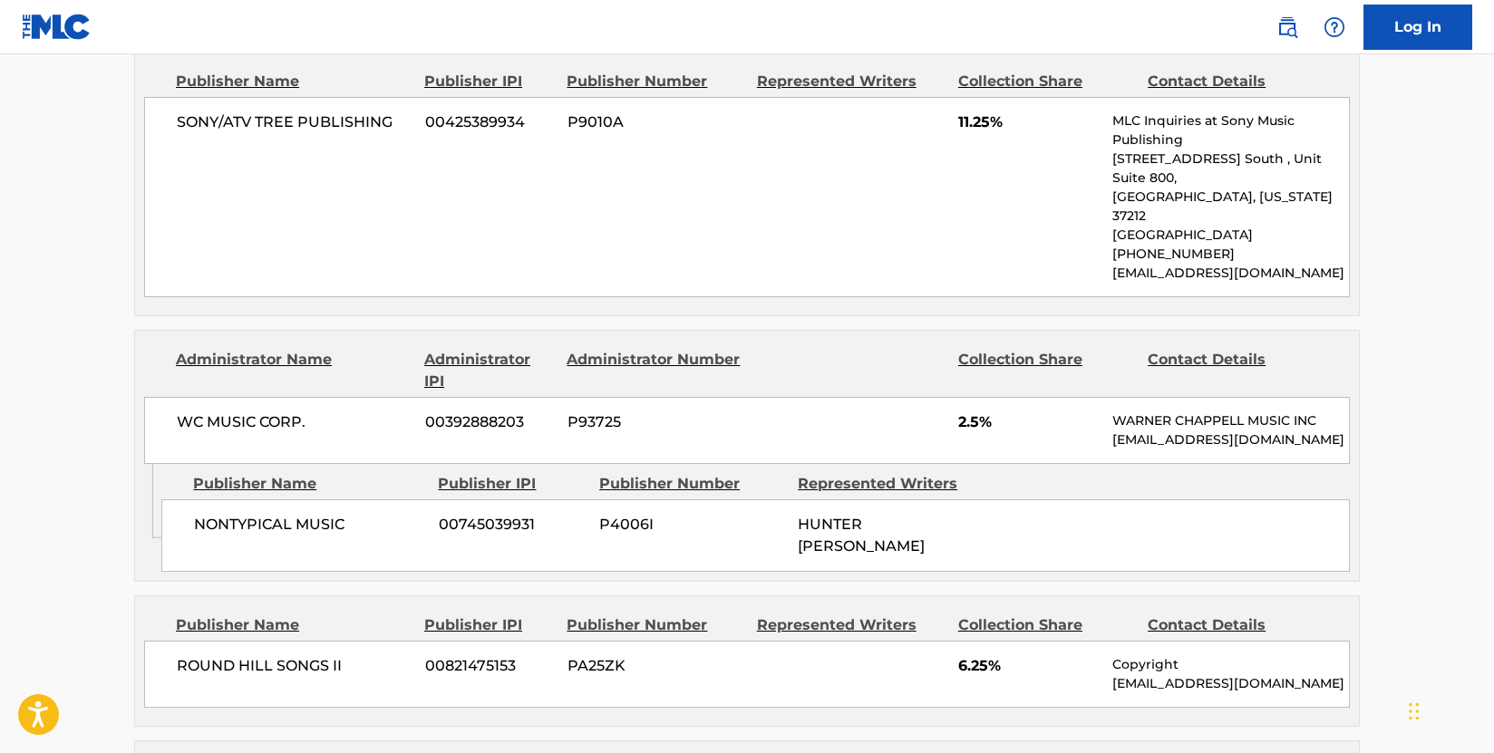
scroll to position [1631, 0]
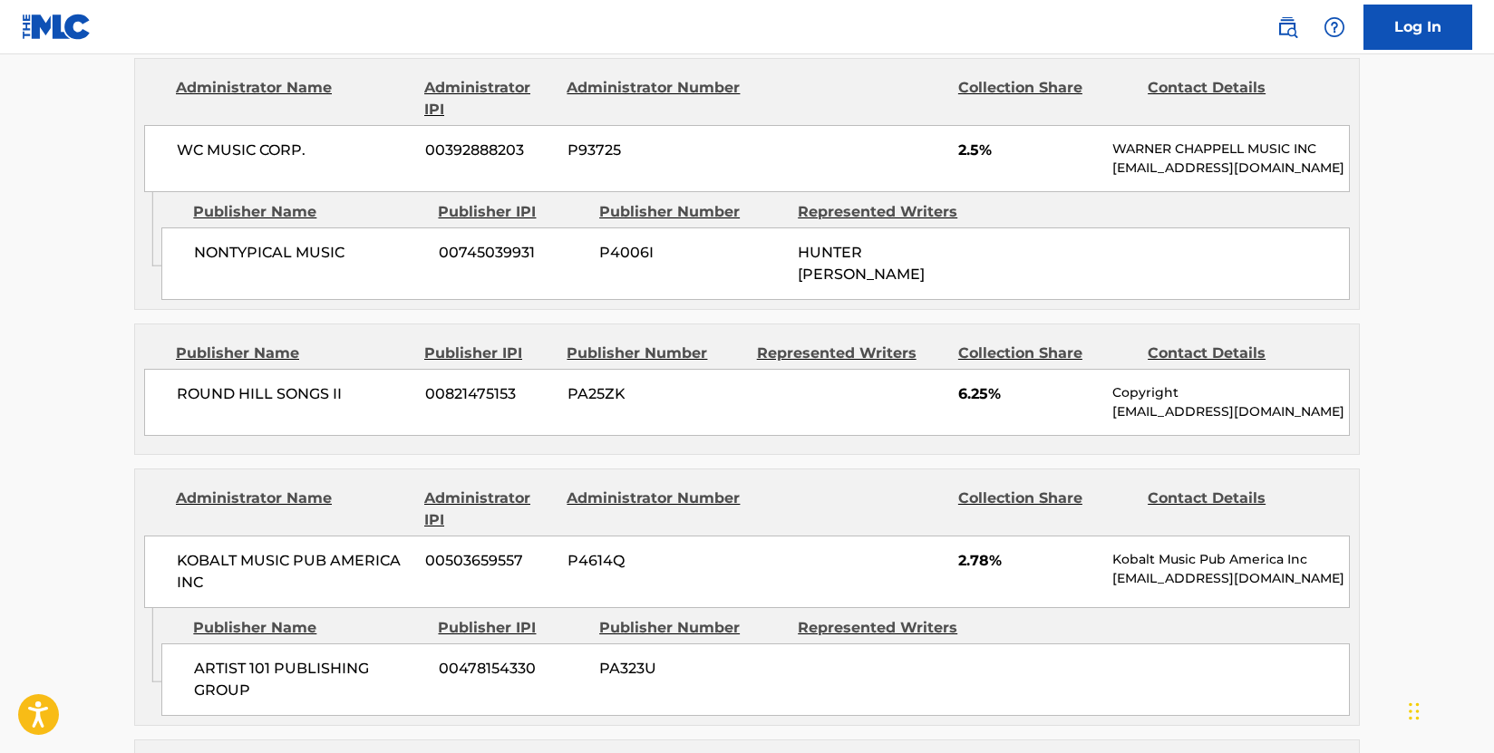
click at [754, 389] on div "ROUND HILL SONGS II 00821475153 PA25ZK 6.25% Copyright [EMAIL_ADDRESS][DOMAIN_N…" at bounding box center [746, 402] width 1205 height 67
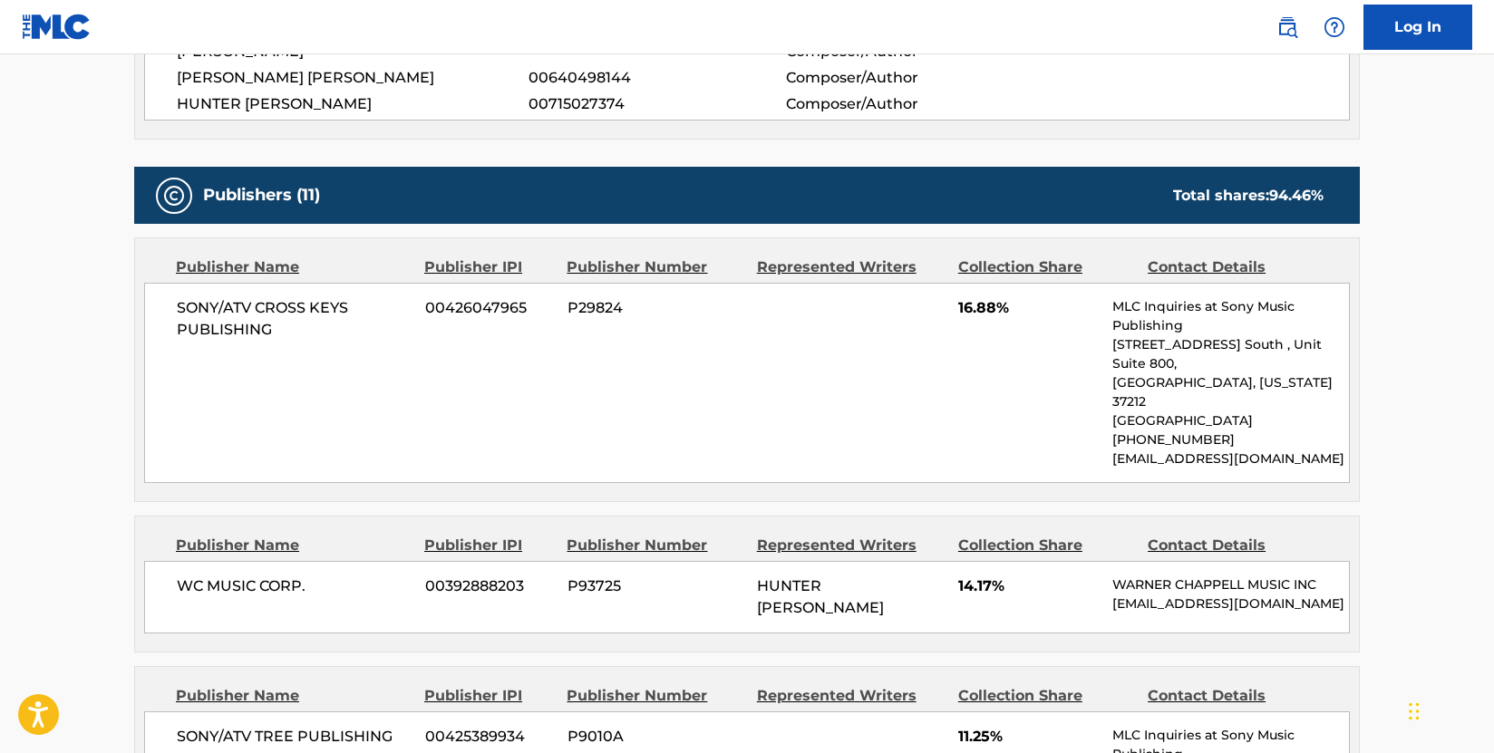
scroll to position [725, 0]
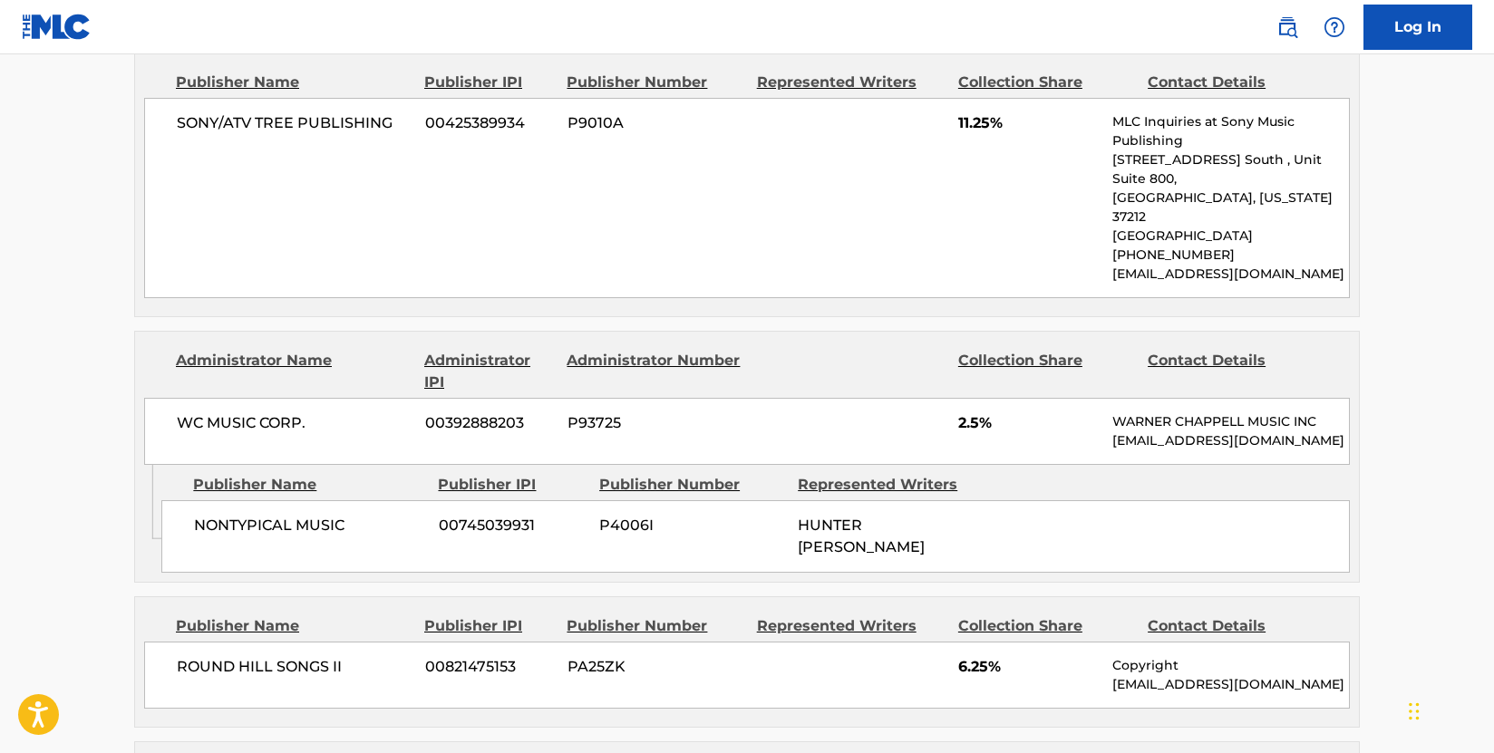
scroll to position [1359, 0]
drag, startPoint x: 355, startPoint y: 486, endPoint x: 194, endPoint y: 470, distance: 162.1
click at [194, 514] on span "NONTYPICAL MUSIC" at bounding box center [309, 525] width 231 height 22
drag, startPoint x: 312, startPoint y: 399, endPoint x: 298, endPoint y: 362, distance: 39.6
click at [309, 397] on div "WC MUSIC CORP. 00392888203 P93725 2.5% [PERSON_NAME] MUSIC INC [EMAIL_ADDRESS][…" at bounding box center [746, 430] width 1205 height 67
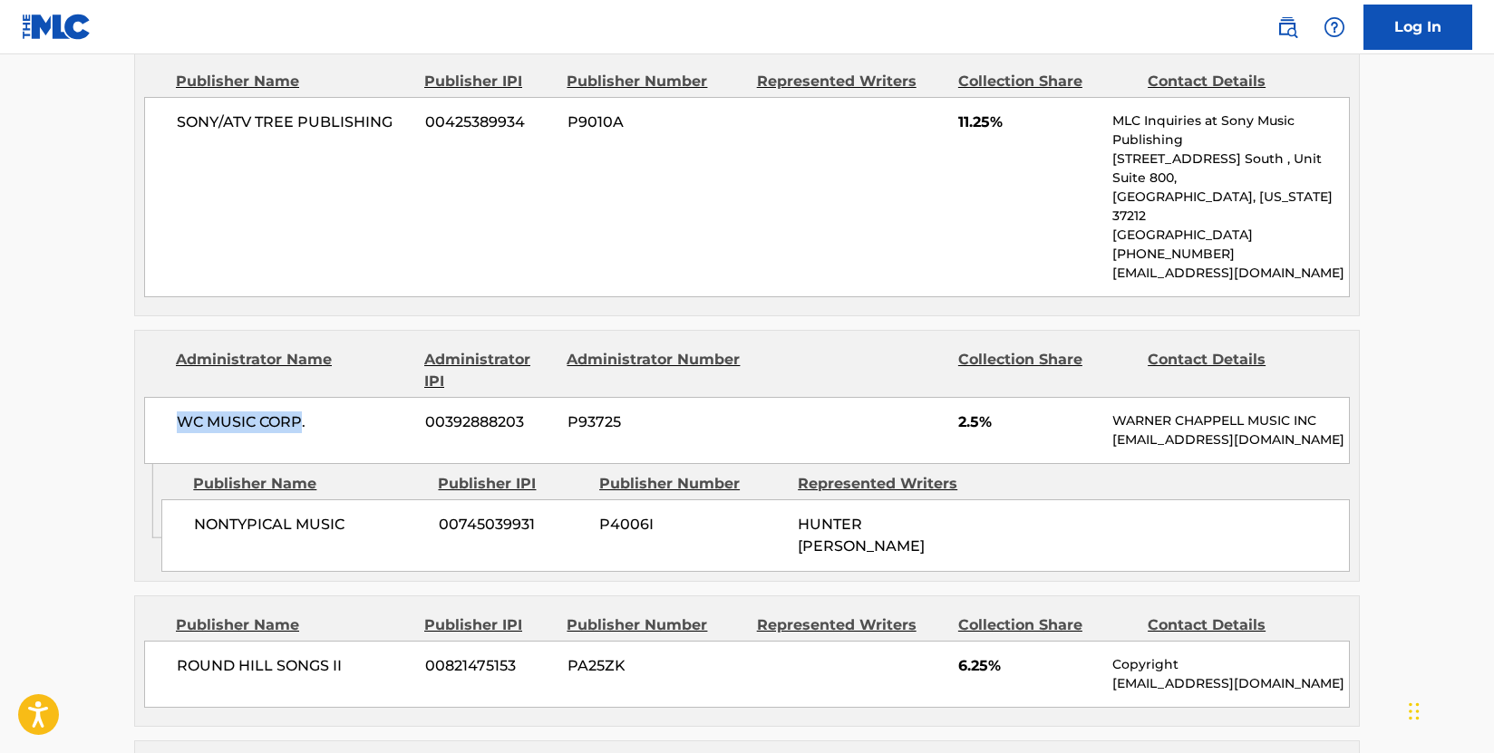
drag, startPoint x: 301, startPoint y: 355, endPoint x: 159, endPoint y: 347, distance: 142.5
click at [159, 397] on div "WC MUSIC CORP. 00392888203 P93725 2.5% [PERSON_NAME] MUSIC INC [EMAIL_ADDRESS][…" at bounding box center [746, 430] width 1205 height 67
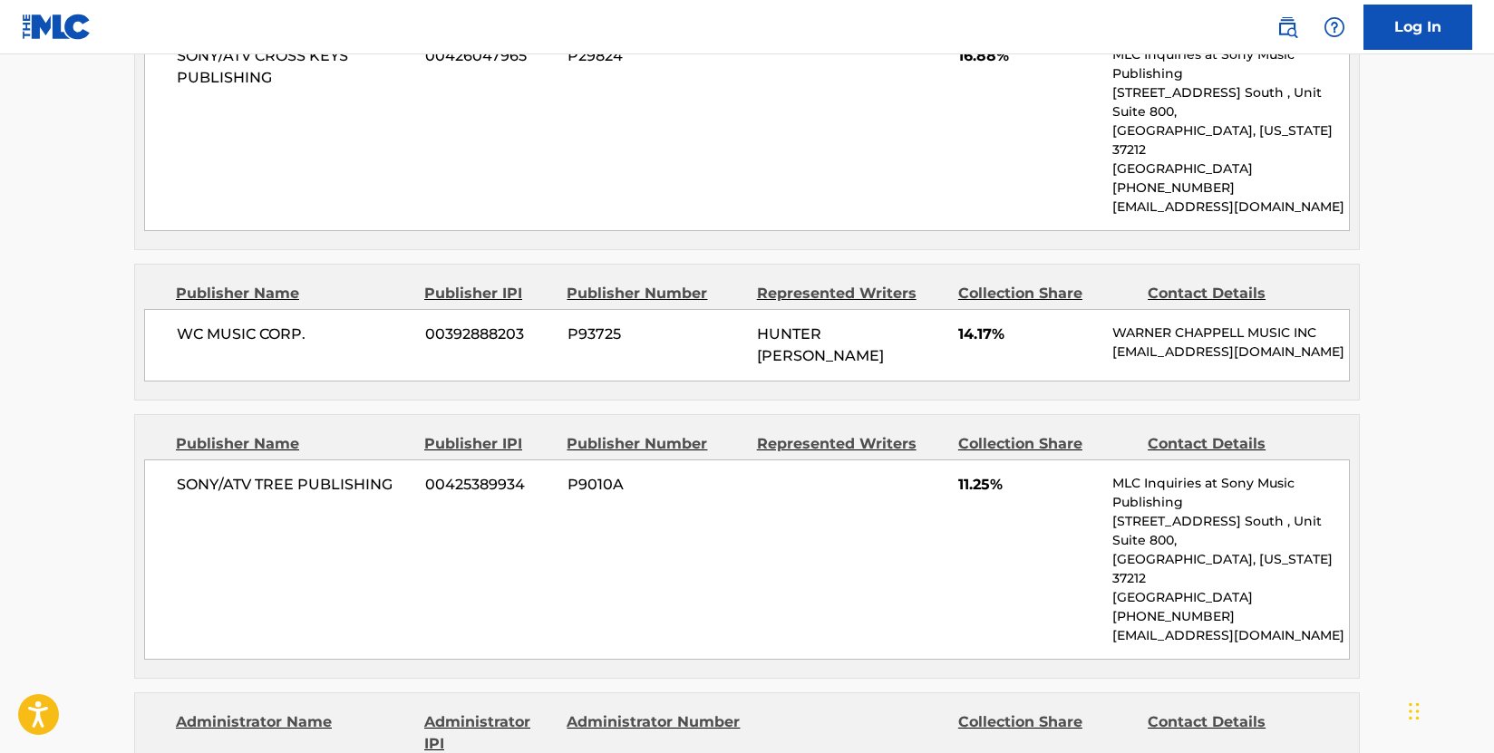
scroll to position [906, 0]
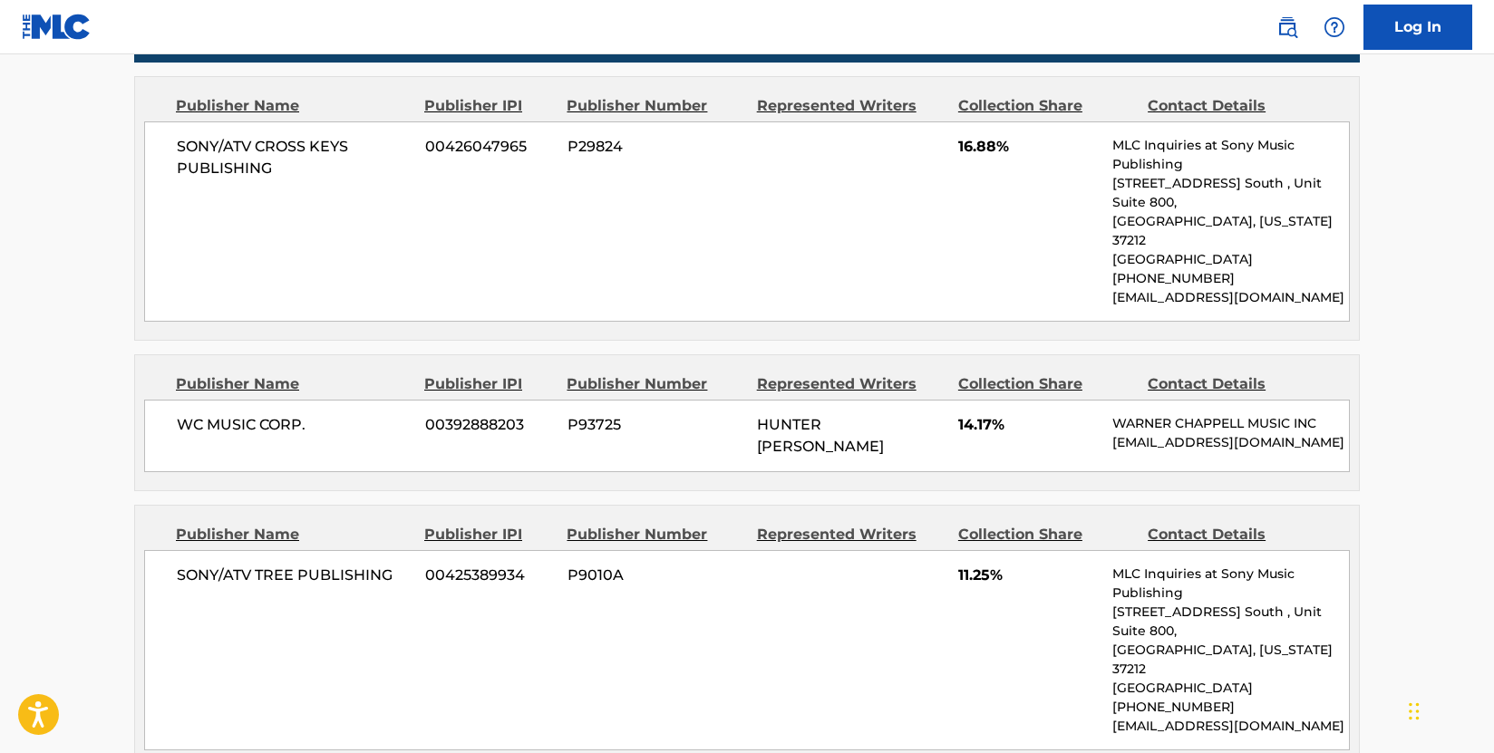
click at [545, 373] on div "Publisher IPI" at bounding box center [488, 384] width 129 height 22
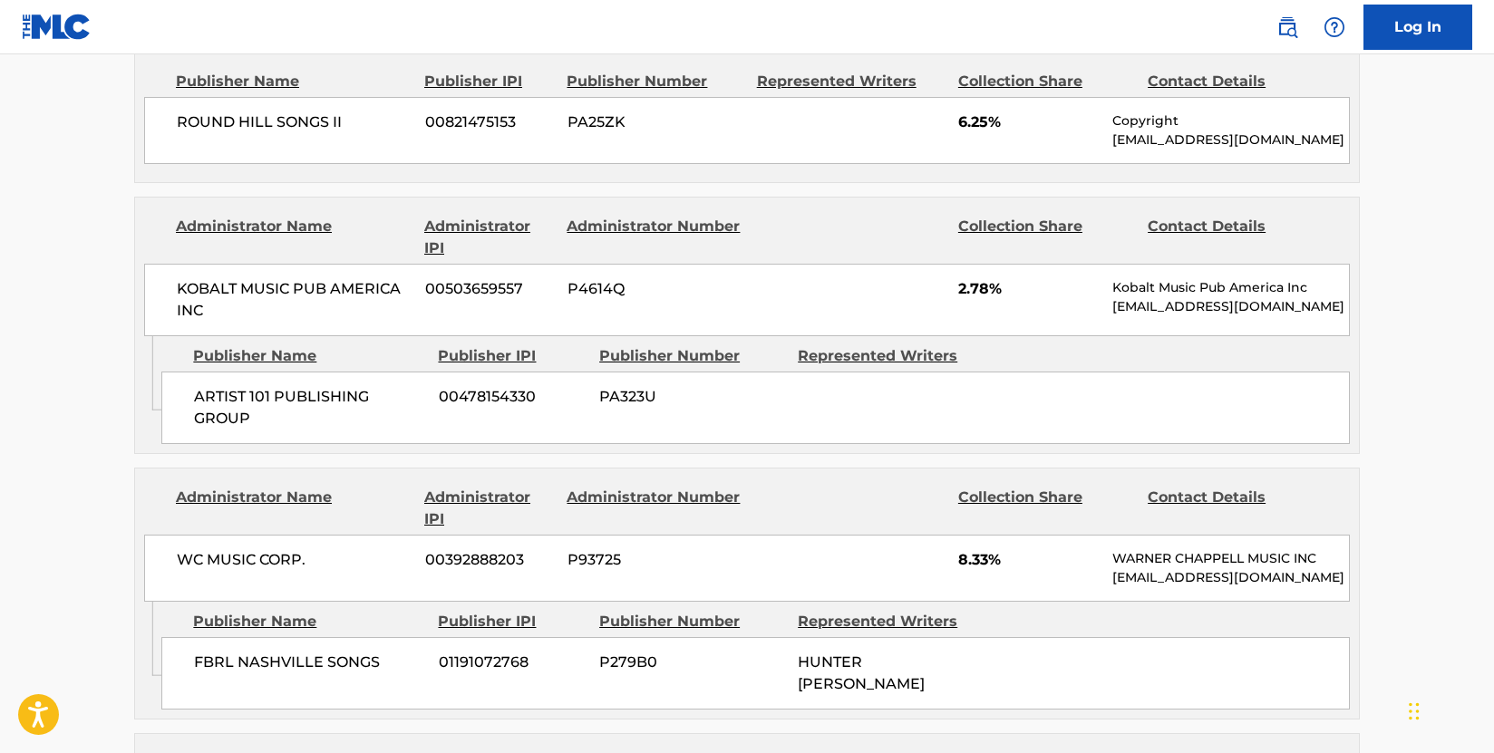
scroll to position [1994, 0]
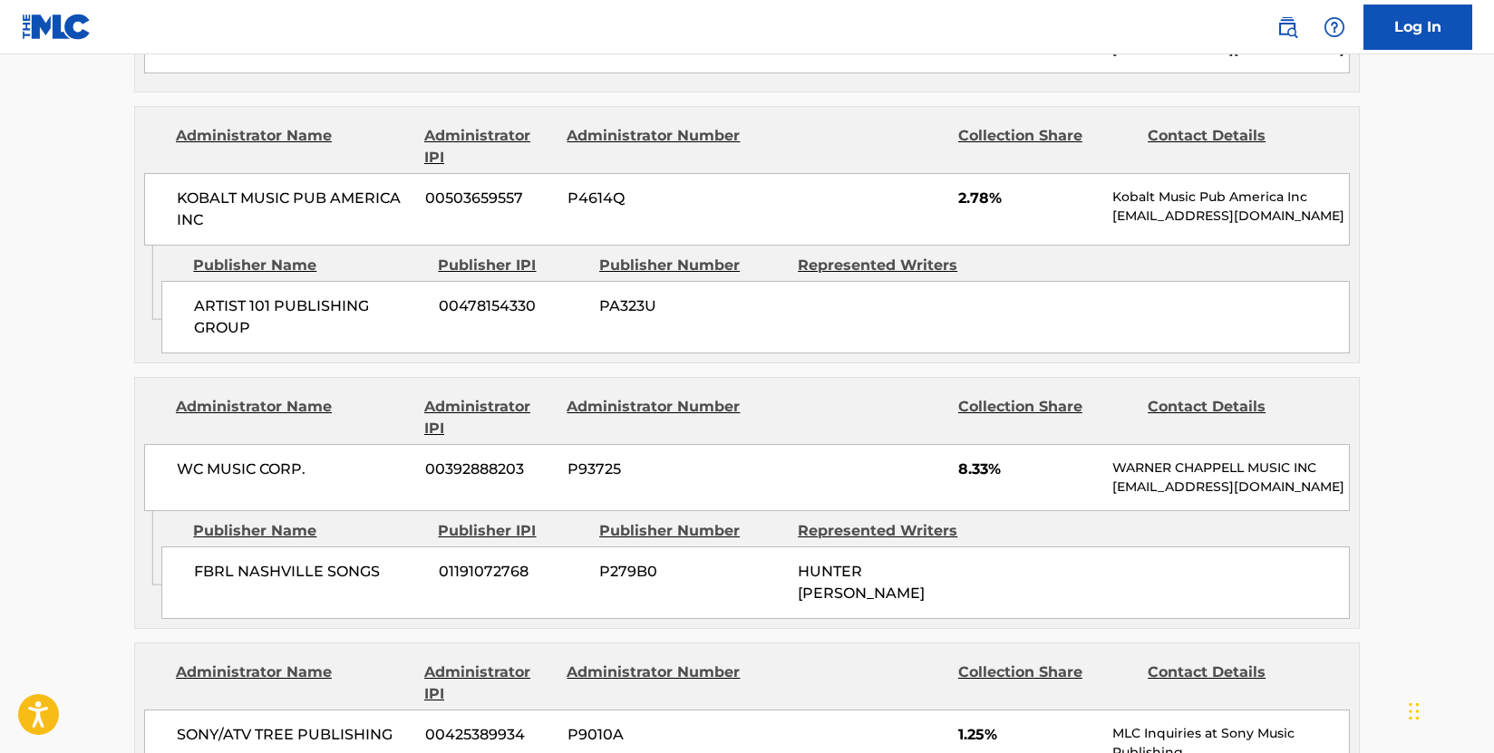
drag, startPoint x: 320, startPoint y: 542, endPoint x: 362, endPoint y: 547, distance: 41.9
click at [320, 561] on span "FBRL NASHVILLE SONGS" at bounding box center [309, 572] width 231 height 22
drag, startPoint x: 378, startPoint y: 551, endPoint x: 197, endPoint y: 545, distance: 181.4
click at [197, 561] on span "FBRL NASHVILLE SONGS" at bounding box center [309, 572] width 231 height 22
click at [707, 173] on div "KOBALT MUSIC PUB AMERICA INC 00503659557 P4614Q 2.78% Kobalt Music Pub America …" at bounding box center [746, 209] width 1205 height 73
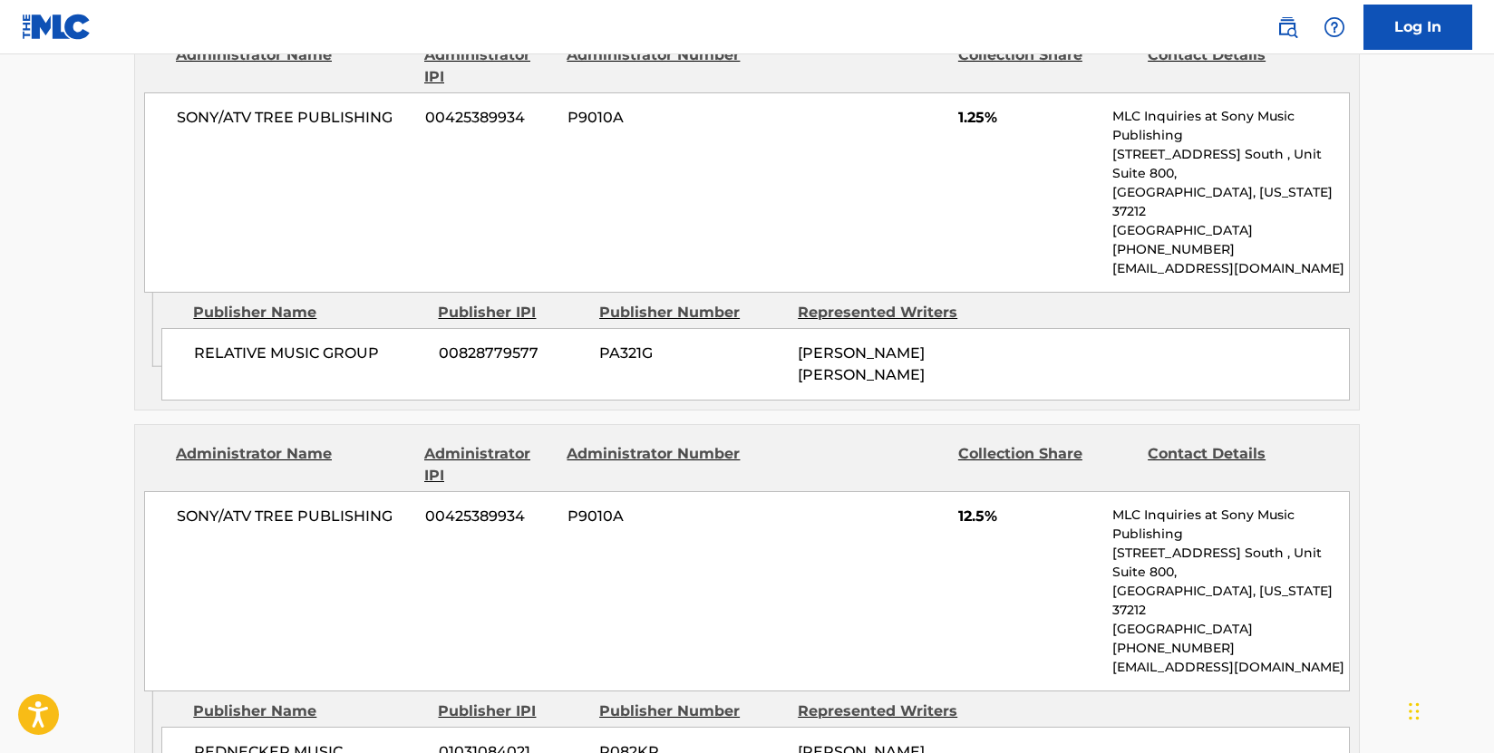
scroll to position [2628, 0]
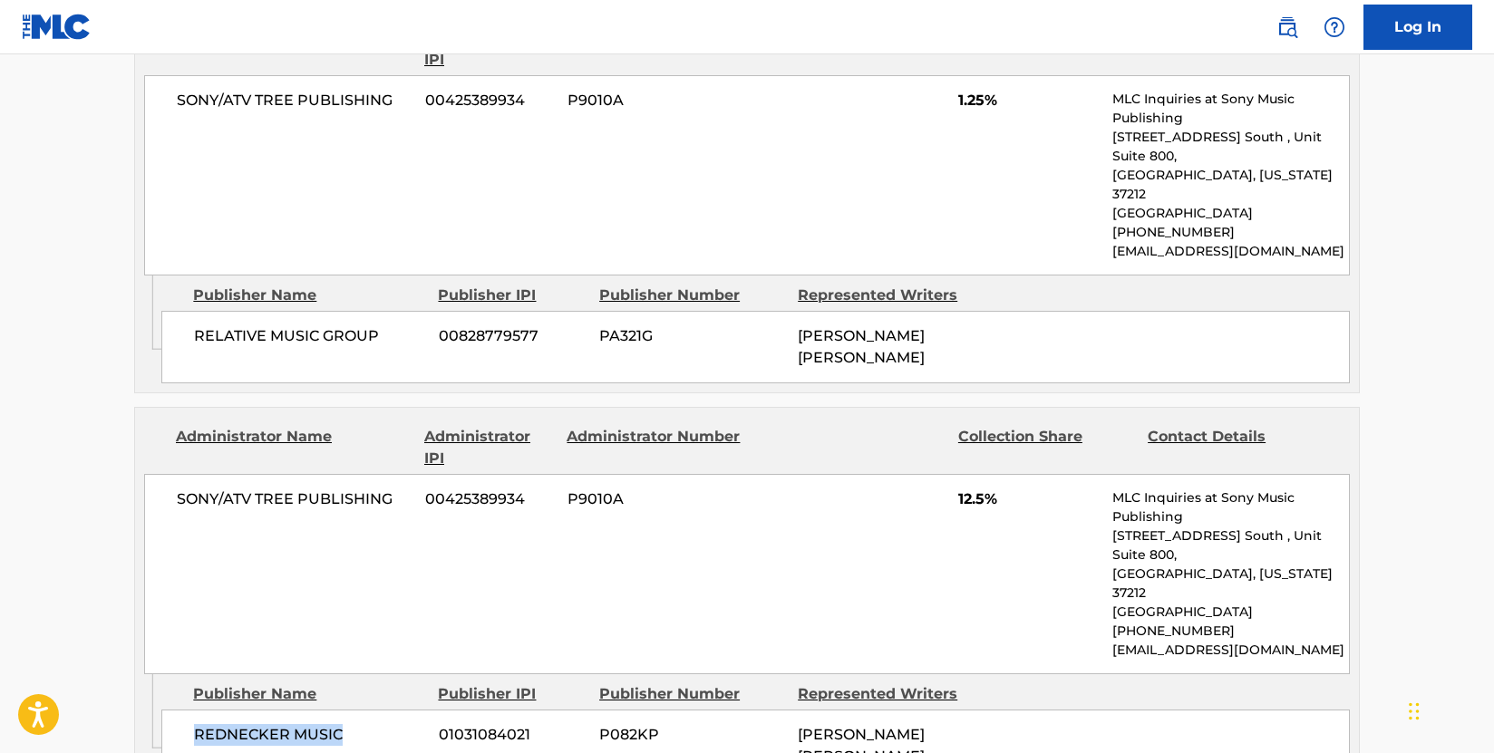
drag, startPoint x: 349, startPoint y: 636, endPoint x: 198, endPoint y: 637, distance: 151.4
click at [198, 724] on span "REDNECKER MUSIC" at bounding box center [309, 735] width 231 height 22
click at [400, 489] on span "SONY/ATV TREE PUBLISHING" at bounding box center [294, 500] width 235 height 22
drag, startPoint x: 392, startPoint y: 438, endPoint x: 146, endPoint y: 452, distance: 246.0
click at [146, 474] on div "SONY/ATV TREE PUBLISHING 00425389934 P9010A 12.5% MLC Inquiries at Sony Music P…" at bounding box center [746, 574] width 1205 height 200
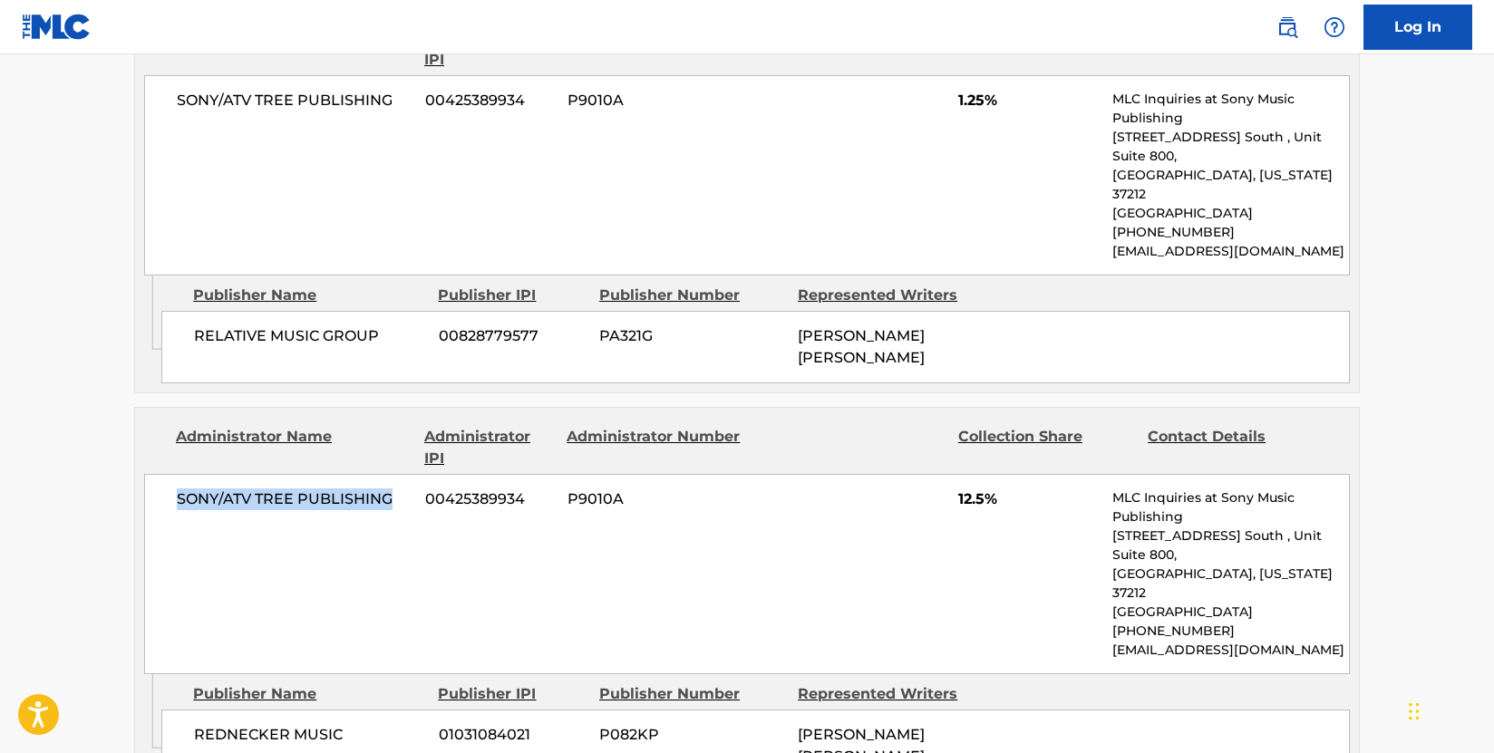
click at [159, 483] on div "SONY/ATV TREE PUBLISHING 00425389934 P9010A 12.5% MLC Inquiries at Sony Music P…" at bounding box center [746, 574] width 1205 height 200
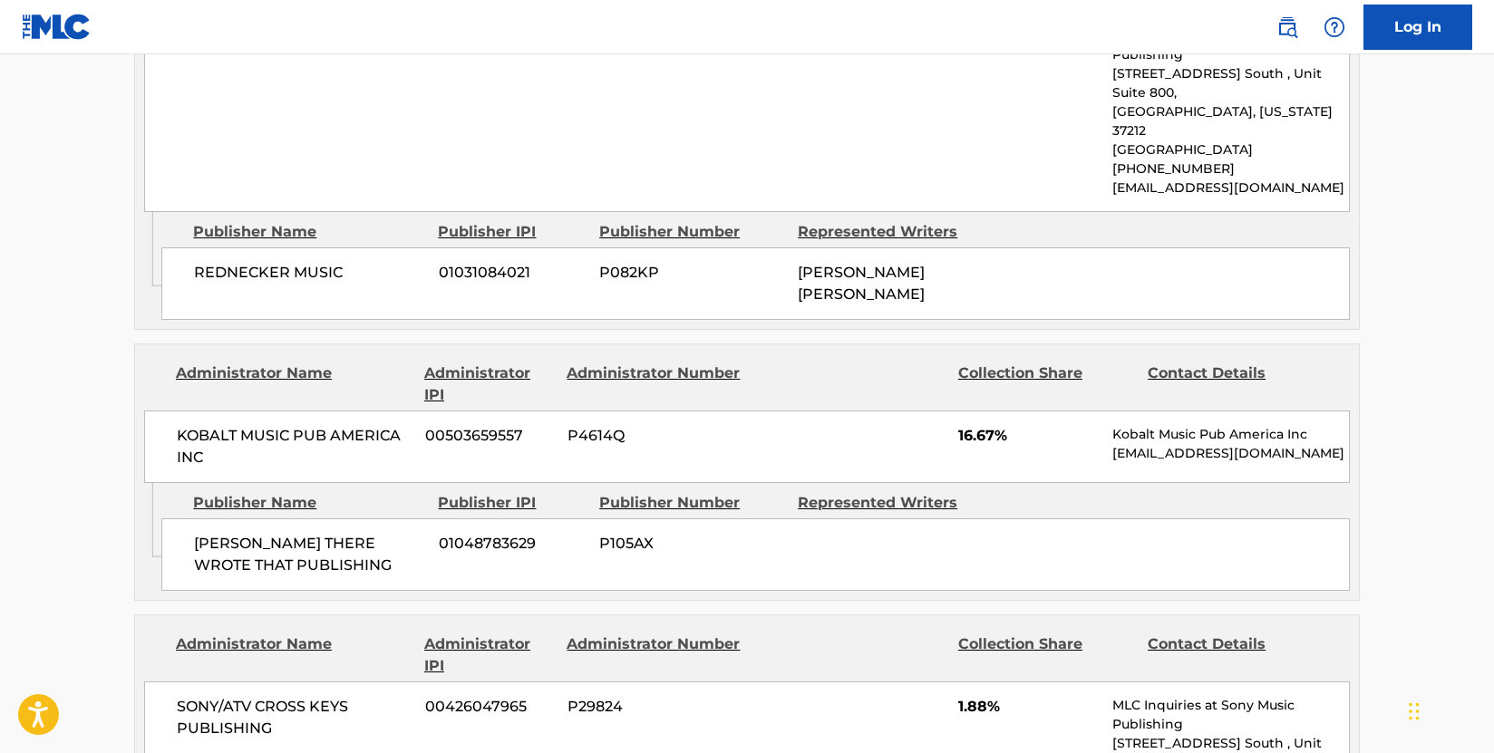
scroll to position [3082, 0]
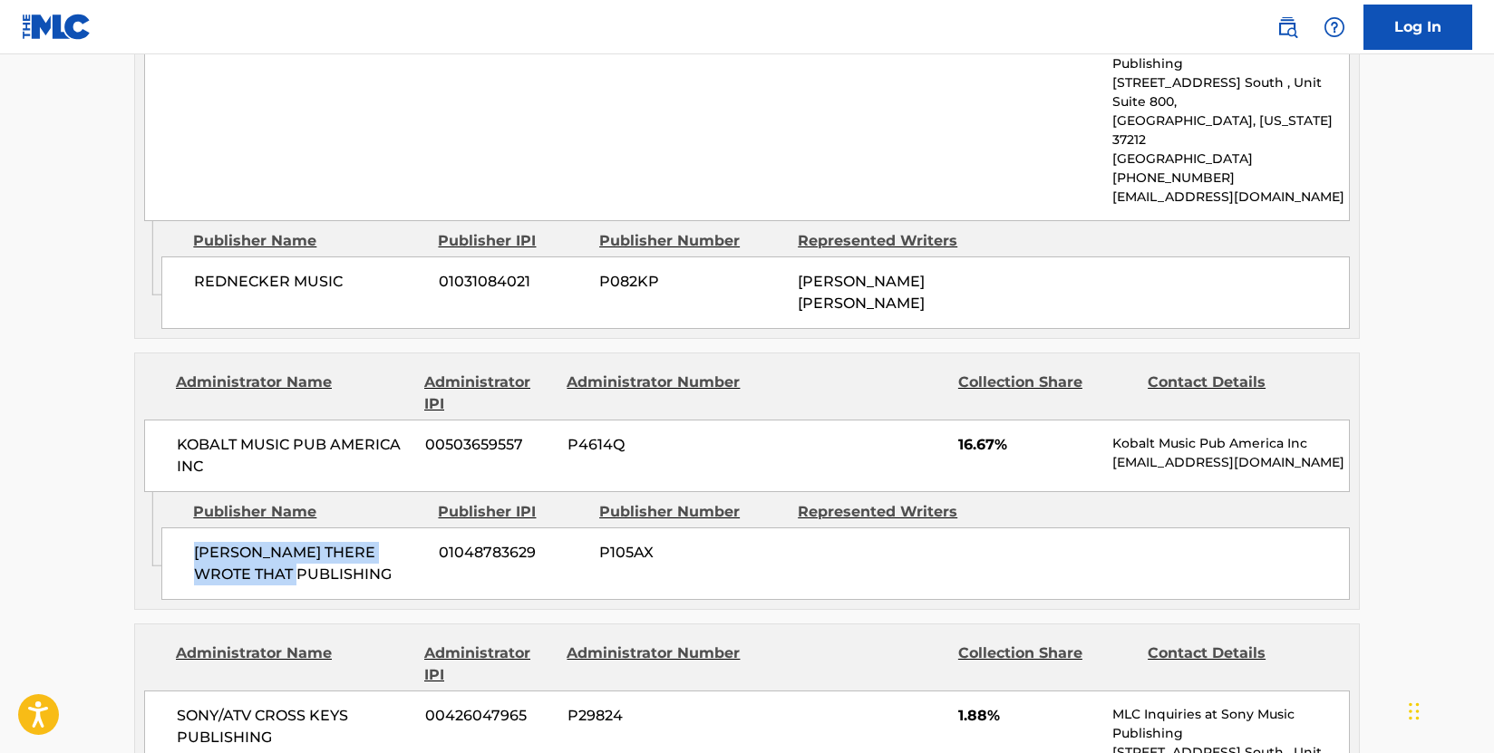
drag, startPoint x: 314, startPoint y: 473, endPoint x: 190, endPoint y: 459, distance: 124.1
click at [190, 527] on div "[PERSON_NAME] THERE WROTE THAT PUBLISHING 01048783629 P105AX" at bounding box center [755, 563] width 1188 height 73
drag, startPoint x: 225, startPoint y: 368, endPoint x: 209, endPoint y: 364, distance: 15.8
click at [223, 434] on span "KOBALT MUSIC PUB AMERICA INC" at bounding box center [294, 456] width 235 height 44
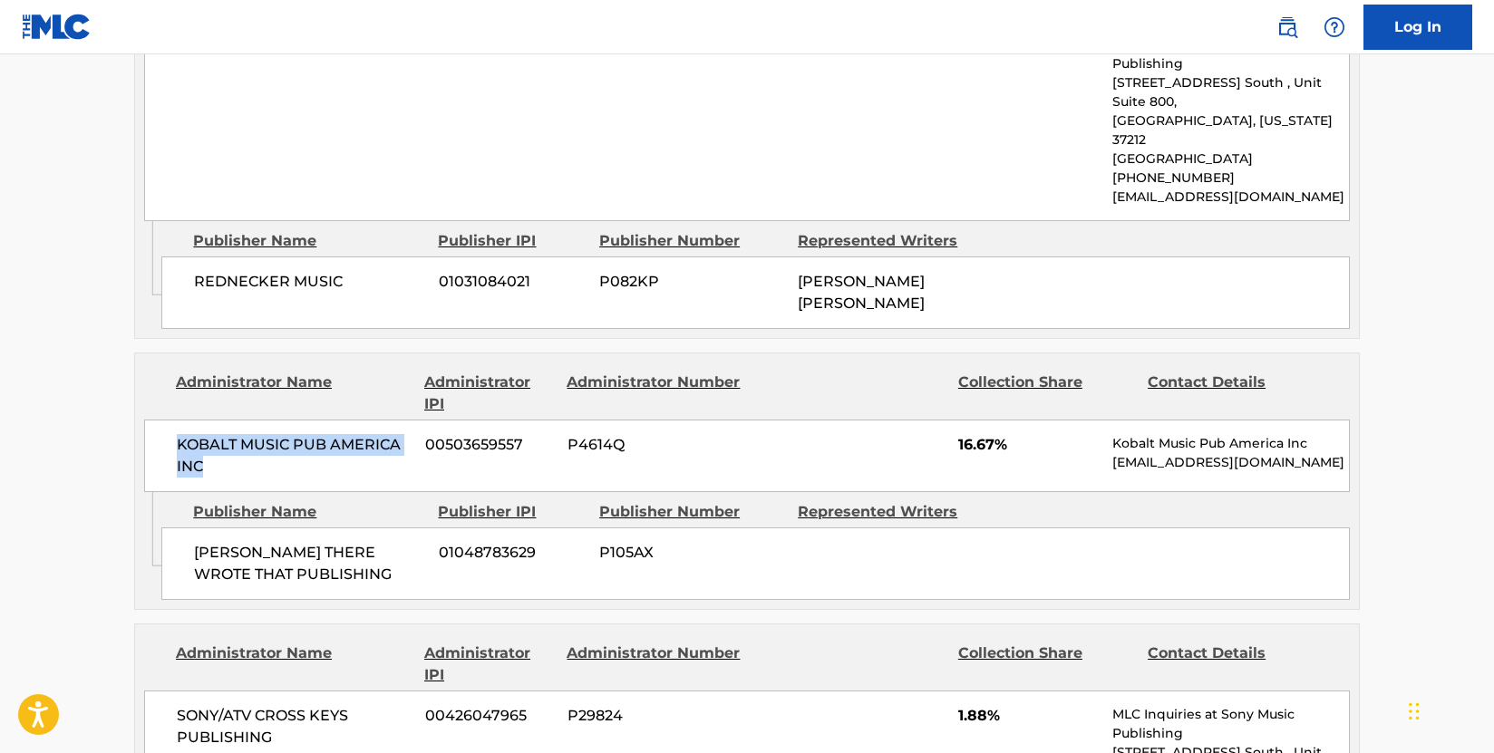
drag, startPoint x: 209, startPoint y: 364, endPoint x: 167, endPoint y: 346, distance: 46.3
click at [167, 420] on div "KOBALT MUSIC PUB AMERICA INC 00503659557 P4614Q 16.67% Kobalt Music Pub America…" at bounding box center [746, 456] width 1205 height 73
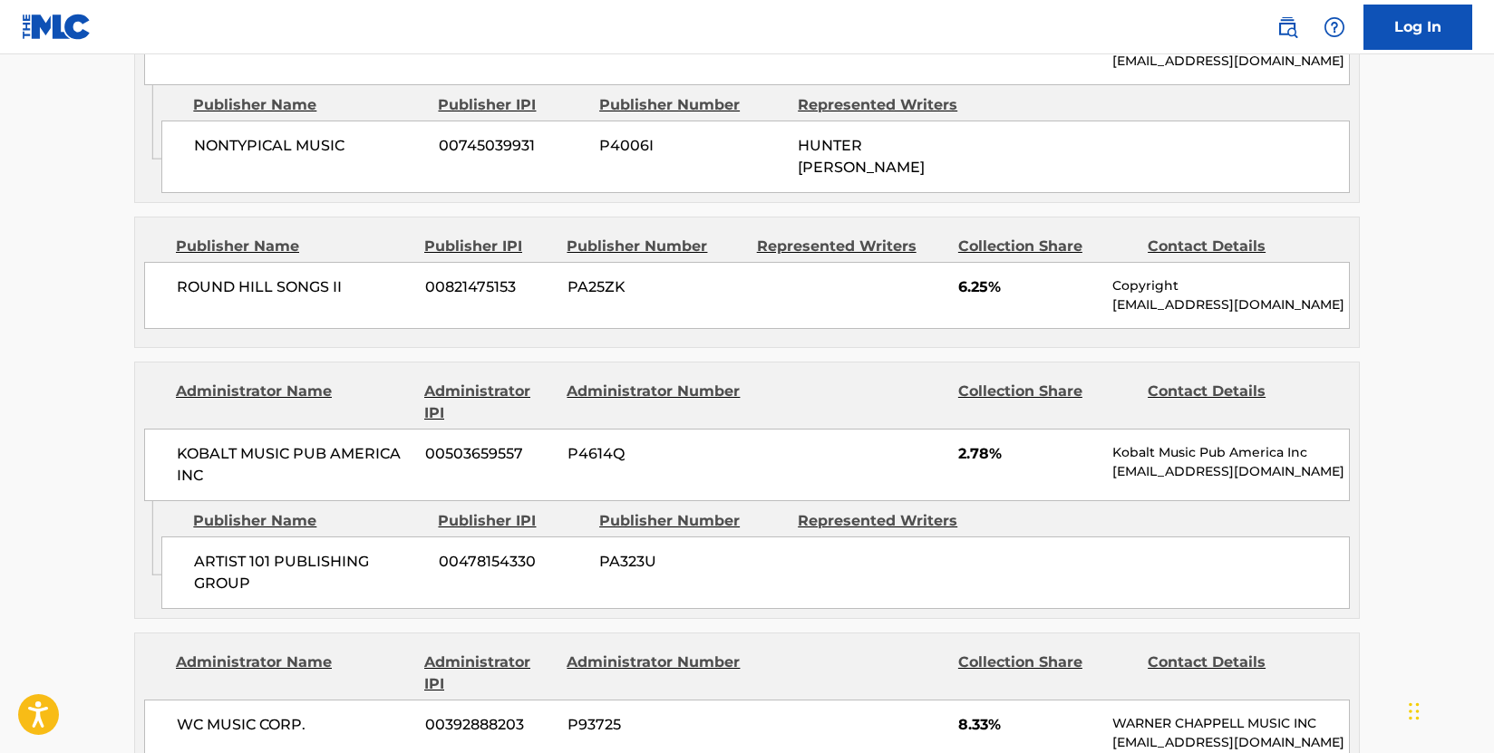
scroll to position [1903, 0]
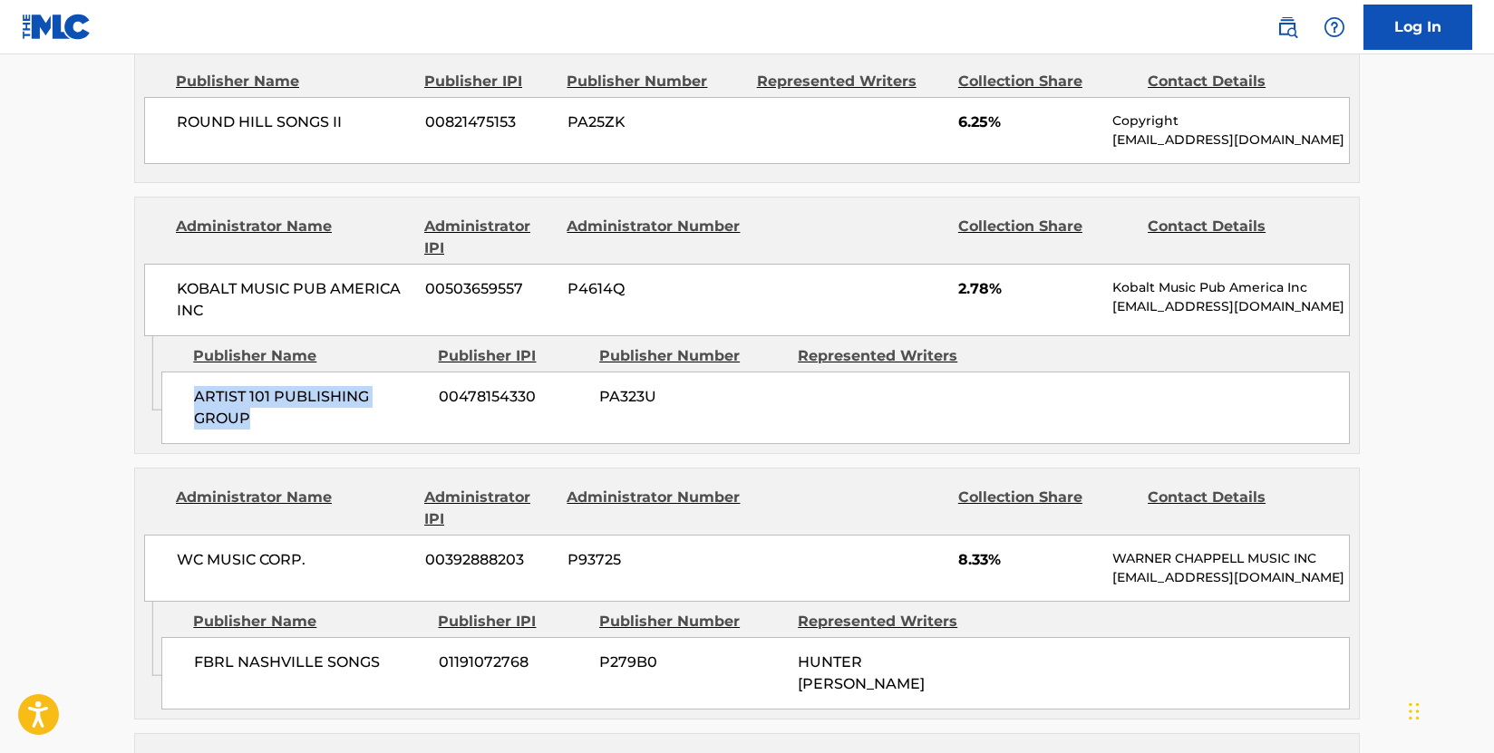
drag, startPoint x: 250, startPoint y: 380, endPoint x: 193, endPoint y: 358, distance: 61.1
click at [193, 372] on div "ARTIST 101 PUBLISHING GROUP 00478154330 PA323U" at bounding box center [755, 408] width 1188 height 73
click at [113, 361] on div "< Back to public search results Copy work link HOLY WATER Work Detail Member Wo…" at bounding box center [746, 549] width 1269 height 4707
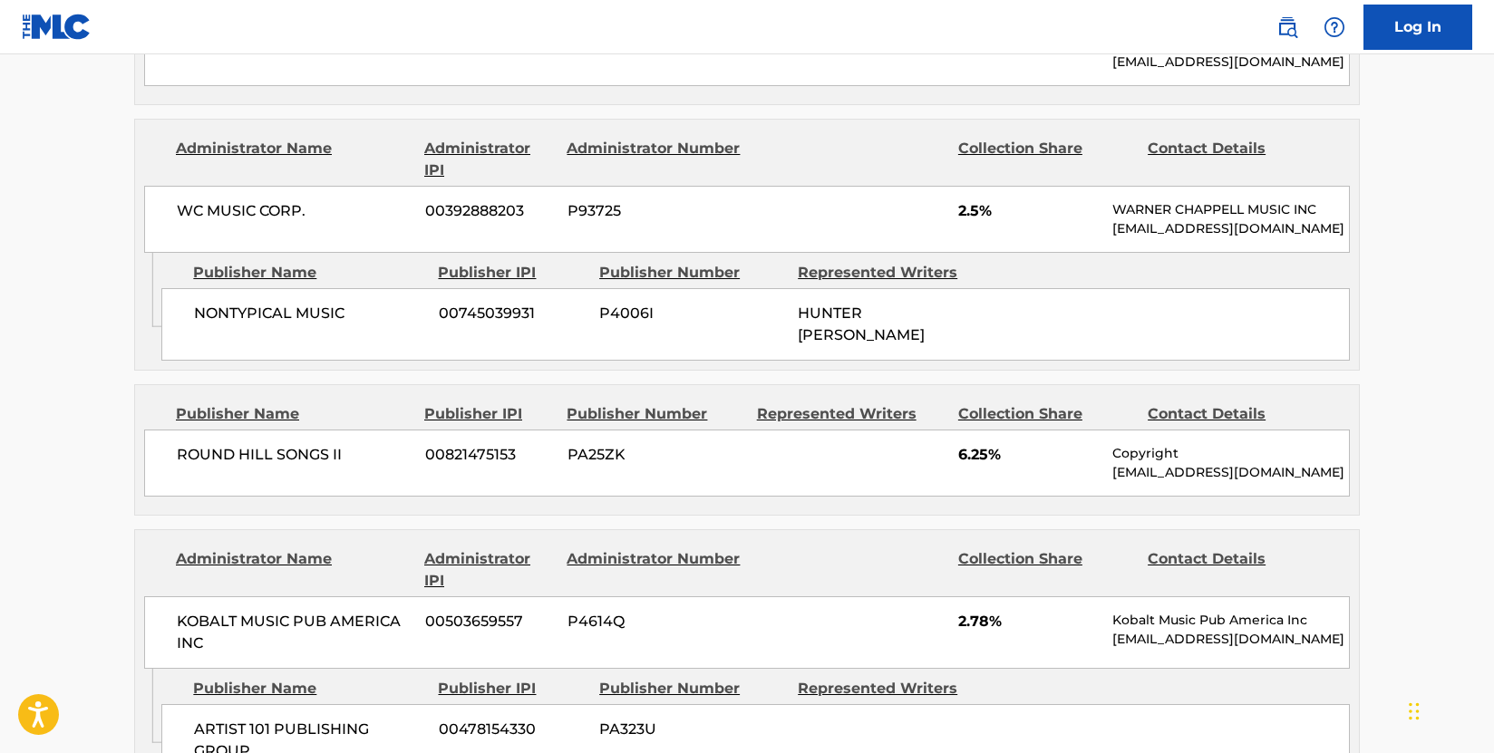
scroll to position [1722, 0]
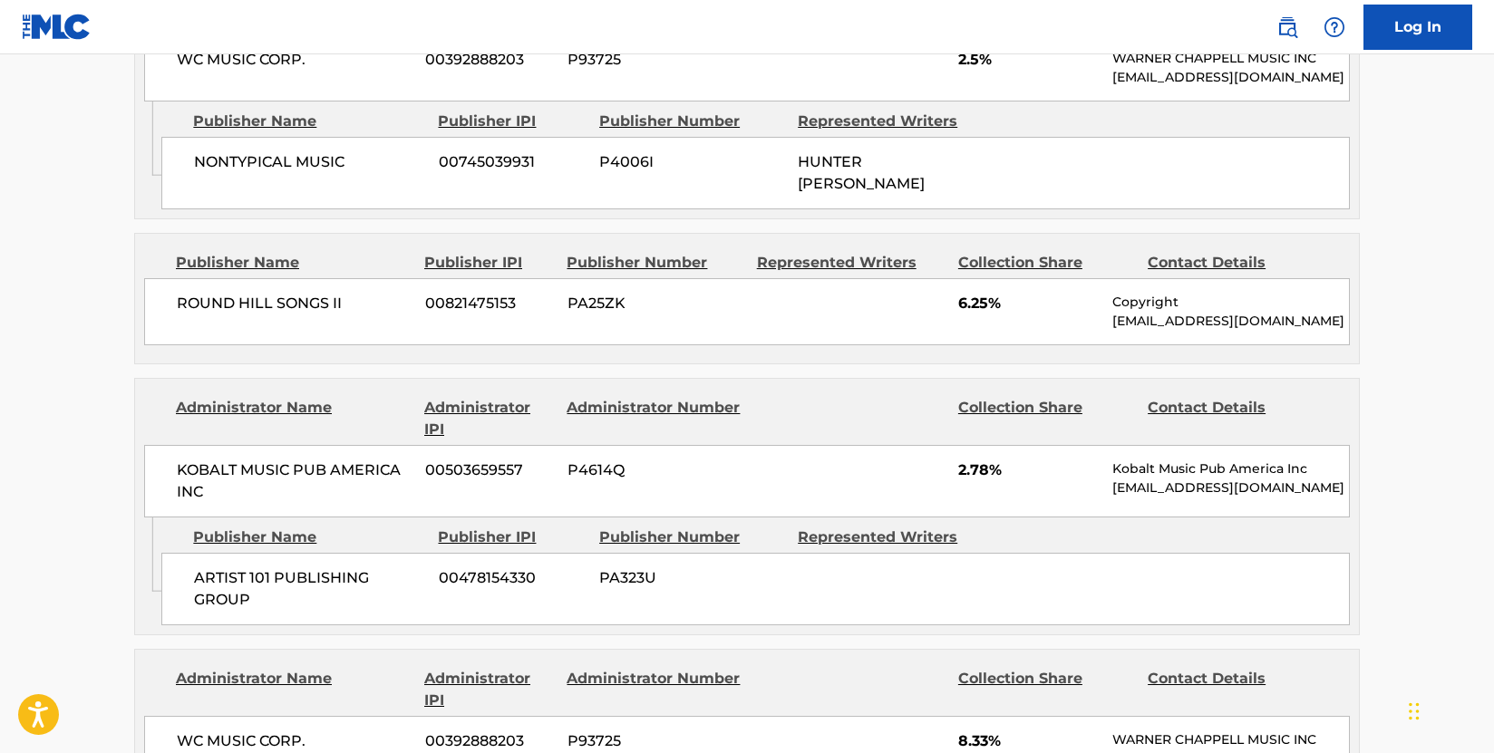
click at [148, 379] on div "Administrator Name Administrator IPI Administrator Number Collection Share Cont…" at bounding box center [747, 448] width 1224 height 139
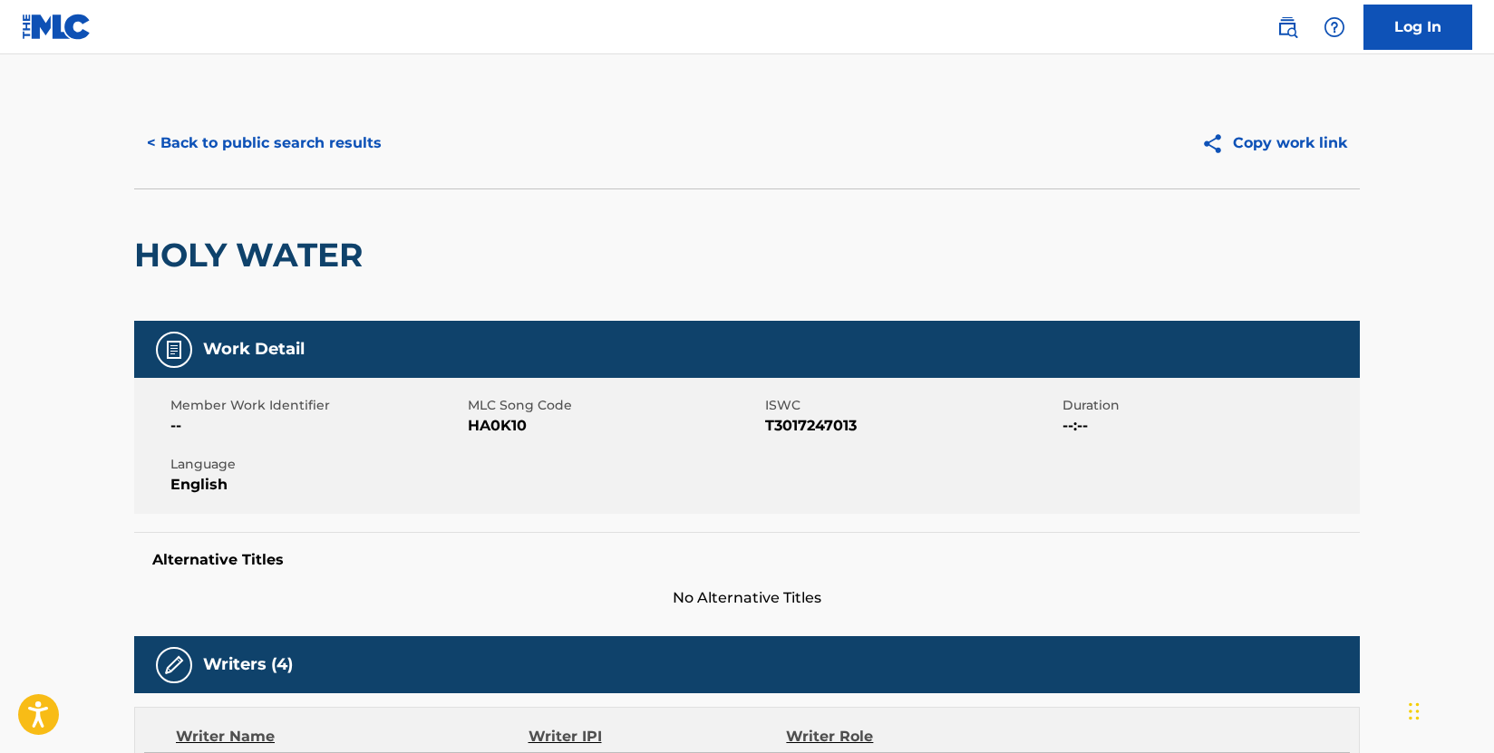
scroll to position [0, 0]
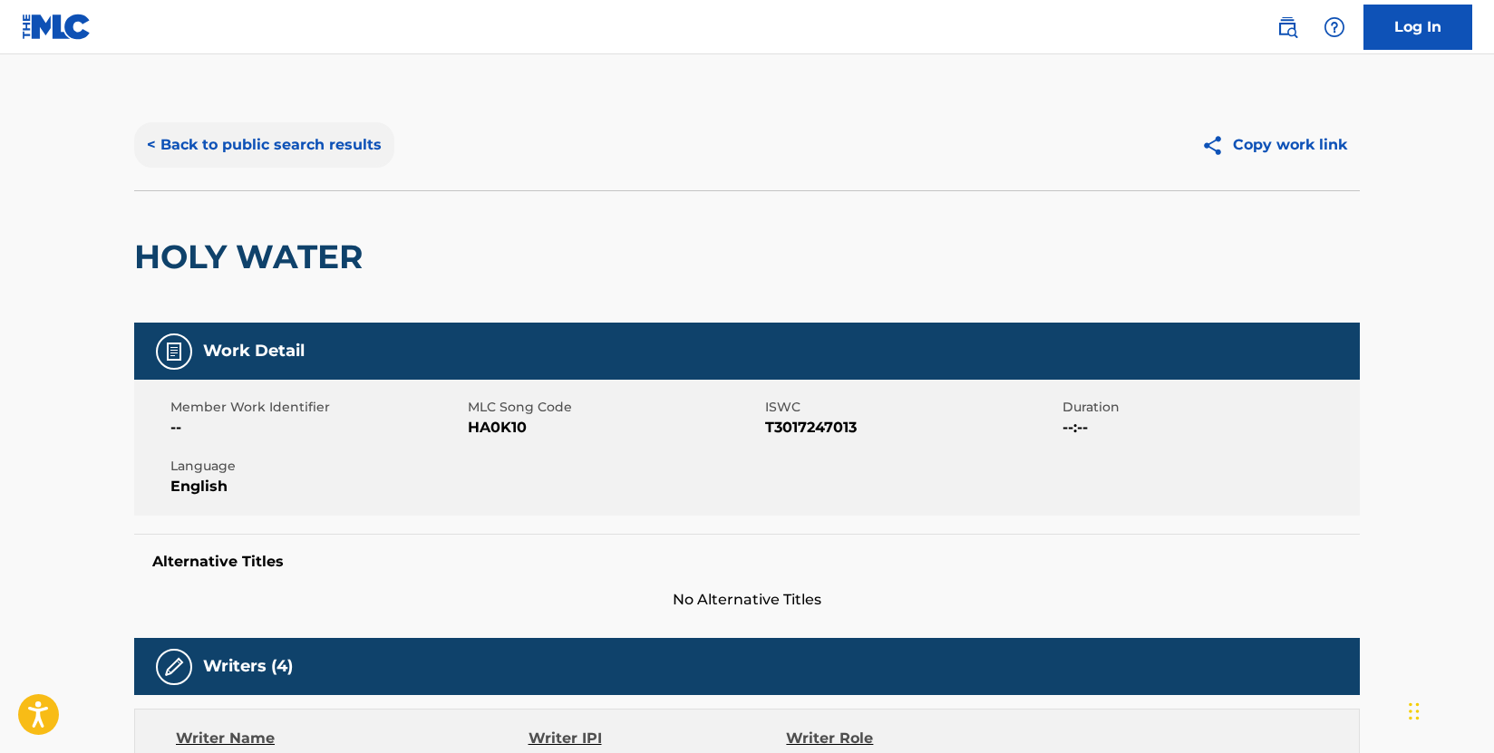
click at [280, 157] on button "< Back to public search results" at bounding box center [264, 144] width 260 height 45
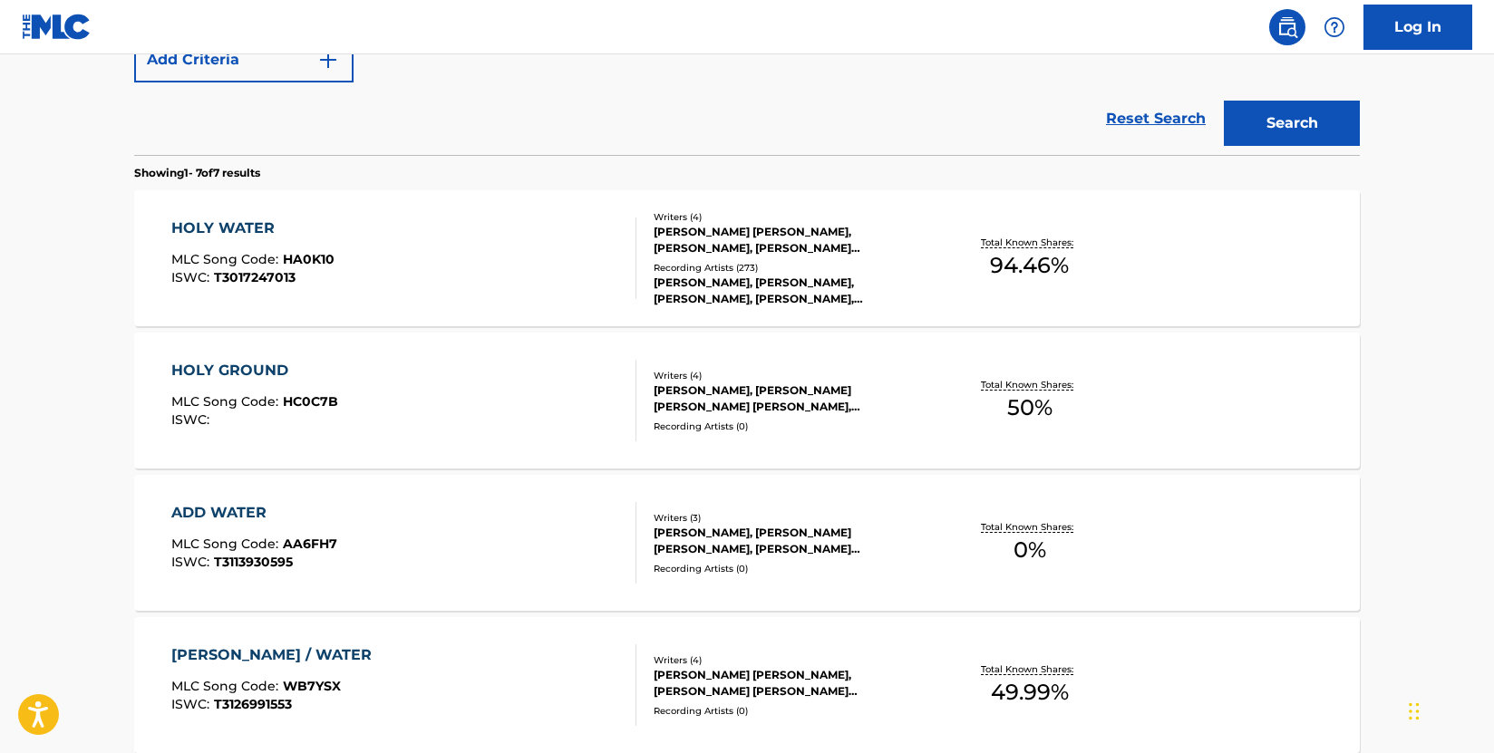
scroll to position [207, 0]
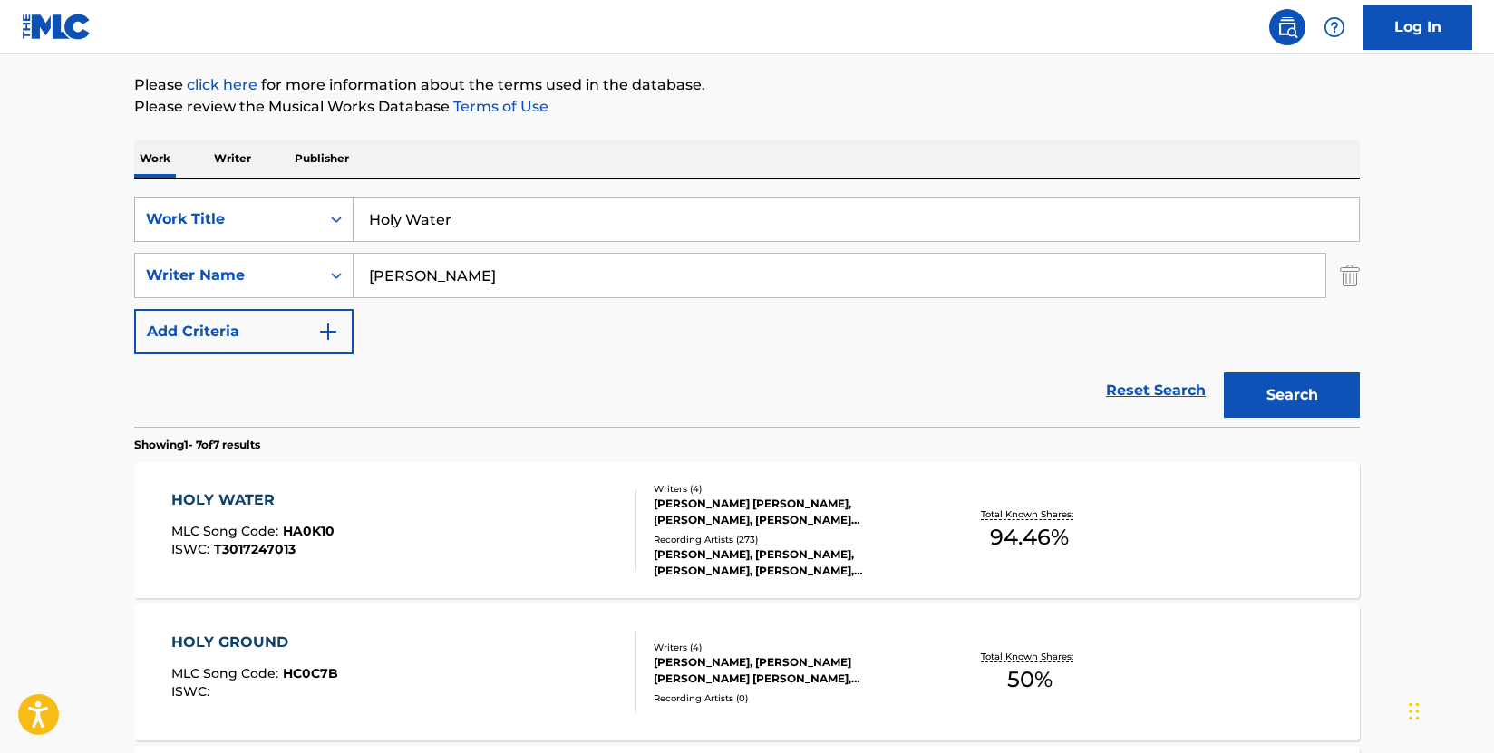
drag, startPoint x: 518, startPoint y: 212, endPoint x: 300, endPoint y: 208, distance: 218.5
click at [300, 208] on div "SearchWithCriteria009d87b2-fc8d-4fa0-8e89-1495e083a5c0 Work Title Holy Water" at bounding box center [746, 219] width 1225 height 45
paste input "t Be"
type input "Hot Beer"
click at [1332, 390] on button "Search" at bounding box center [1292, 394] width 136 height 45
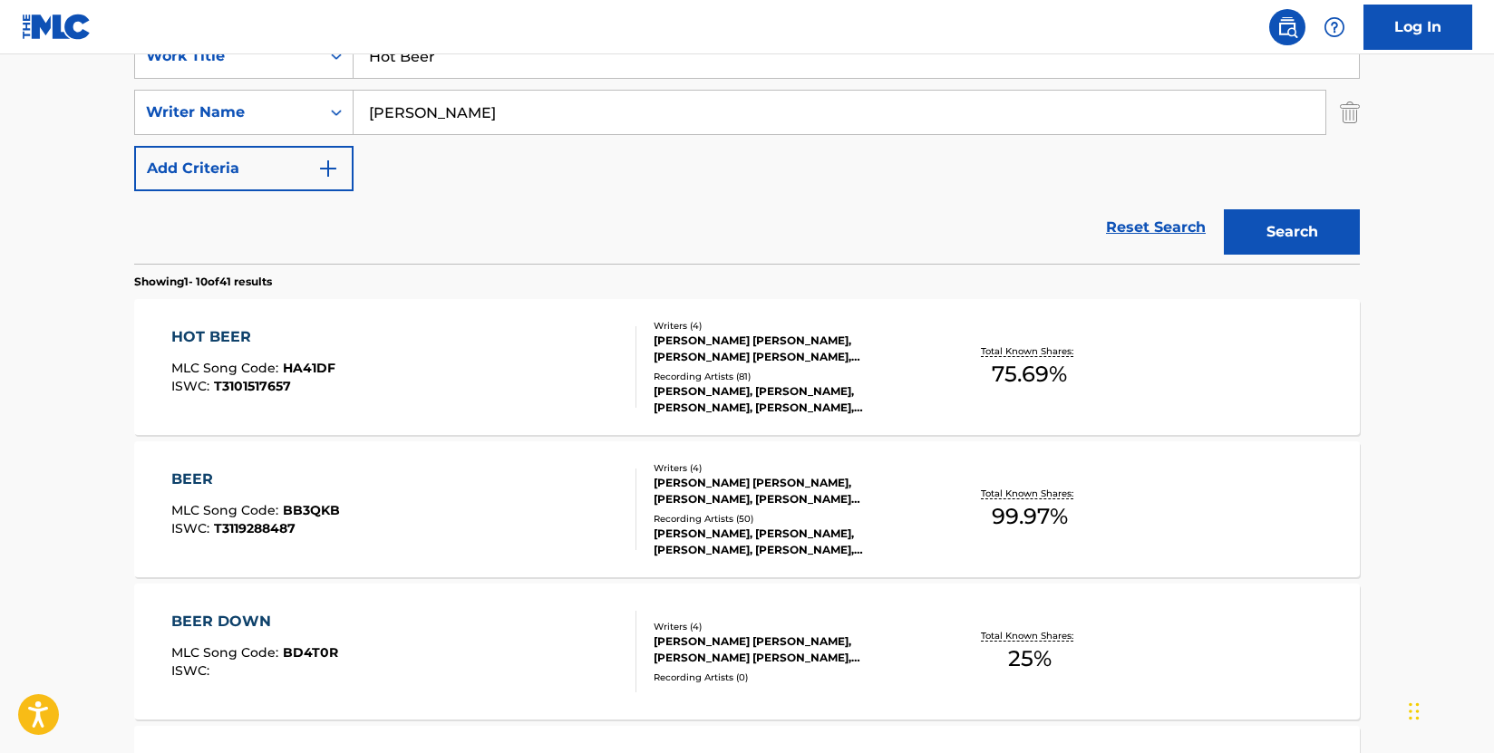
scroll to position [388, 0]
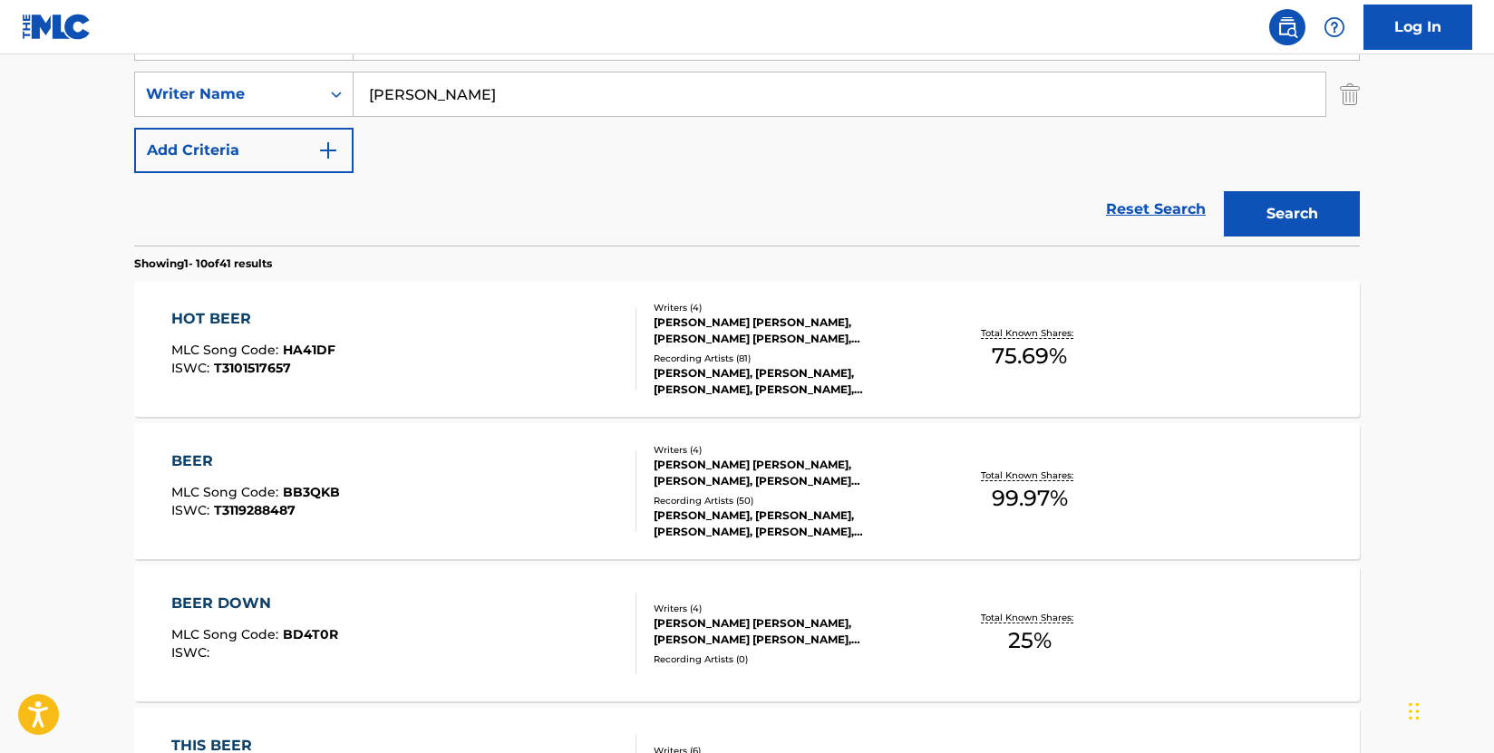
click at [559, 344] on div "HOT BEER MLC Song Code : HA41DF ISWC : T3101517657" at bounding box center [404, 349] width 466 height 82
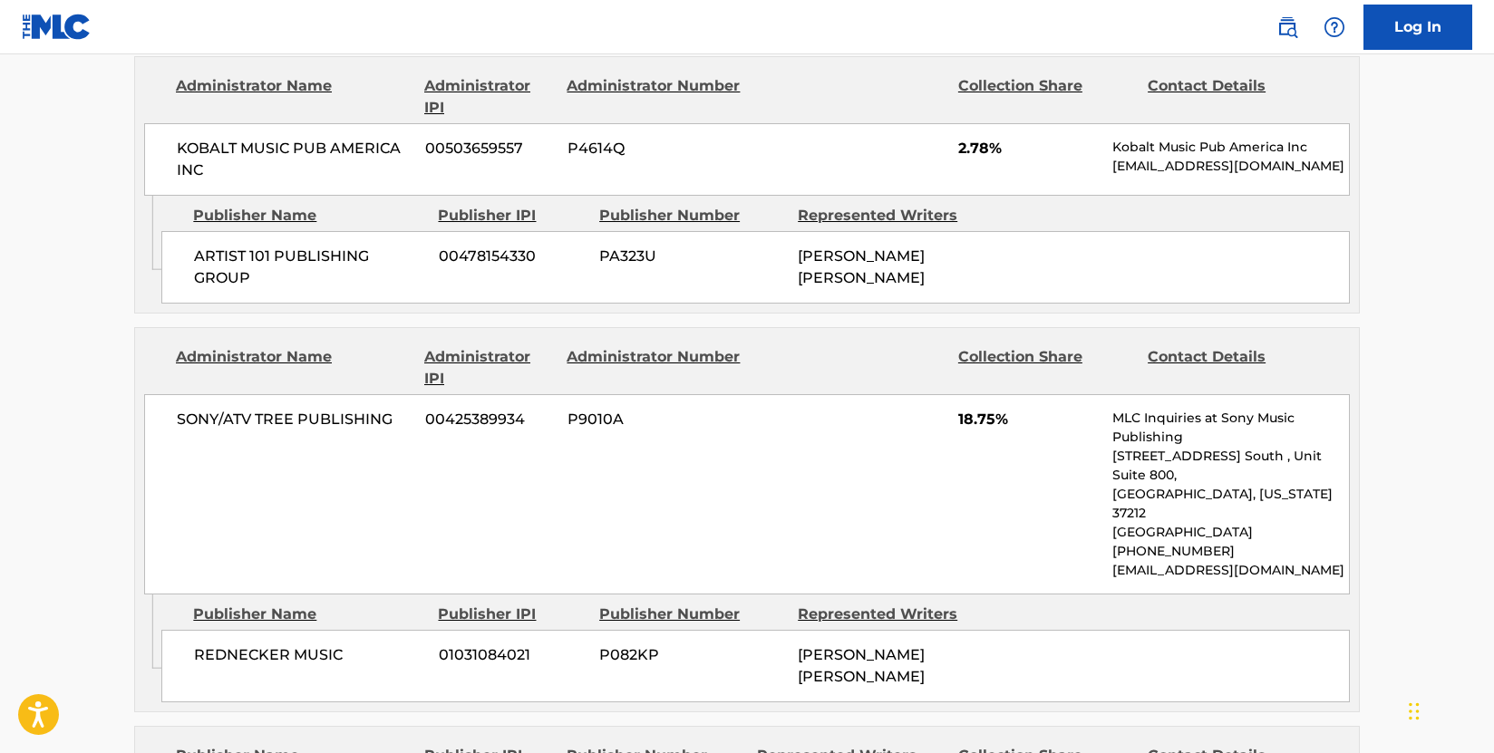
scroll to position [2175, 0]
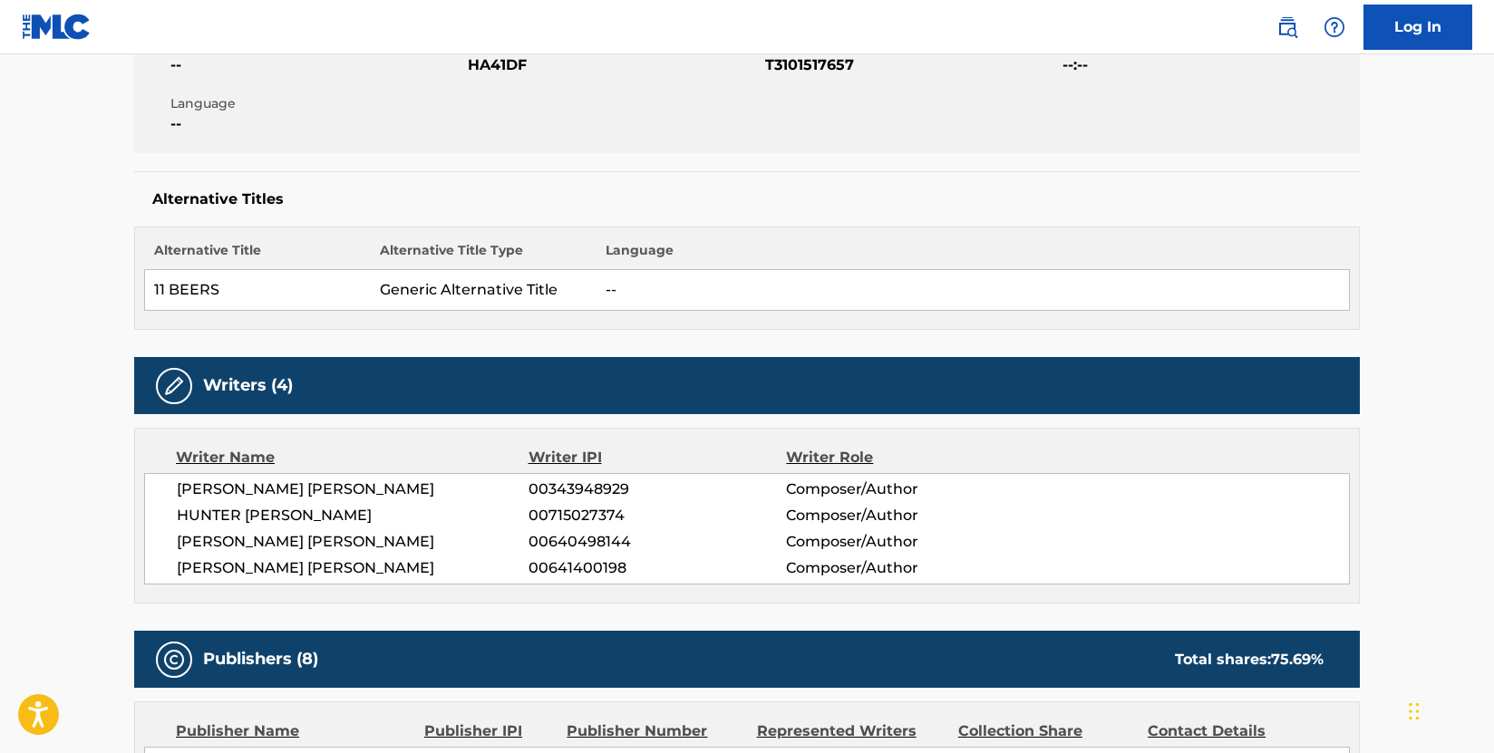
scroll to position [0, 0]
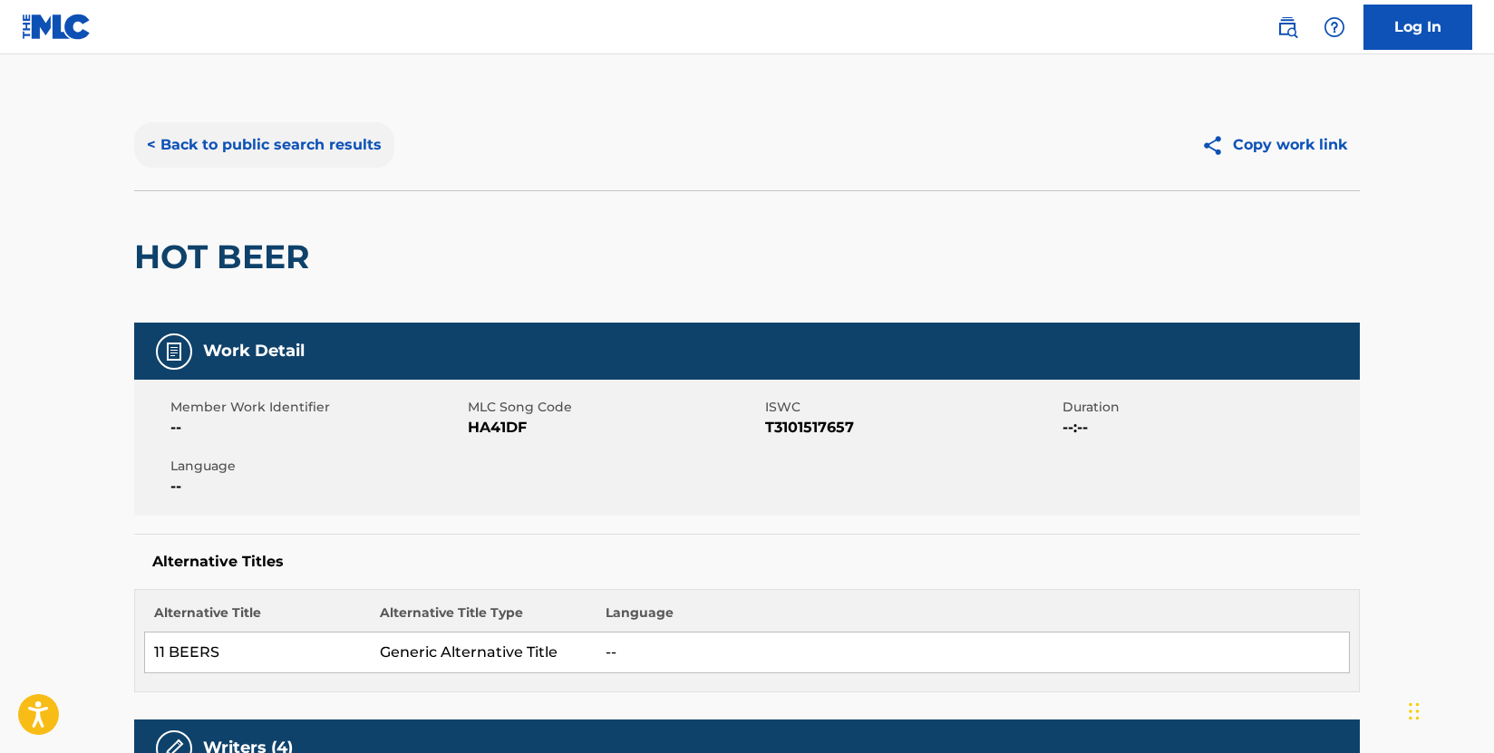
click at [338, 126] on button "< Back to public search results" at bounding box center [264, 144] width 260 height 45
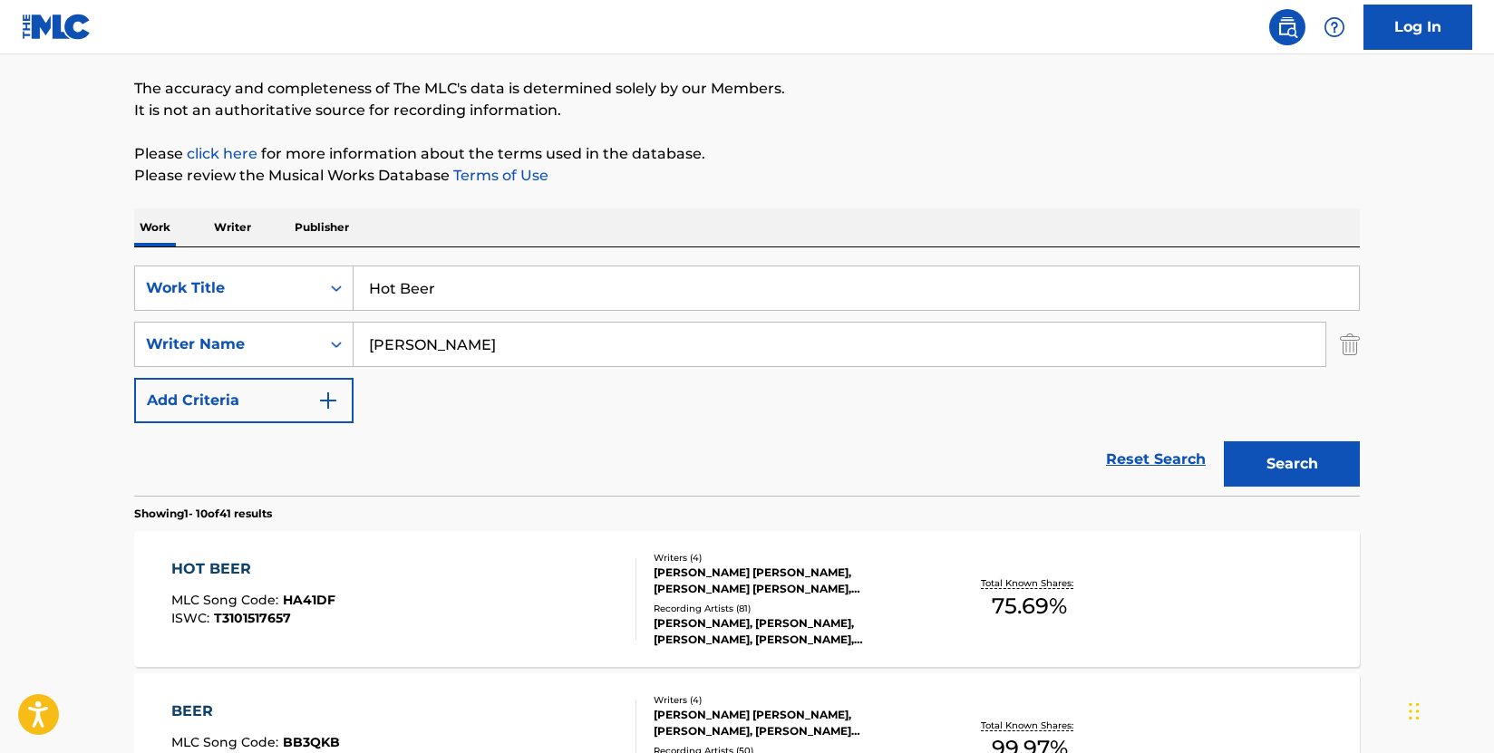
scroll to position [116, 0]
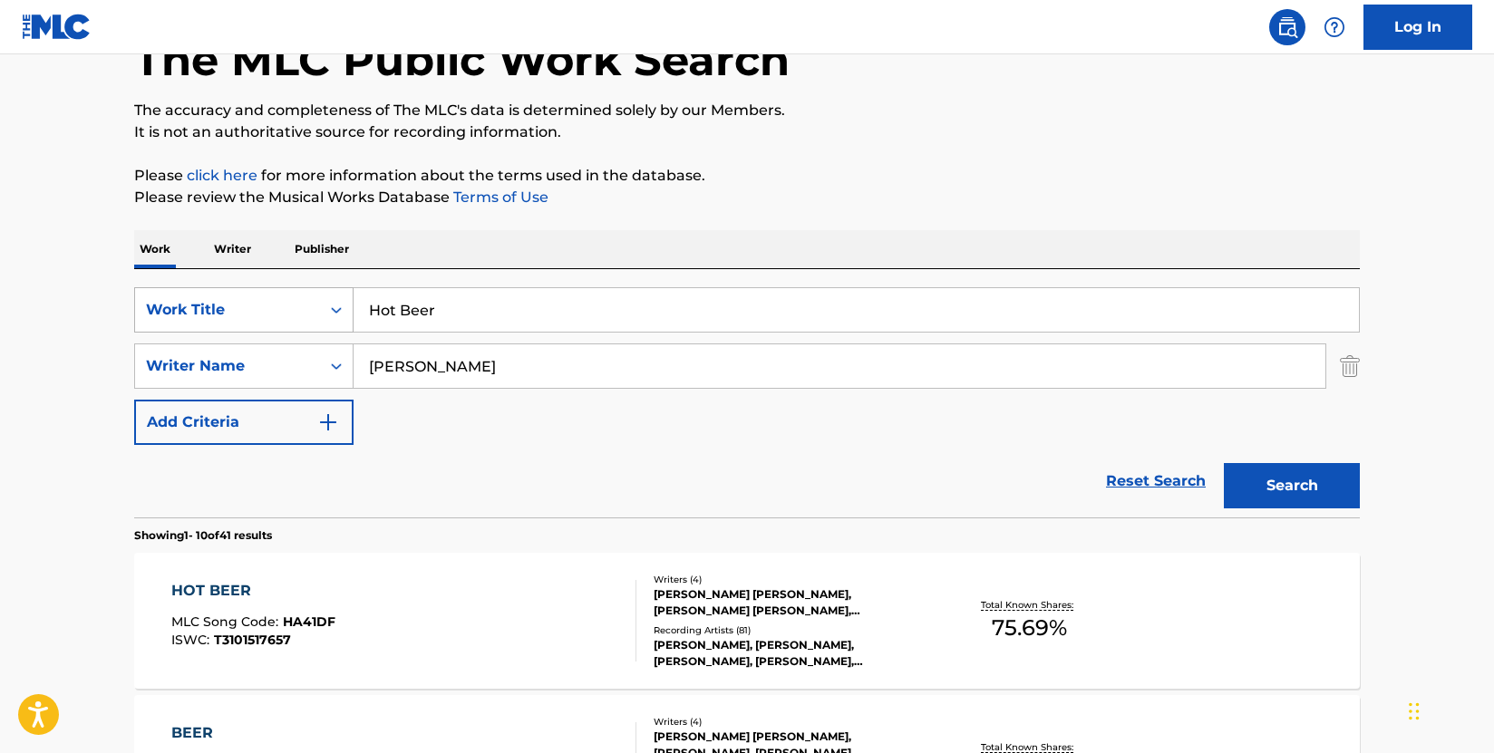
drag, startPoint x: 469, startPoint y: 308, endPoint x: 284, endPoint y: 294, distance: 185.5
click at [284, 294] on div "SearchWithCriteria009d87b2-fc8d-4fa0-8e89-1495e083a5c0 Work Title Hot Beer" at bounding box center [746, 309] width 1225 height 45
paste input "Mama's Front Doo"
type input "Mama's Front Door"
click at [1272, 477] on button "Search" at bounding box center [1292, 485] width 136 height 45
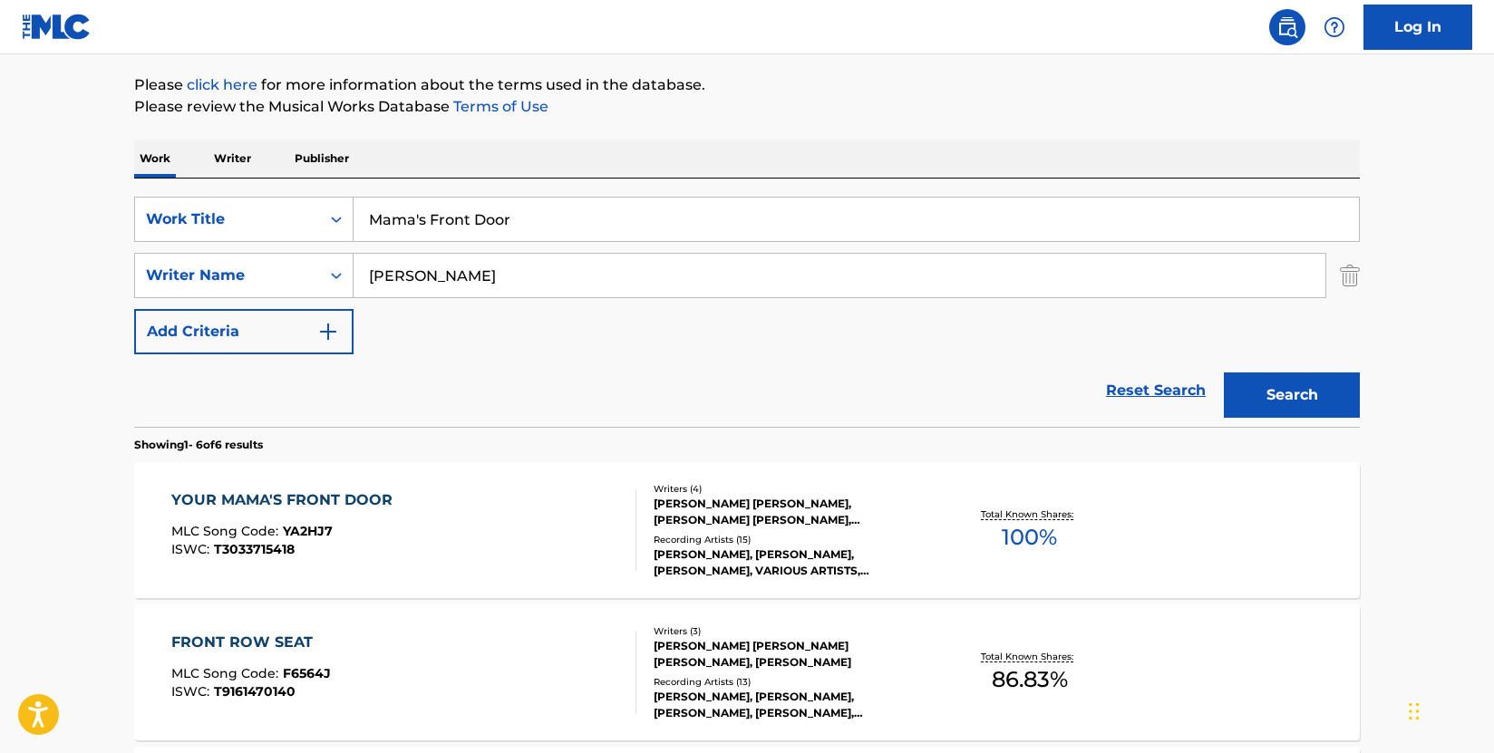
scroll to position [388, 0]
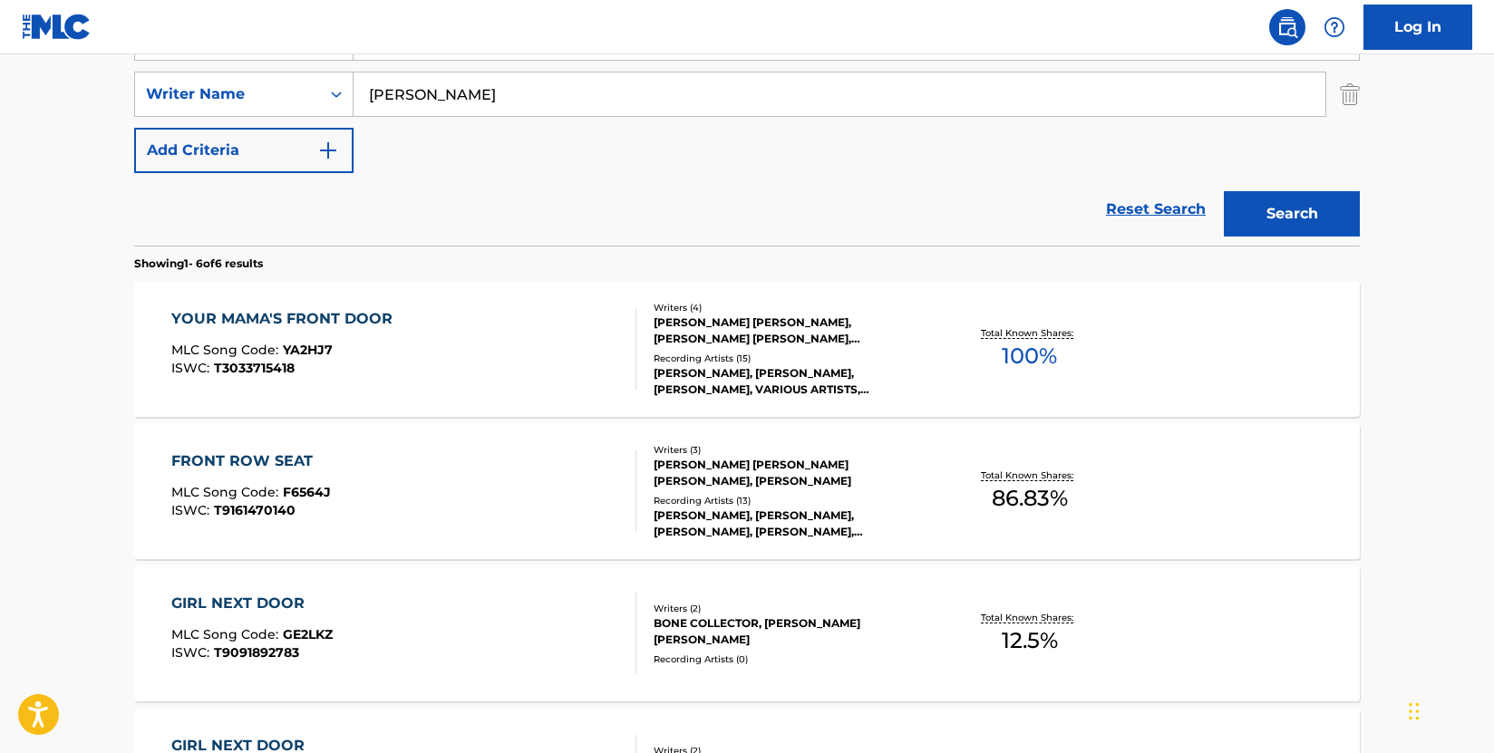
click at [469, 358] on div "YOUR MAMA'S FRONT DOOR MLC Song Code : YA2HJ7 ISWC : T3033715418" at bounding box center [404, 349] width 466 height 82
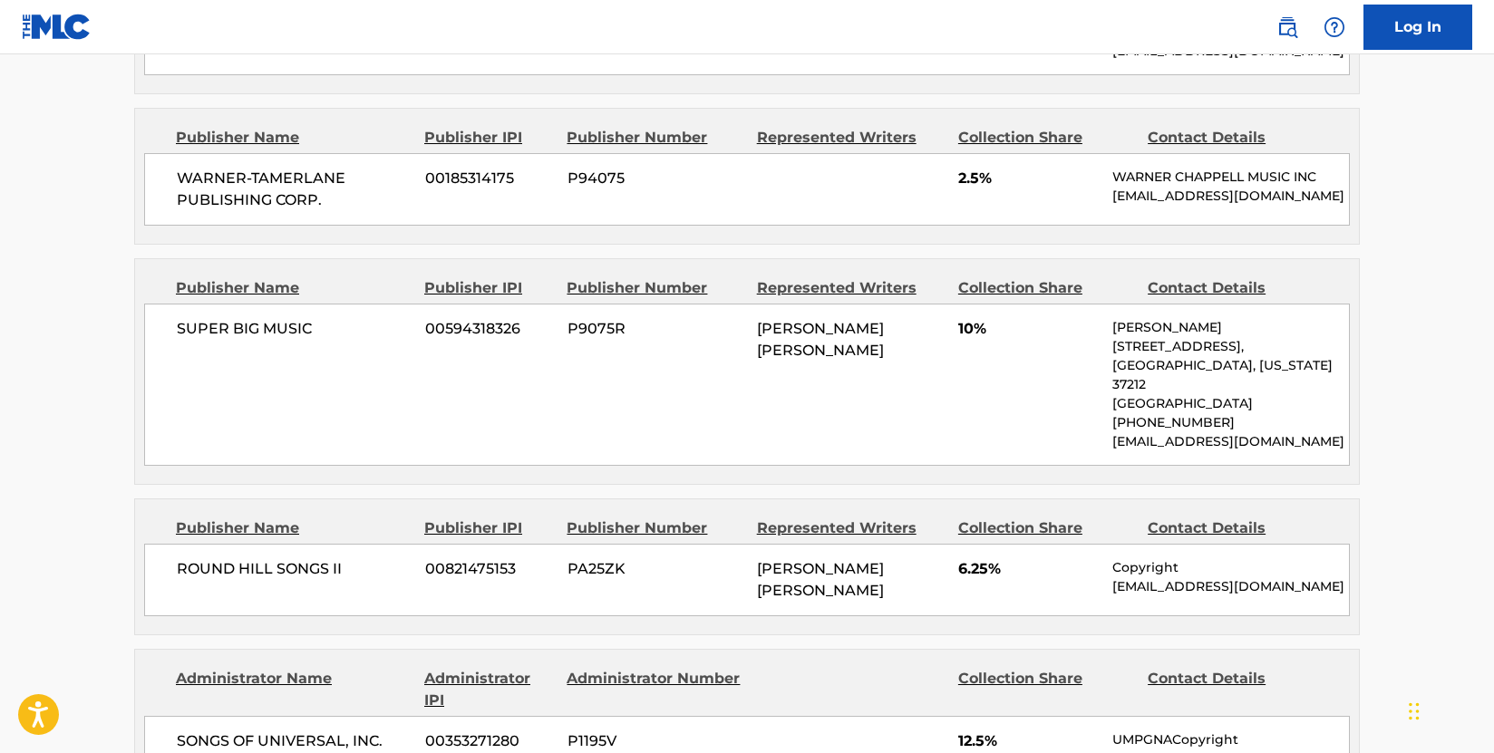
scroll to position [1541, 0]
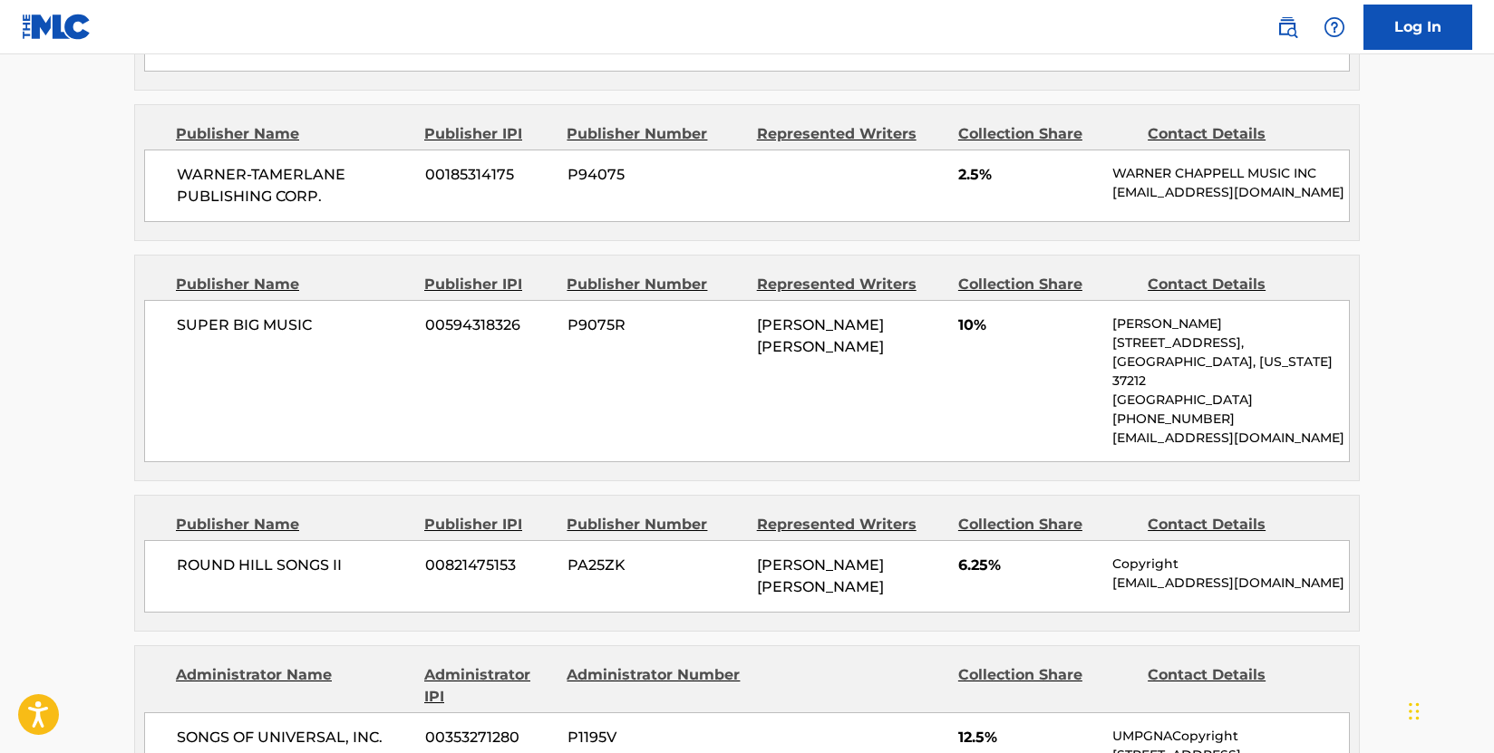
click at [435, 339] on div "SUPER BIG MUSIC 00594318326 P9075R [PERSON_NAME] [PERSON_NAME] 10% [PERSON_NAME…" at bounding box center [746, 381] width 1205 height 162
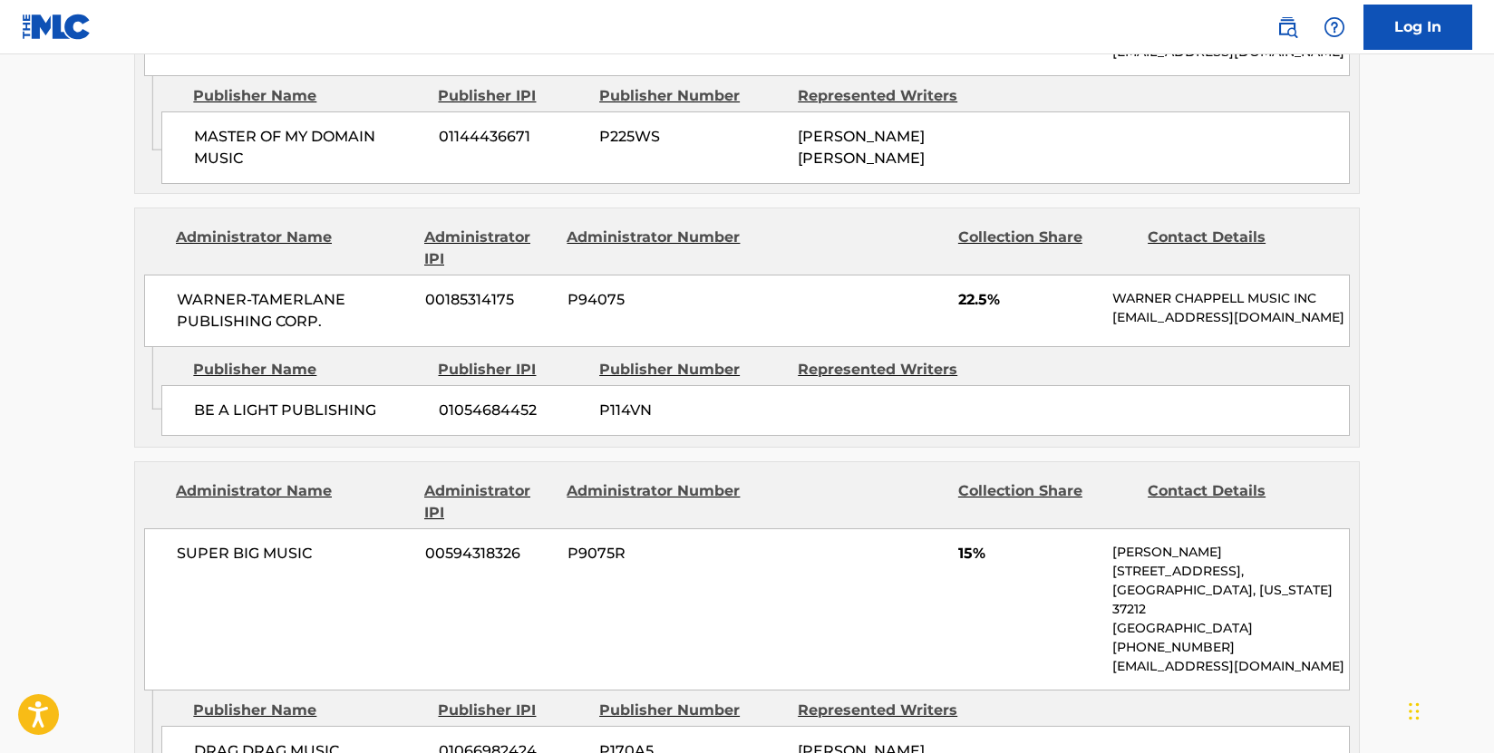
scroll to position [2810, 0]
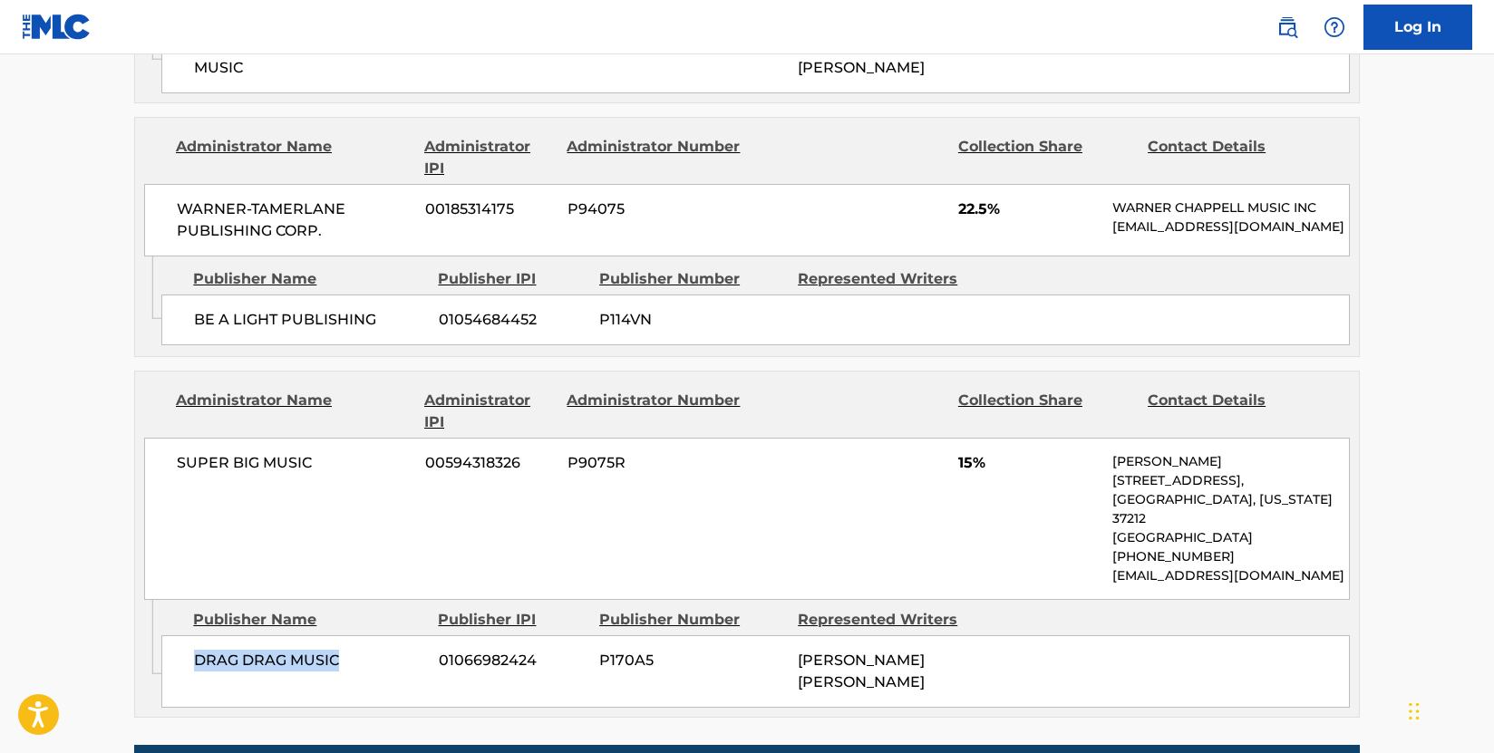
drag, startPoint x: 353, startPoint y: 496, endPoint x: 194, endPoint y: 495, distance: 158.6
click at [194, 650] on span "DRAG DRAG MUSIC" at bounding box center [309, 661] width 231 height 22
click at [334, 452] on span "SUPER BIG MUSIC" at bounding box center [294, 463] width 235 height 22
drag, startPoint x: 295, startPoint y: 312, endPoint x: 165, endPoint y: 312, distance: 130.5
click at [165, 438] on div "SUPER BIG MUSIC 00594318326 P9075R 15% [PERSON_NAME] [STREET_ADDRESS][US_STATE]…" at bounding box center [746, 519] width 1205 height 162
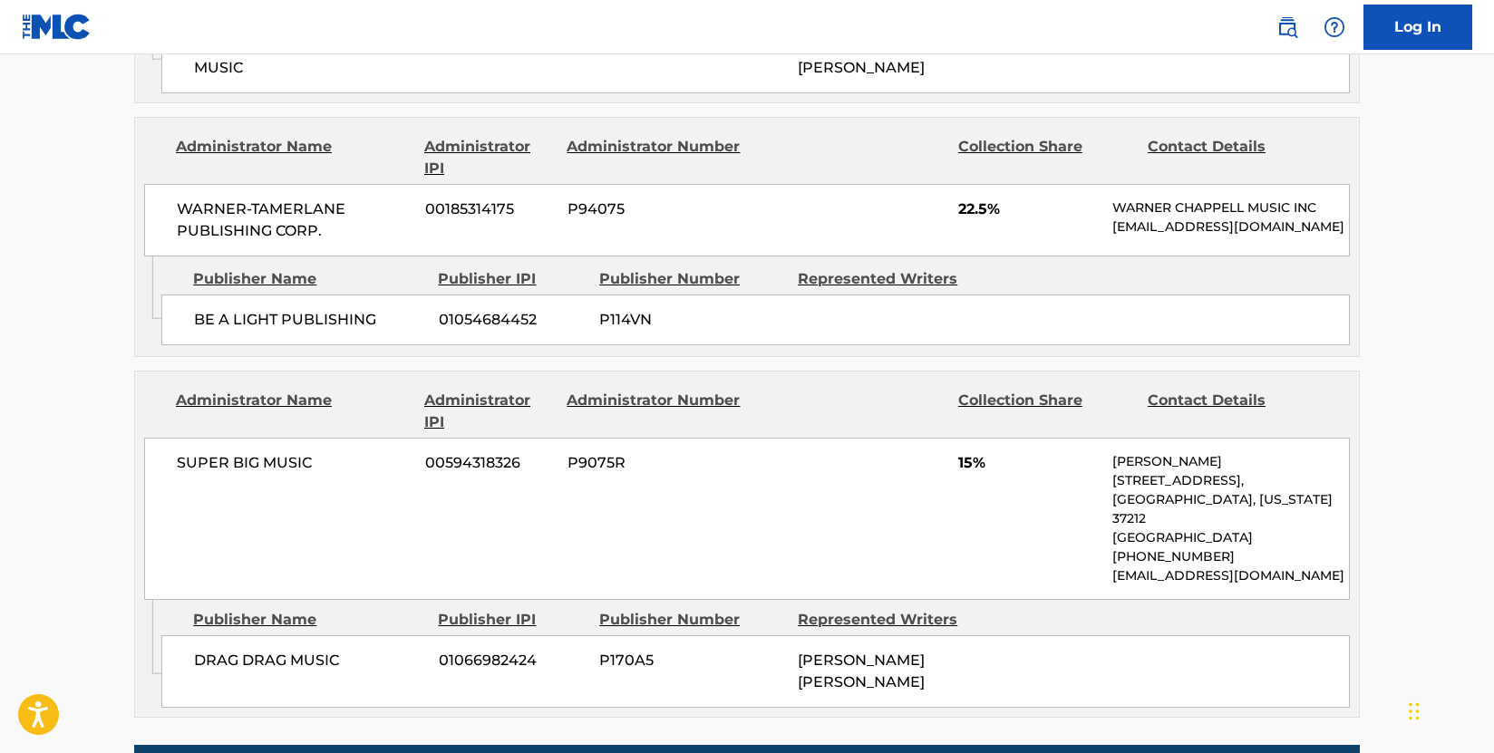
click at [855, 600] on div "Publisher Name Publisher IPI Publisher Number Represented Writers DRAG DRAG MUS…" at bounding box center [759, 654] width 1197 height 108
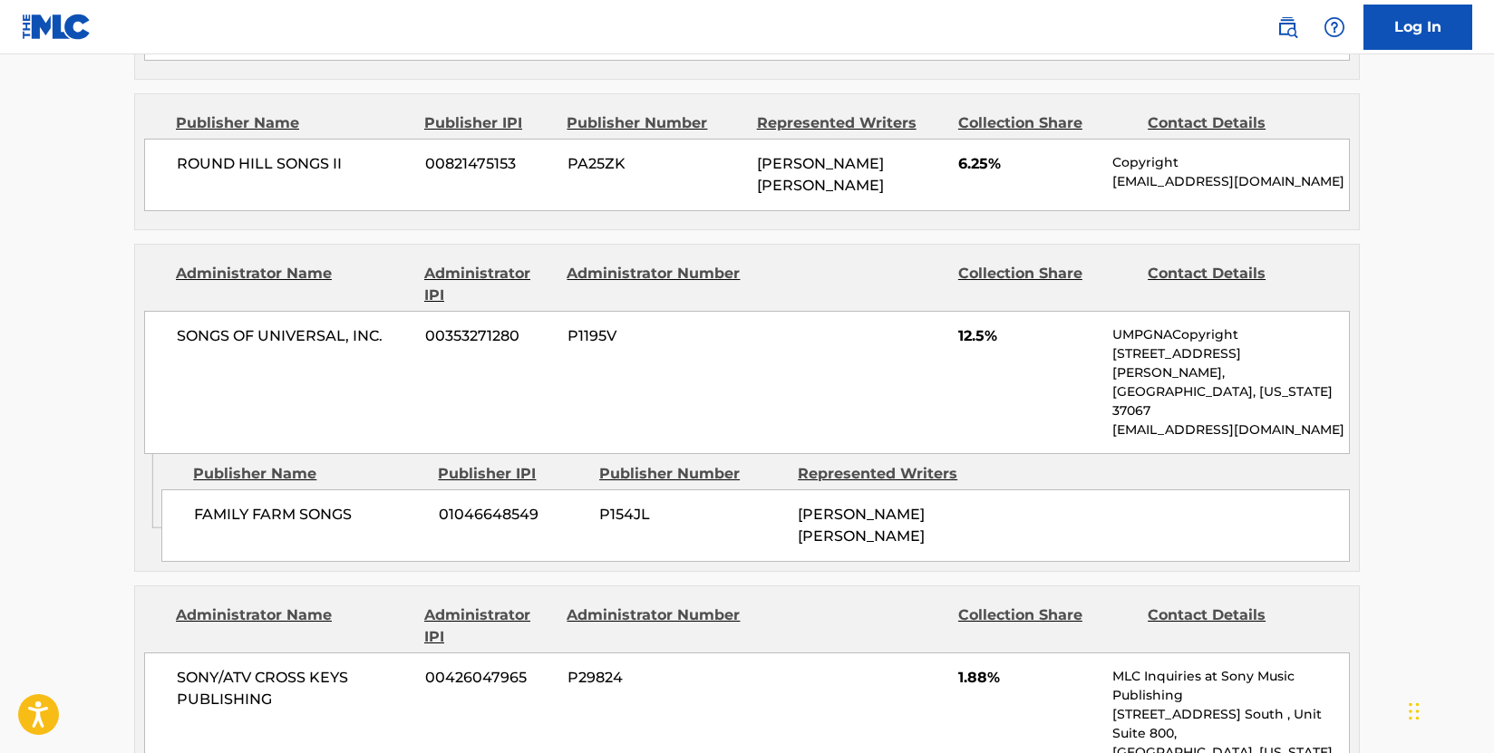
scroll to position [1903, 0]
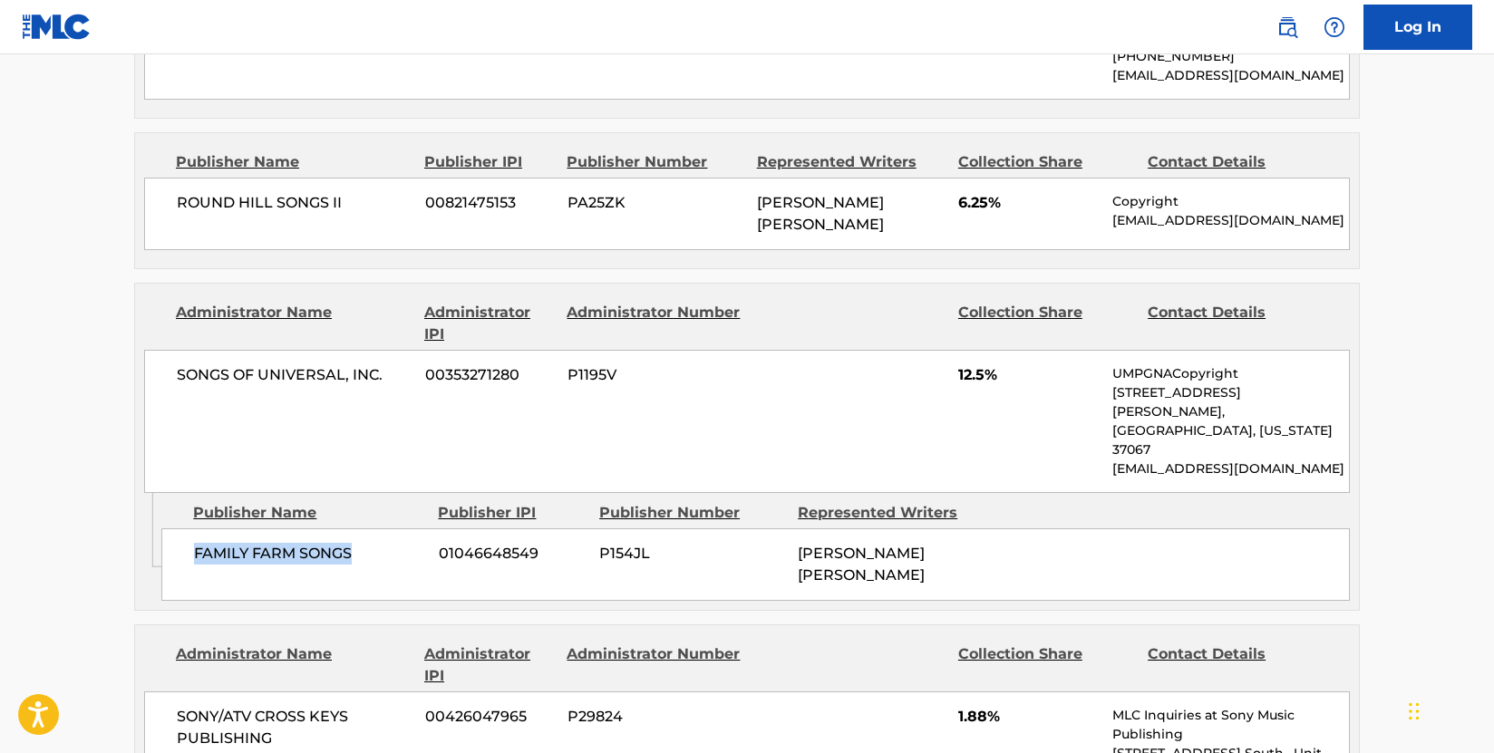
drag, startPoint x: 377, startPoint y: 440, endPoint x: 162, endPoint y: 431, distance: 215.0
click at [162, 528] on div "FAMILY FARM SONGS 01046648549 P154JL [PERSON_NAME] [PERSON_NAME]" at bounding box center [755, 564] width 1188 height 73
click at [345, 364] on span "SONGS OF UNIVERSAL, INC." at bounding box center [294, 375] width 235 height 22
drag, startPoint x: 343, startPoint y: 289, endPoint x: 178, endPoint y: 291, distance: 165.9
click at [178, 364] on span "SONGS OF UNIVERSAL, INC." at bounding box center [294, 375] width 235 height 22
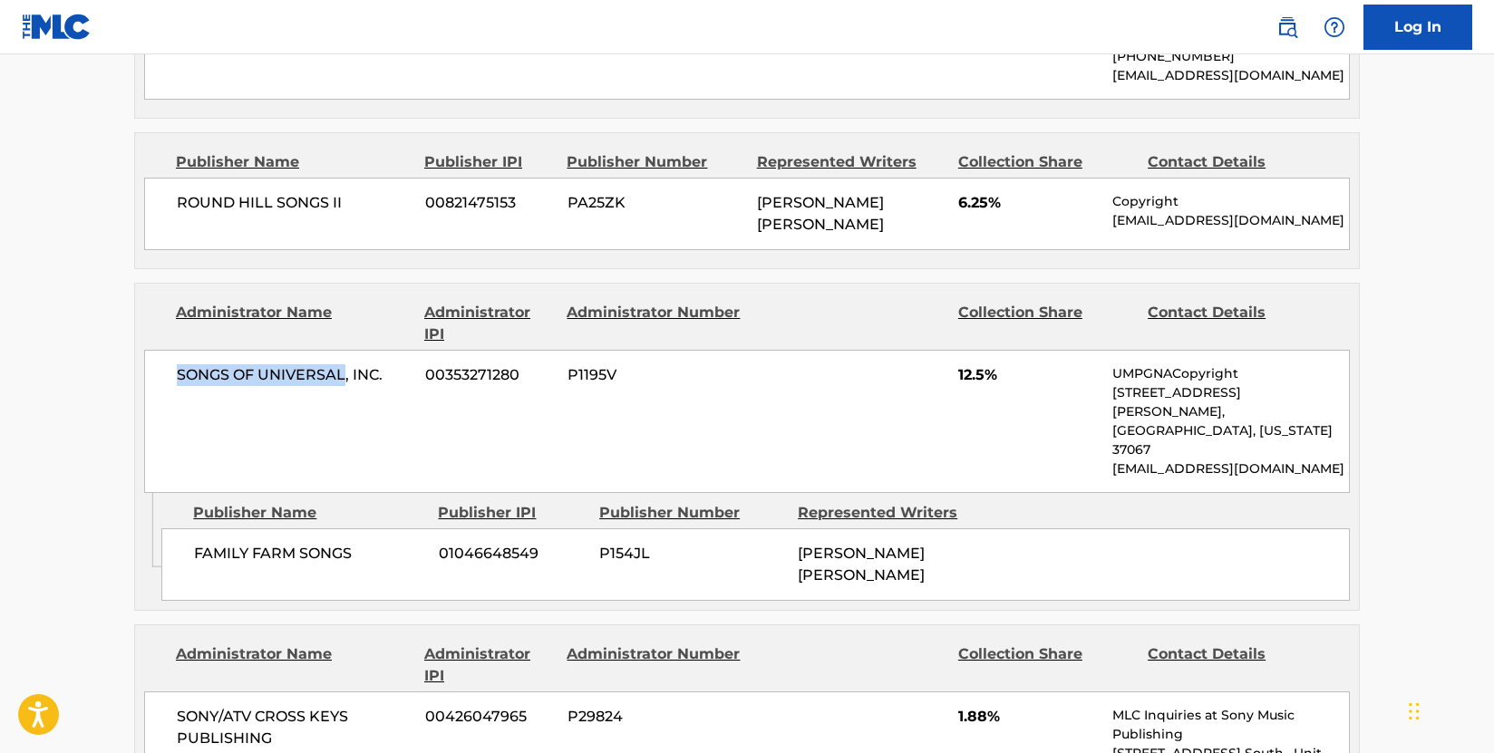
click at [663, 543] on span "P154JL" at bounding box center [691, 554] width 185 height 22
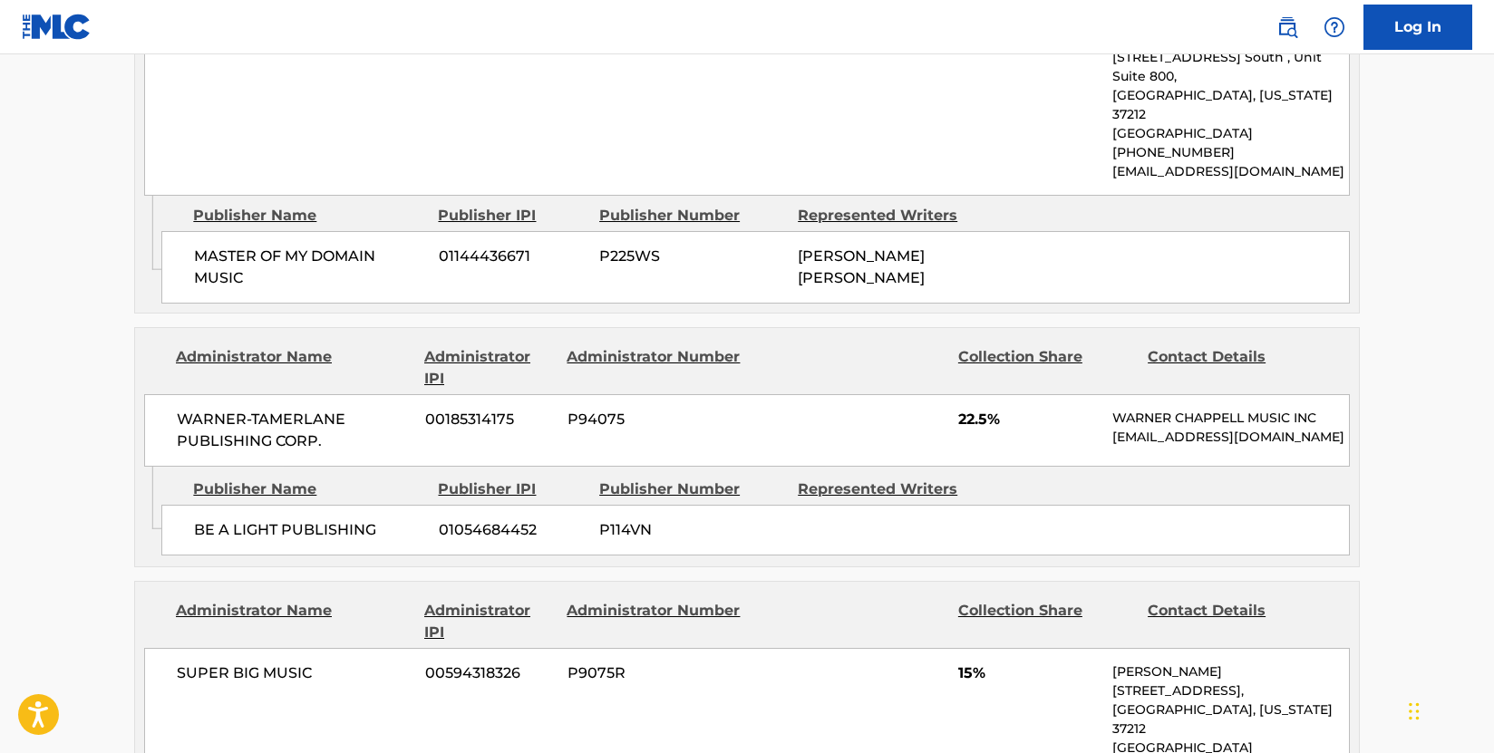
scroll to position [2628, 0]
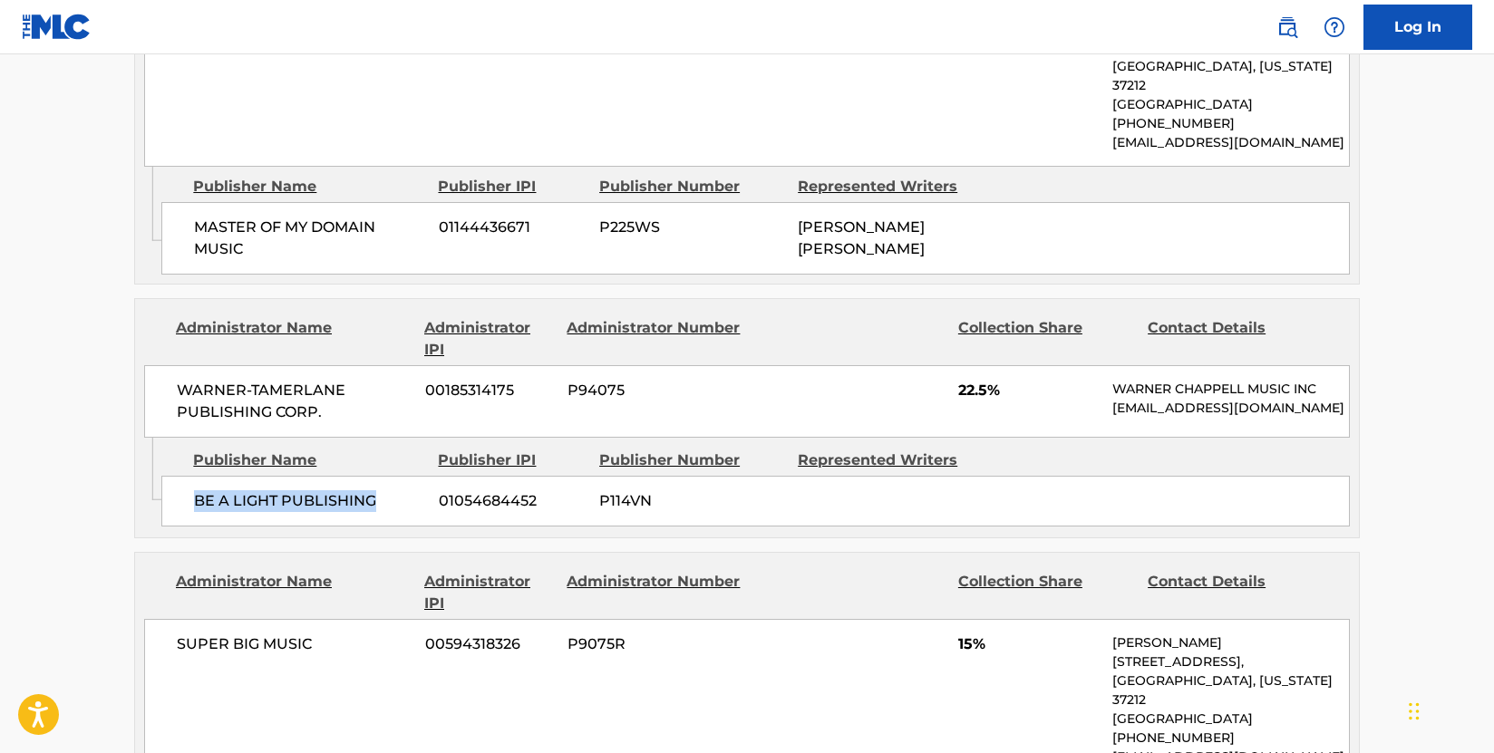
drag, startPoint x: 392, startPoint y: 354, endPoint x: 166, endPoint y: 358, distance: 226.6
click at [166, 476] on div "BE A LIGHT PUBLISHING 01054684452 P114VN" at bounding box center [755, 501] width 1188 height 51
click at [330, 380] on span "WARNER-TAMERLANE PUBLISHING CORP." at bounding box center [294, 402] width 235 height 44
drag, startPoint x: 316, startPoint y: 247, endPoint x: 166, endPoint y: 218, distance: 153.1
click at [166, 365] on div "WARNER-[PERSON_NAME] PUBLISHING CORP. 00185314175 P94075 22.5% [PERSON_NAME] MU…" at bounding box center [746, 401] width 1205 height 73
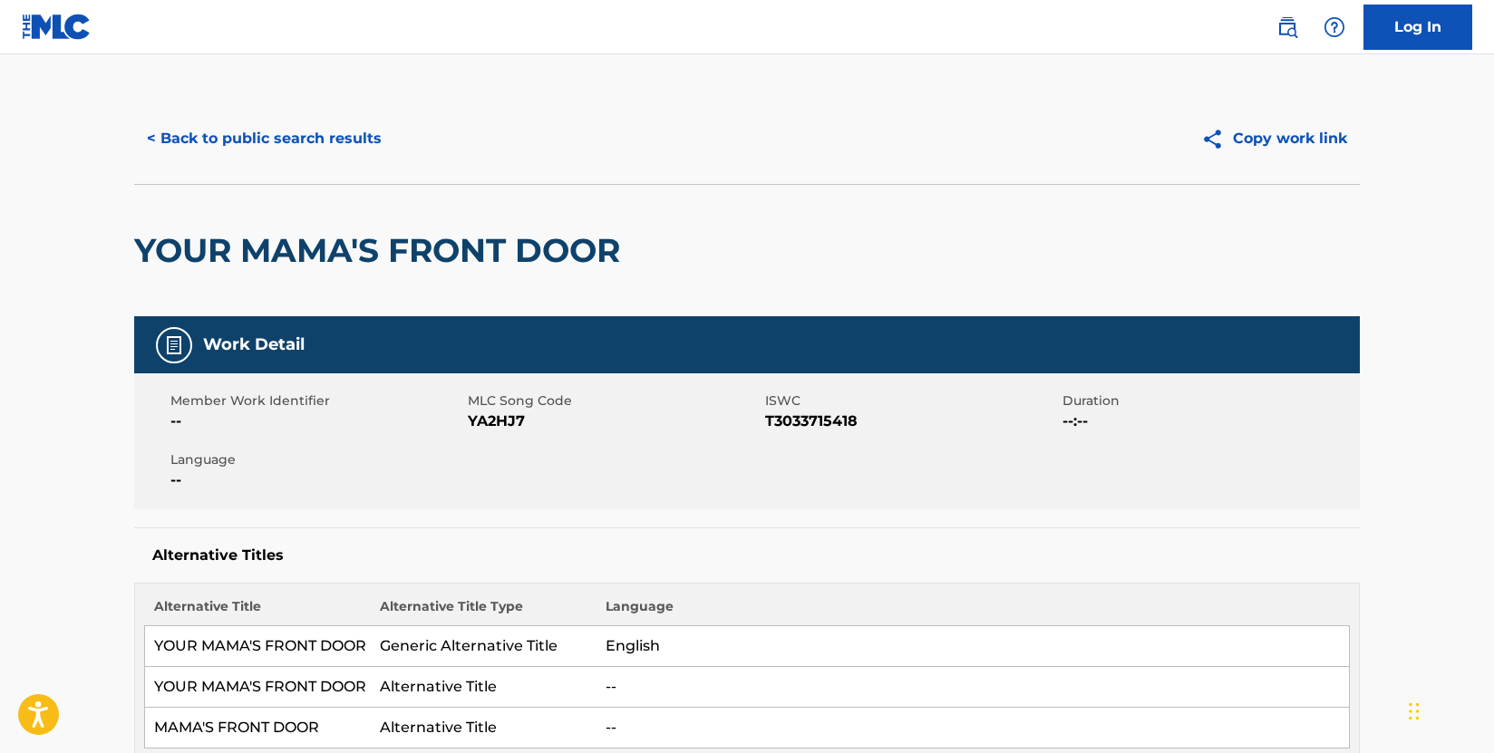
scroll to position [0, 0]
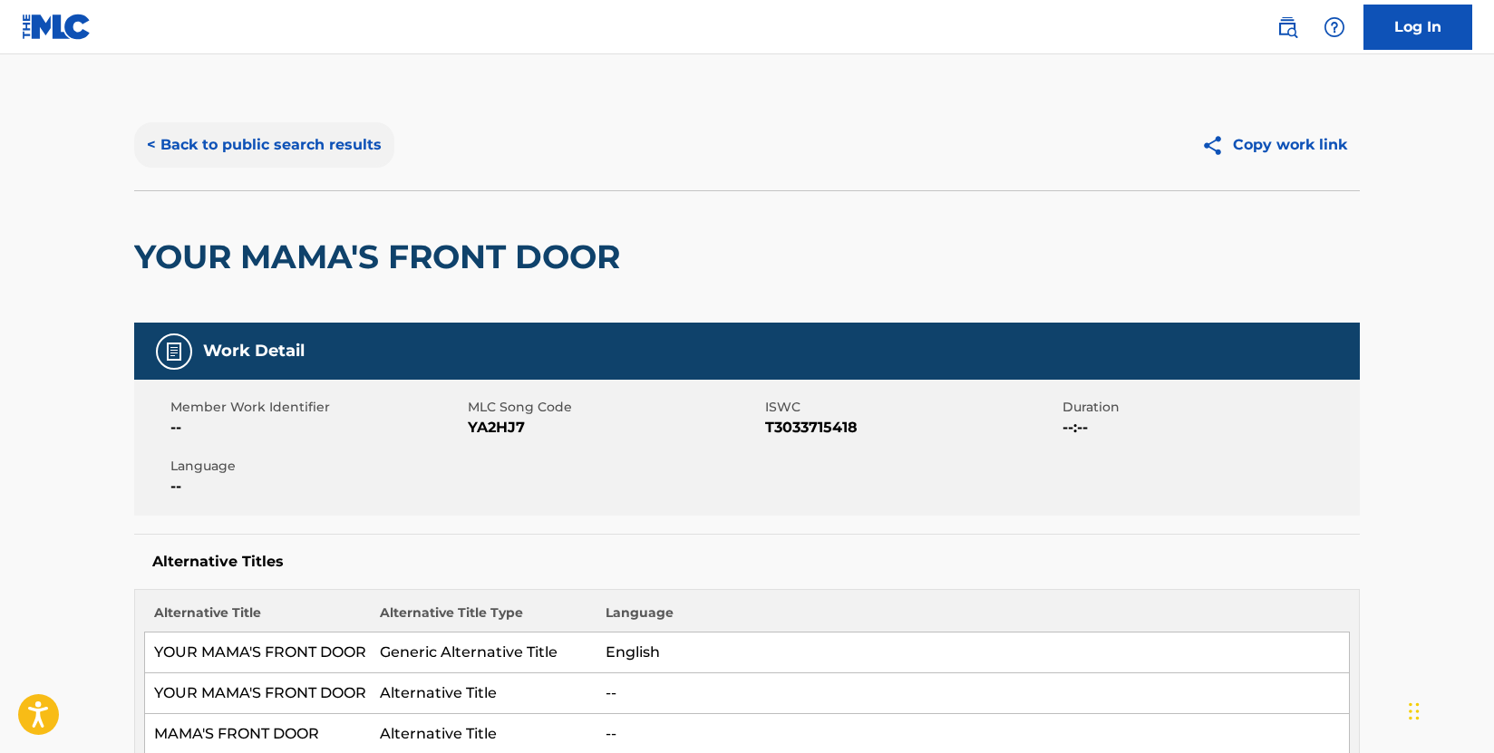
click at [330, 131] on button "< Back to public search results" at bounding box center [264, 144] width 260 height 45
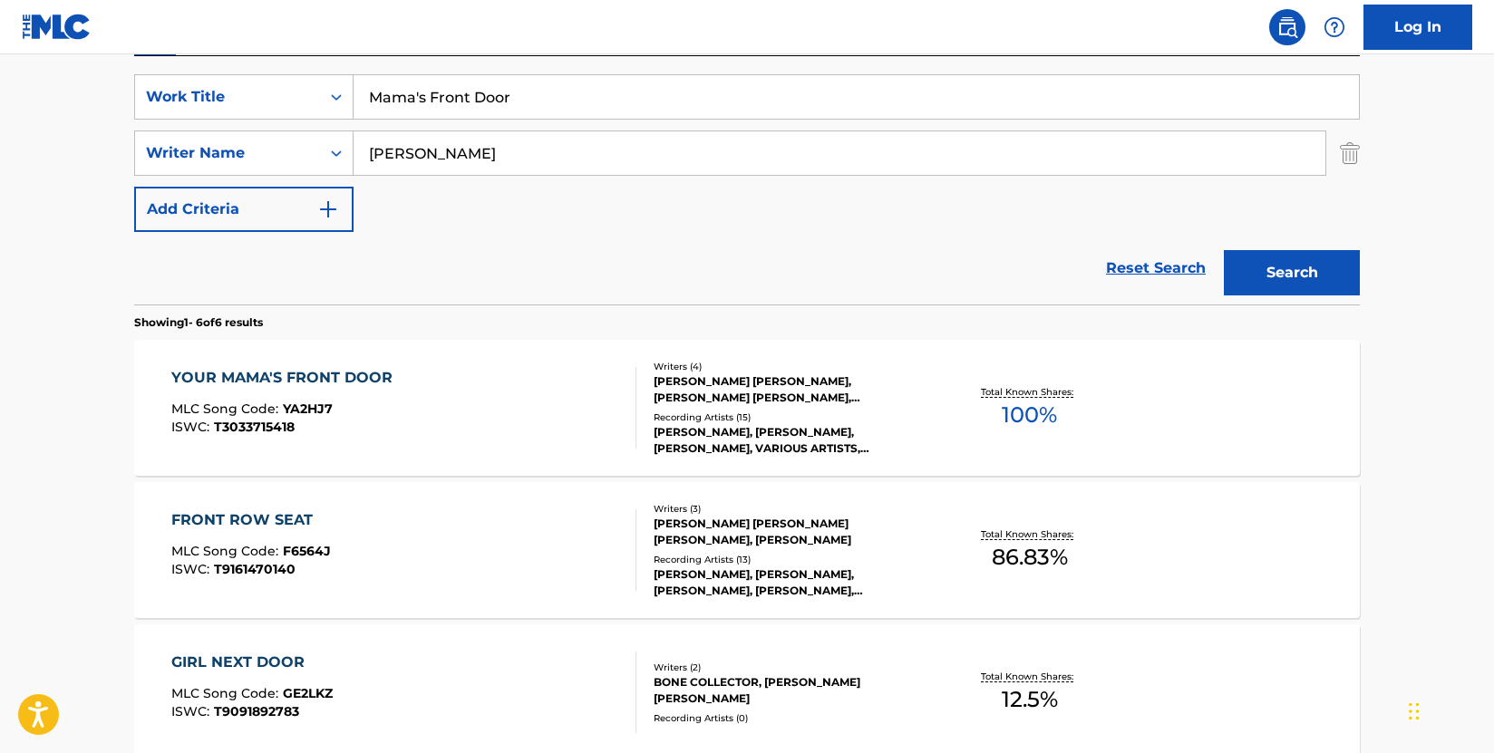
scroll to position [297, 0]
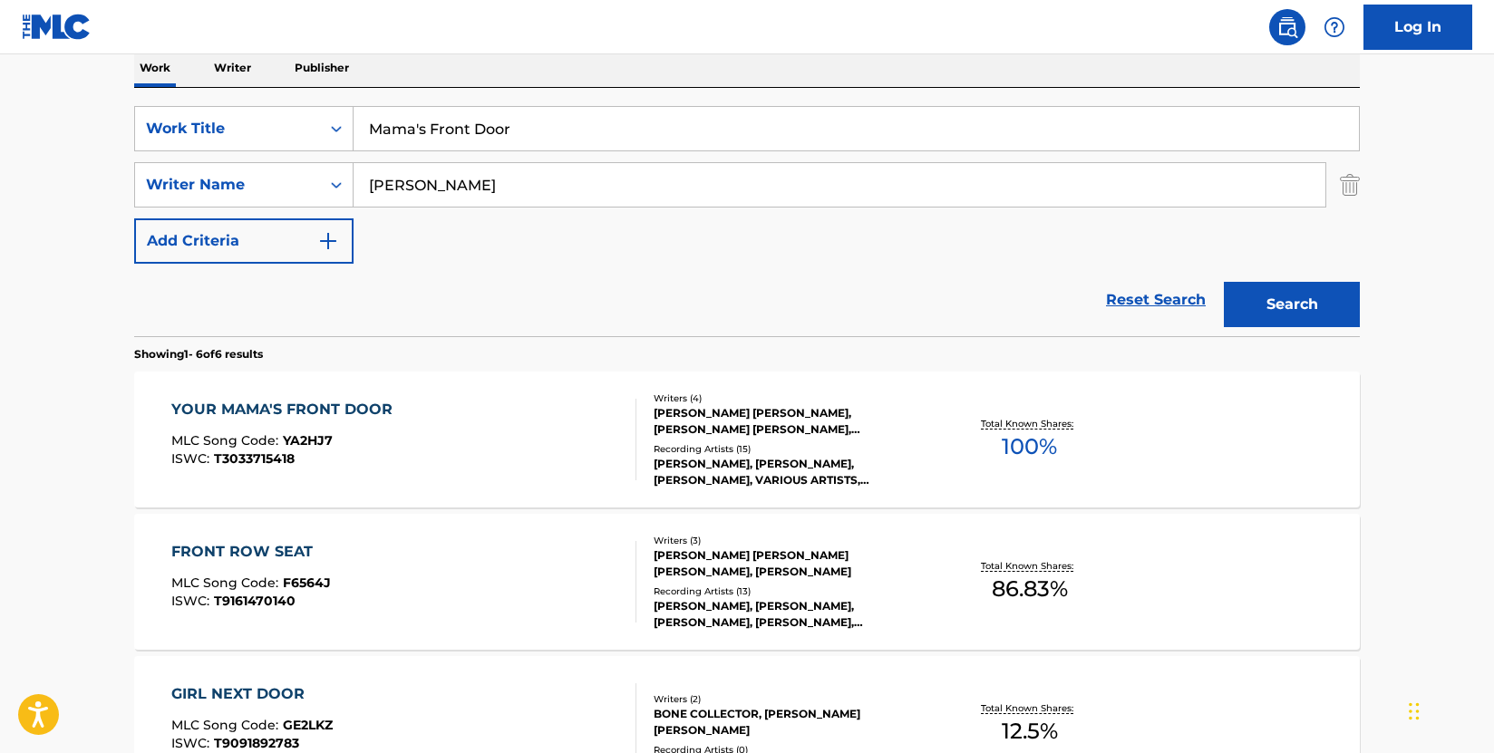
drag, startPoint x: 547, startPoint y: 132, endPoint x: 362, endPoint y: 136, distance: 185.8
click at [362, 136] on input "Mama's Front Door" at bounding box center [855, 129] width 1005 height 44
paste input "Same Truck"
type input "Same Truck"
click at [1291, 303] on button "Search" at bounding box center [1292, 304] width 136 height 45
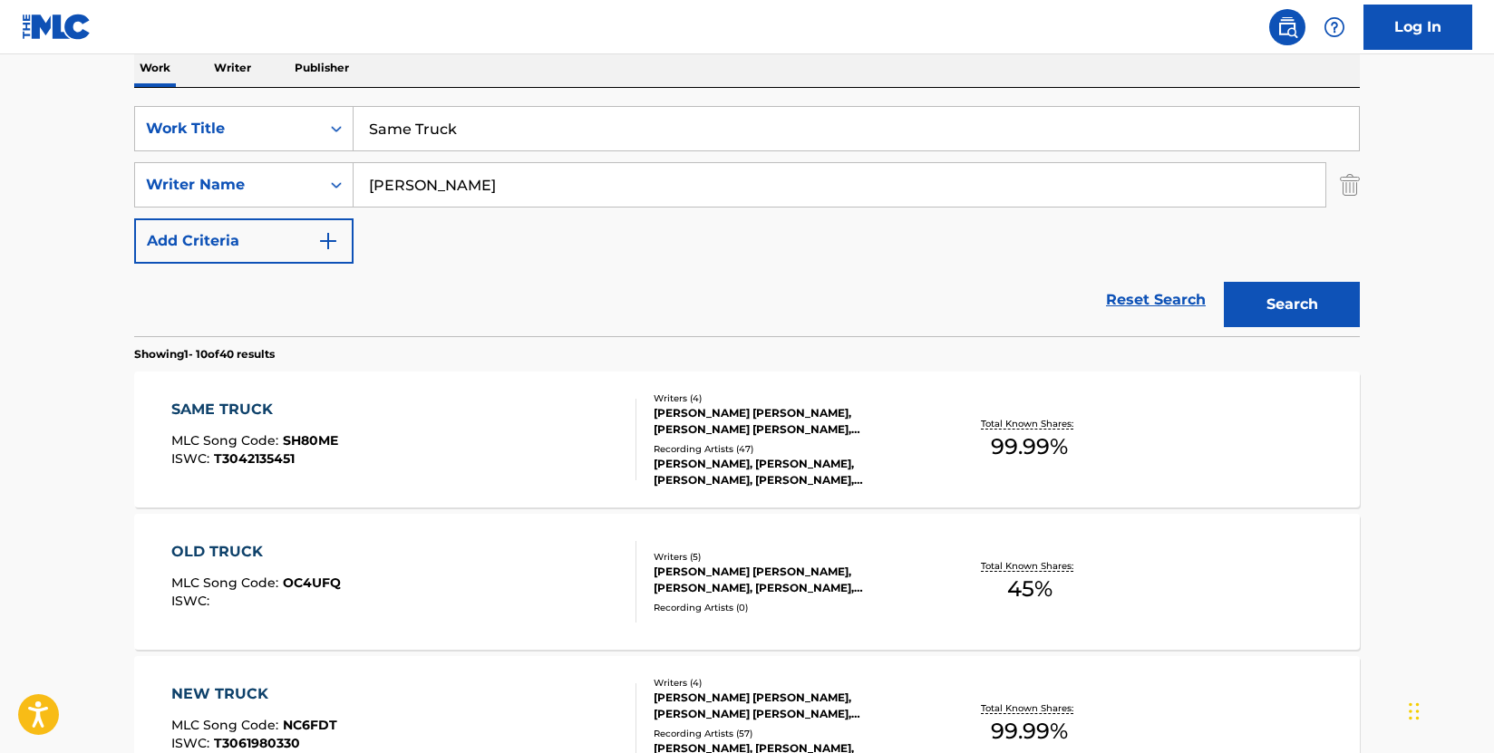
click at [603, 428] on div "SAME TRUCK MLC Song Code : SH80ME ISWC : T3042135451" at bounding box center [404, 440] width 466 height 82
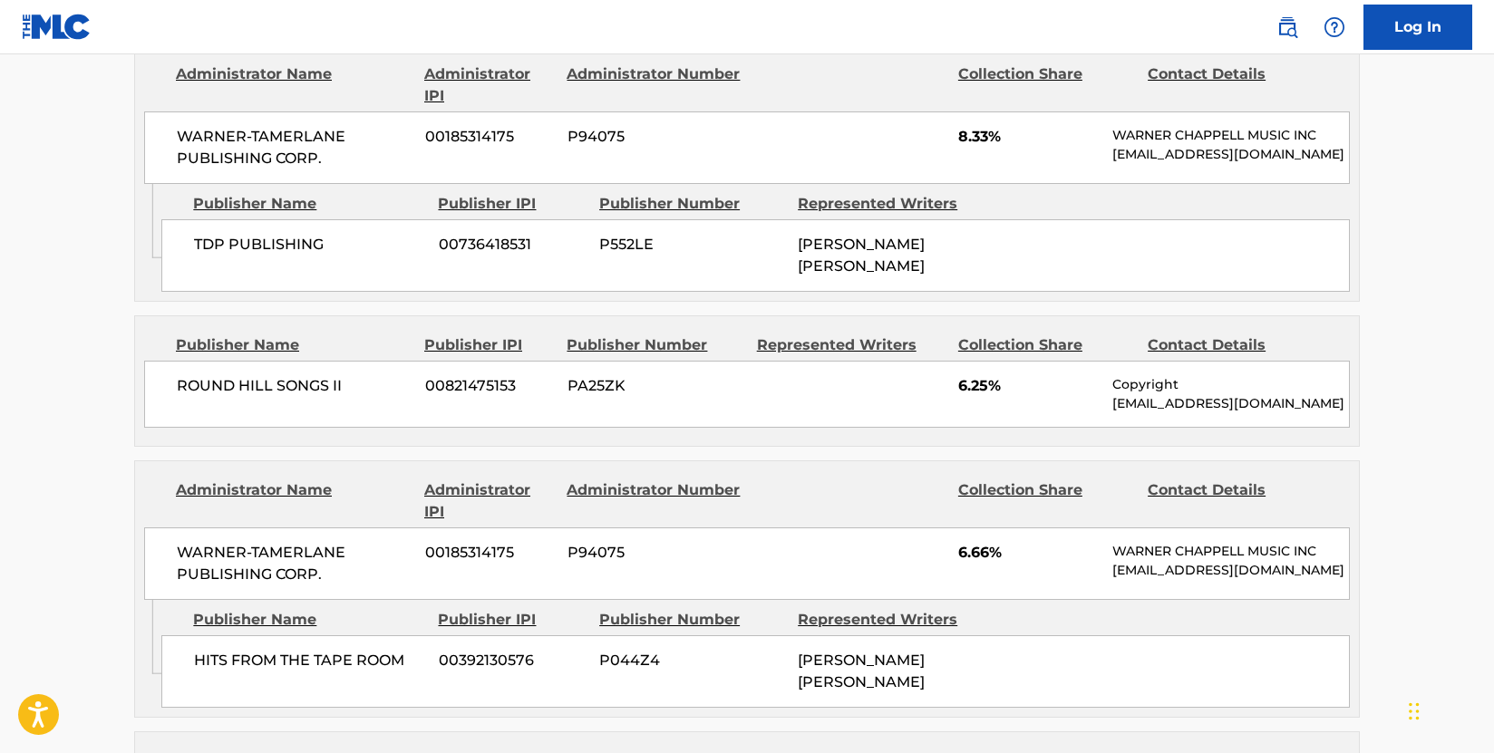
scroll to position [1722, 0]
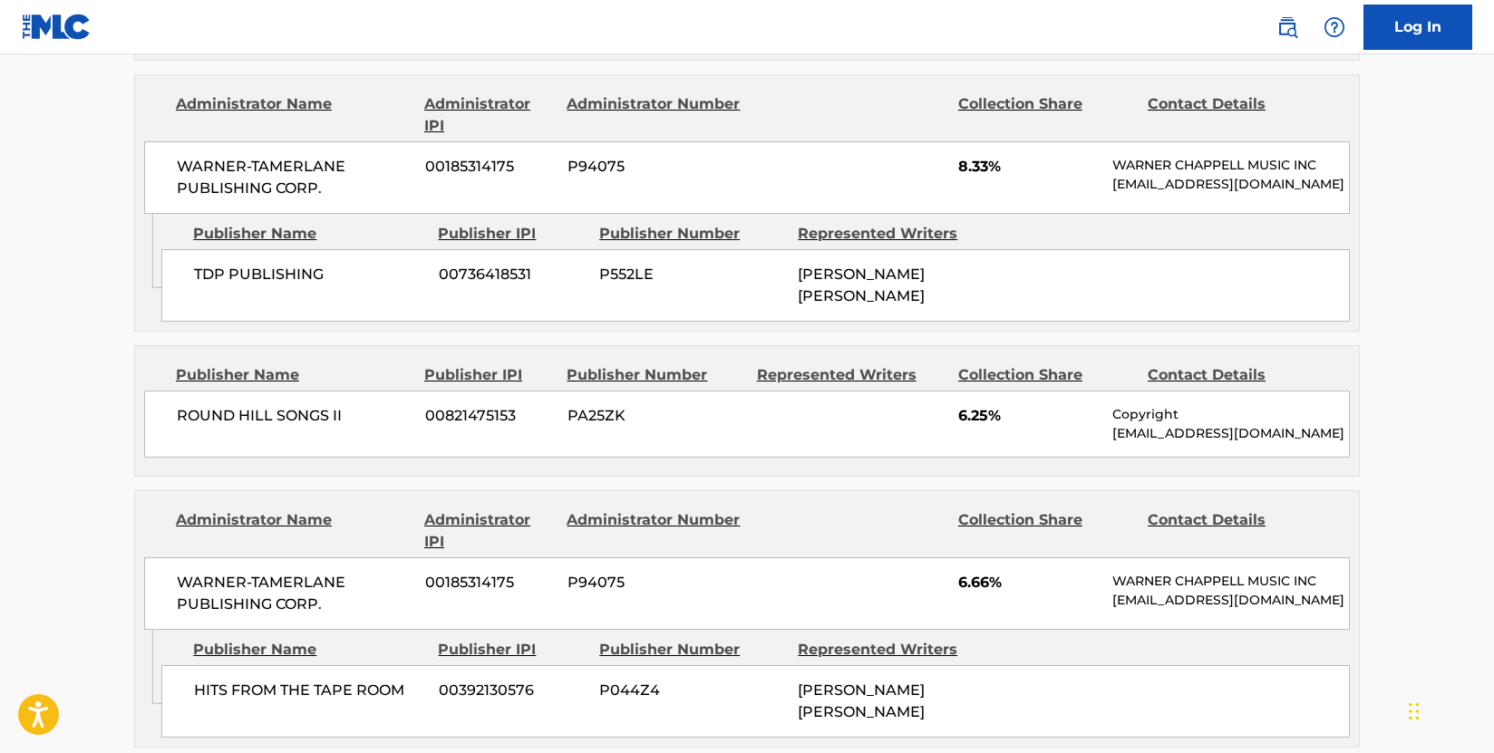
click at [102, 394] on main "< Back to public search results Copy work link SAME TRUCK Work Detail Member Wo…" at bounding box center [747, 537] width 1494 height 4411
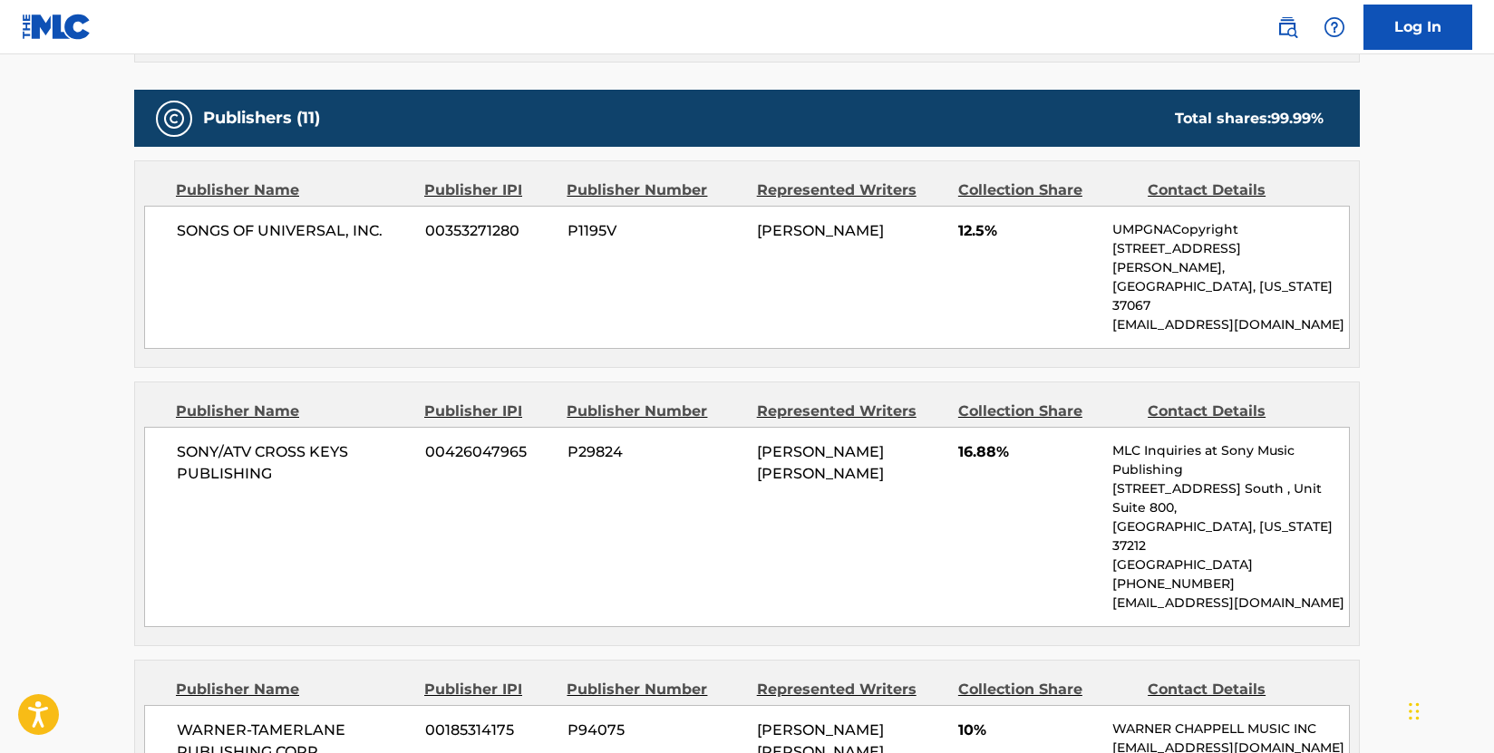
scroll to position [816, 0]
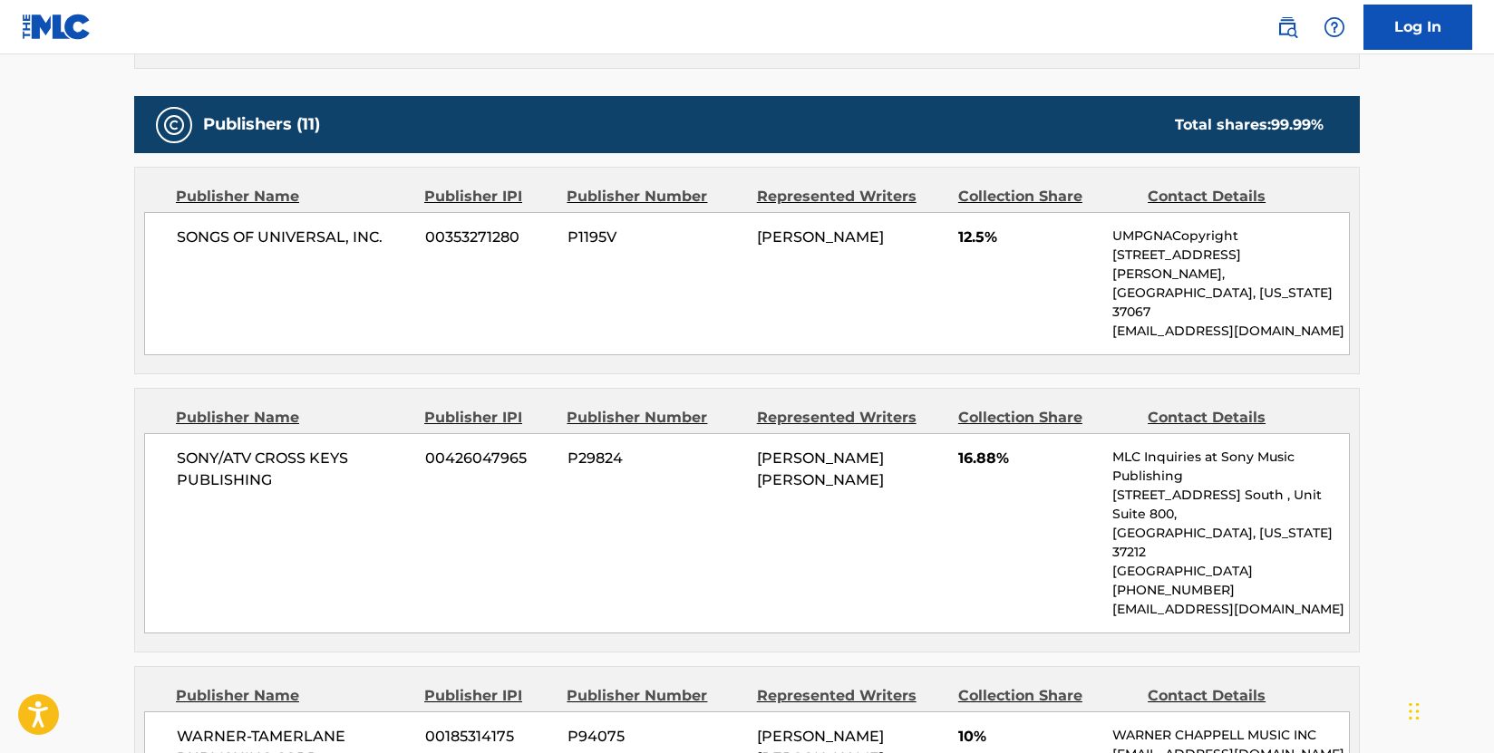
click at [137, 302] on div "Publisher Name Publisher IPI Publisher Number Represented Writers Collection Sh…" at bounding box center [747, 271] width 1224 height 206
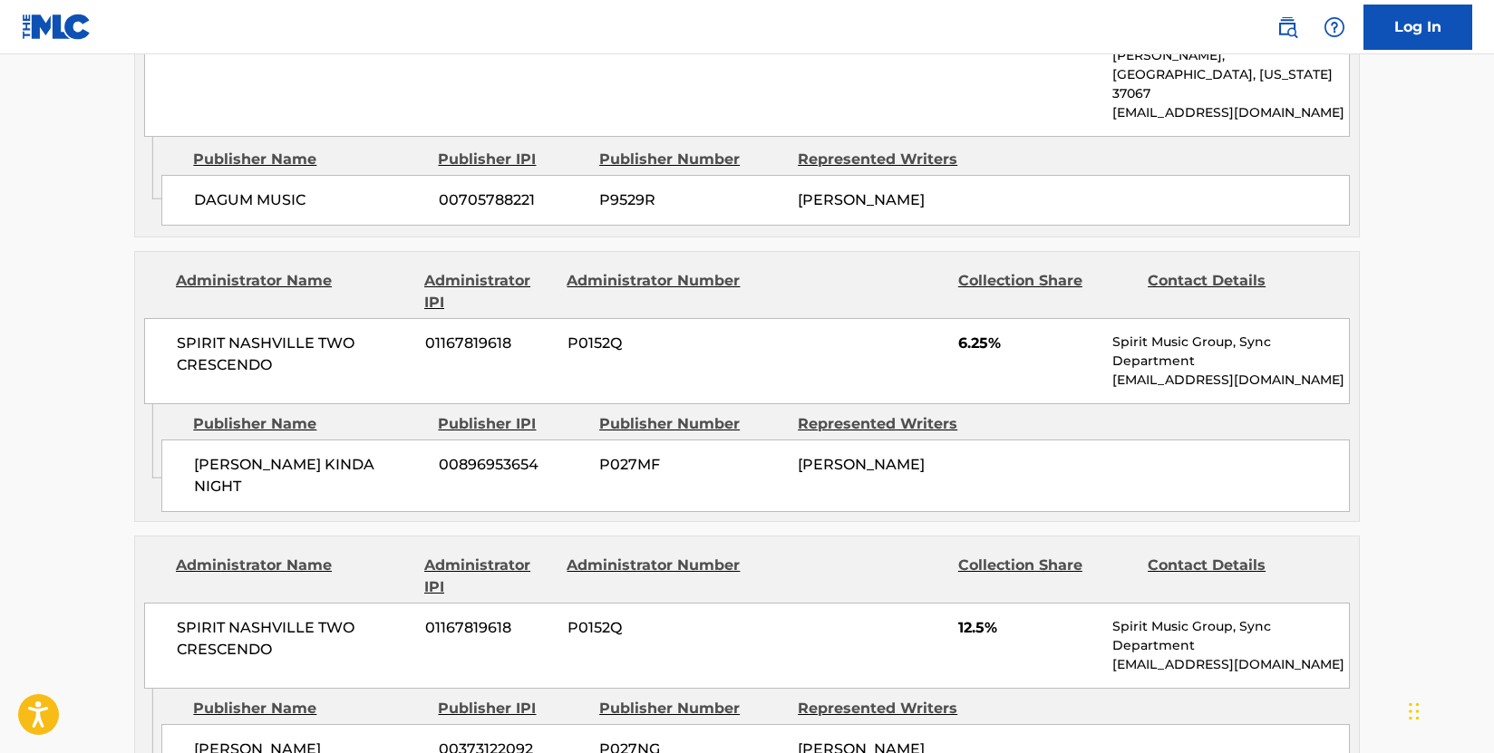
scroll to position [2991, 0]
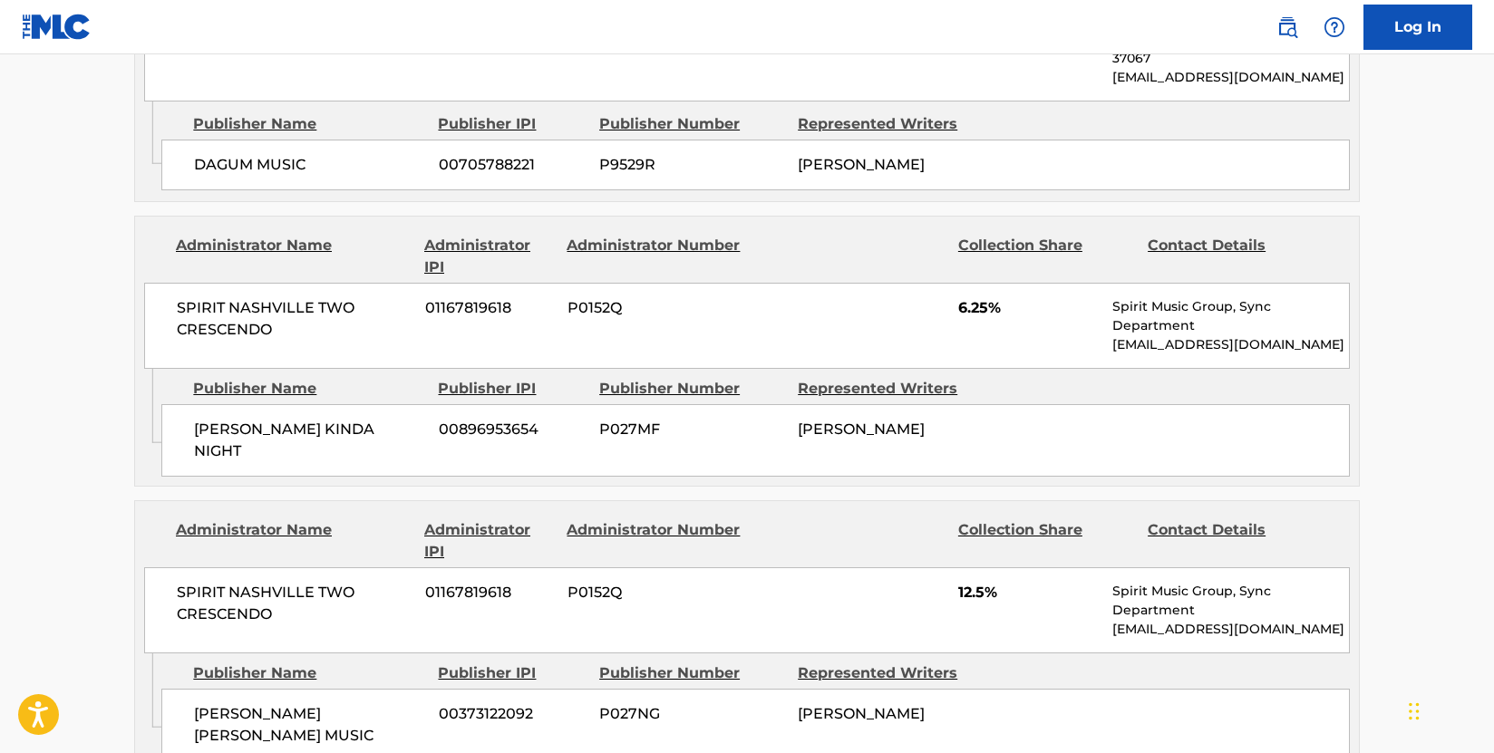
click at [146, 519] on div "Administrator Name Administrator IPI Administrator Number Collection Share Cont…" at bounding box center [746, 541] width 1205 height 44
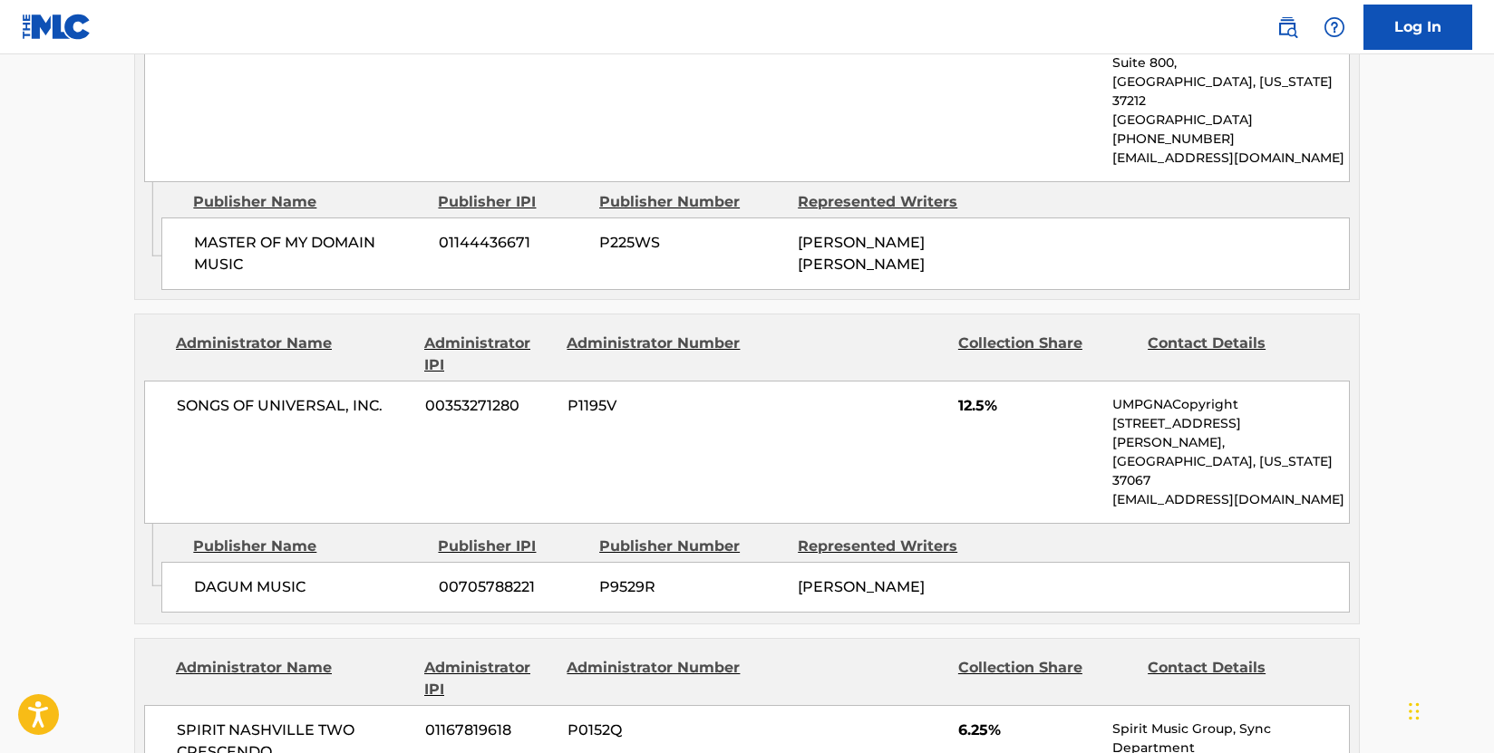
scroll to position [2538, 0]
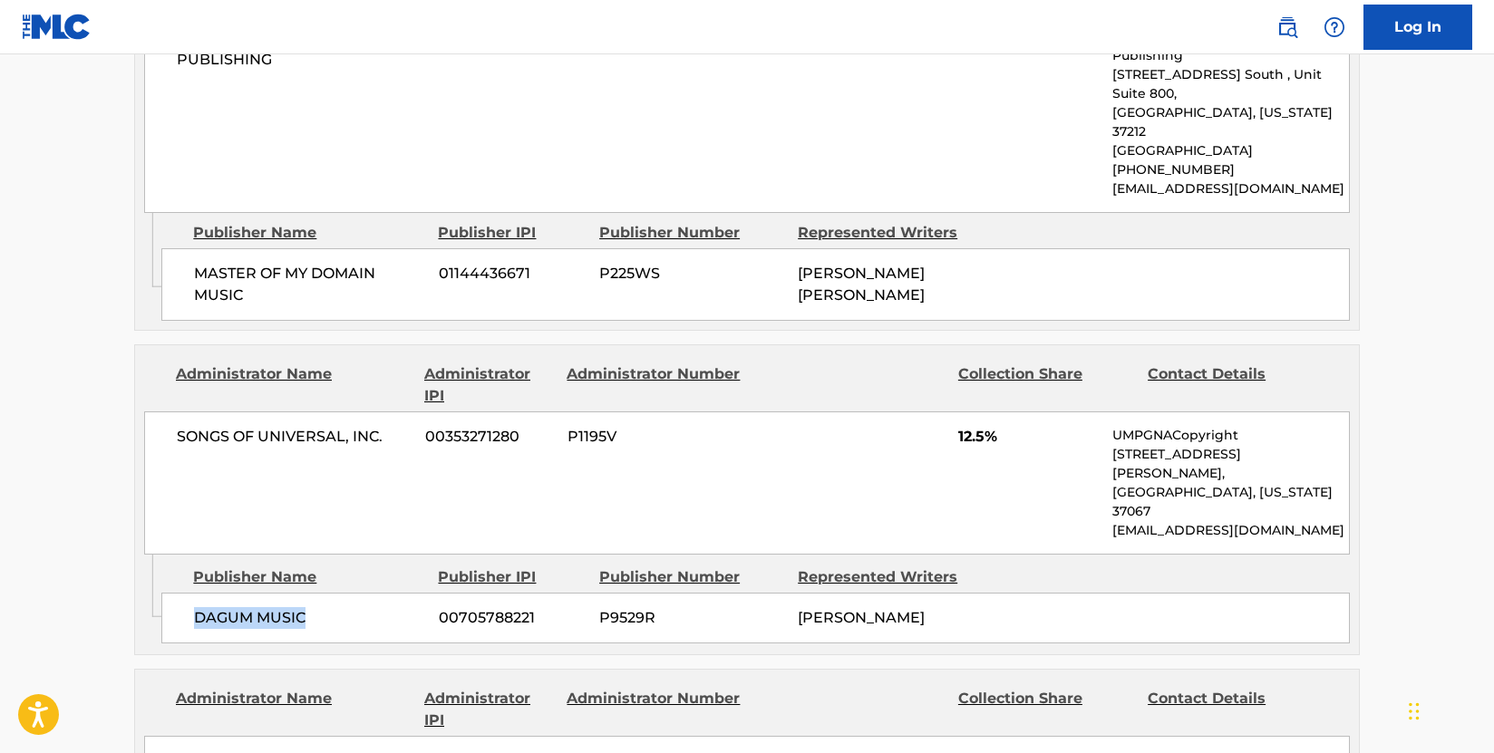
drag, startPoint x: 318, startPoint y: 511, endPoint x: 165, endPoint y: 506, distance: 153.3
click at [165, 593] on div "DAGUM MUSIC 00705788221 P9529R [PERSON_NAME]" at bounding box center [755, 618] width 1188 height 51
drag, startPoint x: 249, startPoint y: 376, endPoint x: 298, endPoint y: 373, distance: 49.0
click at [249, 411] on div "SONGS OF UNIVERSAL, INC. 00353271280 P1195V 12.5% UMPGNACopyright [STREET_ADDRE…" at bounding box center [746, 482] width 1205 height 143
drag, startPoint x: 345, startPoint y: 355, endPoint x: 166, endPoint y: 365, distance: 179.7
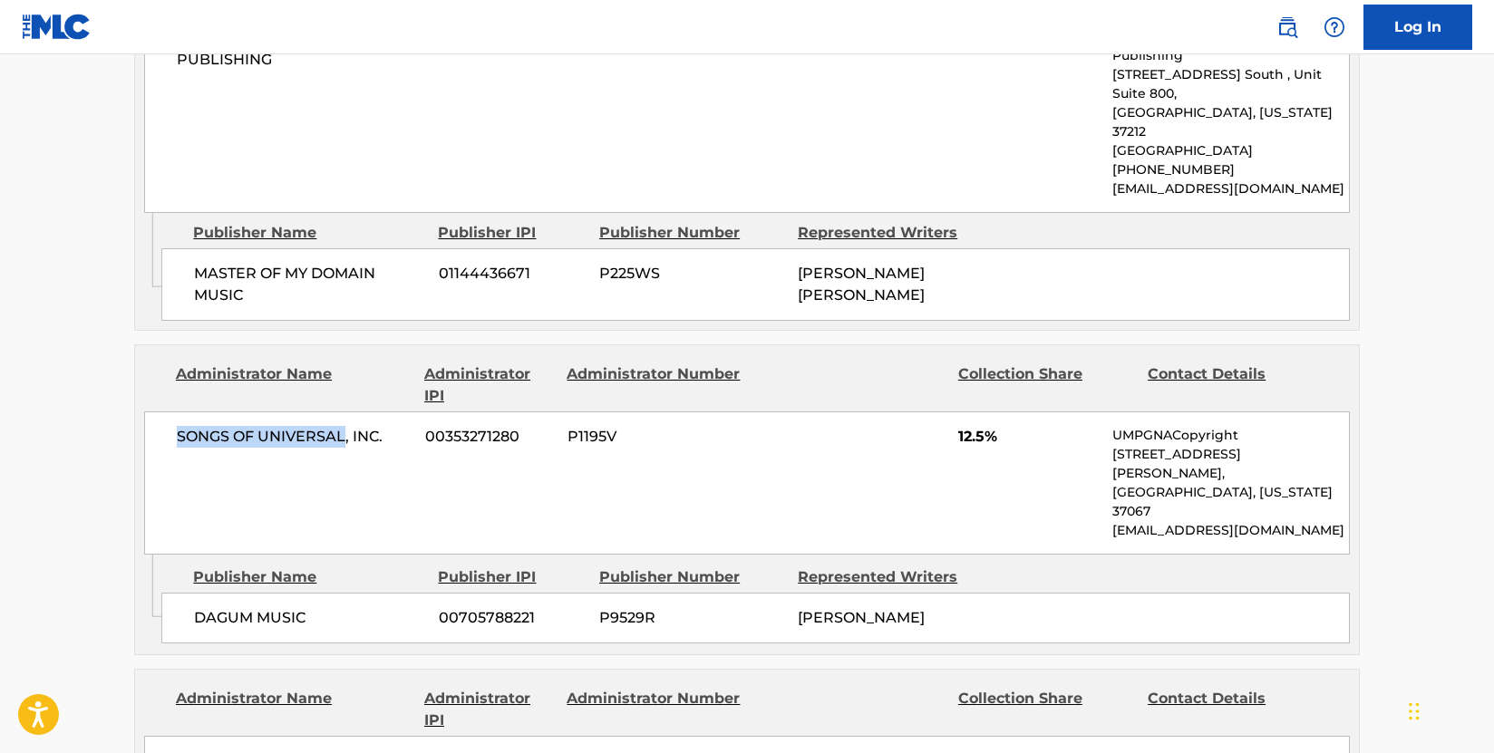
click at [166, 411] on div "SONGS OF UNIVERSAL, INC. 00353271280 P1195V 12.5% UMPGNACopyright [STREET_ADDRE…" at bounding box center [746, 482] width 1205 height 143
click at [767, 413] on div "SONGS OF UNIVERSAL, INC. 00353271280 P1195V 12.5% UMPGNACopyright [STREET_ADDRE…" at bounding box center [746, 482] width 1205 height 143
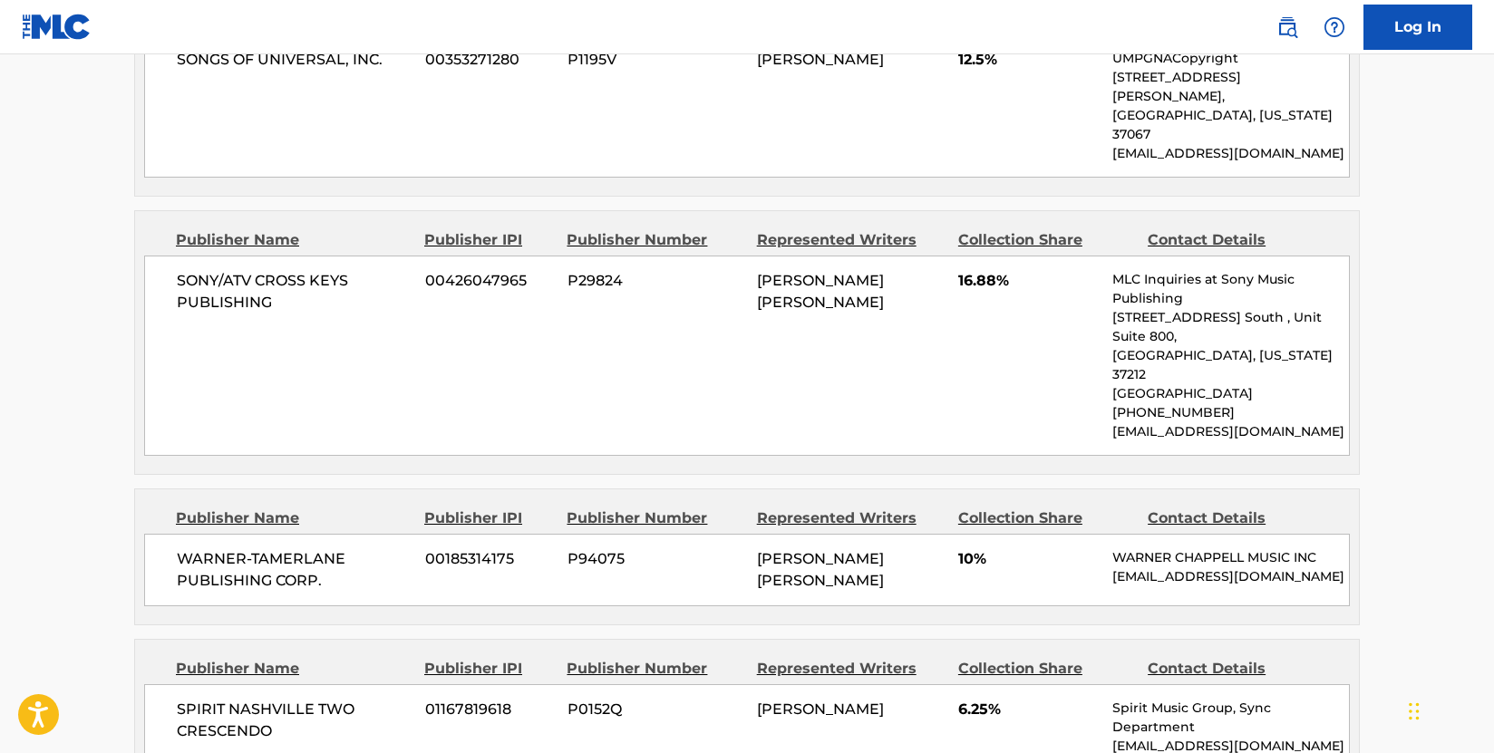
scroll to position [816, 0]
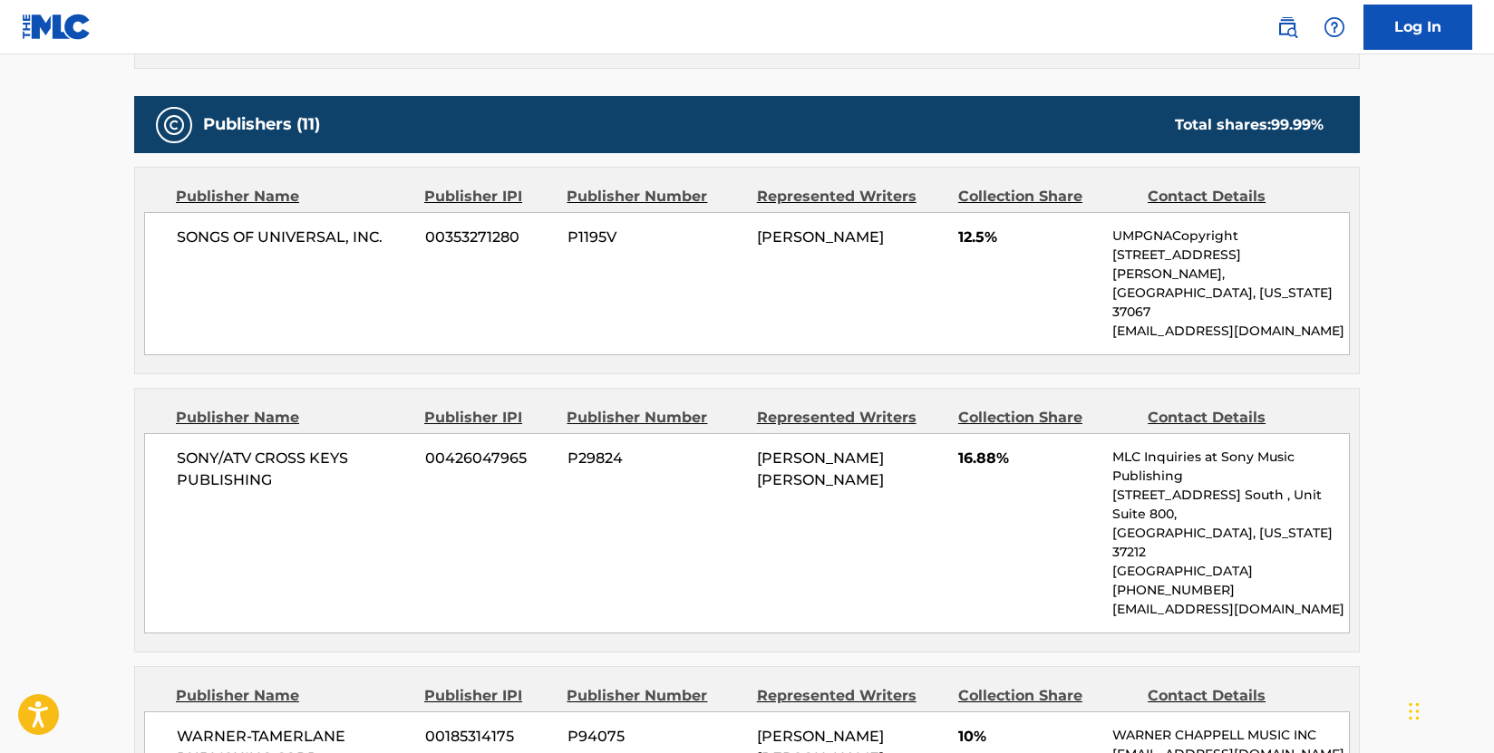
click at [311, 448] on span "SONY/ATV CROSS KEYS PUBLISHING" at bounding box center [294, 470] width 235 height 44
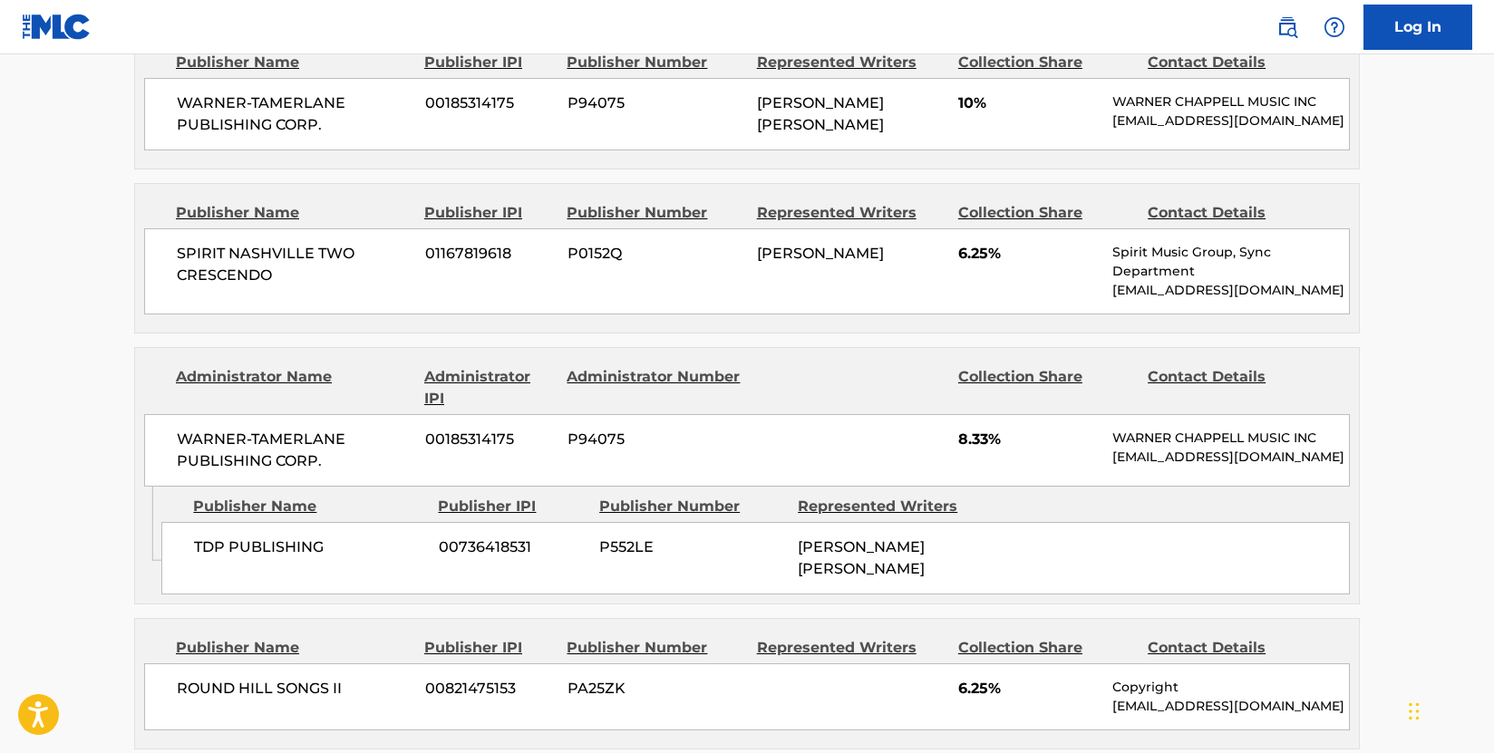
scroll to position [1450, 0]
drag, startPoint x: 324, startPoint y: 503, endPoint x: 163, endPoint y: 508, distance: 161.4
click at [163, 521] on div "TDP PUBLISHING 00736418531 P552LE [PERSON_NAME] [PERSON_NAME]" at bounding box center [755, 557] width 1188 height 73
click at [256, 428] on span "WARNER-TAMERLANE PUBLISHING CORP." at bounding box center [294, 450] width 235 height 44
drag, startPoint x: 316, startPoint y: 392, endPoint x: 159, endPoint y: 367, distance: 159.7
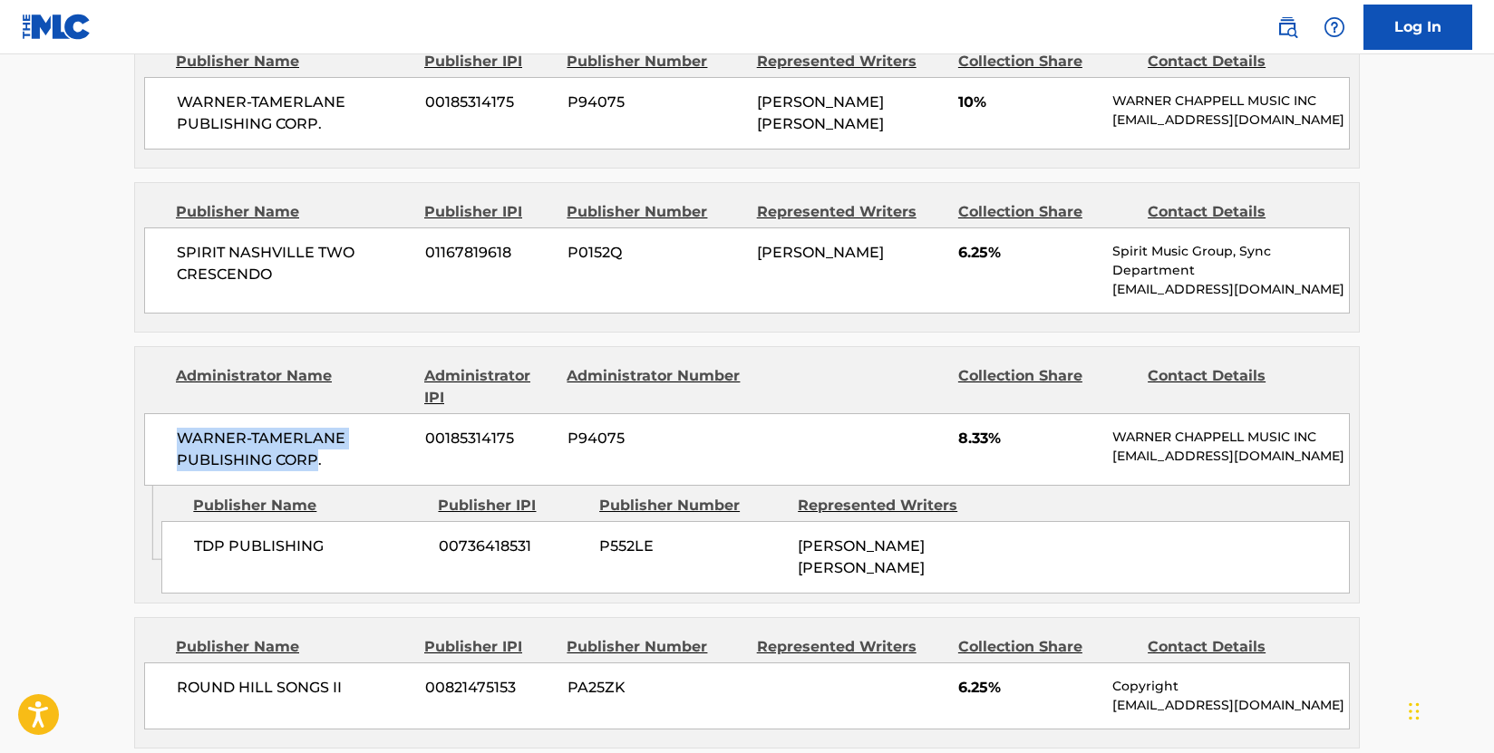
click at [159, 413] on div "WARNER-[PERSON_NAME] PUBLISHING CORP. 00185314175 P94075 8.33% [PERSON_NAME] MU…" at bounding box center [746, 449] width 1205 height 73
click at [448, 495] on div "Publisher IPI" at bounding box center [512, 506] width 148 height 22
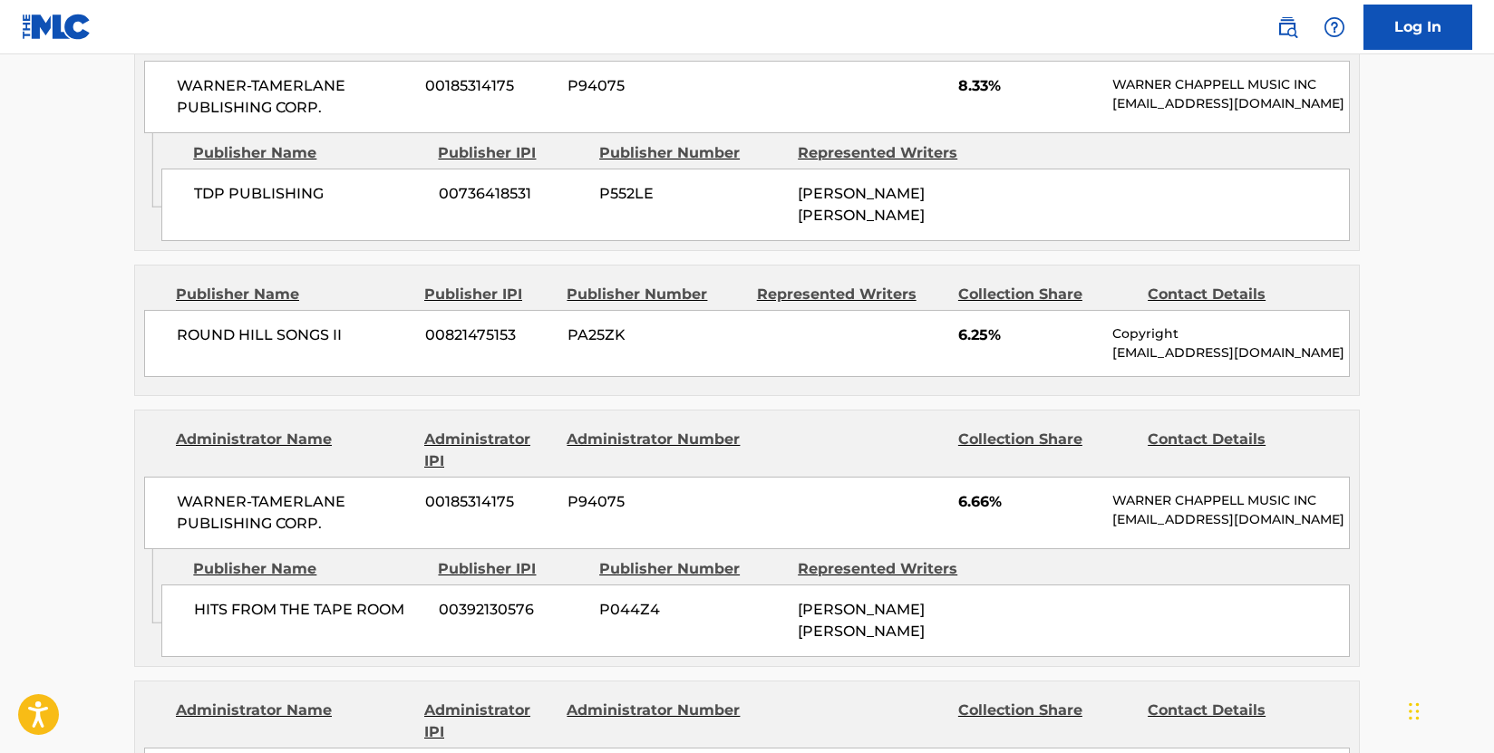
scroll to position [1813, 0]
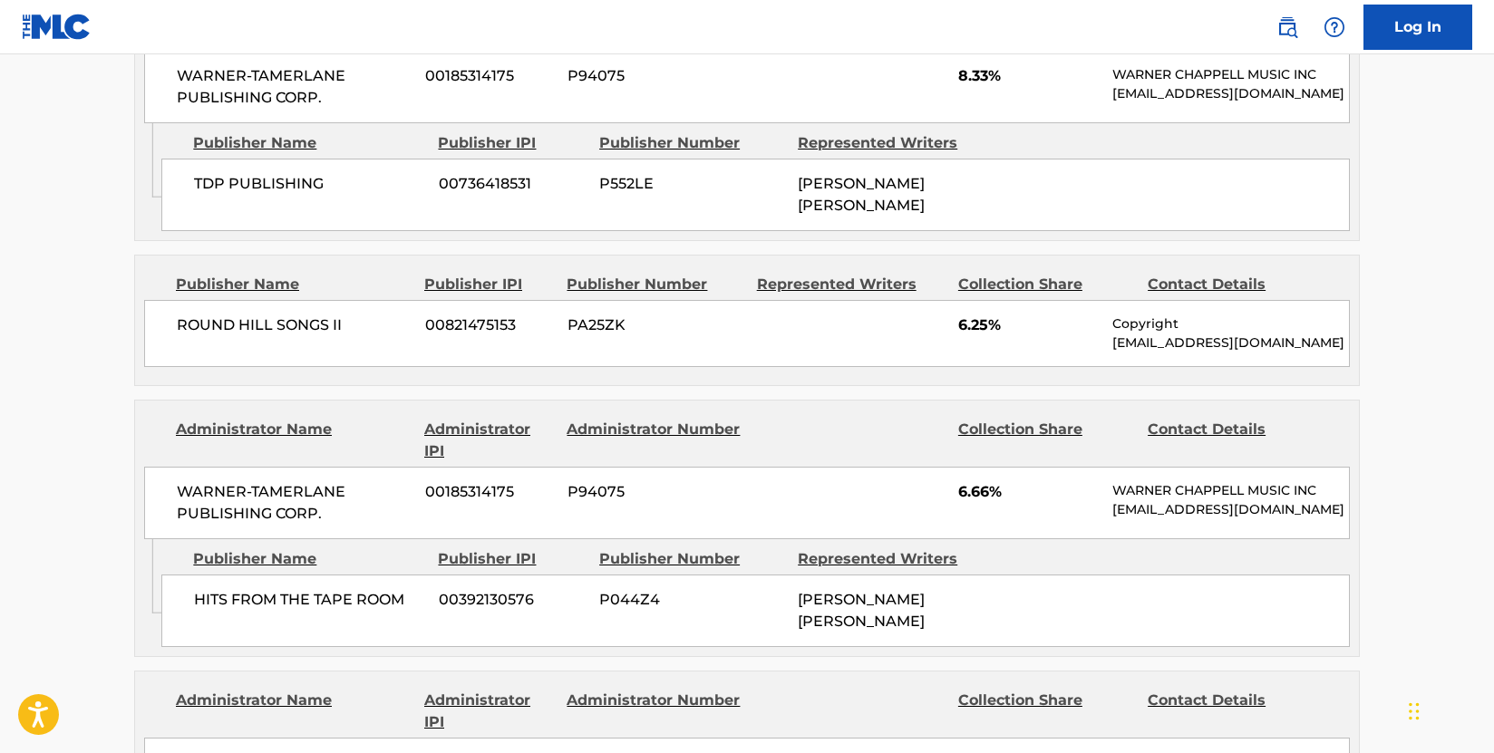
click at [48, 409] on main "< Back to public search results Copy work link SAME TRUCK Work Detail Member Wo…" at bounding box center [747, 447] width 1494 height 4411
drag, startPoint x: 417, startPoint y: 564, endPoint x: 166, endPoint y: 564, distance: 251.1
click at [166, 575] on div "HITS FROM THE TAPE ROOM 00392130576 P044Z4 [PERSON_NAME] [PERSON_NAME]" at bounding box center [755, 611] width 1188 height 73
drag, startPoint x: 140, startPoint y: 499, endPoint x: 287, endPoint y: 461, distance: 151.7
click at [140, 499] on div "Administrator Name Administrator IPI Administrator Number Collection Share Cont…" at bounding box center [747, 470] width 1224 height 139
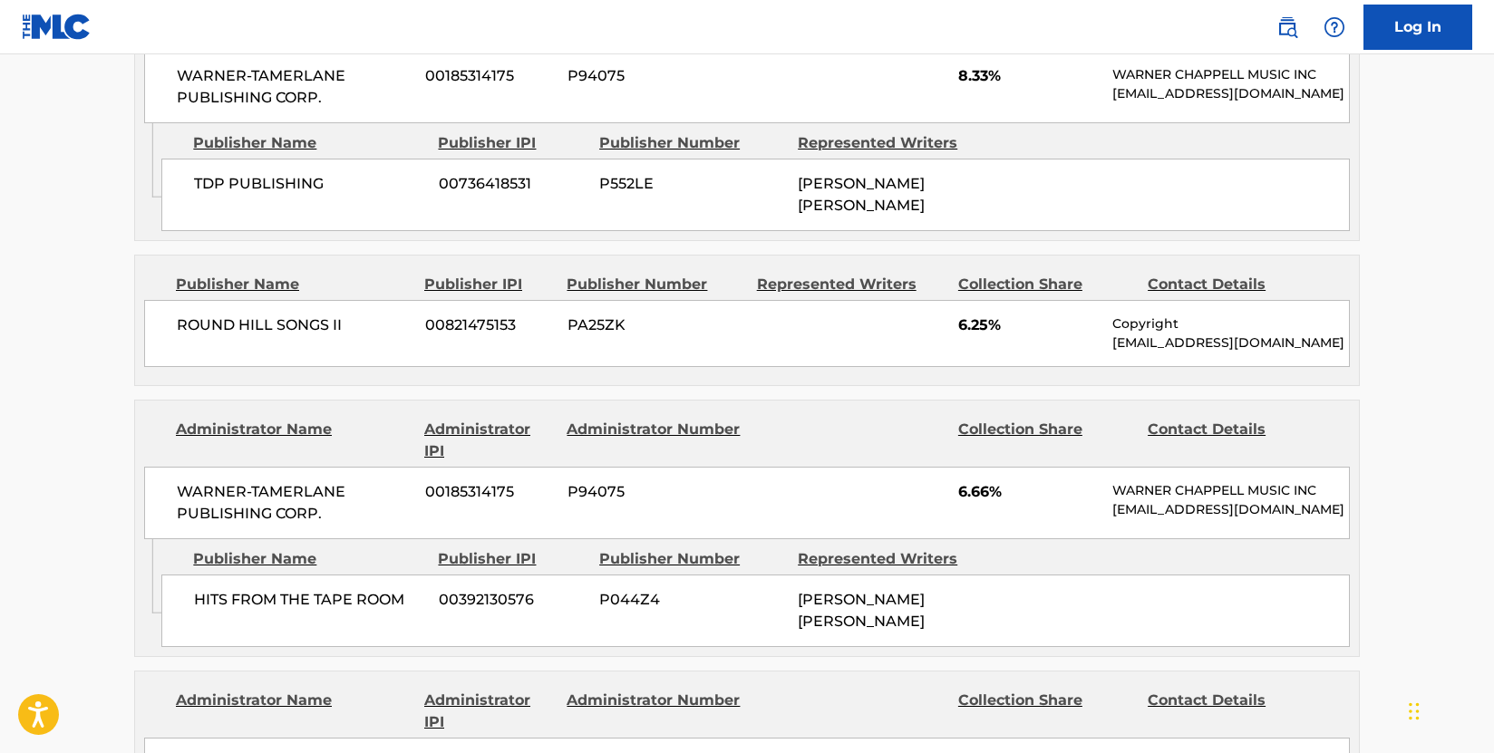
drag, startPoint x: 44, startPoint y: 448, endPoint x: 88, endPoint y: 460, distance: 45.1
click at [44, 448] on main "< Back to public search results Copy work link SAME TRUCK Work Detail Member Wo…" at bounding box center [747, 447] width 1494 height 4411
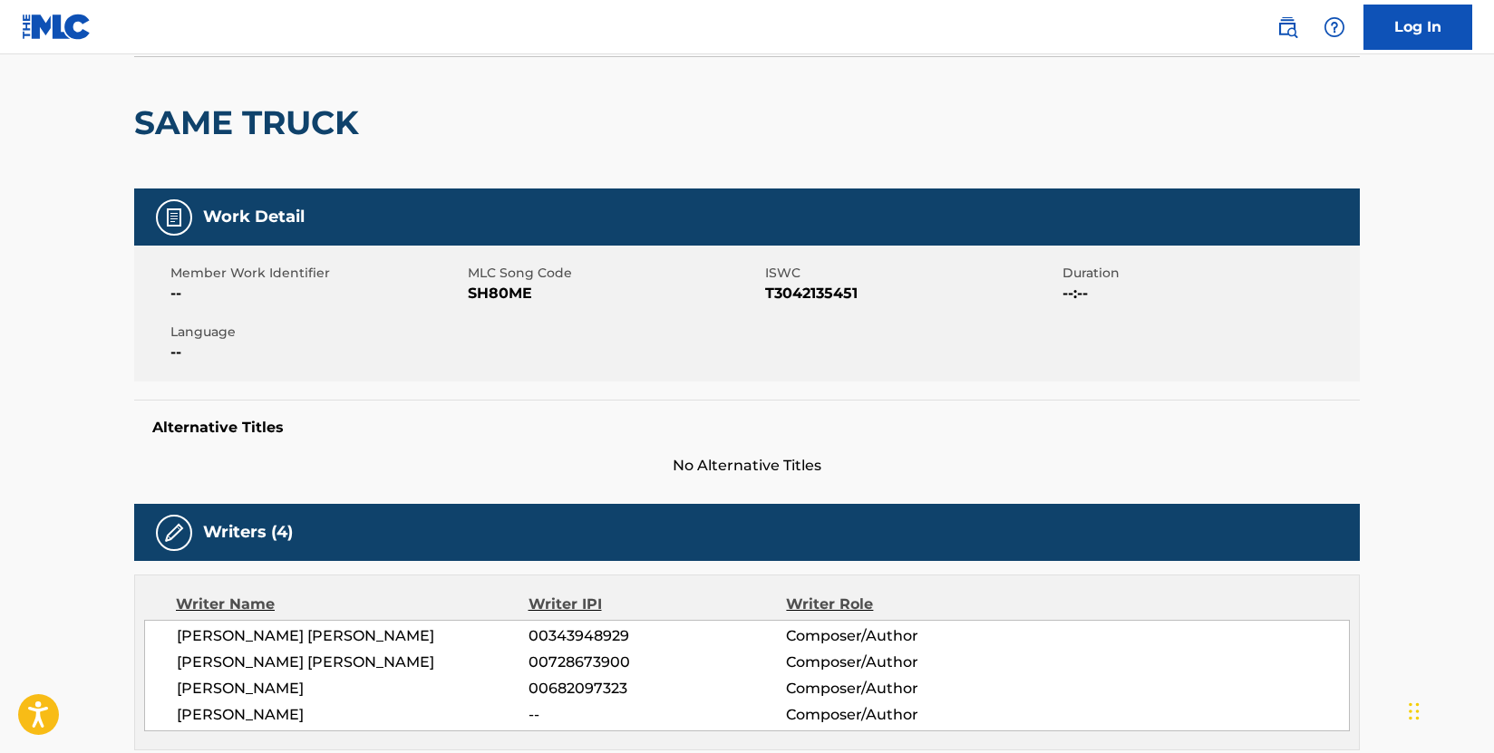
scroll to position [0, 0]
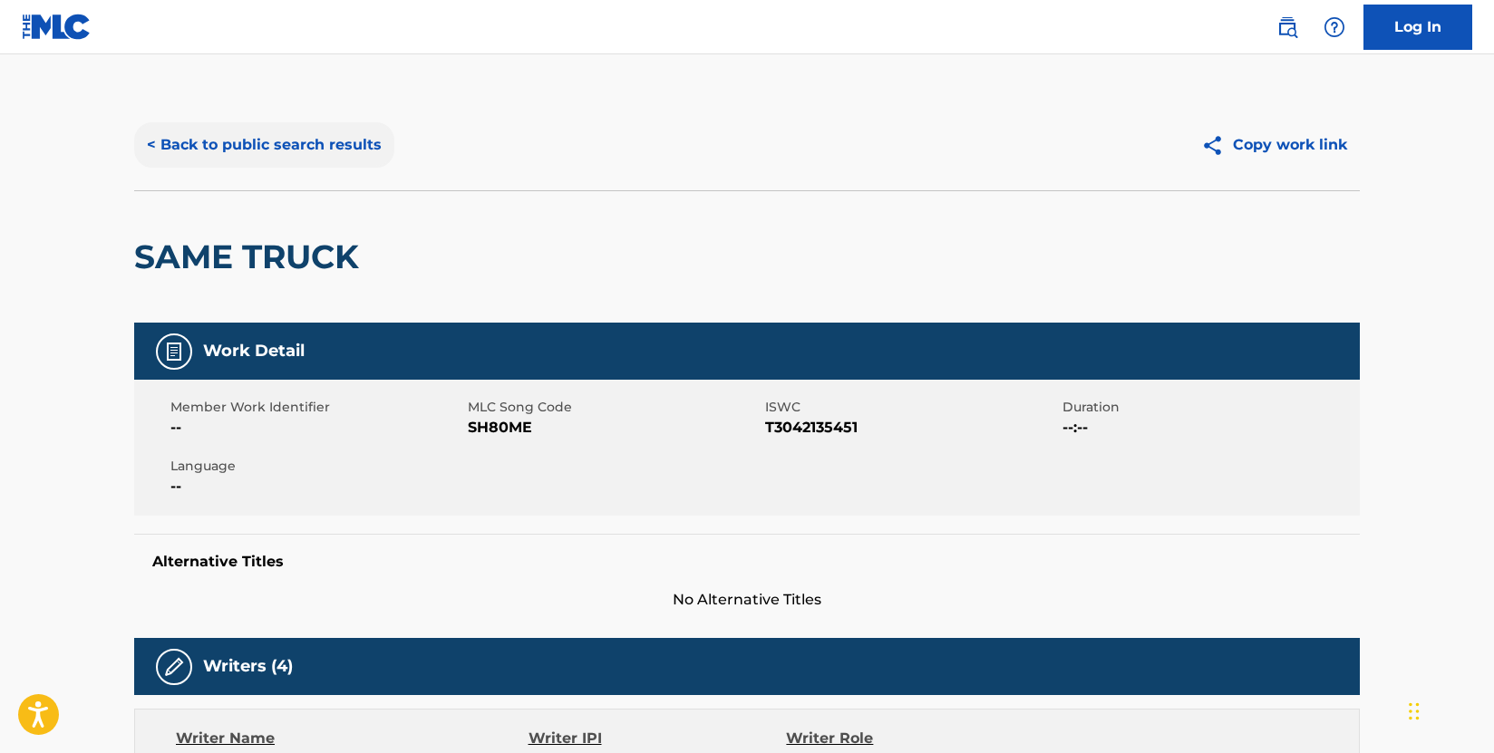
click at [295, 144] on button "< Back to public search results" at bounding box center [264, 144] width 260 height 45
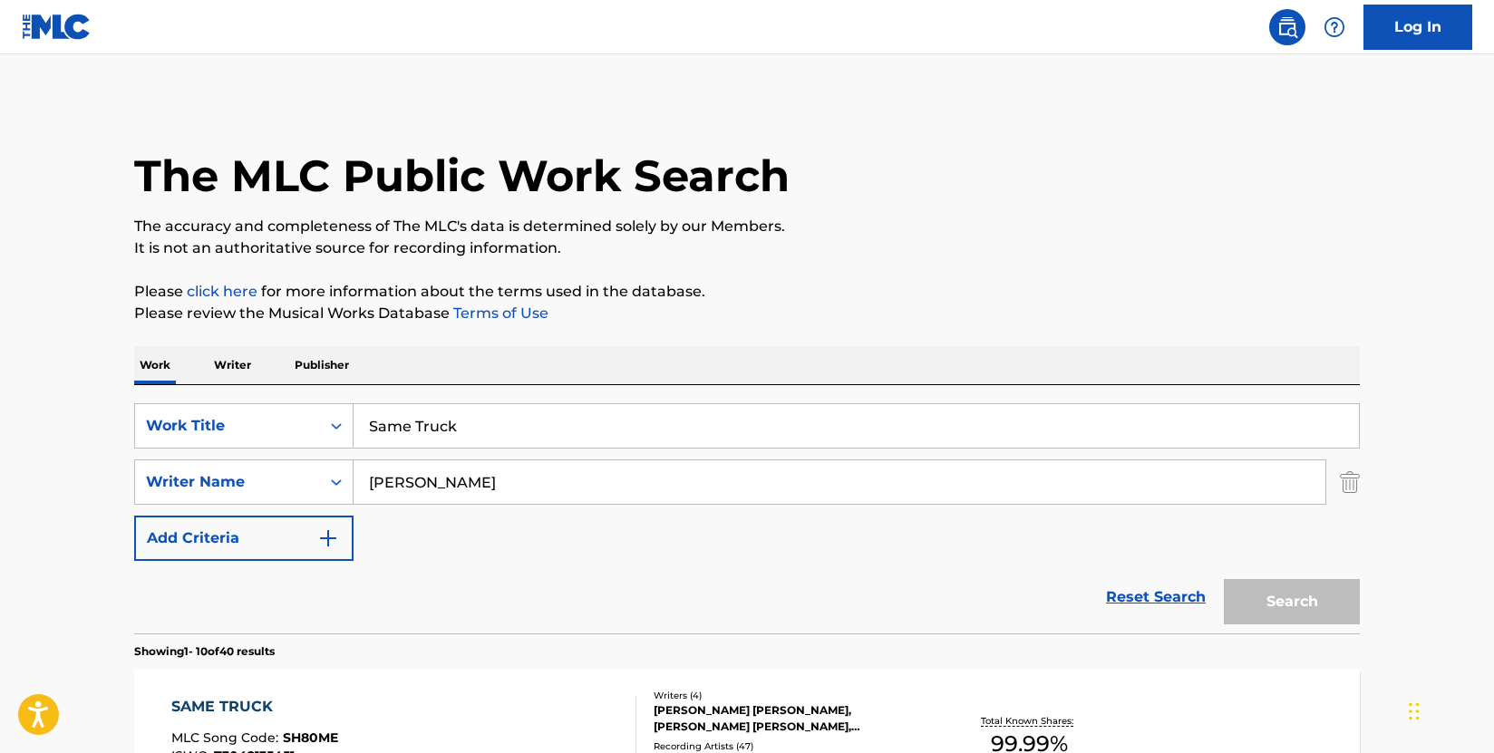
scroll to position [297, 0]
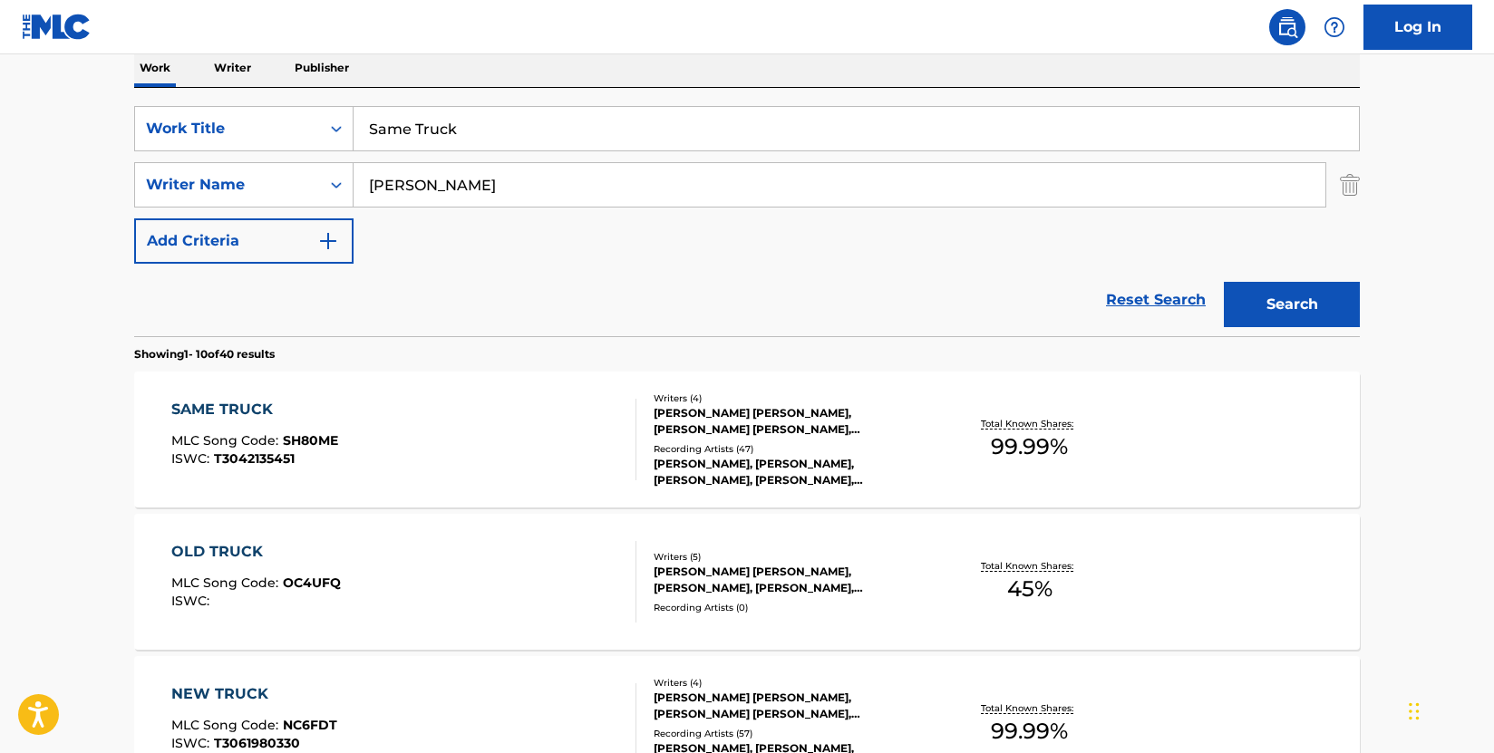
drag, startPoint x: 478, startPoint y: 133, endPoint x: 360, endPoint y: 125, distance: 118.1
click at [360, 125] on input "Same Truck" at bounding box center [855, 129] width 1005 height 44
paste input "[PERSON_NAME] [DATE] Night"
type input "Single [DATE] Night"
click at [1327, 314] on button "Search" at bounding box center [1292, 304] width 136 height 45
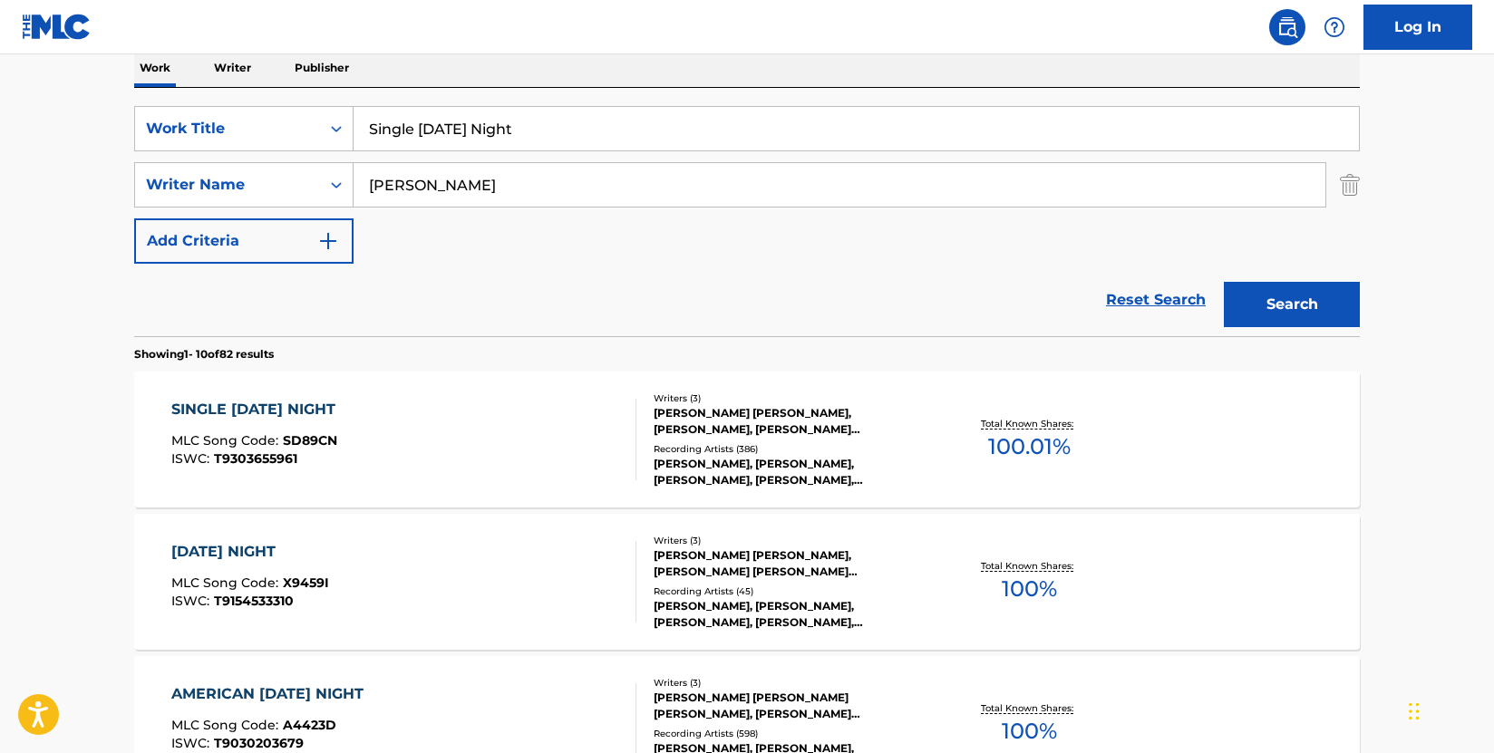
click at [473, 437] on div "SINGLE [DATE] NIGHT MLC Song Code : SD89CN ISWC : T9303655961" at bounding box center [404, 440] width 466 height 82
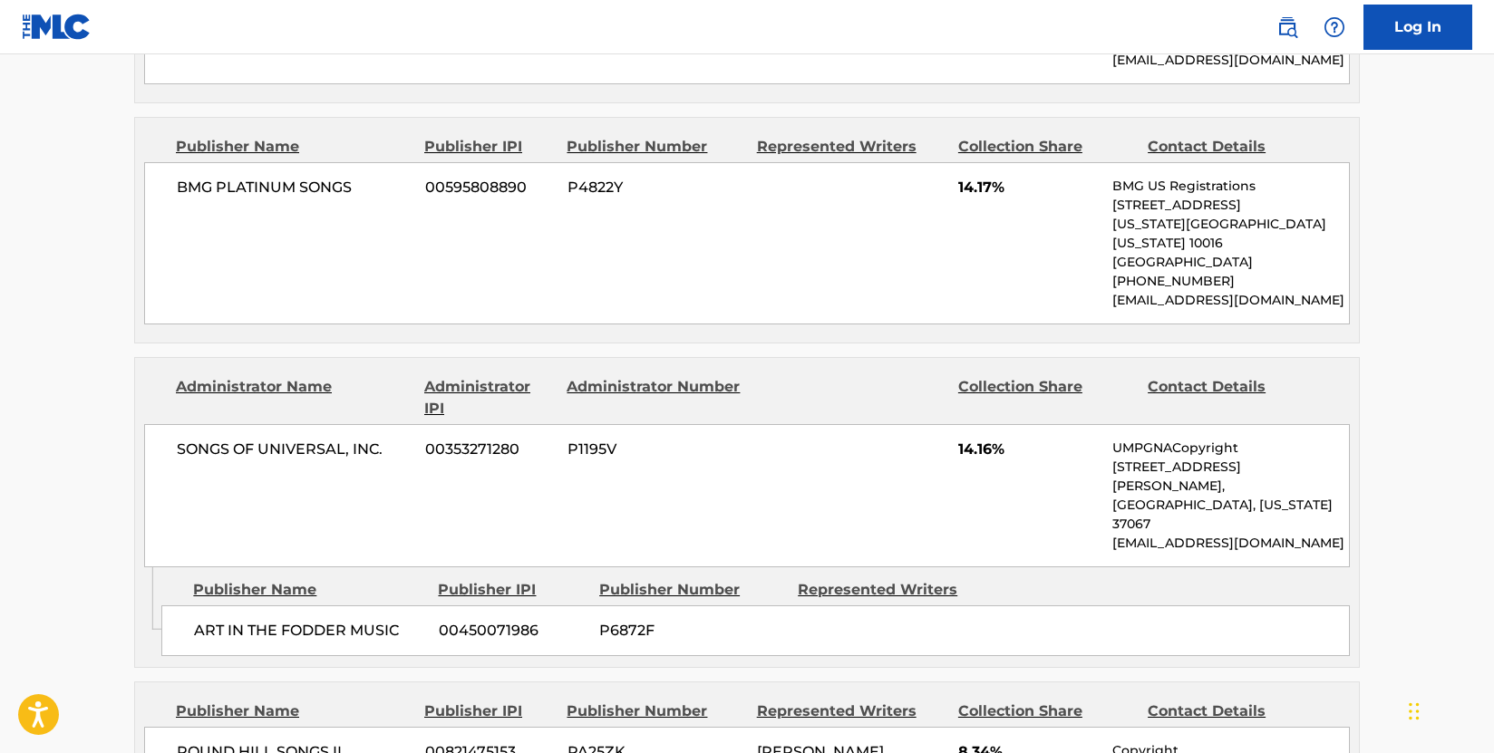
scroll to position [1450, 0]
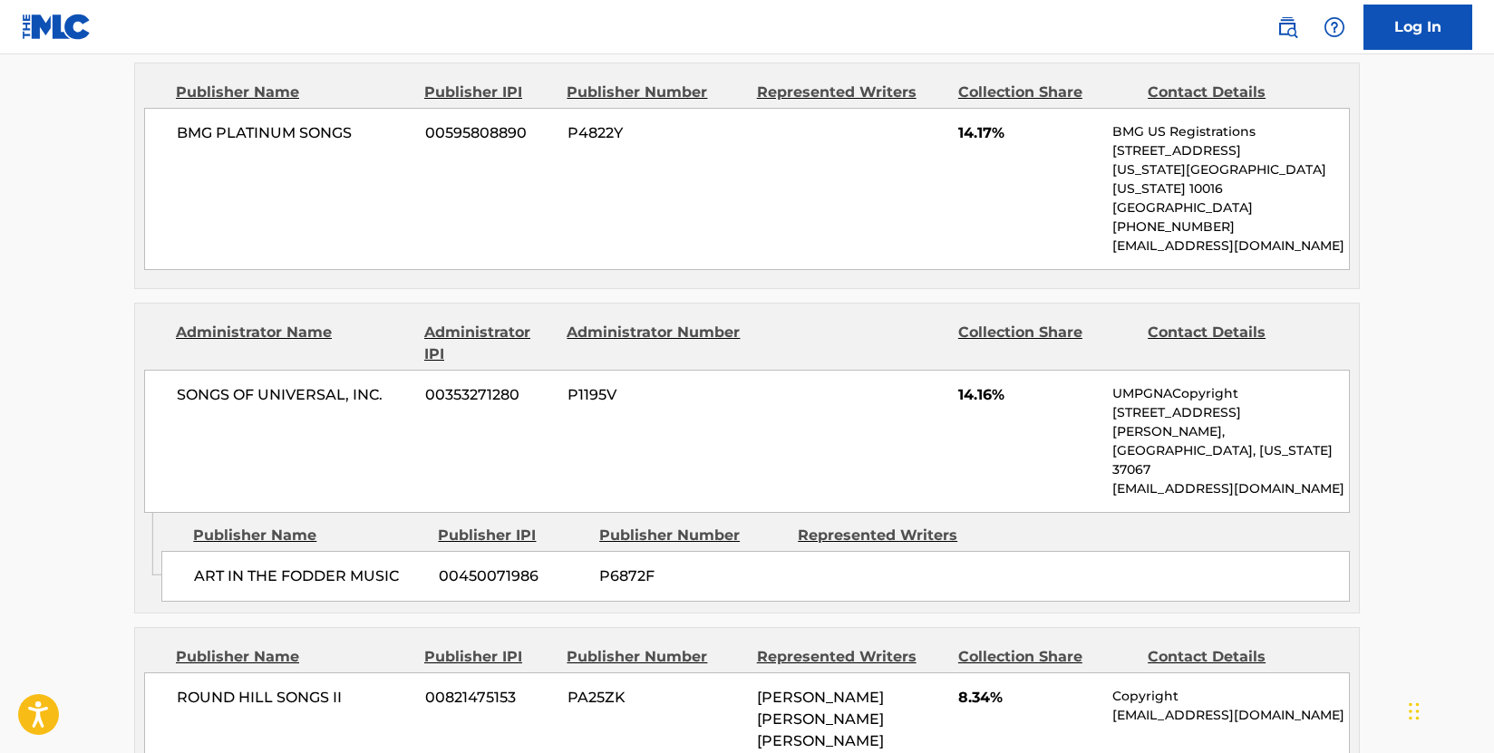
click at [540, 628] on div "Publisher Name Publisher IPI Publisher Number Represented Writers Collection Sh…" at bounding box center [747, 706] width 1224 height 157
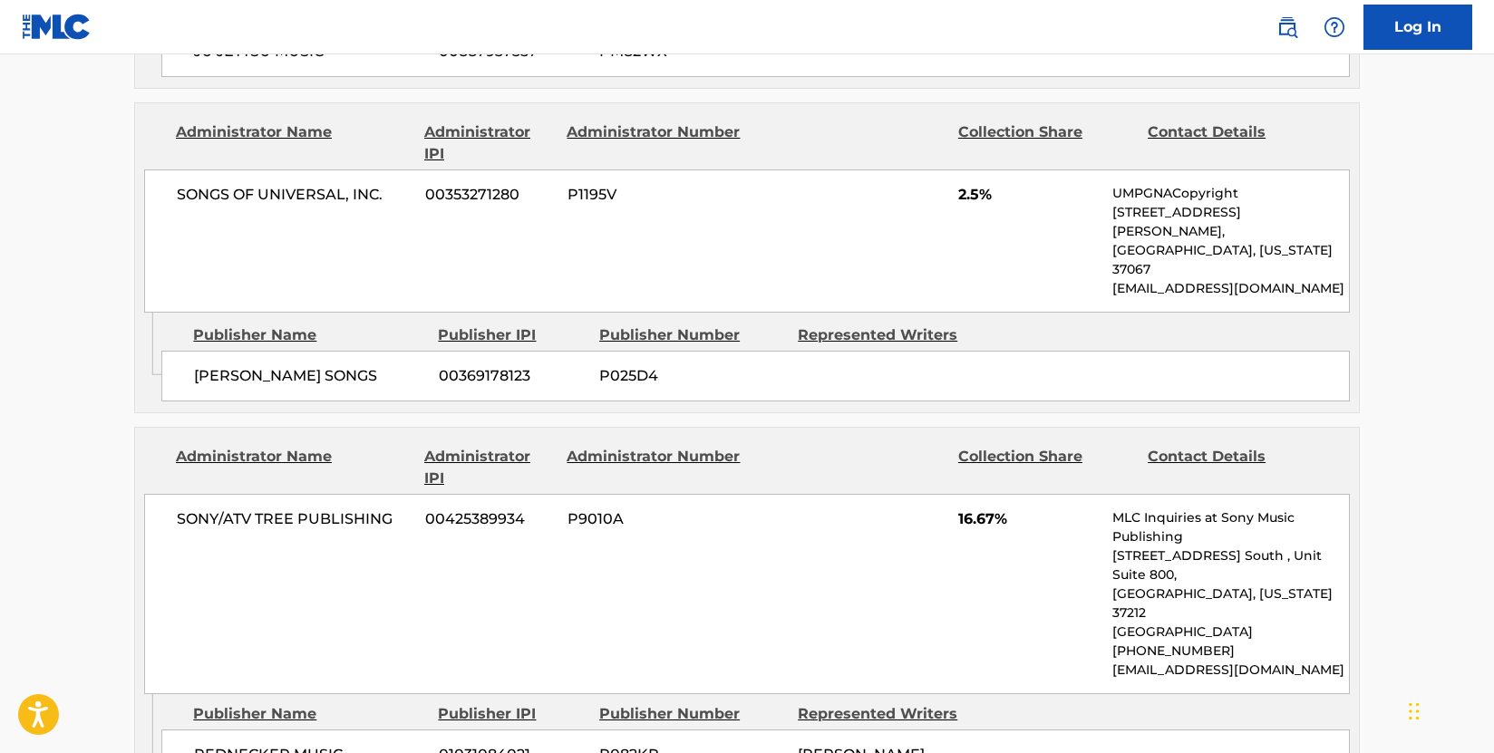
scroll to position [2900, 0]
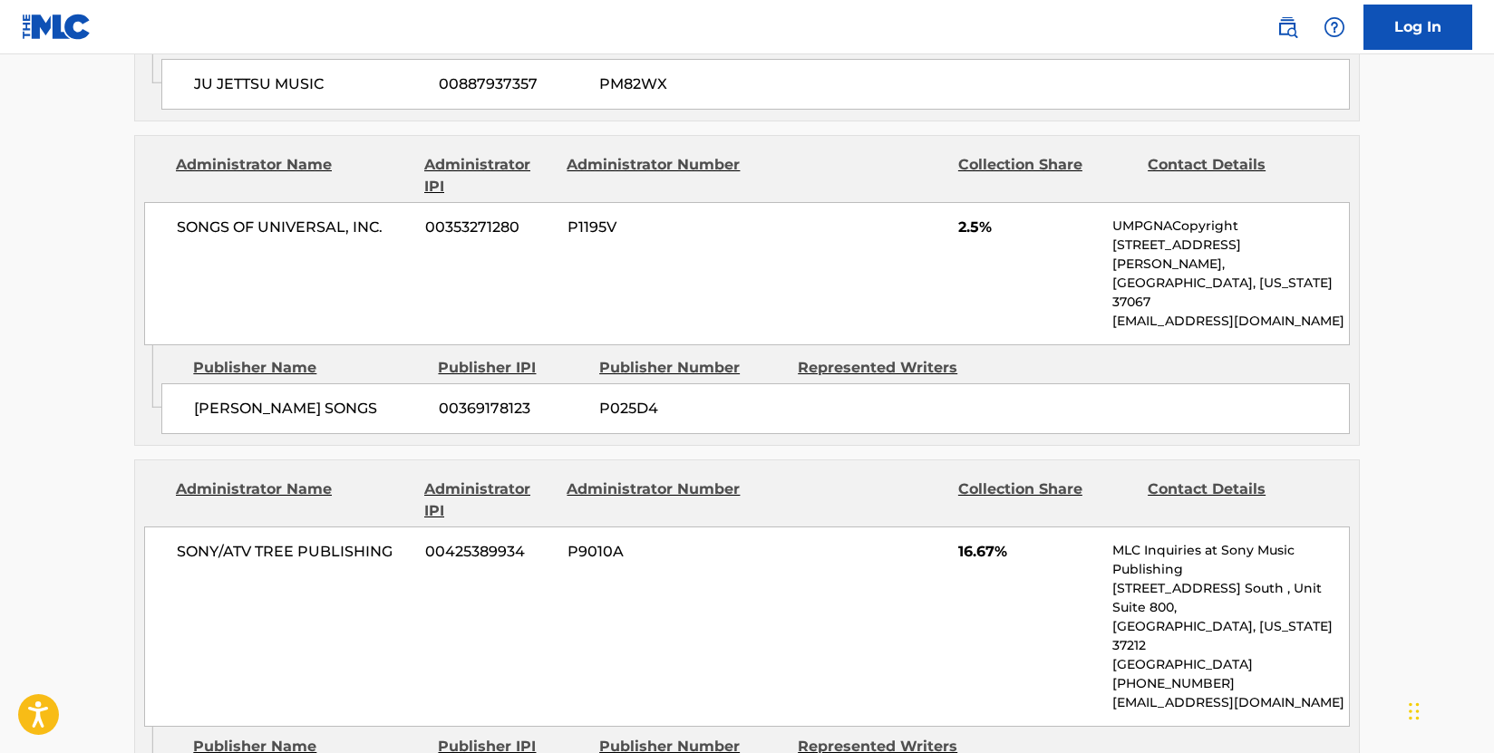
drag, startPoint x: 353, startPoint y: 498, endPoint x: 205, endPoint y: 498, distance: 147.7
drag, startPoint x: 335, startPoint y: 340, endPoint x: 382, endPoint y: 305, distance: 58.2
click at [335, 527] on div "SONY/ATV TREE PUBLISHING 00425389934 P9010A 16.67% MLC Inquiries at Sony Music …" at bounding box center [746, 627] width 1205 height 200
drag, startPoint x: 399, startPoint y: 305, endPoint x: 166, endPoint y: 300, distance: 233.0
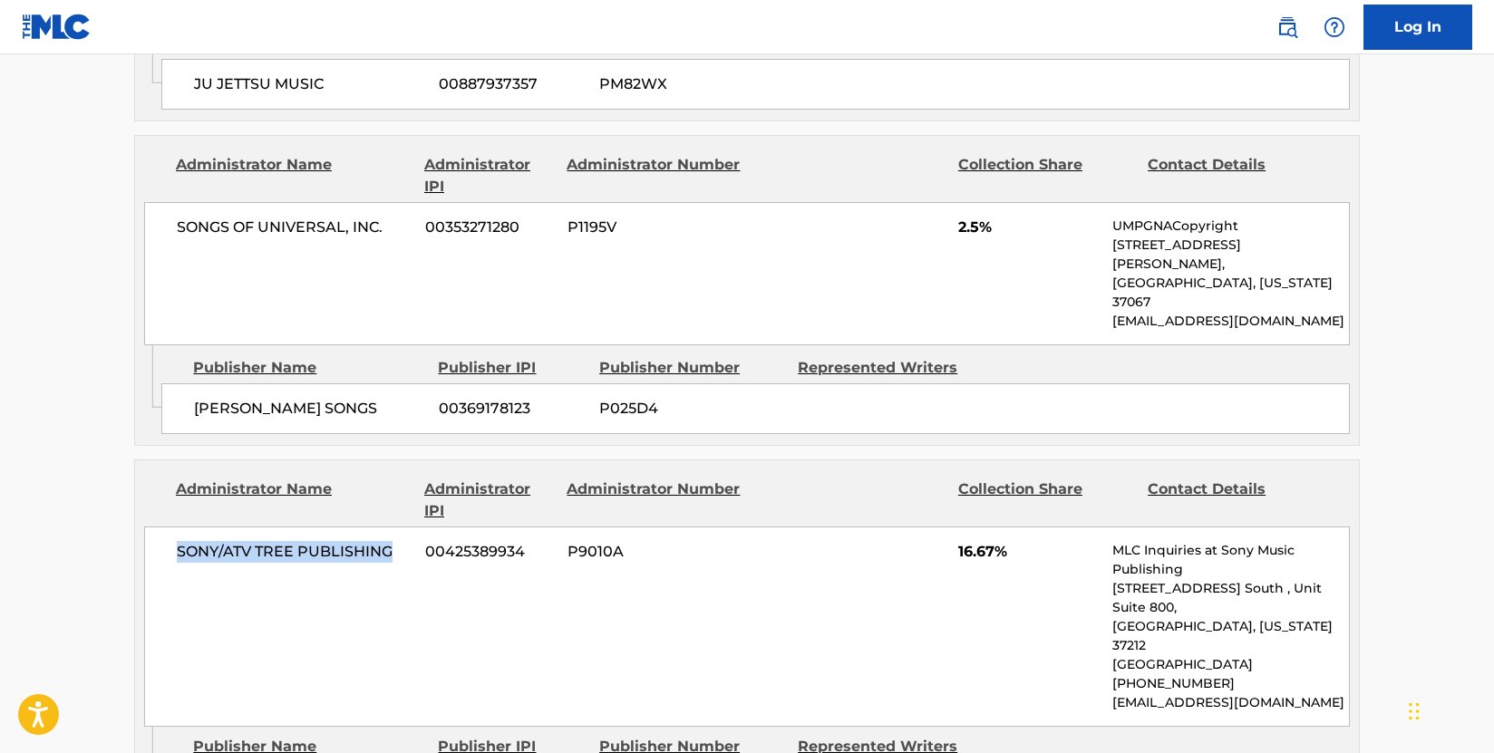
click at [166, 527] on div "SONY/ATV TREE PUBLISHING 00425389934 P9010A 16.67% MLC Inquiries at Sony Music …" at bounding box center [746, 627] width 1205 height 200
click at [332, 527] on div "SONY/ATV TREE PUBLISHING 00425389934 P9010A 16.67% MLC Inquiries at Sony Music …" at bounding box center [746, 627] width 1205 height 200
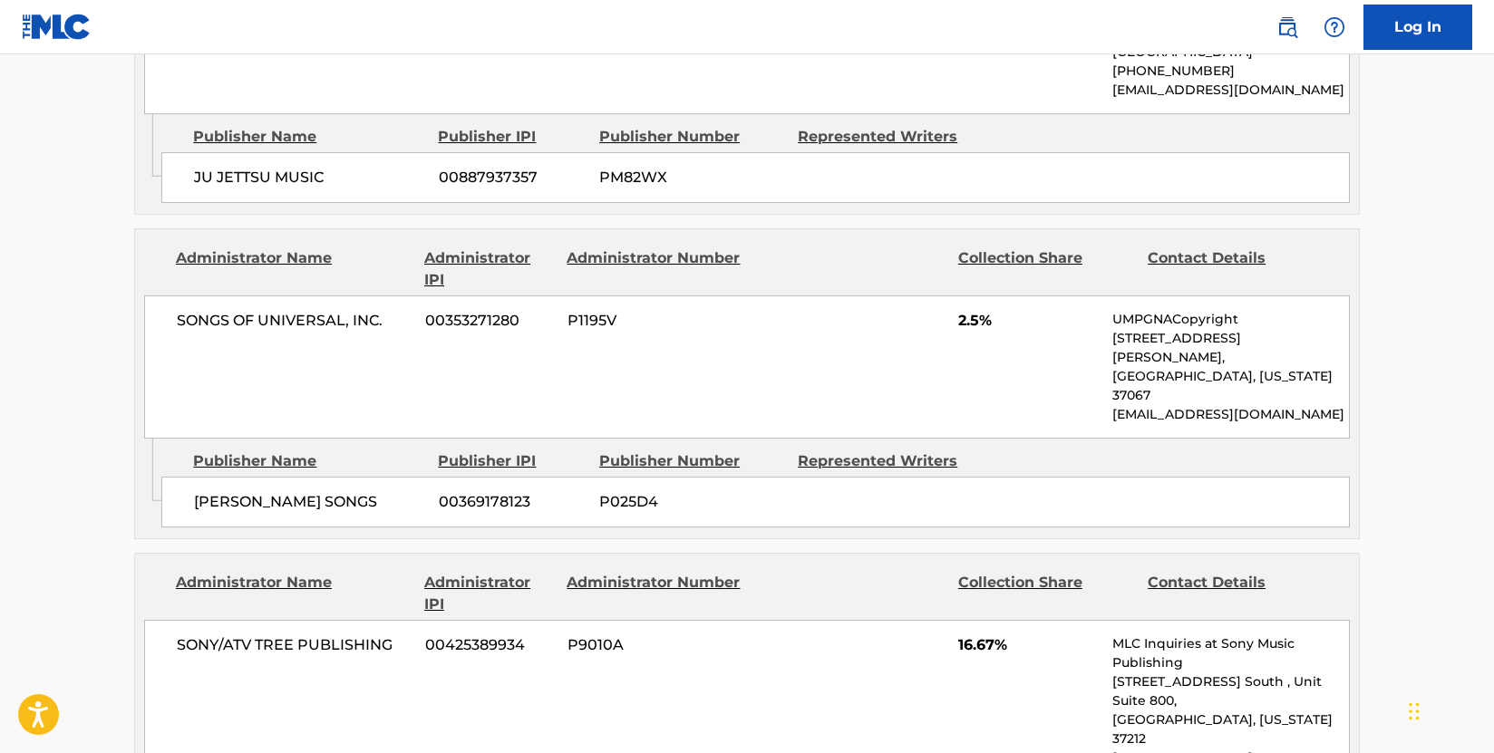
scroll to position [2628, 0]
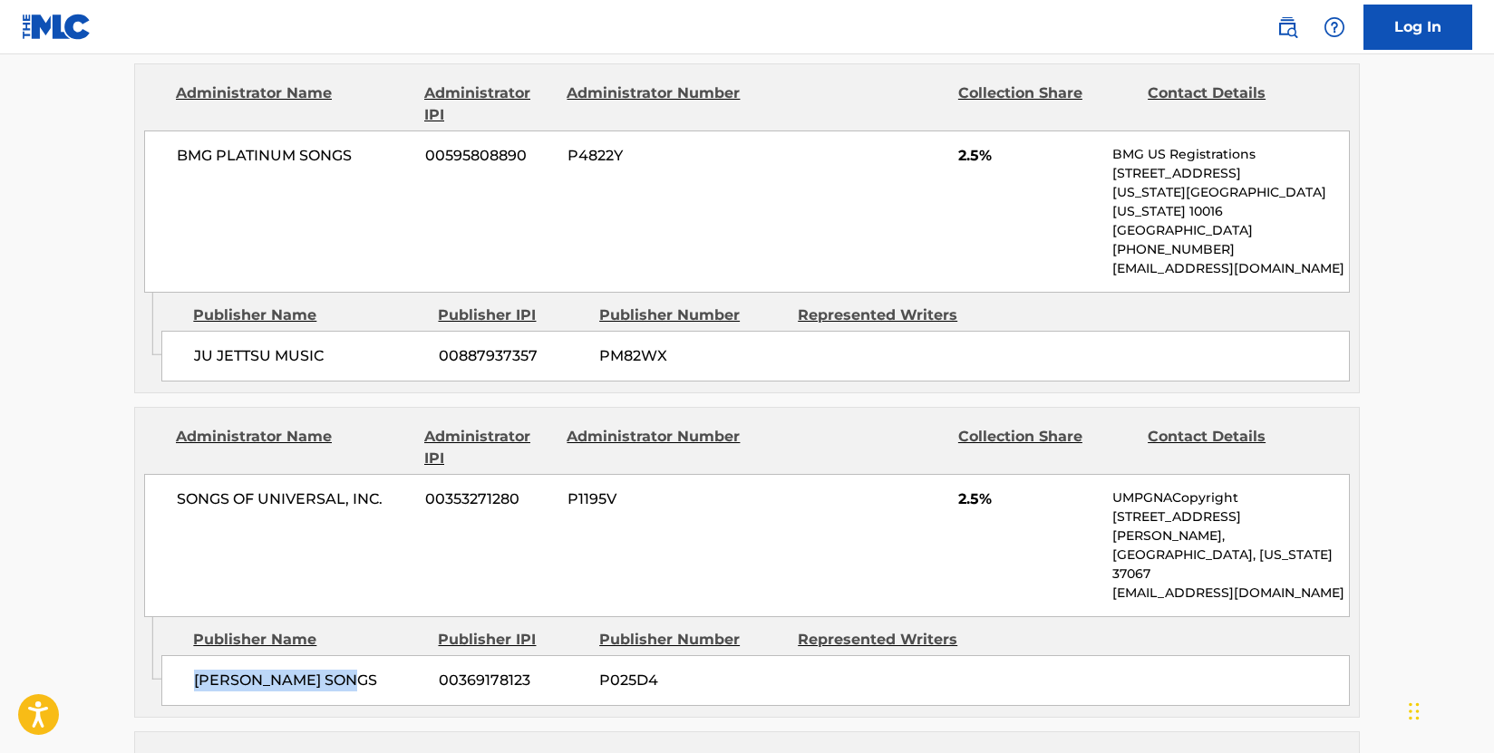
drag, startPoint x: 382, startPoint y: 431, endPoint x: 193, endPoint y: 431, distance: 188.5
click at [193, 655] on div "[PERSON_NAME] SONGS 00369178123 P025D4" at bounding box center [755, 680] width 1188 height 51
drag, startPoint x: 276, startPoint y: 324, endPoint x: 303, endPoint y: 305, distance: 33.7
click at [276, 474] on div "SONGS OF UNIVERSAL, INC. 00353271280 P1195V 2.5% UMPGNACopyright [STREET_ADDRES…" at bounding box center [746, 545] width 1205 height 143
drag, startPoint x: 345, startPoint y: 283, endPoint x: 155, endPoint y: 281, distance: 190.3
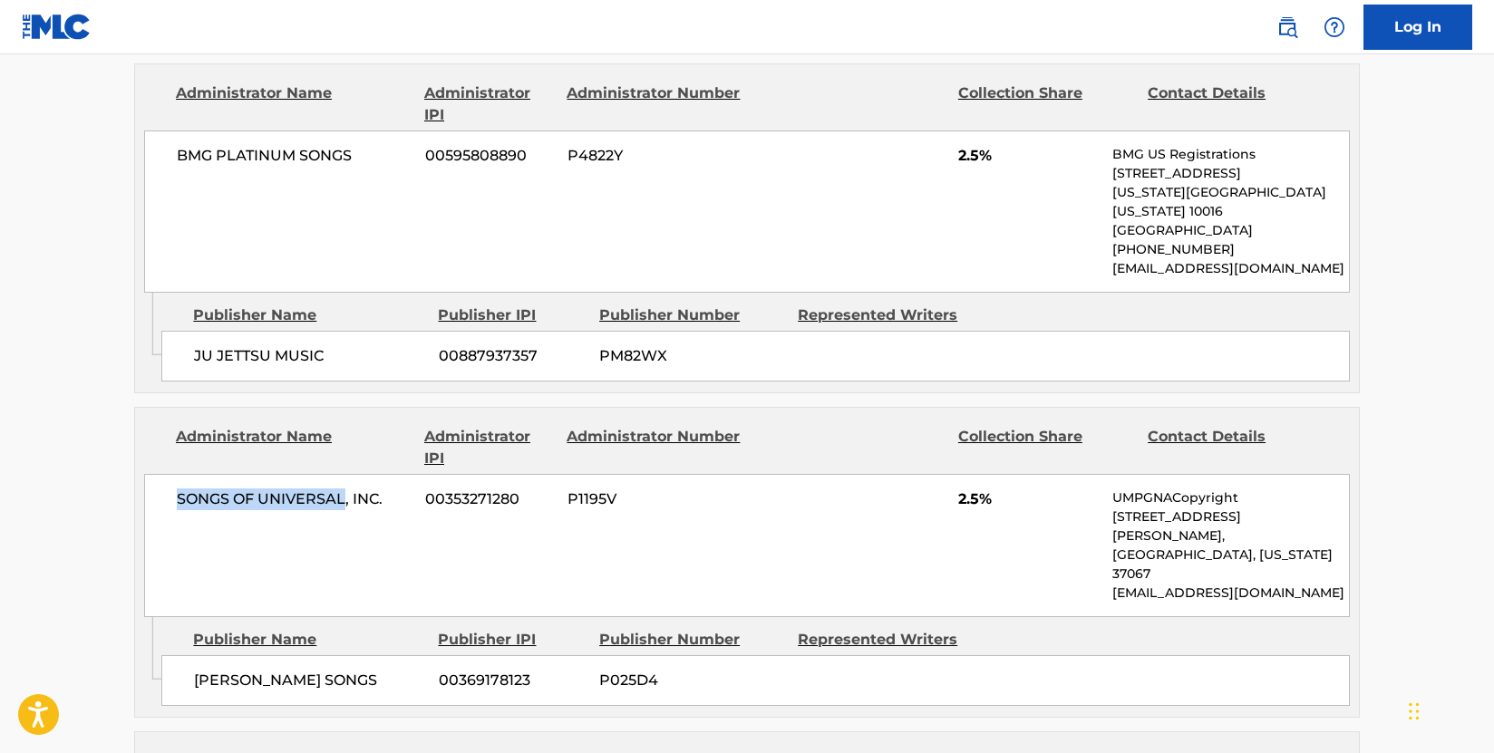
click at [155, 474] on div "SONGS OF UNIVERSAL, INC. 00353271280 P1195V 2.5% UMPGNACopyright [STREET_ADDRES…" at bounding box center [746, 545] width 1205 height 143
click at [593, 489] on span "P1195V" at bounding box center [655, 500] width 176 height 22
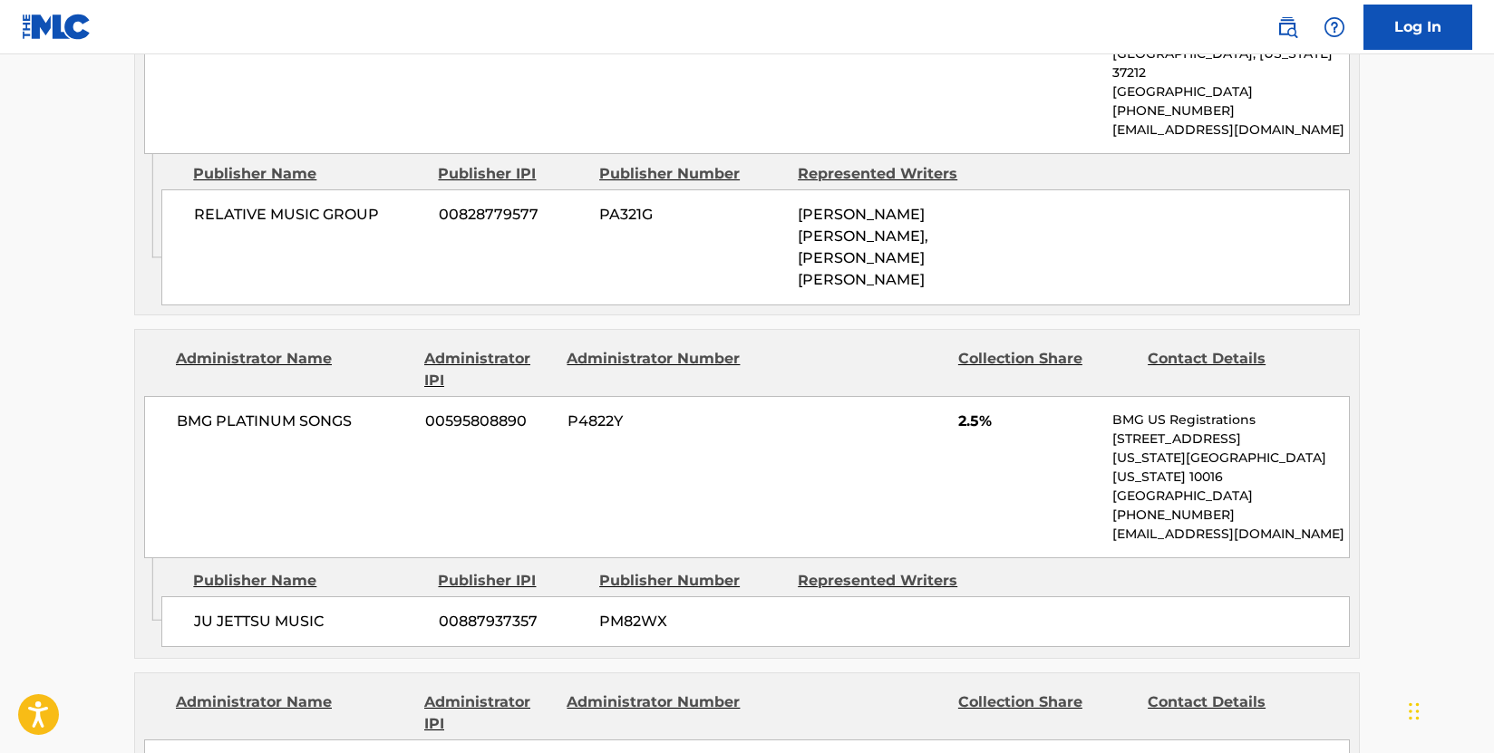
scroll to position [2356, 0]
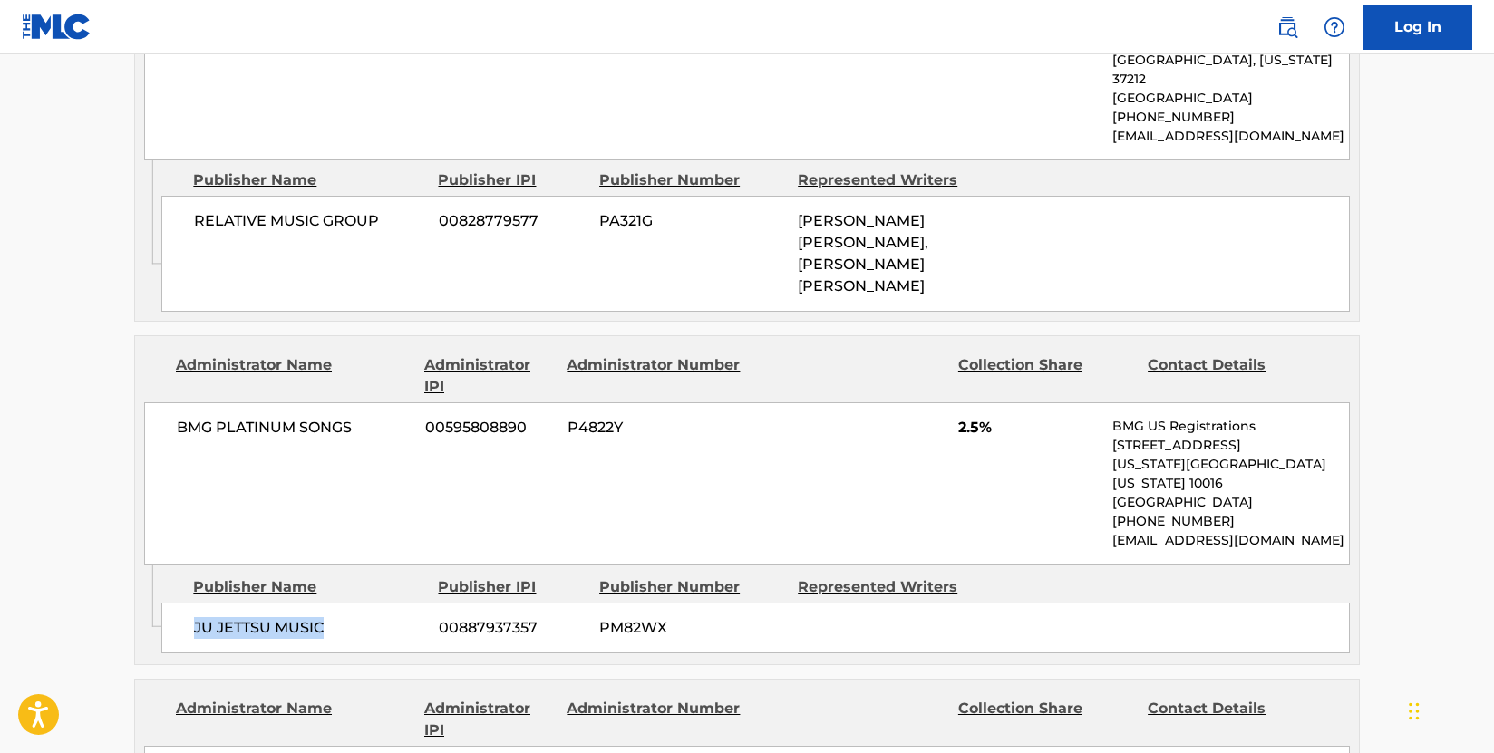
drag, startPoint x: 336, startPoint y: 417, endPoint x: 193, endPoint y: 415, distance: 143.2
click at [193, 603] on div "JU JETTSU MUSIC 00887937357 PM82WX" at bounding box center [755, 628] width 1188 height 51
drag, startPoint x: 319, startPoint y: 266, endPoint x: 331, endPoint y: 249, distance: 20.9
click at [319, 402] on div "BMG PLATINUM SONGS 00595808890 P4822Y 2.5% BMG US Registrations [STREET_ADDRESS…" at bounding box center [746, 483] width 1205 height 162
drag, startPoint x: 365, startPoint y: 234, endPoint x: 166, endPoint y: 245, distance: 199.7
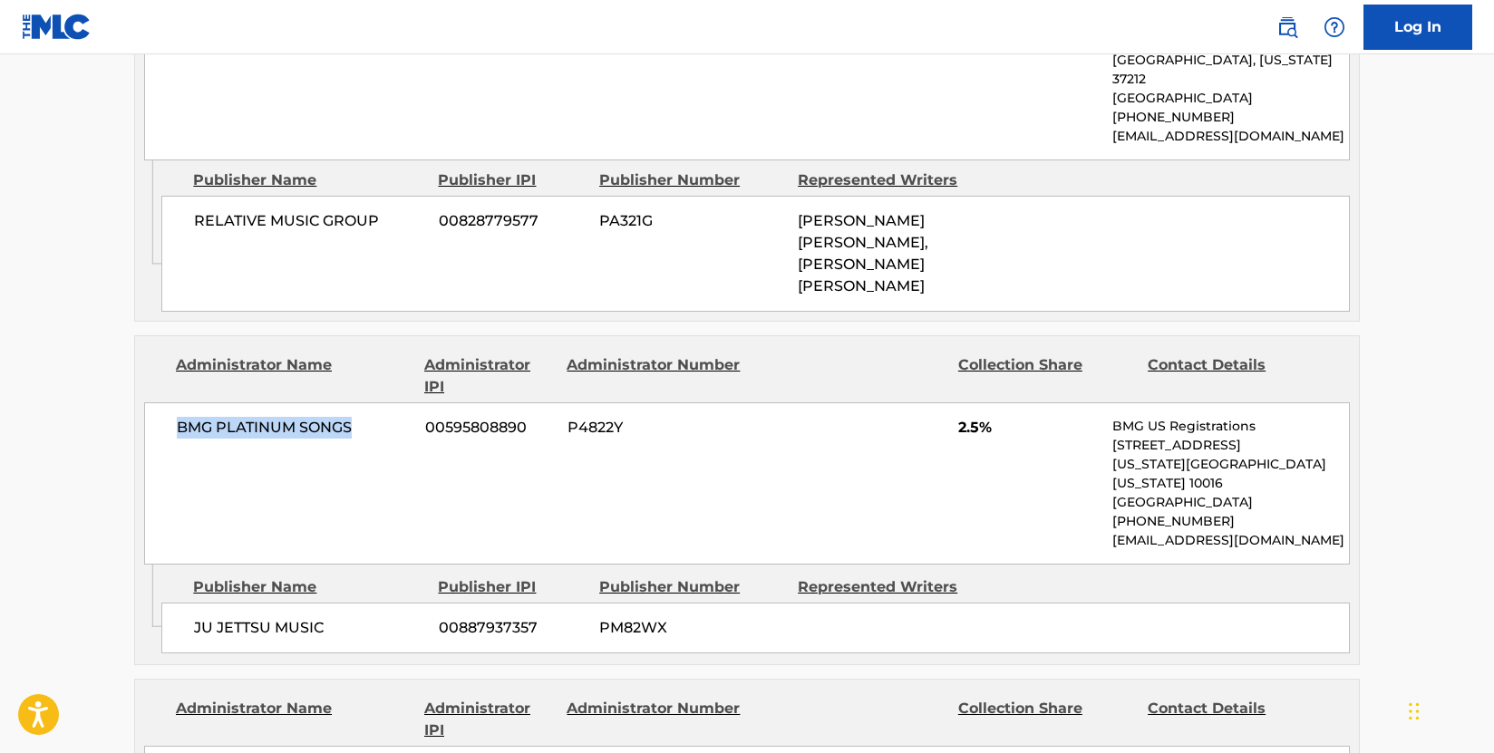
click at [166, 402] on div "BMG PLATINUM SONGS 00595808890 P4822Y 2.5% BMG US Registrations [STREET_ADDRESS…" at bounding box center [746, 483] width 1205 height 162
click at [438, 454] on div "Publishers (10) Total shares: 100.01 % Publisher Name Publisher IPI Publisher N…" at bounding box center [746, 158] width 1225 height 3258
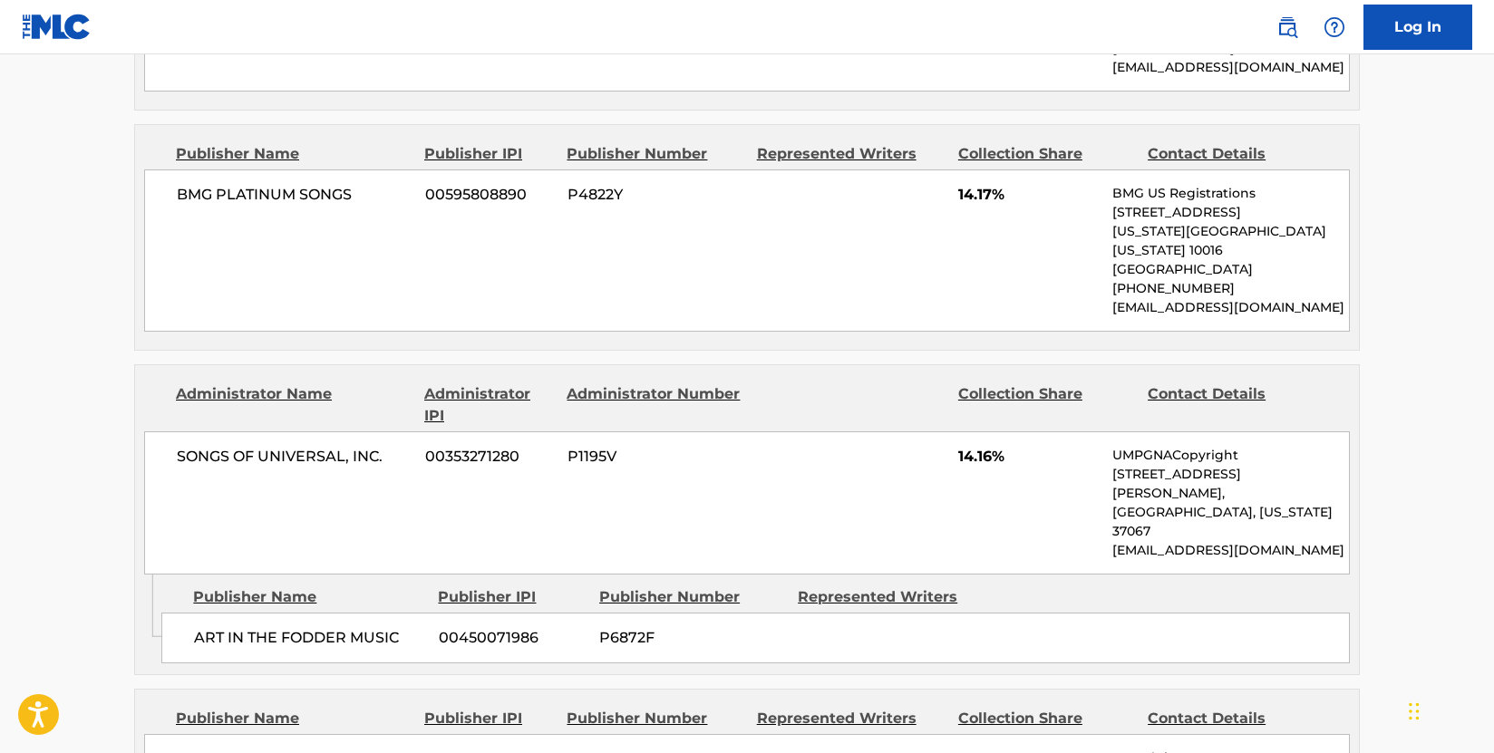
scroll to position [1359, 0]
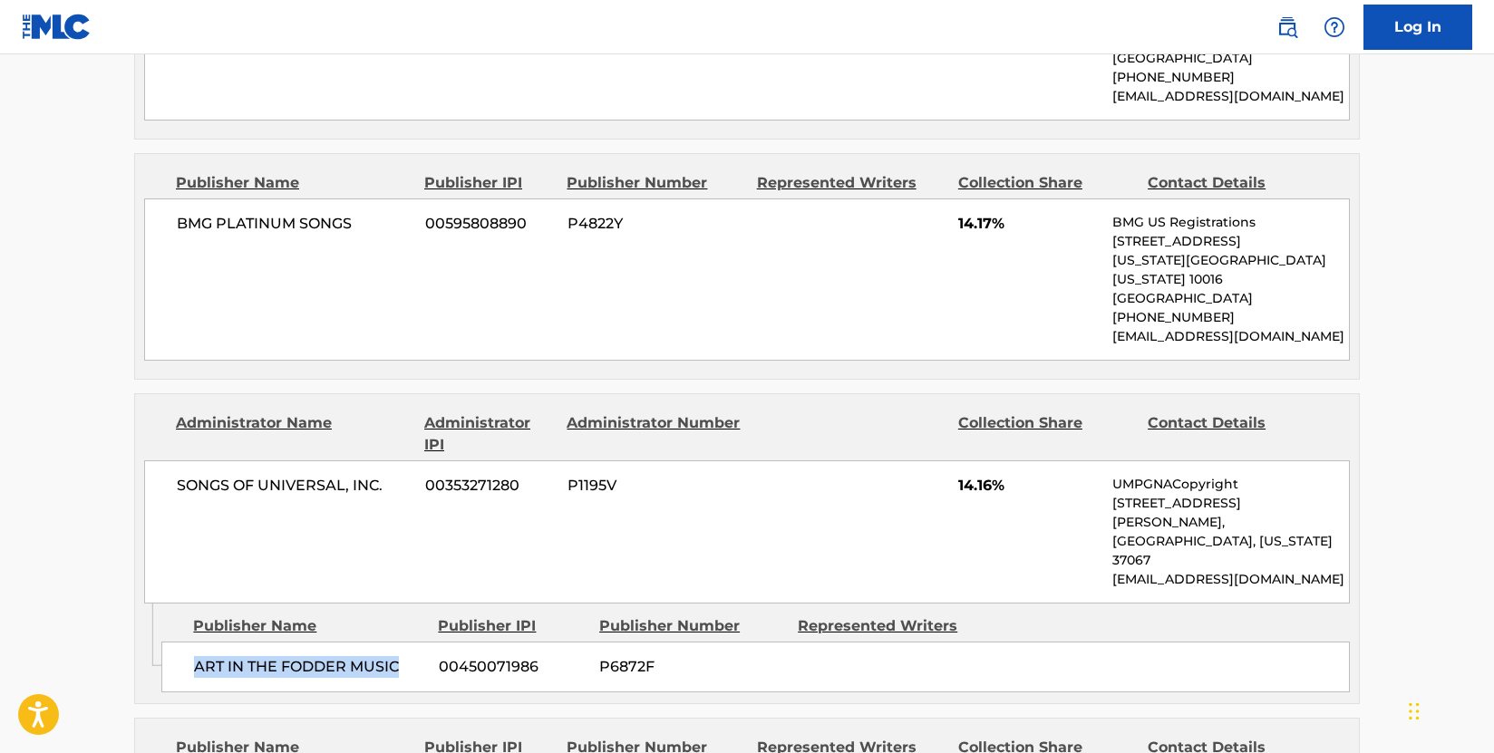
drag, startPoint x: 405, startPoint y: 530, endPoint x: 197, endPoint y: 529, distance: 208.5
click at [197, 656] on span "ART IN THE FODDER MUSIC" at bounding box center [309, 667] width 231 height 22
click at [484, 276] on div "Publisher Name Publisher IPI Publisher Number Represented Writers Collection Sh…" at bounding box center [747, 266] width 1224 height 225
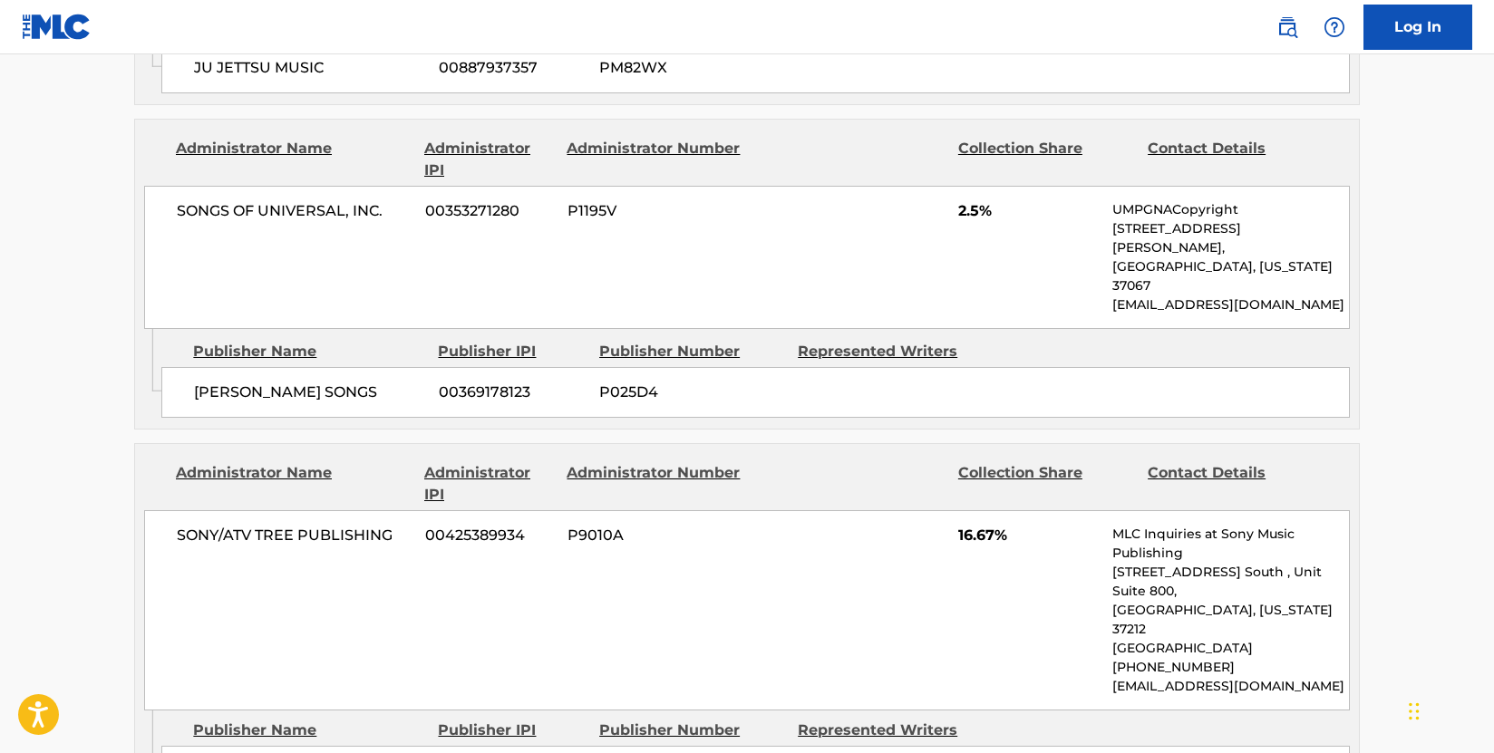
scroll to position [2991, 0]
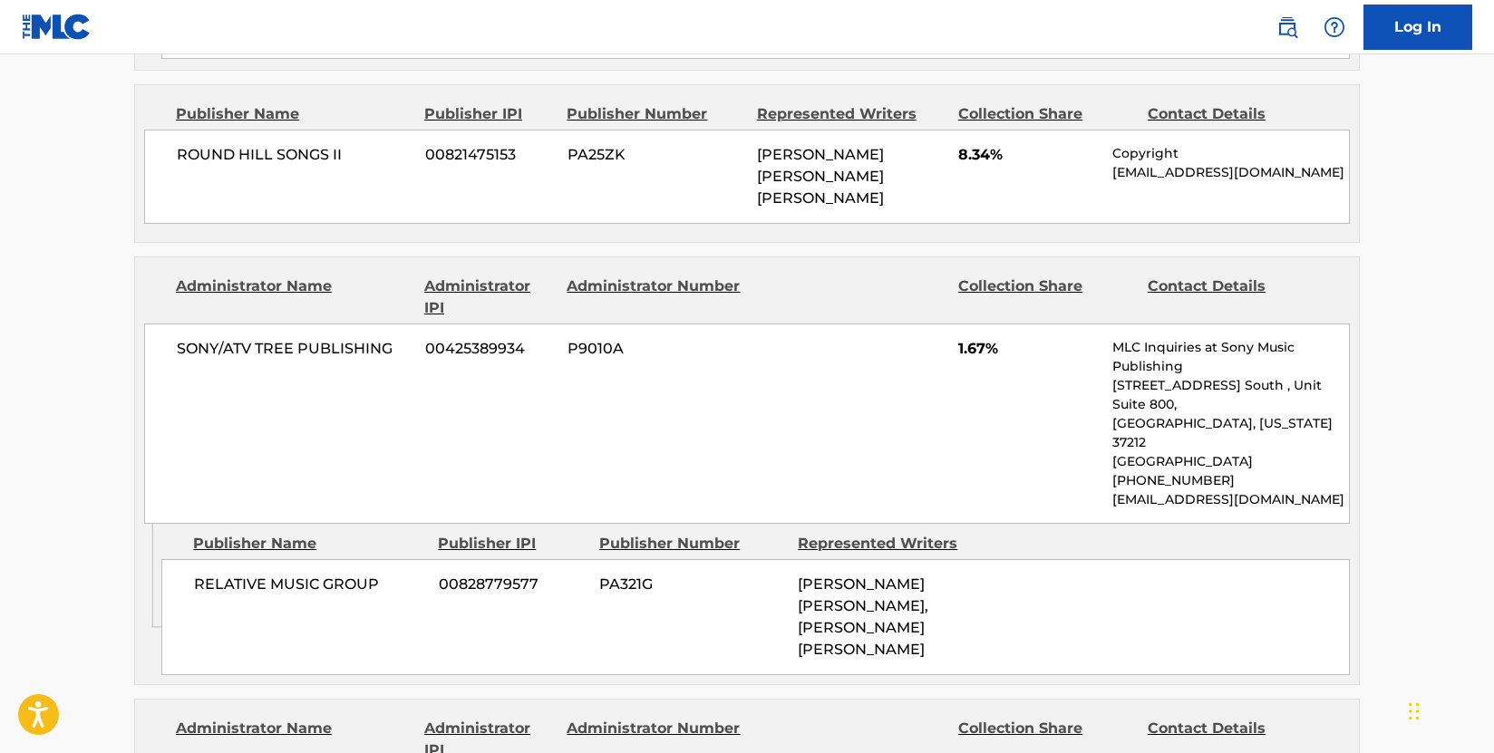
scroll to position [1994, 0]
click at [100, 423] on main "< Back to public search results Copy work link SINGLE [DATE] NIGHT Work Detail …" at bounding box center [747, 456] width 1494 height 4793
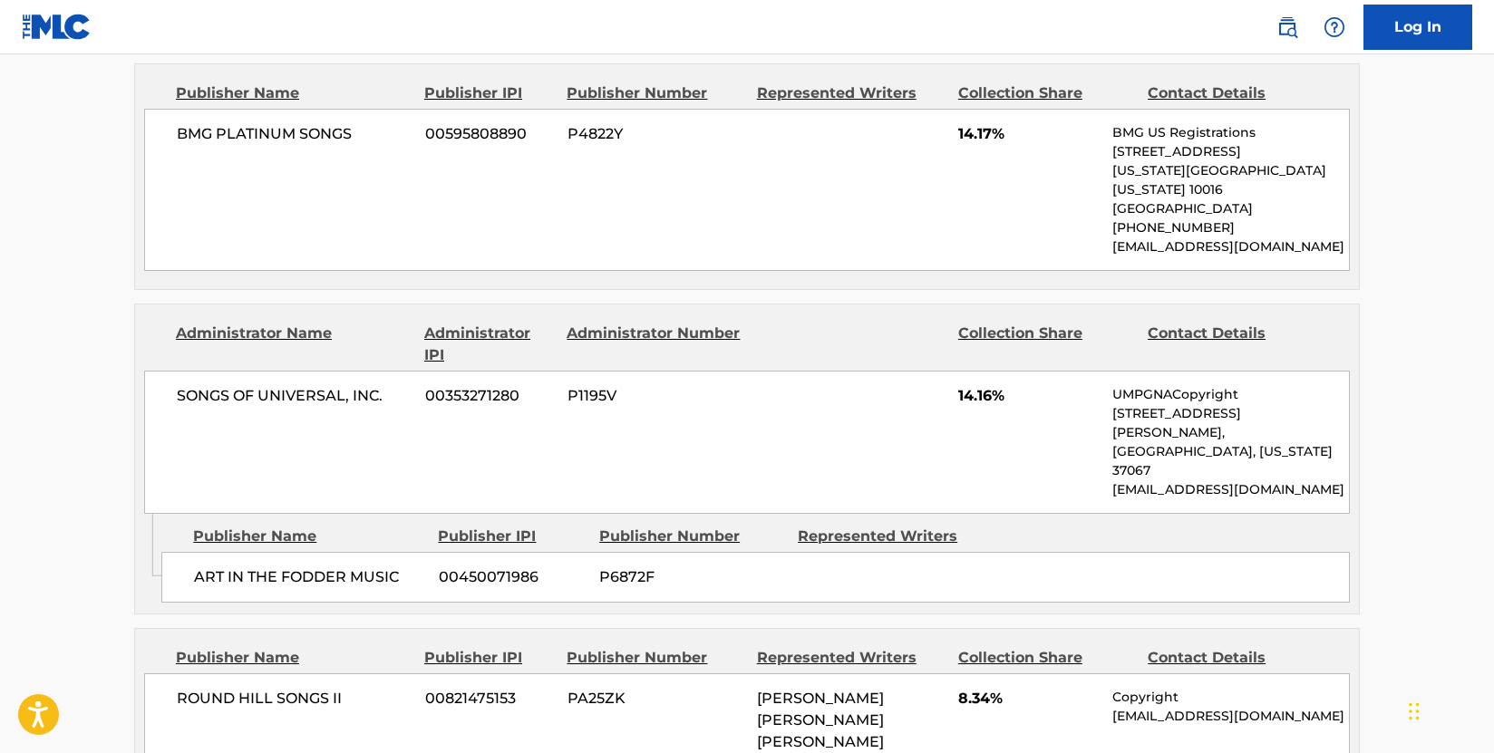
scroll to position [1450, 0]
click at [518, 525] on div "Publisher IPI" at bounding box center [512, 536] width 148 height 22
click at [211, 370] on div "SONGS OF UNIVERSAL, INC. 00353271280 P1195V 14.16% UMPGNACopyright [STREET_ADDR…" at bounding box center [746, 441] width 1205 height 143
click at [475, 551] on div "ART IN THE FODDER MUSIC 00450071986 P6872F" at bounding box center [755, 576] width 1188 height 51
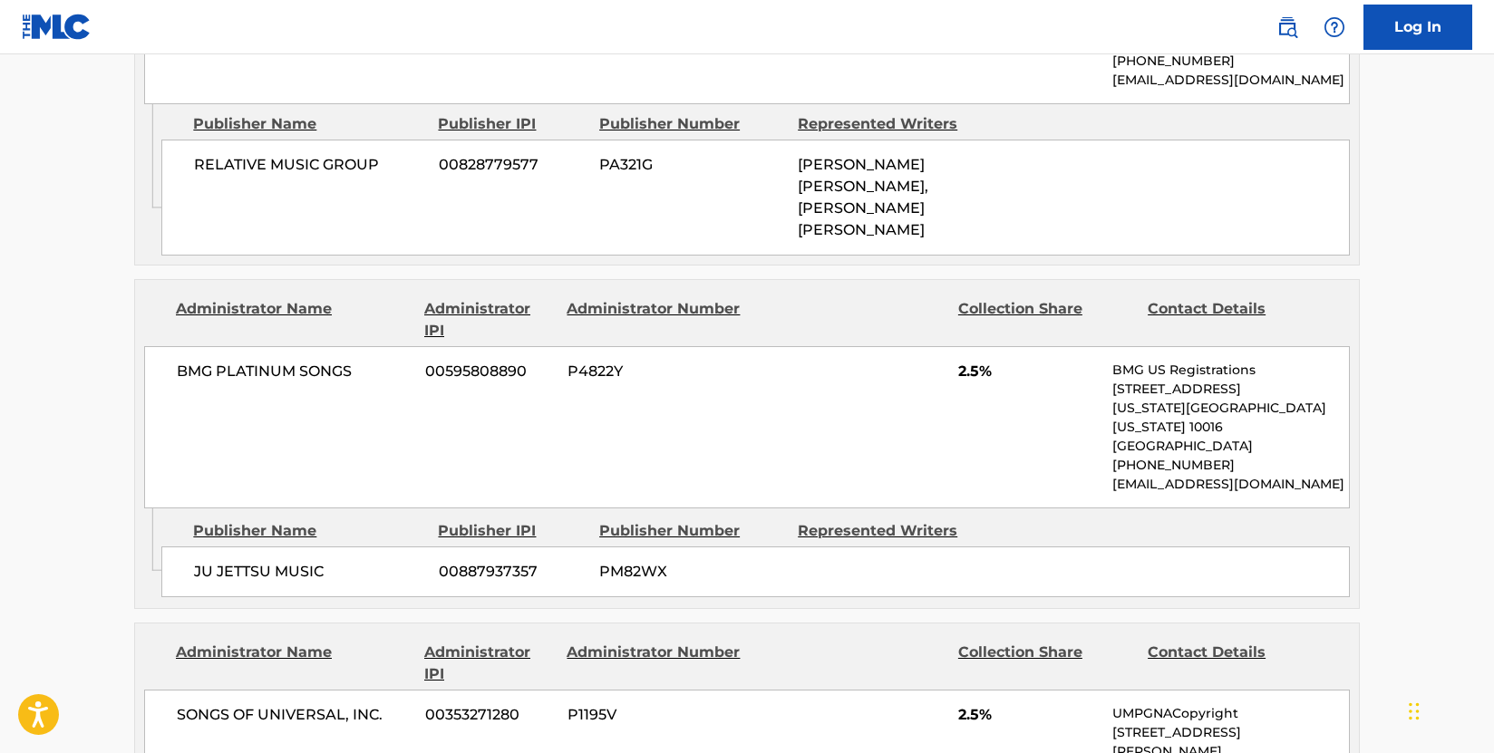
scroll to position [2356, 0]
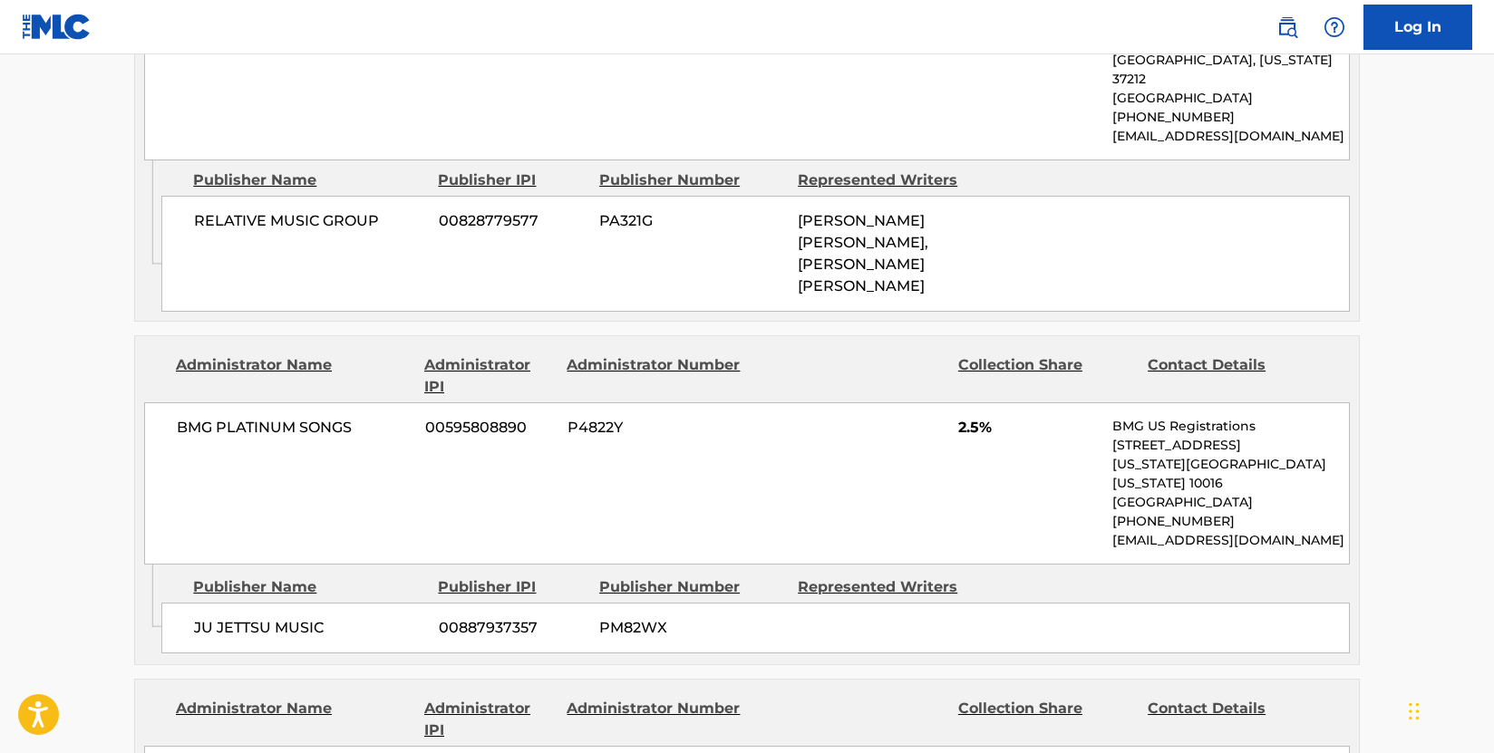
click at [323, 603] on div "JU JETTSU MUSIC 00887937357 PM82WX" at bounding box center [755, 628] width 1188 height 51
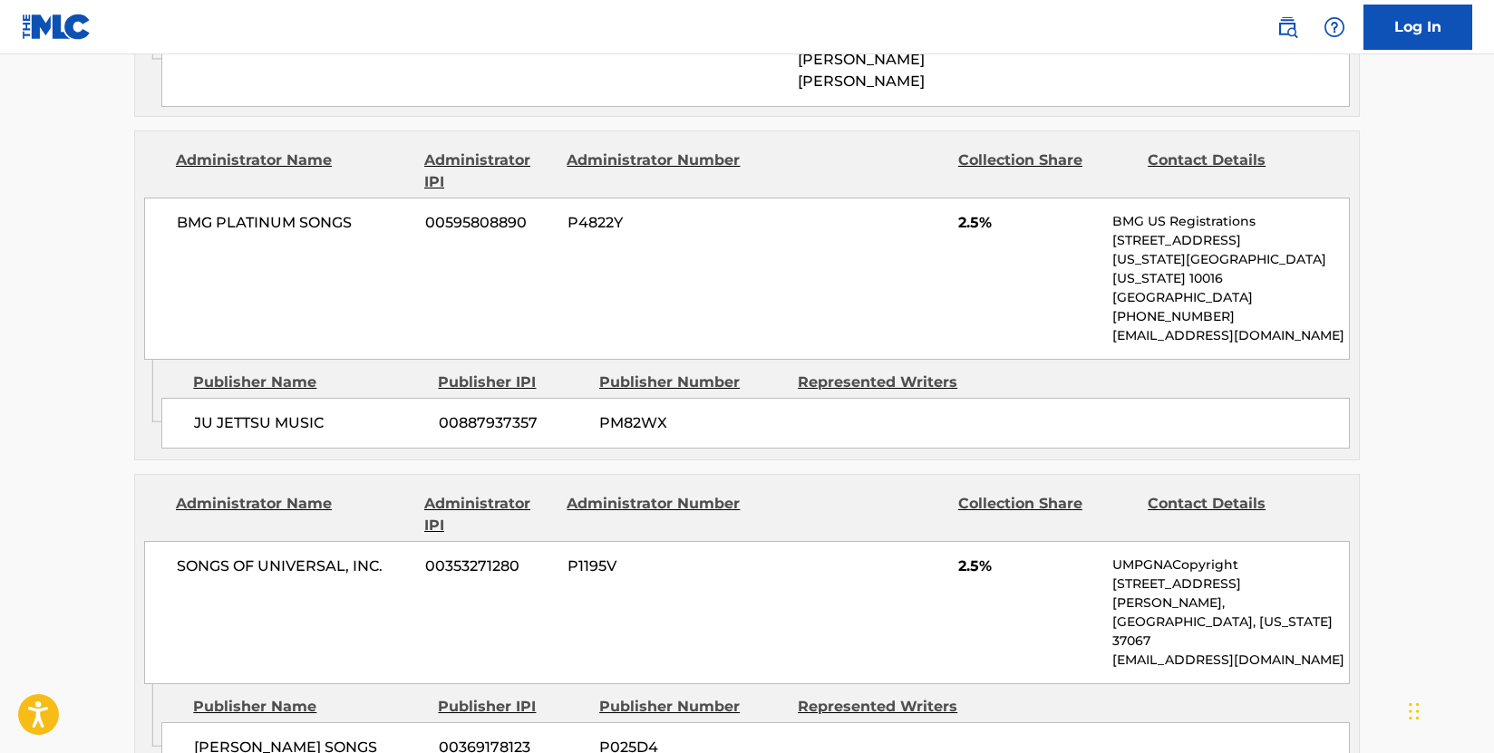
scroll to position [2628, 0]
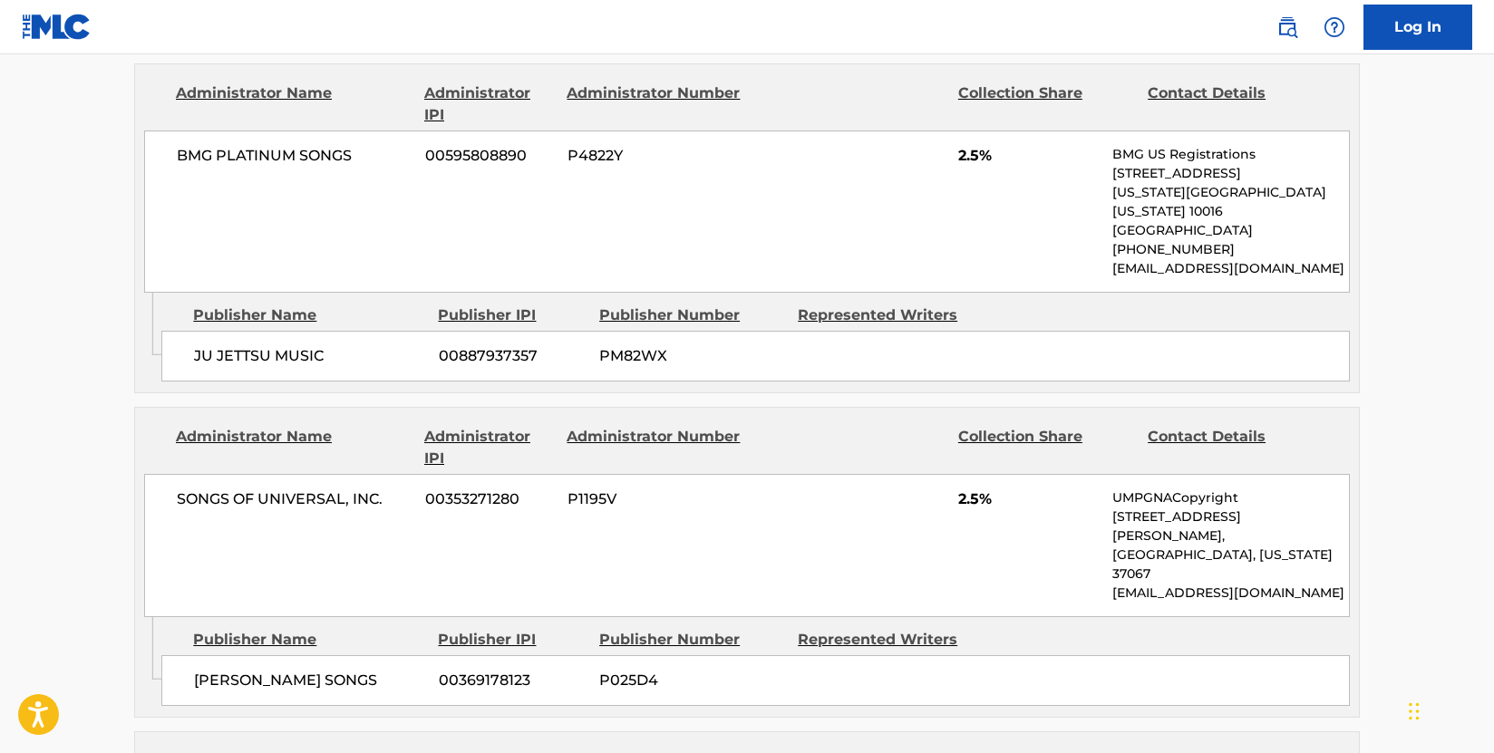
click at [137, 617] on div "Admin Original Publisher Connecting Line Publisher Name Publisher IPI Publisher…" at bounding box center [747, 667] width 1224 height 100
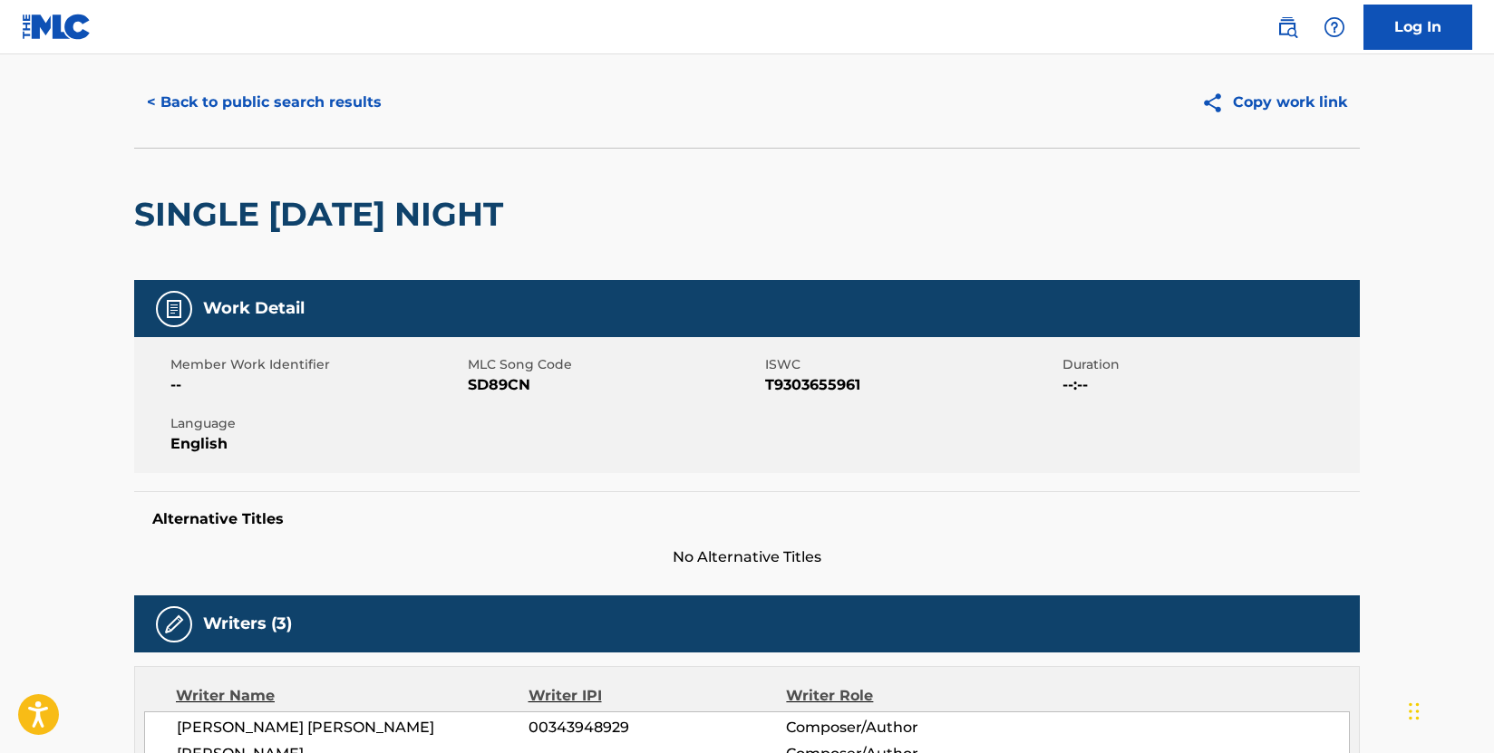
scroll to position [0, 0]
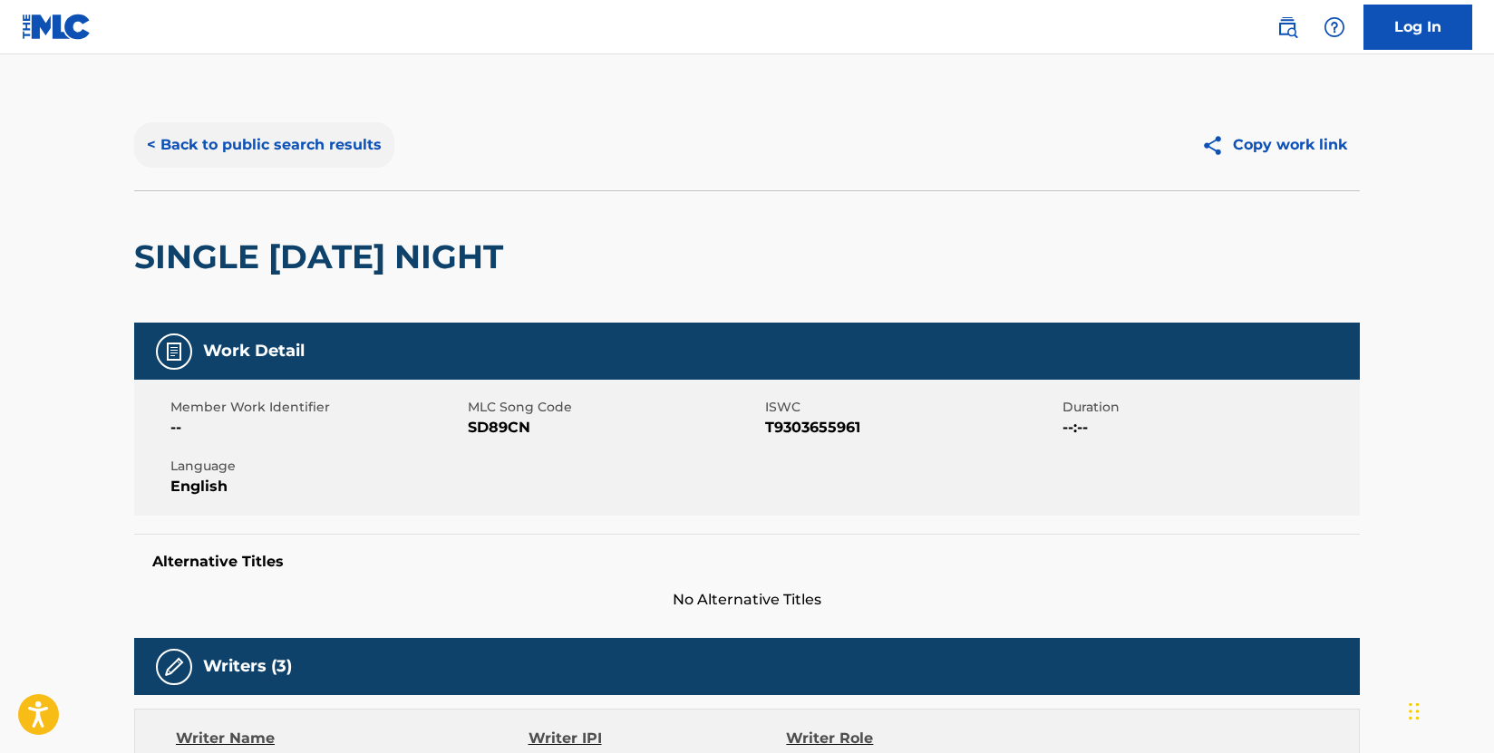
click at [347, 140] on button "< Back to public search results" at bounding box center [264, 144] width 260 height 45
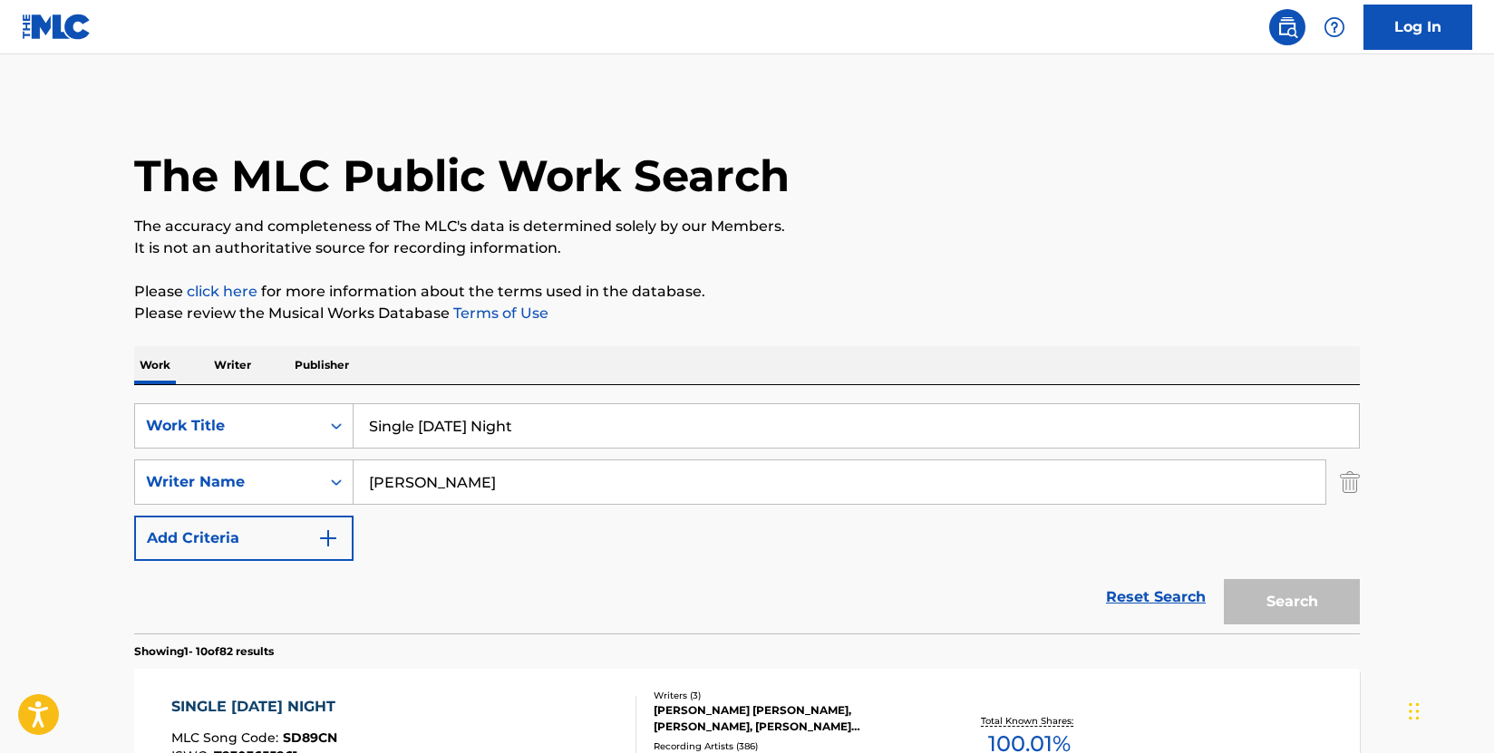
scroll to position [297, 0]
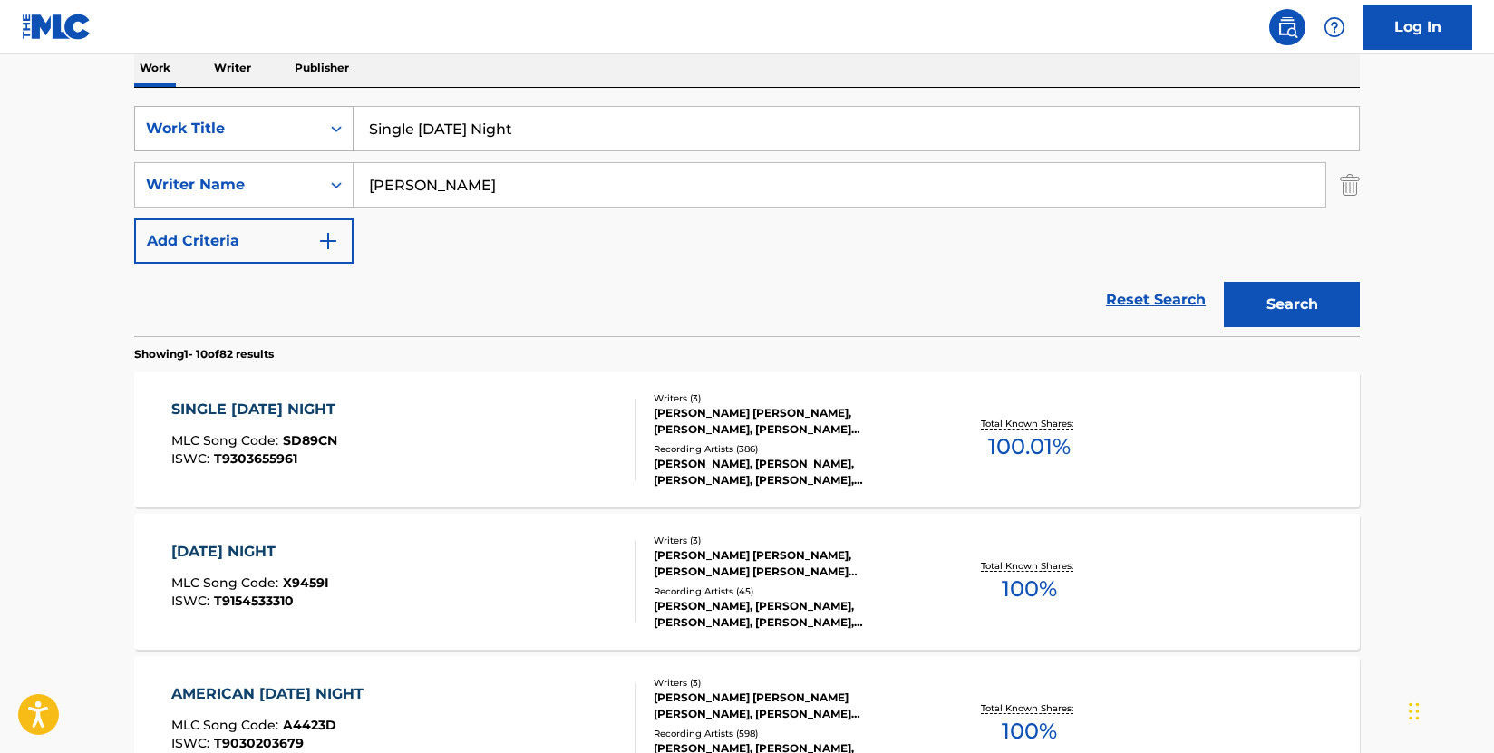
drag, startPoint x: 626, startPoint y: 134, endPoint x: 276, endPoint y: 136, distance: 350.8
click at [276, 136] on div "SearchWithCriteria009d87b2-fc8d-4fa0-8e89-1495e083a5c0 Work Title Single [DATE]…" at bounding box center [746, 128] width 1225 height 45
paste input "mall Town Story"
type input "Small Town Story"
click at [1312, 302] on button "Search" at bounding box center [1292, 304] width 136 height 45
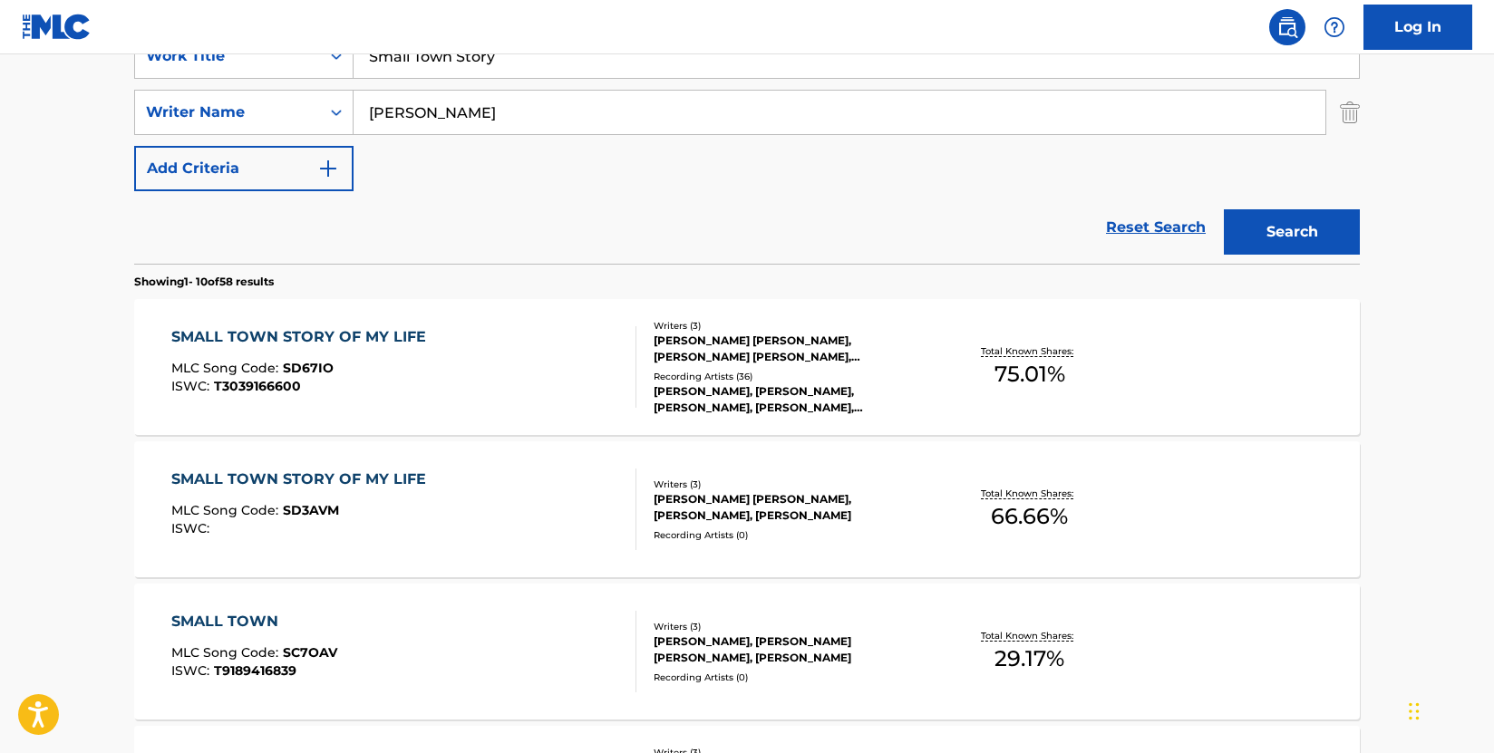
scroll to position [479, 0]
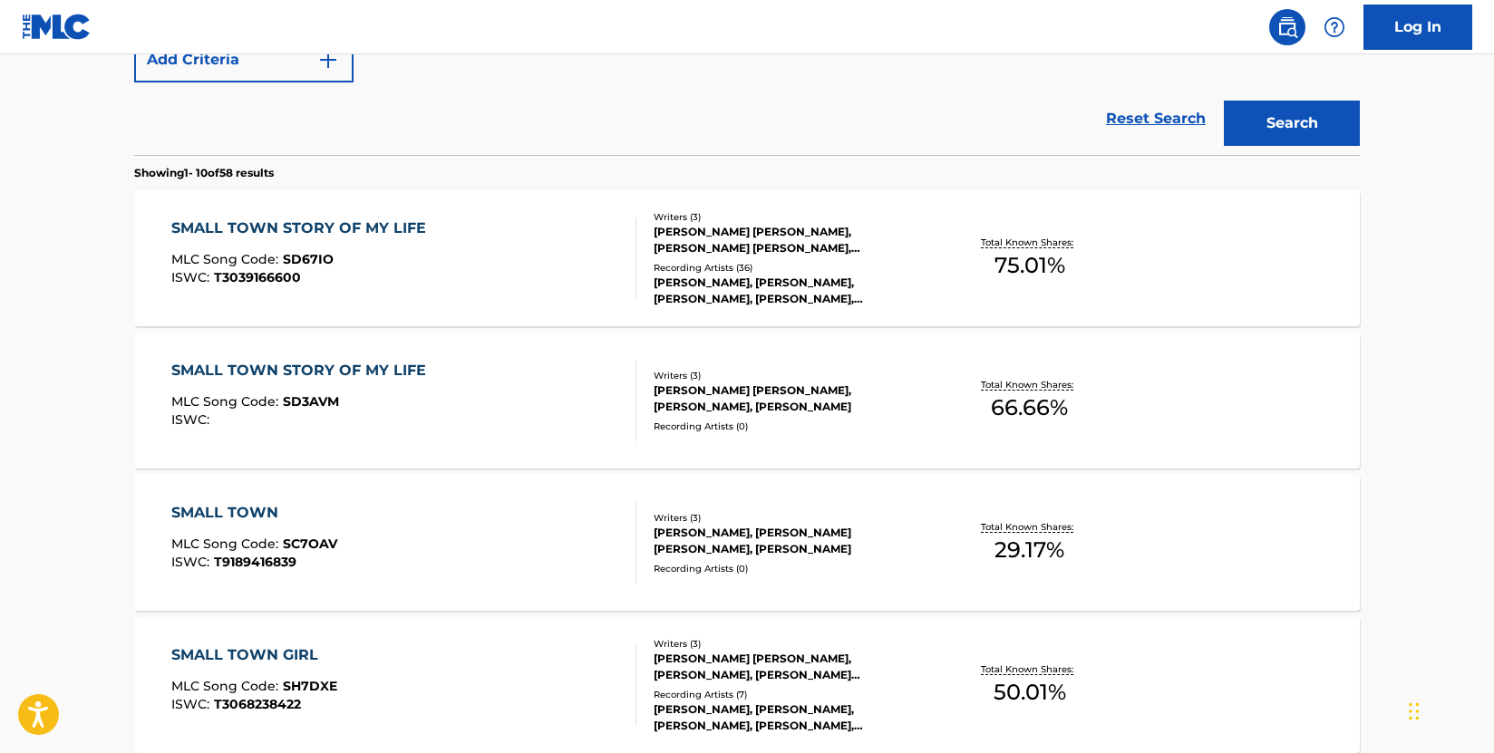
click at [547, 280] on div "SMALL TOWN STORY OF MY LIFE MLC Song Code : SD67IO ISWC : T3039166600" at bounding box center [404, 259] width 466 height 82
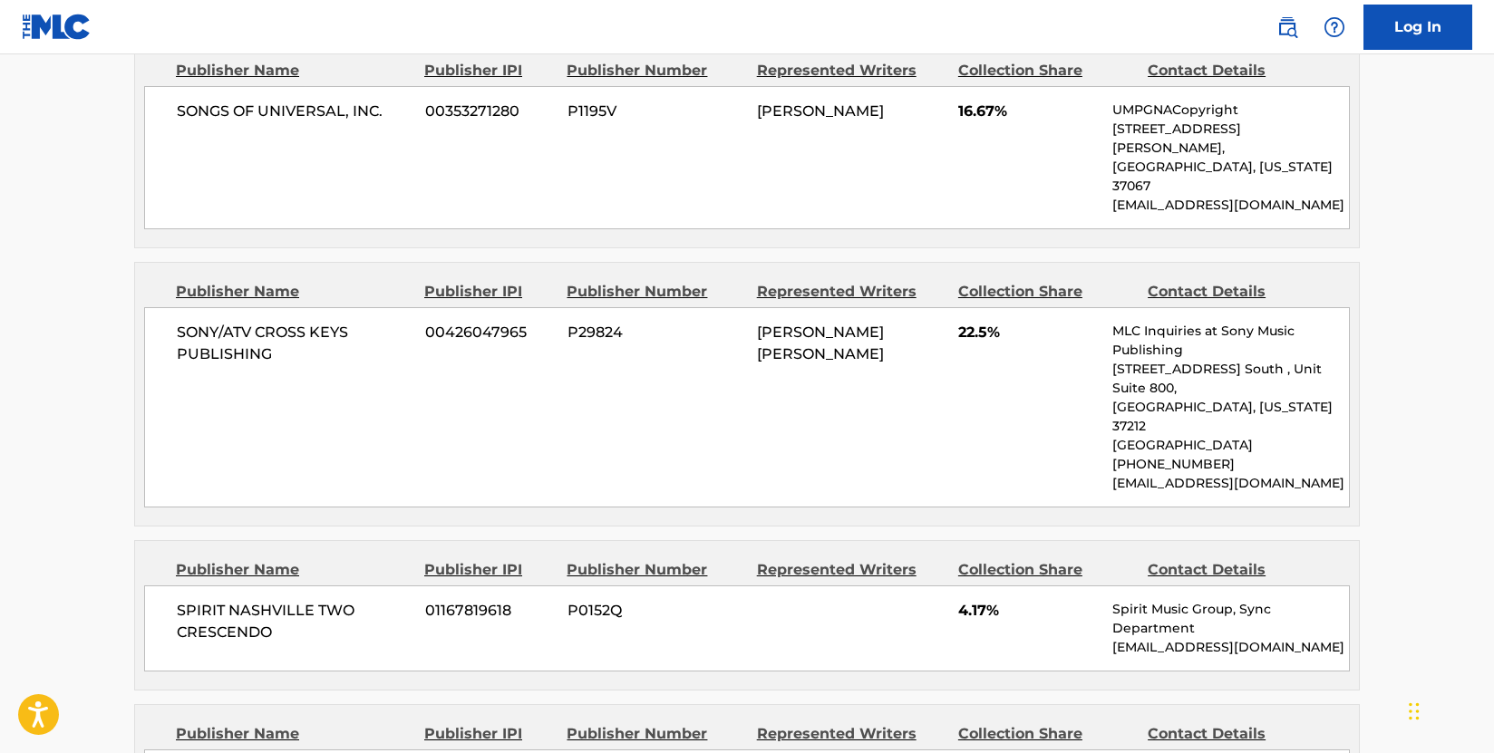
scroll to position [1359, 0]
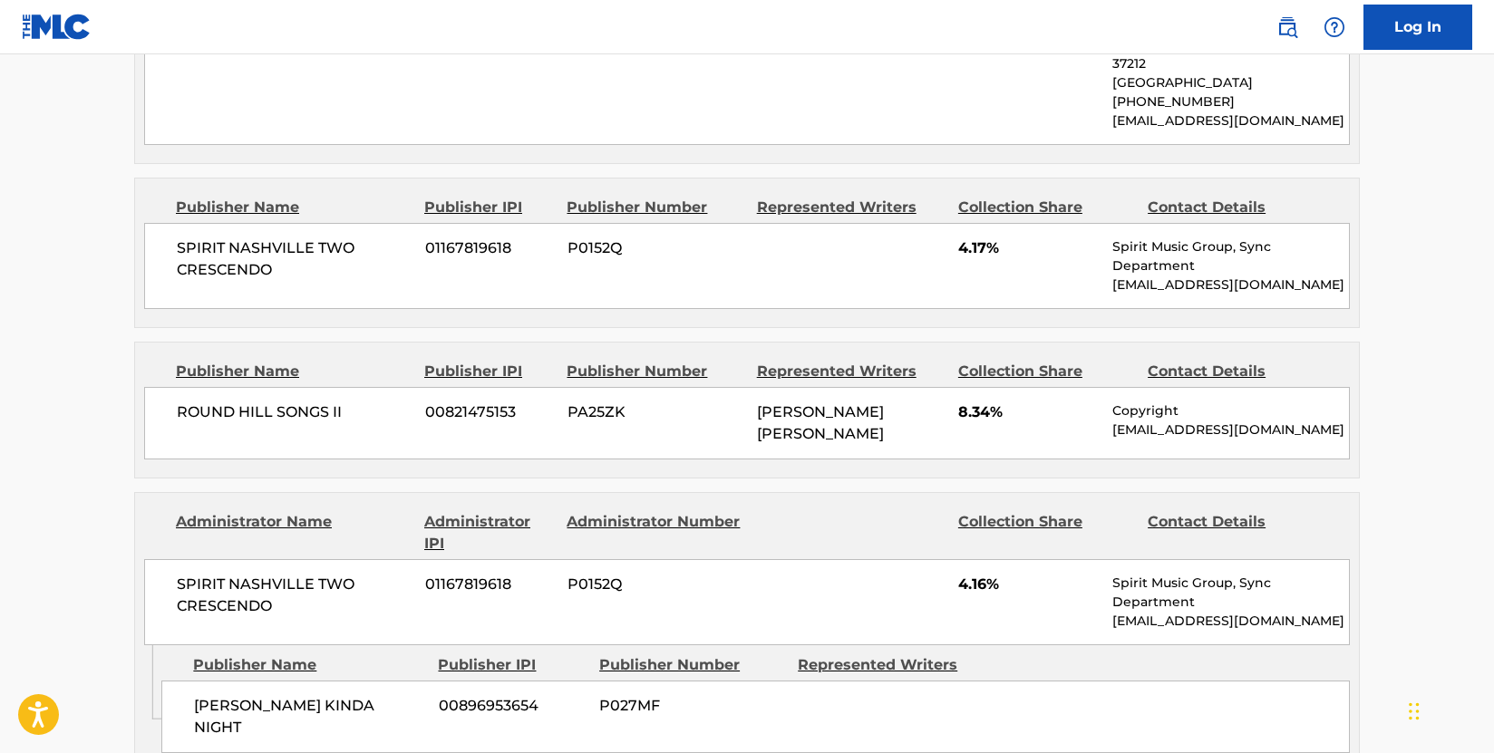
click at [461, 343] on div "Publisher Name Publisher IPI Publisher Number Represented Writers Collection Sh…" at bounding box center [747, 410] width 1224 height 135
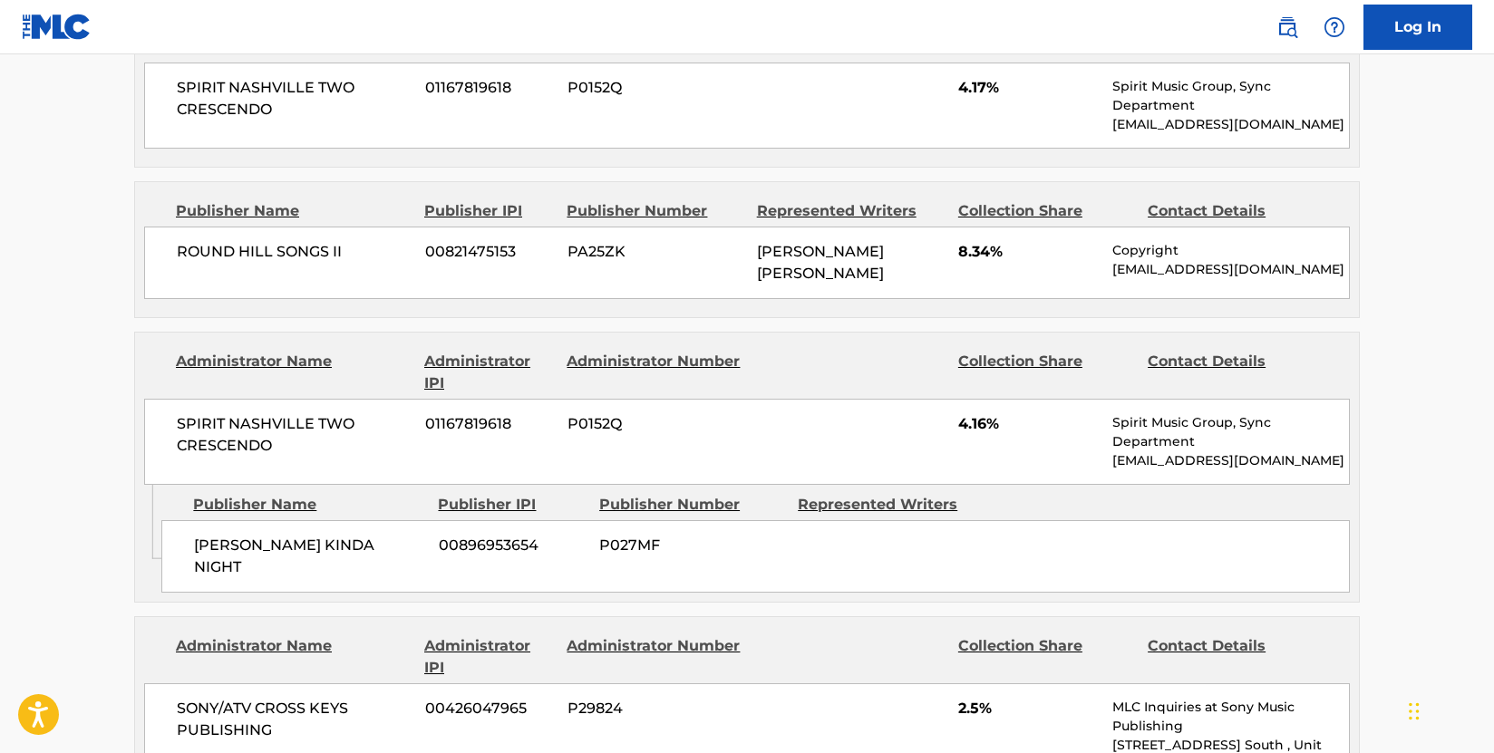
scroll to position [1541, 0]
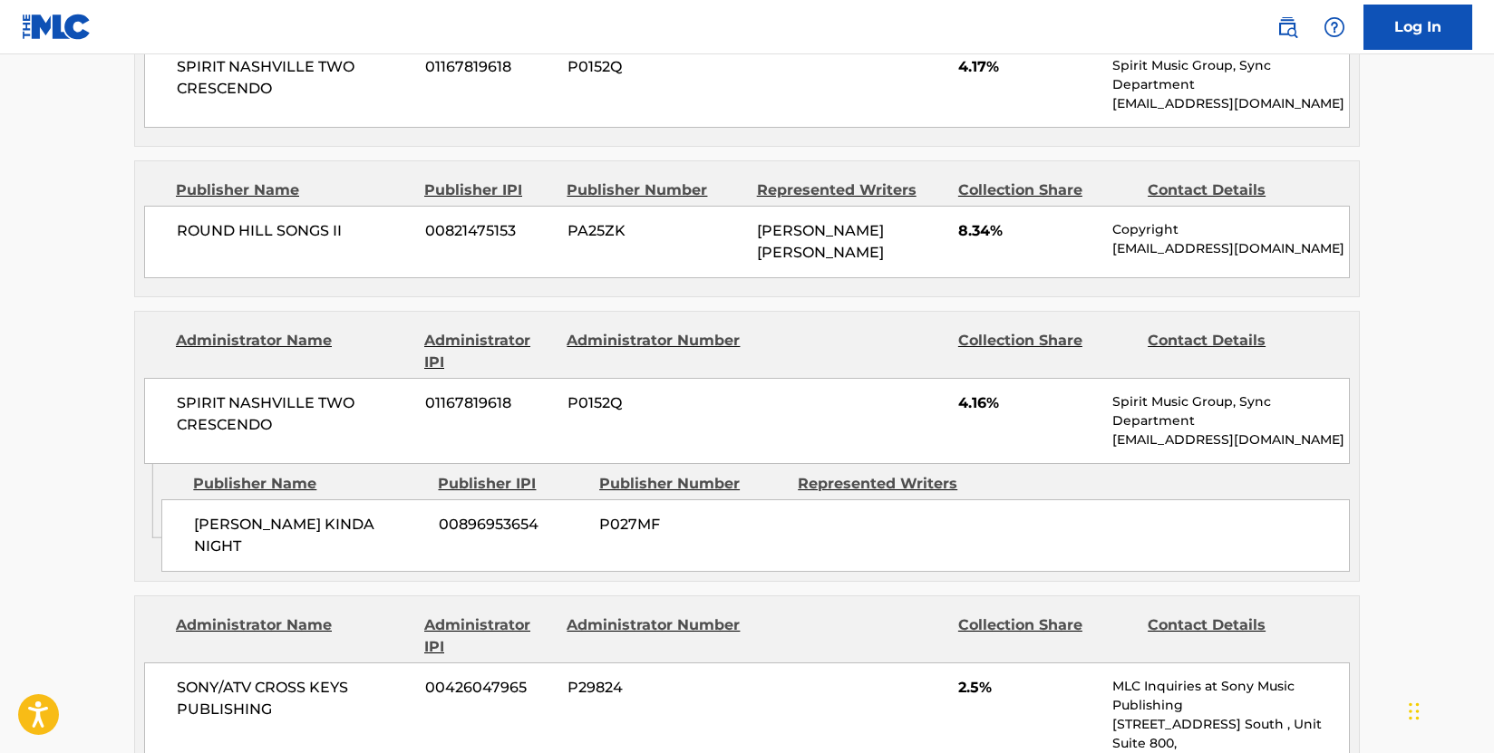
click at [292, 382] on div "SPIRIT NASHVILLE TWO CRESCENDO 01167819618 P0152Q 4.16% Spirit Music Group, Syn…" at bounding box center [746, 421] width 1205 height 86
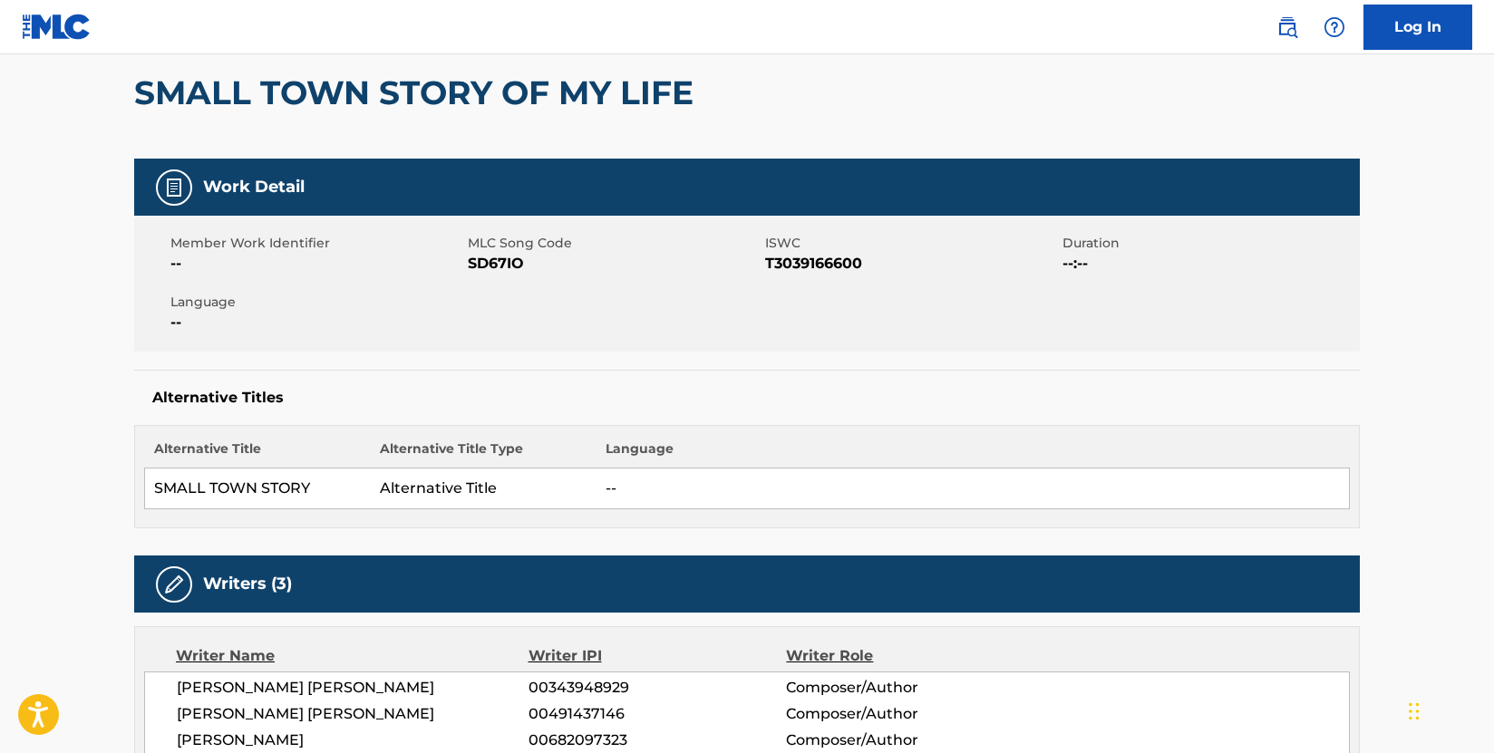
scroll to position [0, 0]
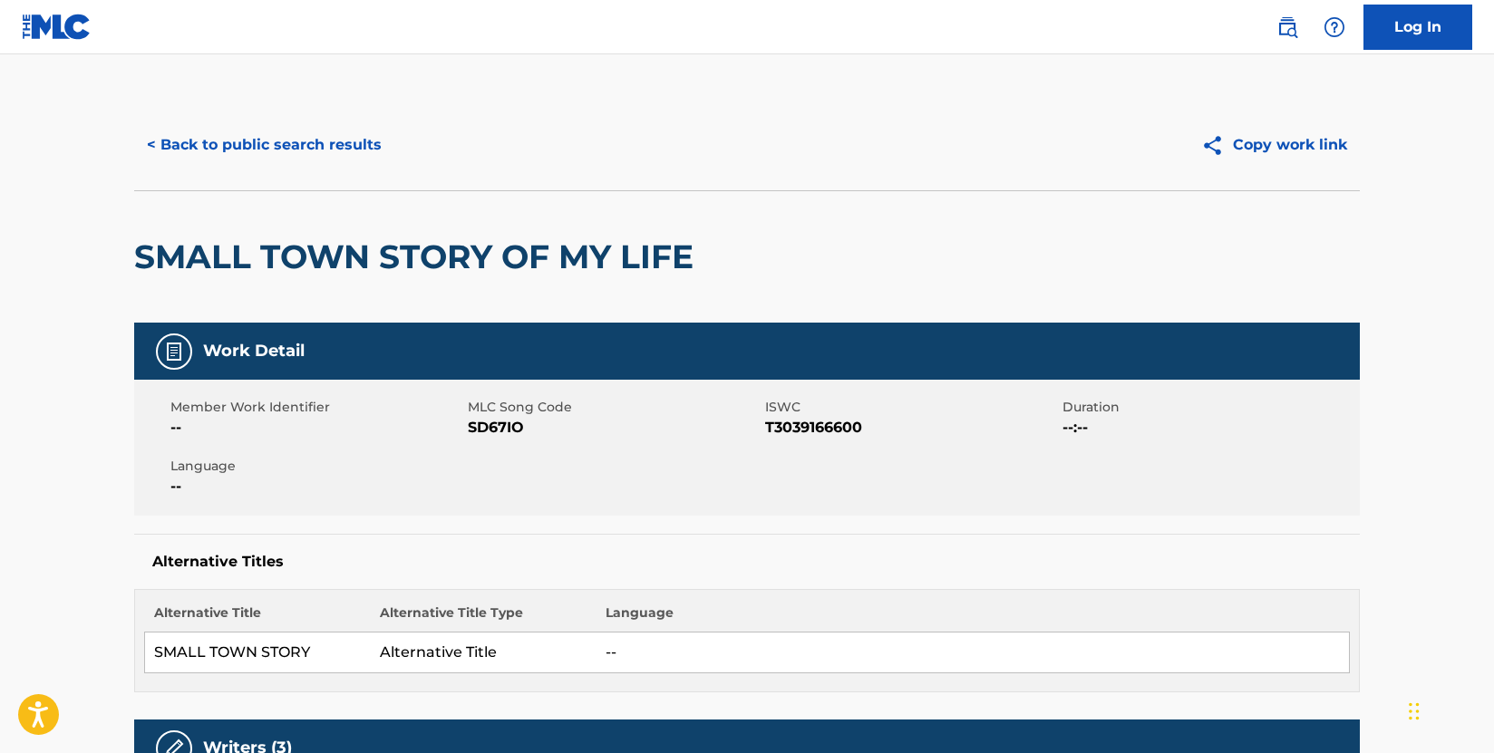
click at [305, 120] on div "< Back to public search results Copy work link" at bounding box center [746, 145] width 1225 height 91
click at [305, 142] on button "< Back to public search results" at bounding box center [264, 144] width 260 height 45
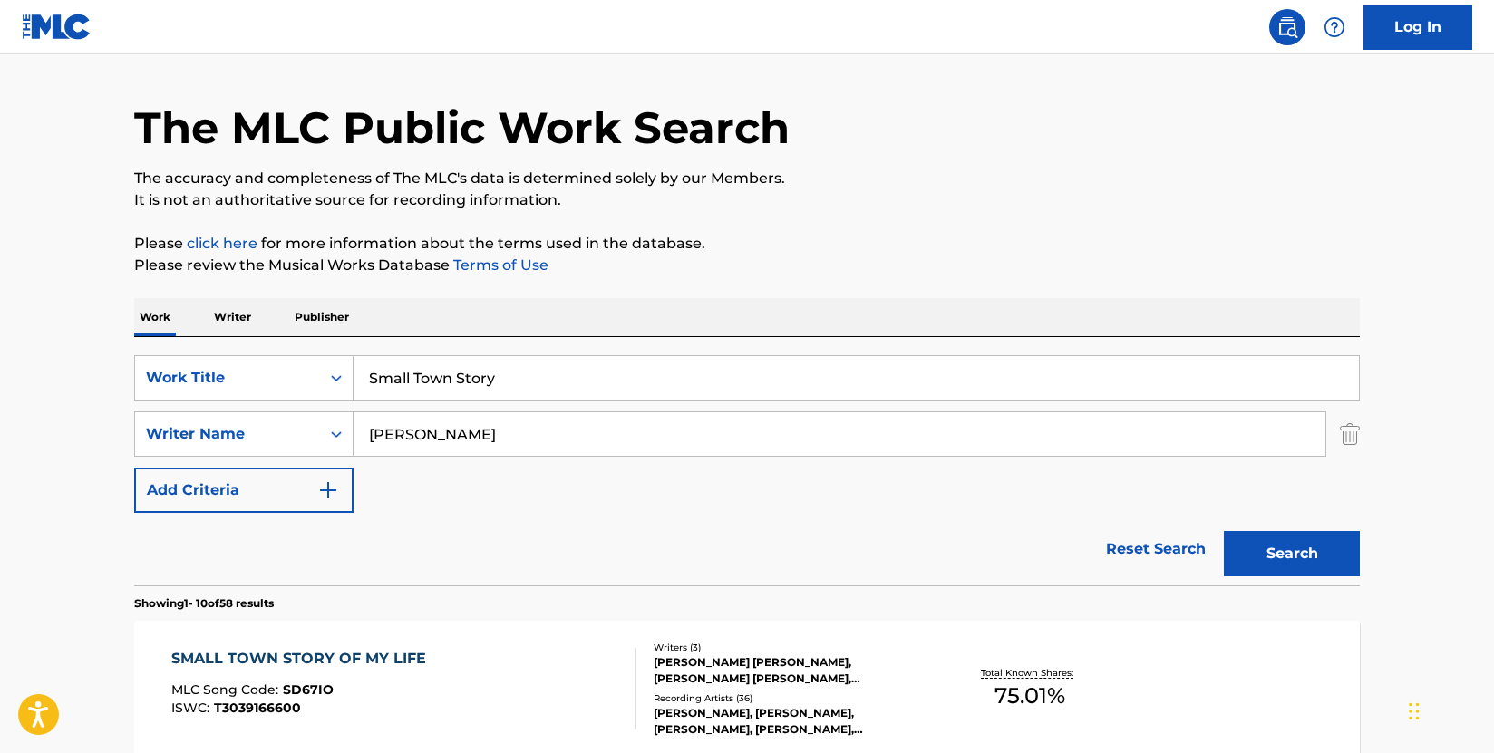
scroll to position [38, 0]
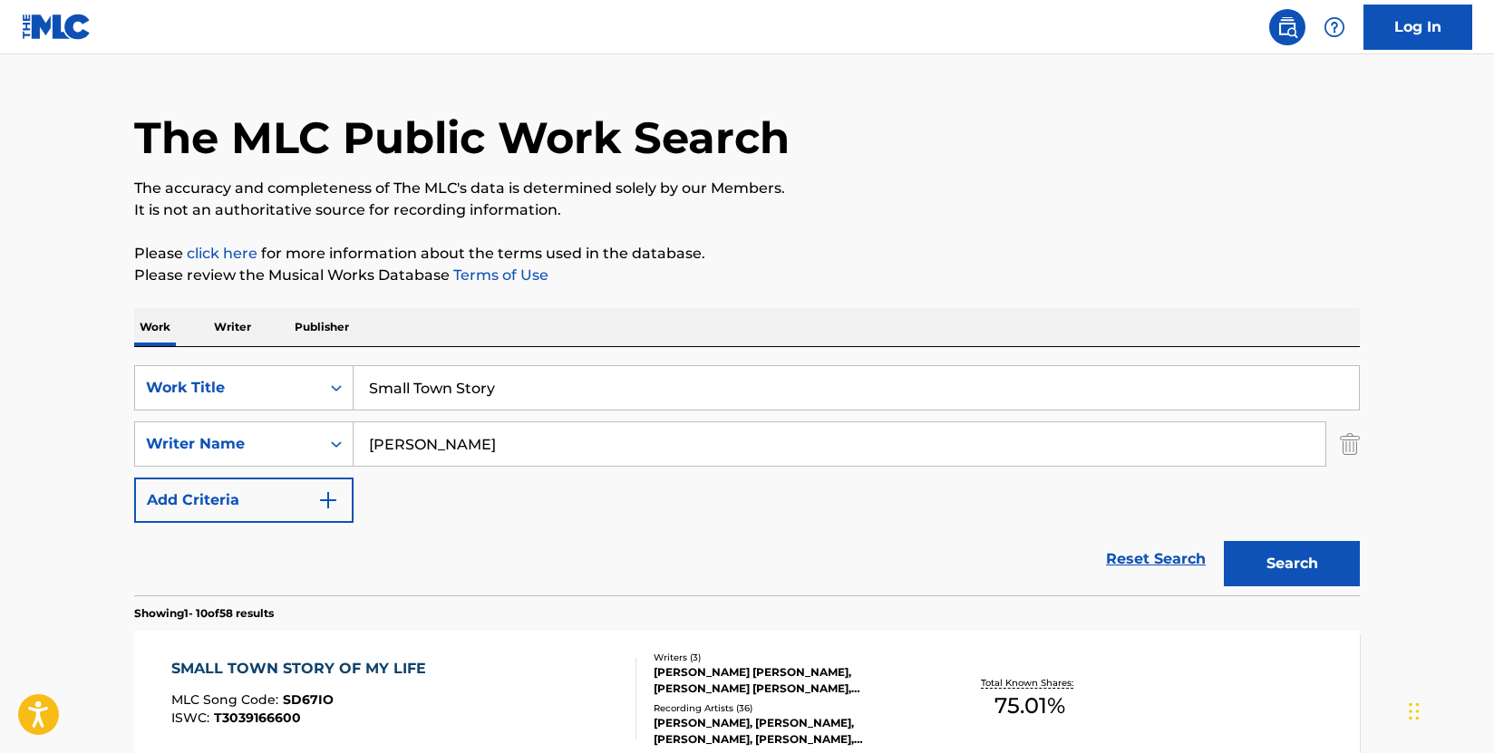
drag, startPoint x: 434, startPoint y: 383, endPoint x: 367, endPoint y: 382, distance: 67.1
click at [367, 382] on input "Small Town Story" at bounding box center [855, 388] width 1005 height 44
paste input "Vhs"
type input "Vhs"
click at [1283, 565] on button "Search" at bounding box center [1292, 563] width 136 height 45
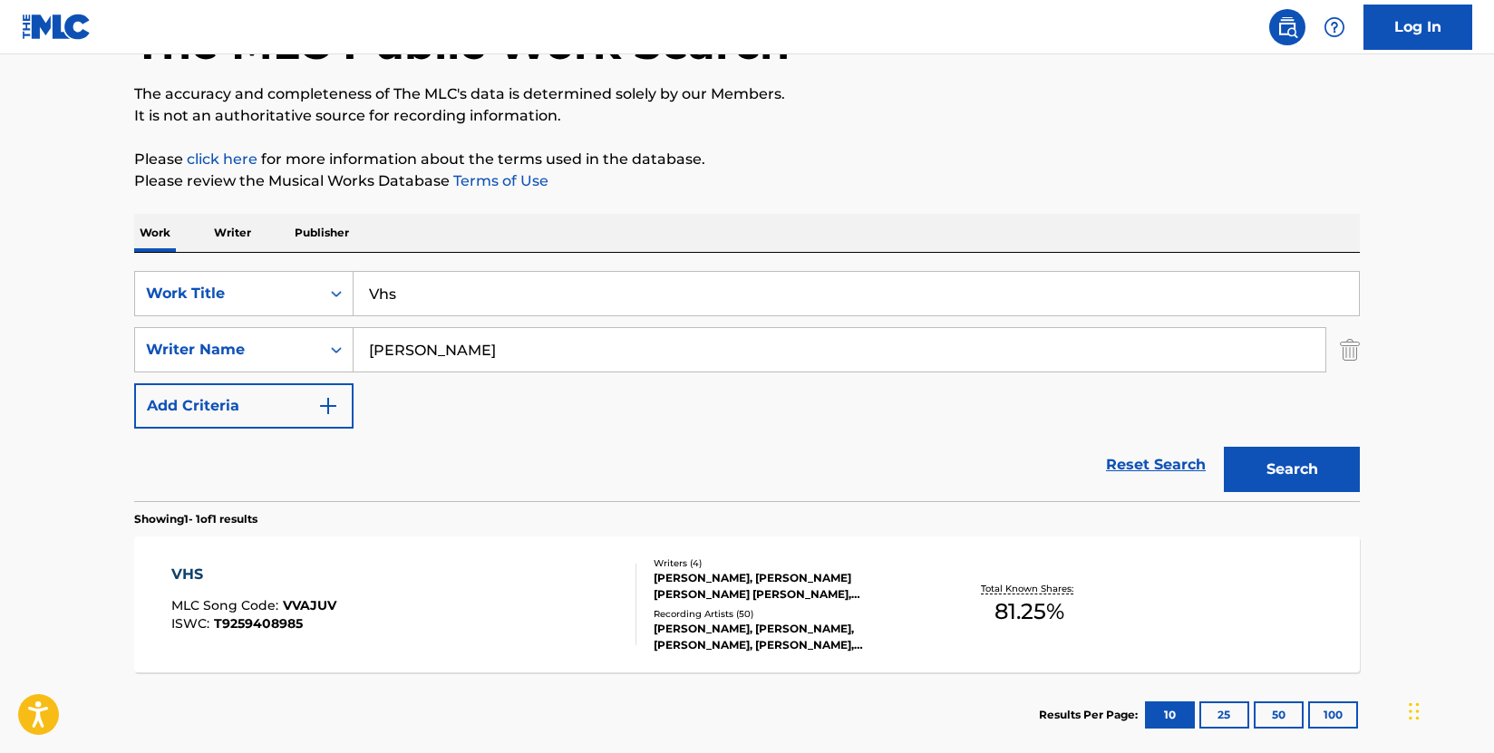
scroll to position [233, 0]
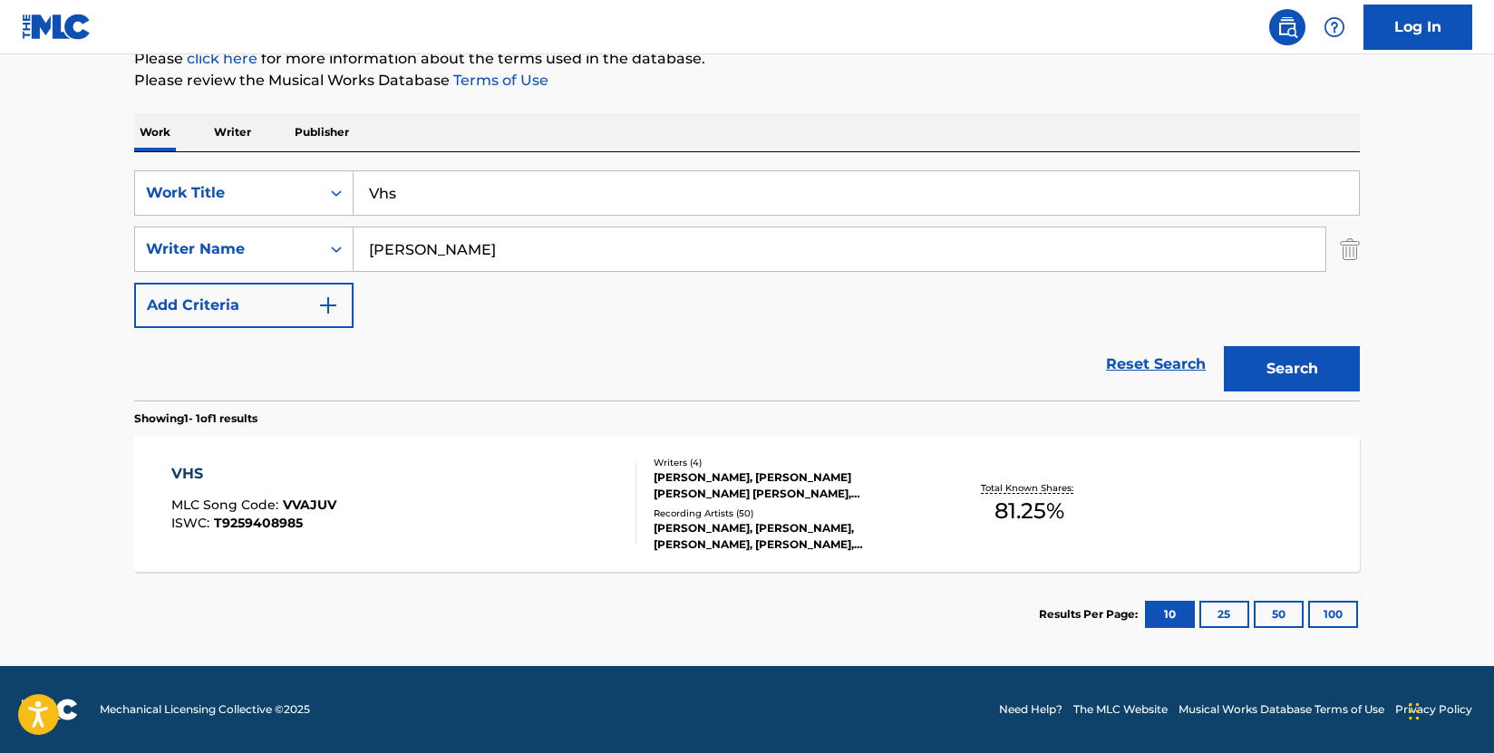
click at [546, 498] on div "VHS MLC Song Code : VVAJUV ISWC : T9259408985" at bounding box center [404, 504] width 466 height 82
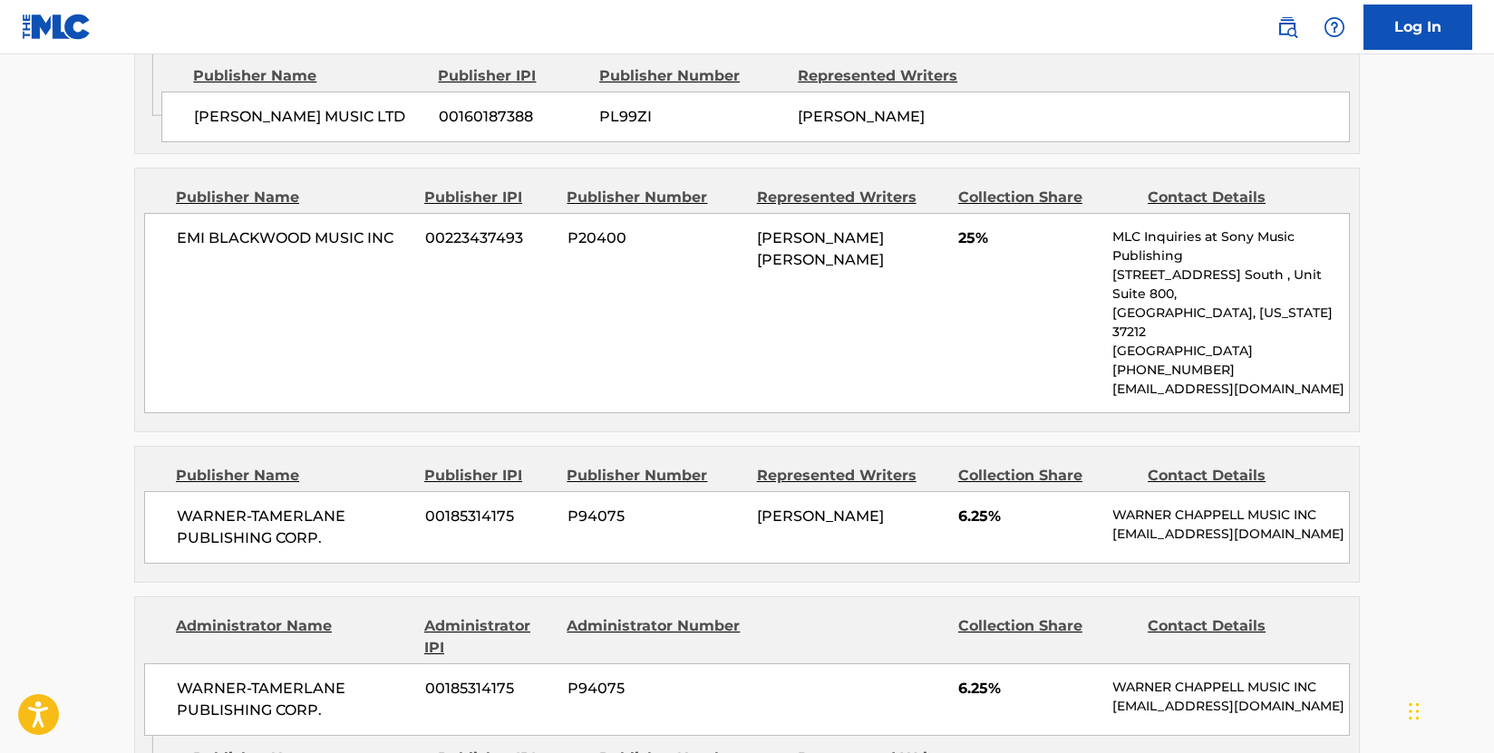
scroll to position [1269, 0]
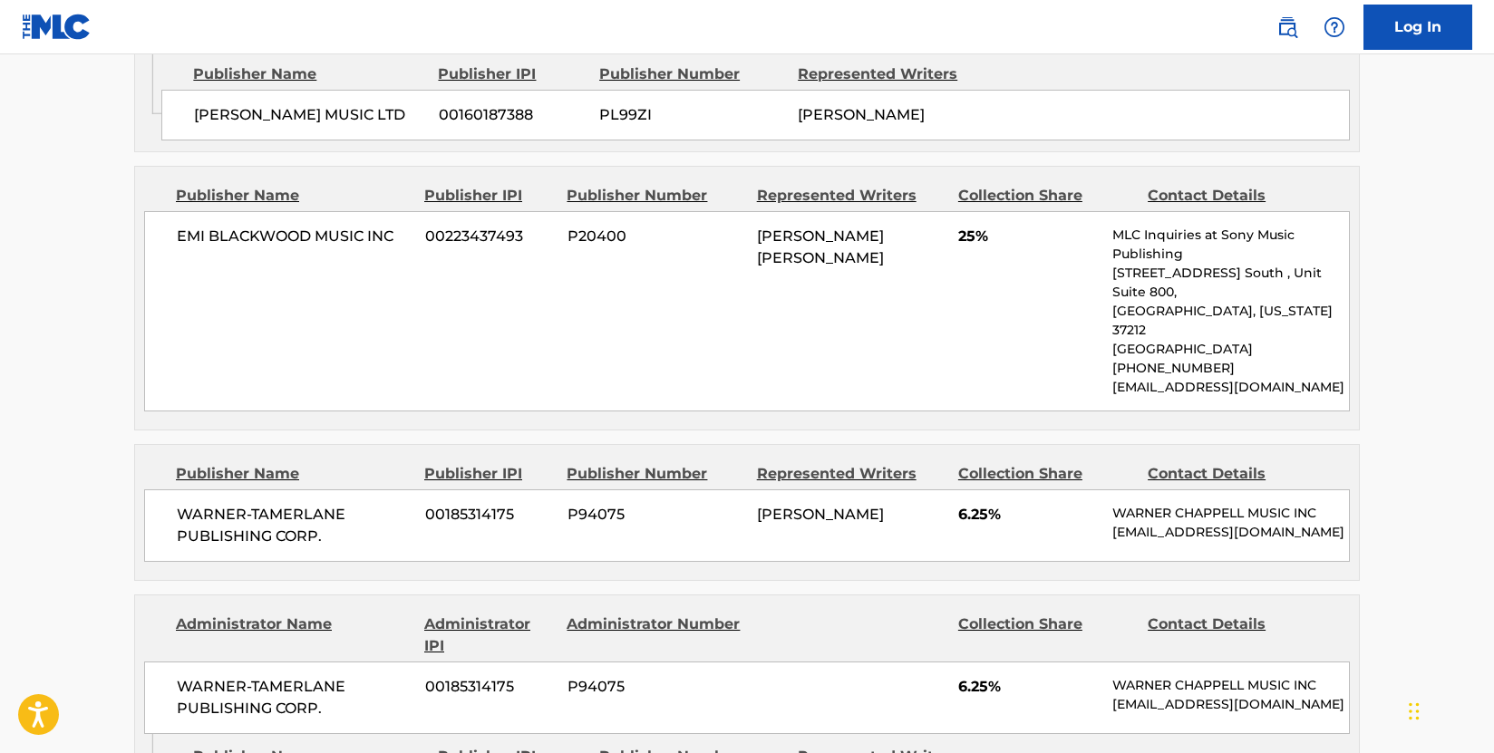
click at [90, 341] on main "< Back to public search results Copy work link VHS Work Detail Member Work Iden…" at bounding box center [747, 488] width 1494 height 3405
click at [100, 445] on main "< Back to public search results Copy work link VHS Work Detail Member Work Iden…" at bounding box center [747, 488] width 1494 height 3405
click at [364, 537] on span "WARNER-TAMERLANE PUBLISHING CORP." at bounding box center [294, 526] width 235 height 44
click at [341, 536] on span "WARNER-TAMERLANE PUBLISHING CORP." at bounding box center [294, 526] width 235 height 44
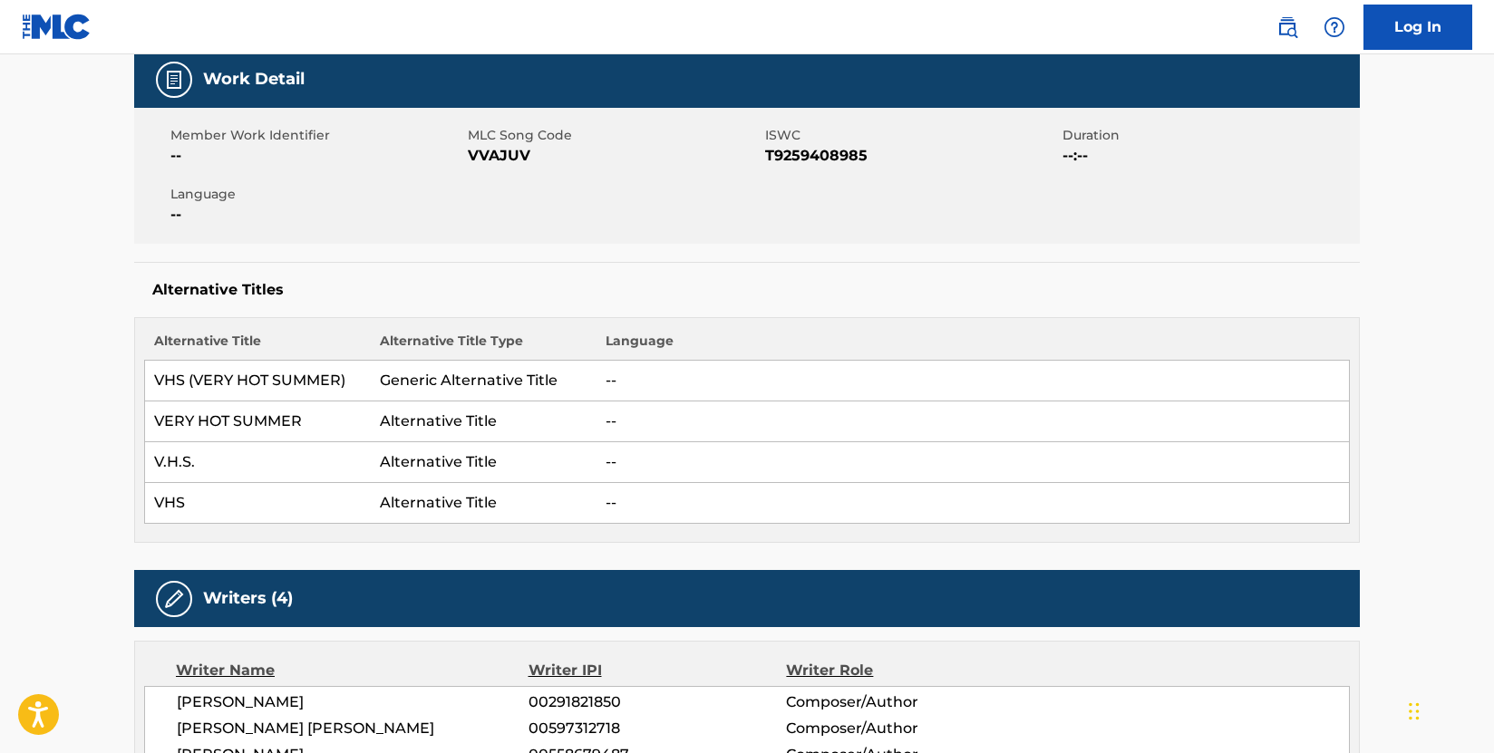
scroll to position [0, 0]
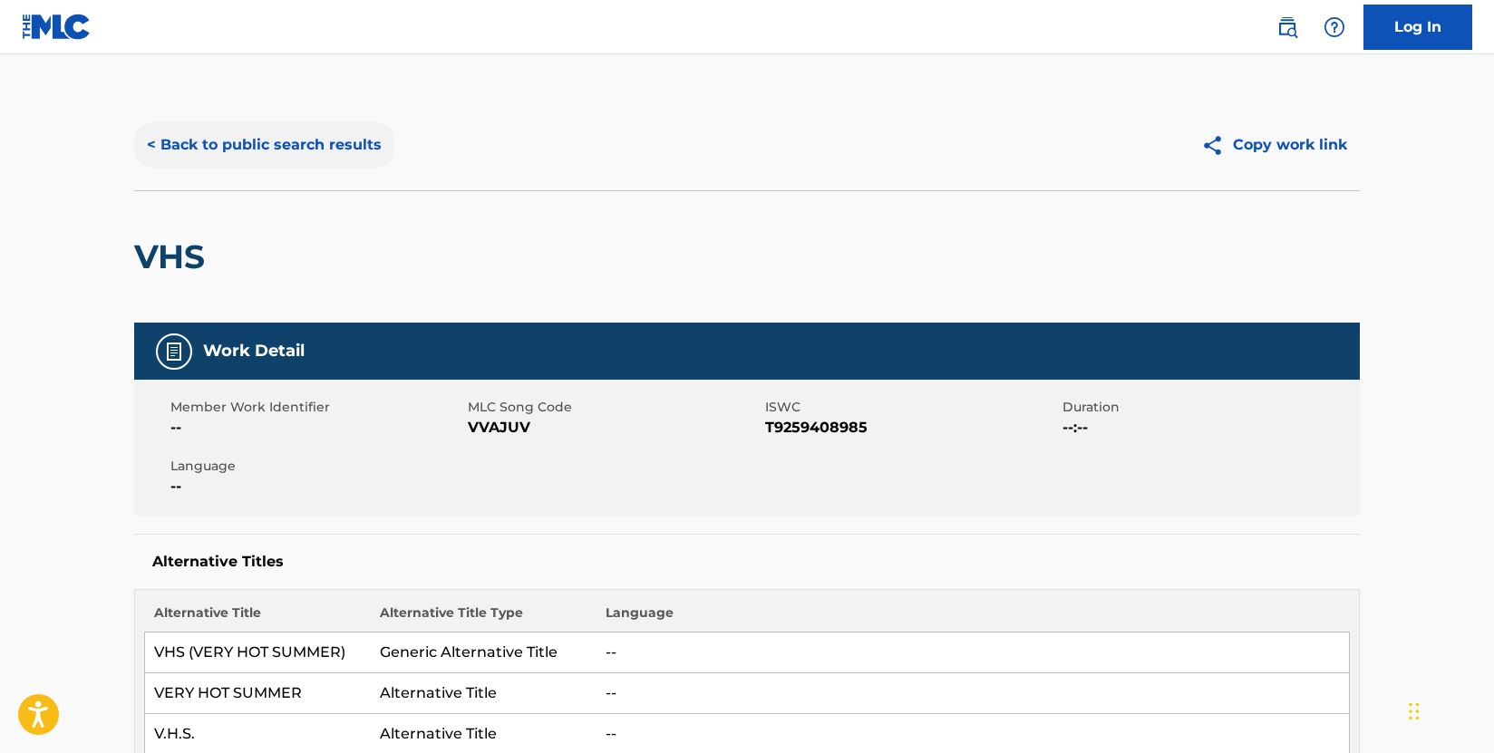
click at [295, 131] on button "< Back to public search results" at bounding box center [264, 144] width 260 height 45
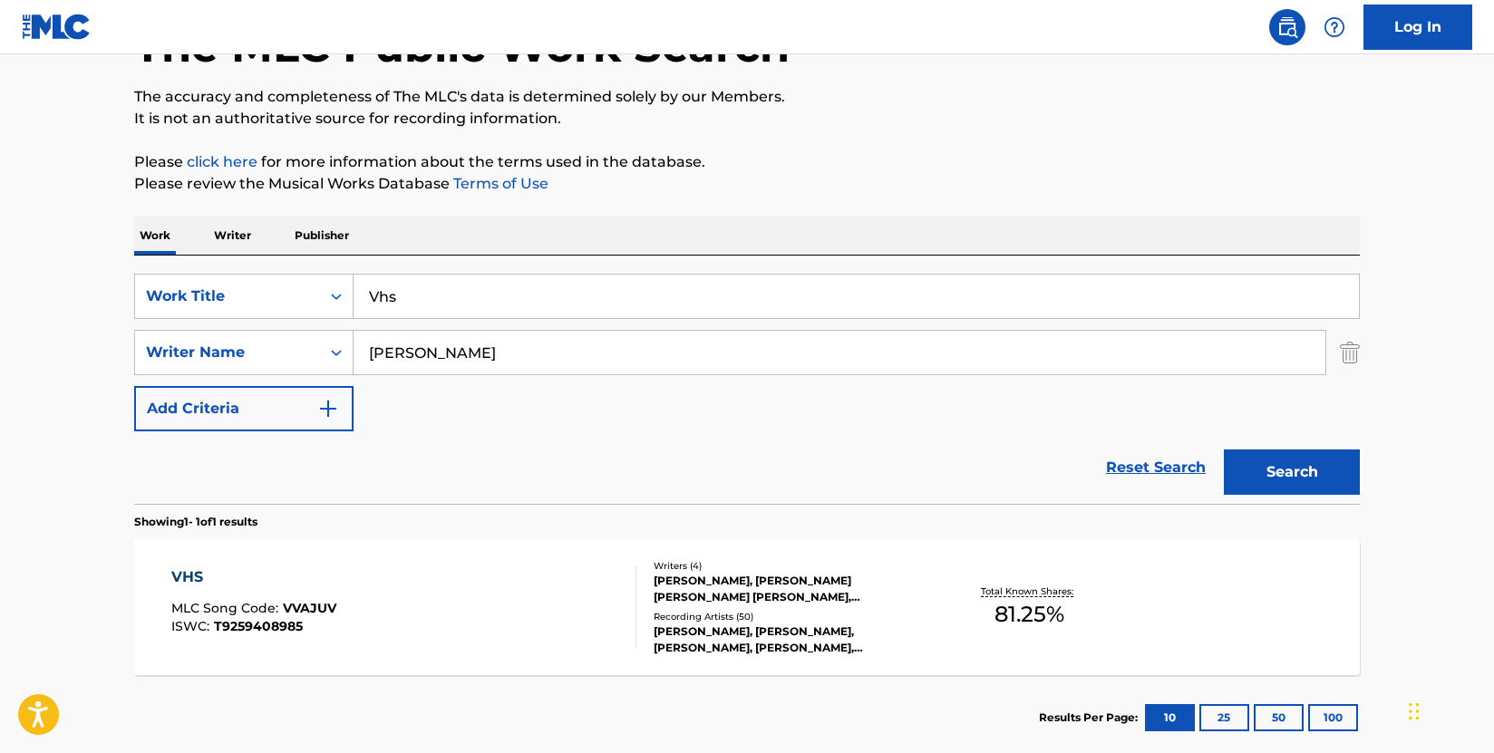
drag, startPoint x: 425, startPoint y: 300, endPoint x: 368, endPoint y: 299, distance: 57.1
click at [368, 299] on input "Vhs" at bounding box center [855, 297] width 1005 height 44
type input "crazy train"
drag, startPoint x: 431, startPoint y: 358, endPoint x: 318, endPoint y: 353, distance: 112.5
click at [318, 353] on div "SearchWithCriteriad7583c93-8966-4878-90a1-1db912e6c7cb Writer Name [PERSON_NAME]" at bounding box center [746, 352] width 1225 height 45
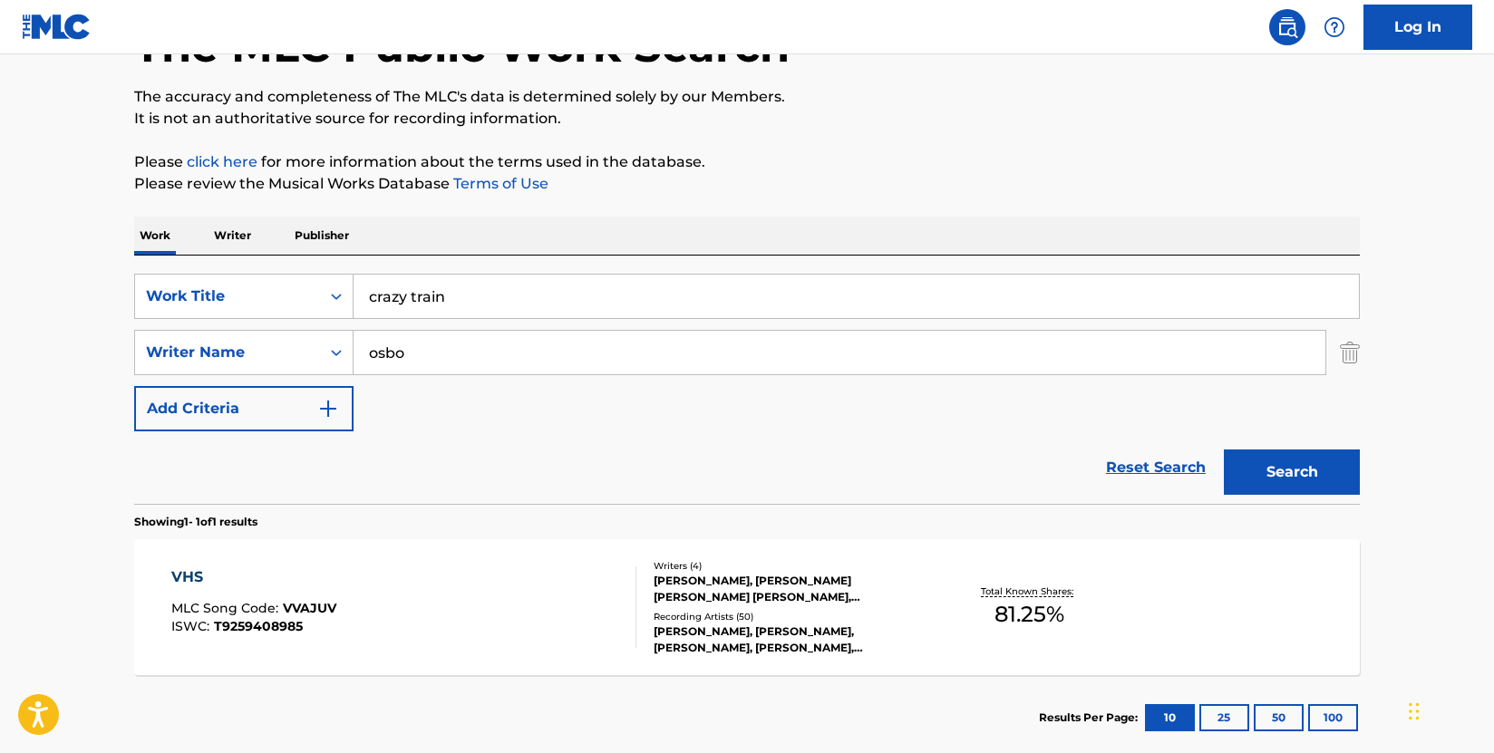
type input "[PERSON_NAME]"
click at [1285, 468] on button "Search" at bounding box center [1292, 472] width 136 height 45
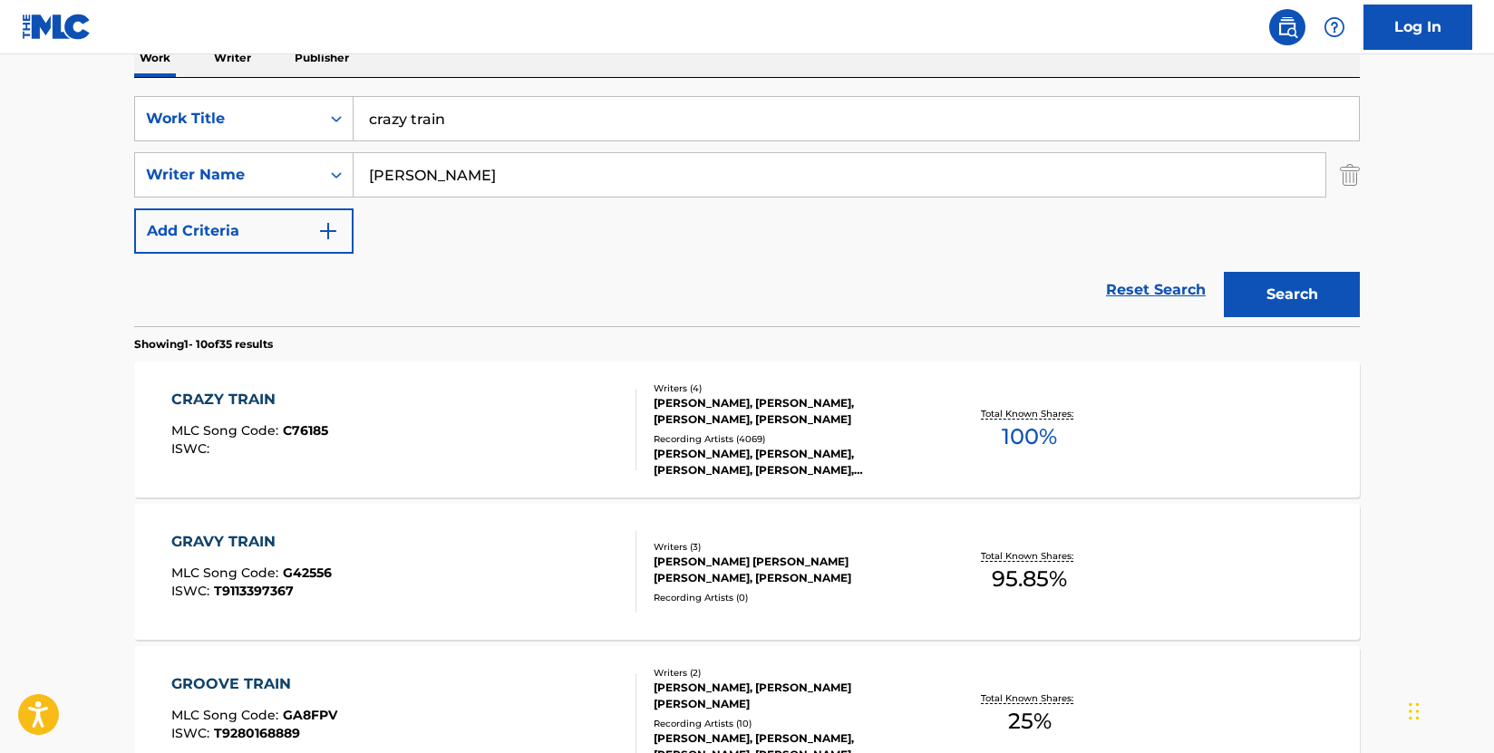
scroll to position [311, 0]
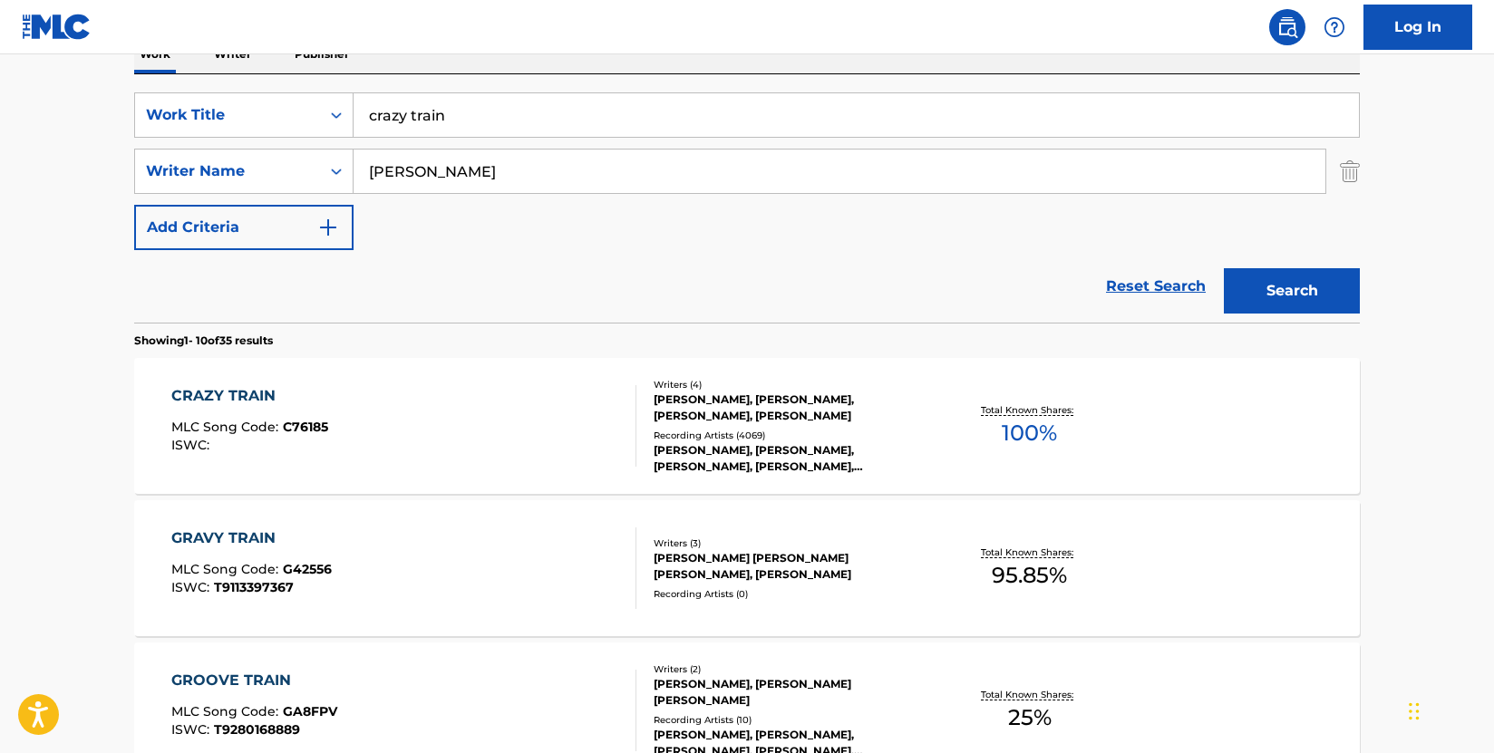
click at [605, 415] on div "CRAZY TRAIN MLC Song Code : C76185 ISWC :" at bounding box center [404, 426] width 466 height 82
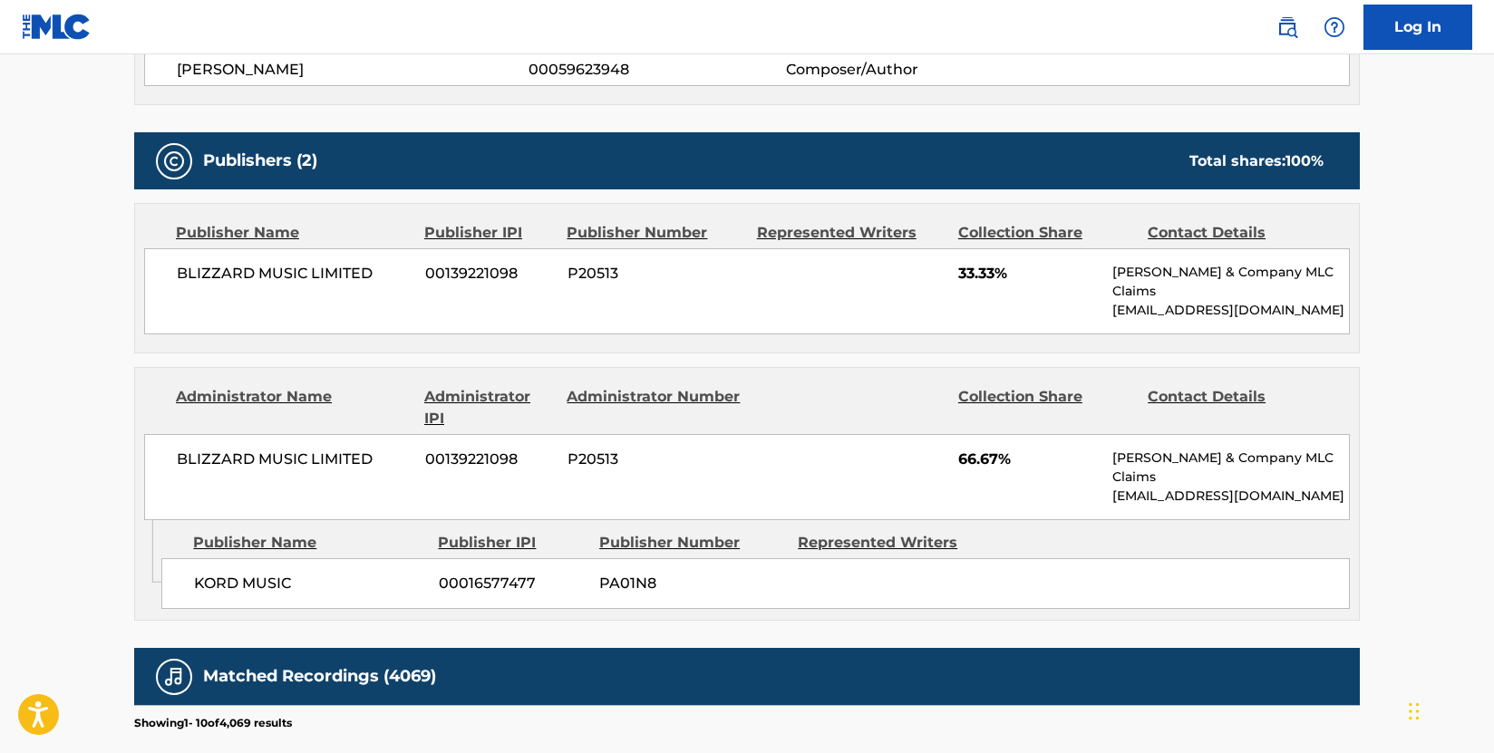
scroll to position [725, 0]
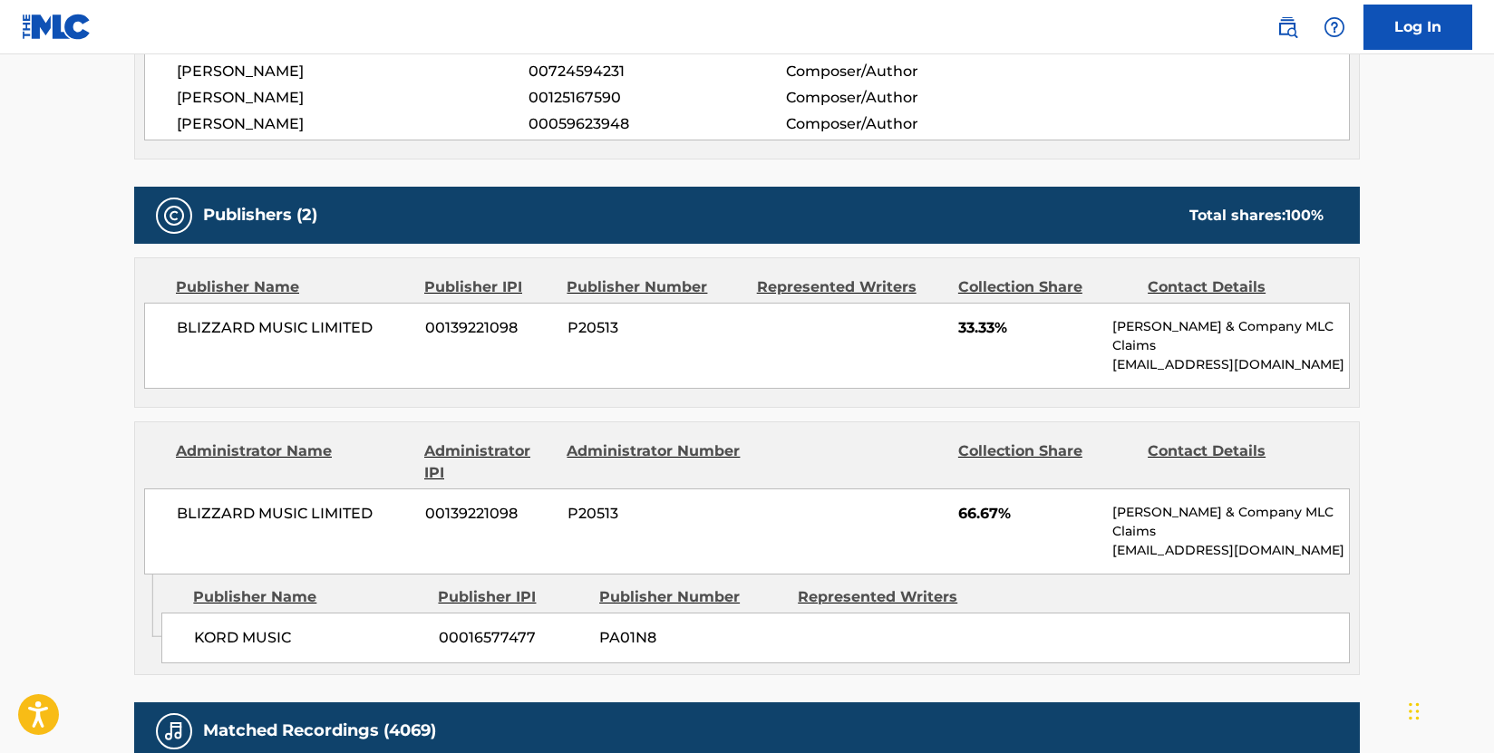
click at [73, 408] on main "< Back to public search results Copy work link CRAZY TRAIN Work Detail Member W…" at bounding box center [747, 353] width 1494 height 2049
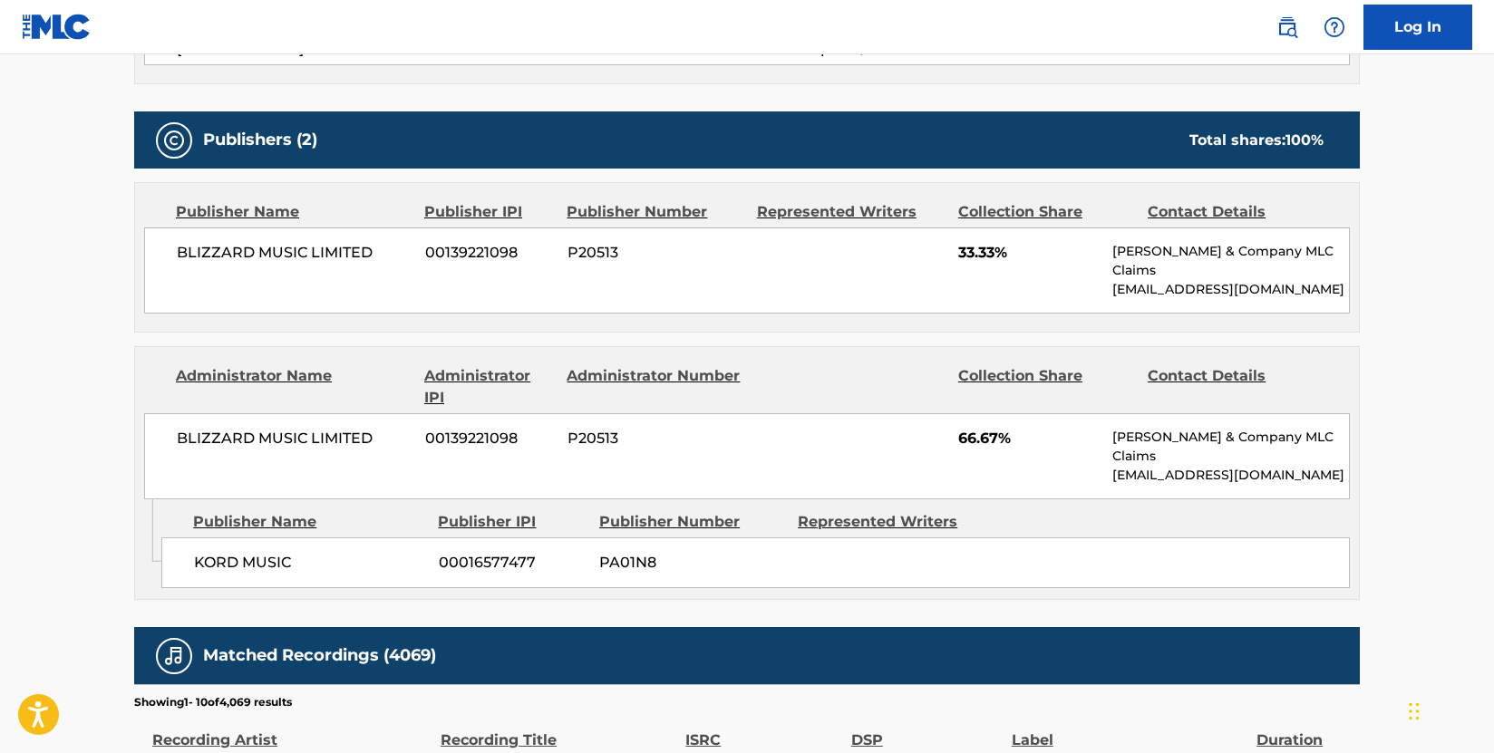
scroll to position [634, 0]
